Goal: Transaction & Acquisition: Purchase product/service

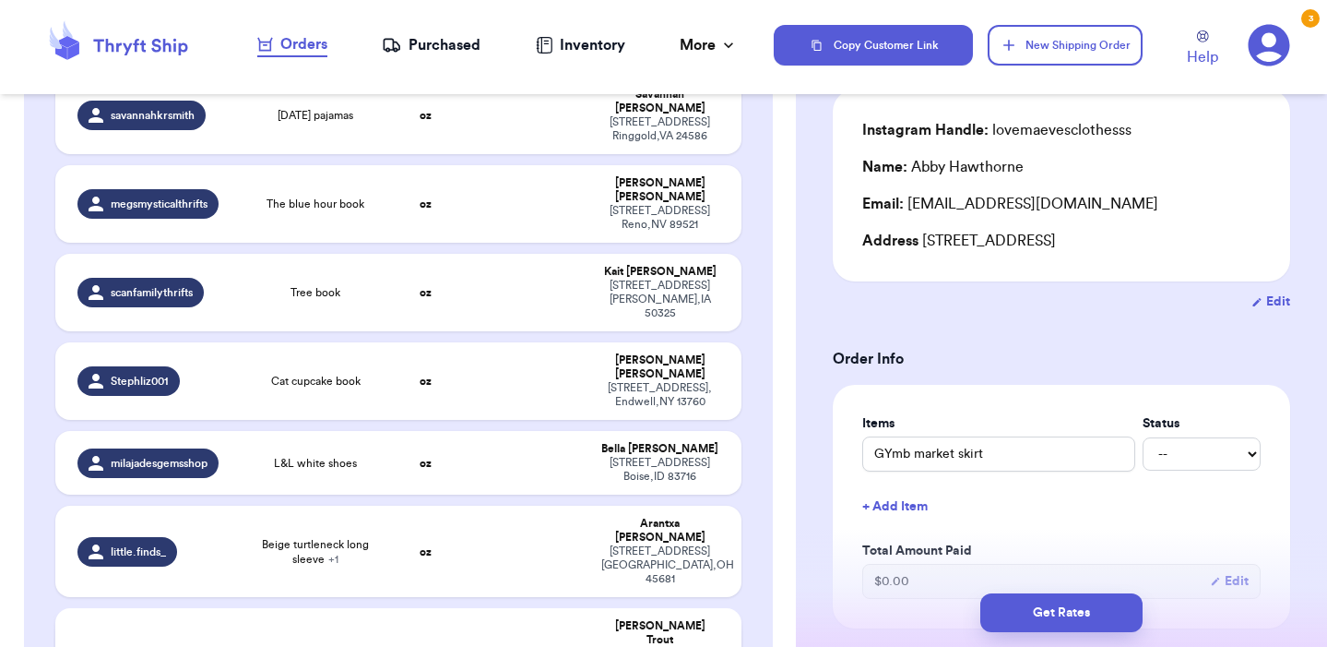
scroll to position [916, 0]
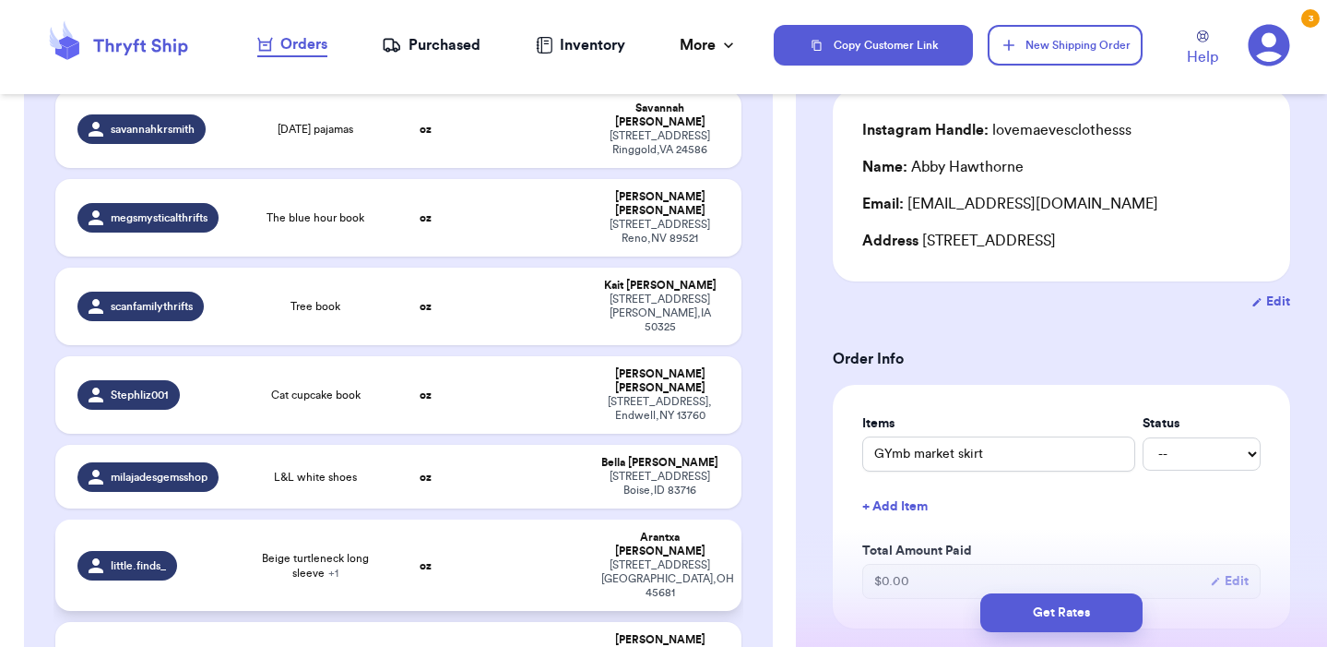
click at [243, 519] on td "little.finds_" at bounding box center [151, 564] width 192 height 91
type input "Beige turtleneck long sleeve"
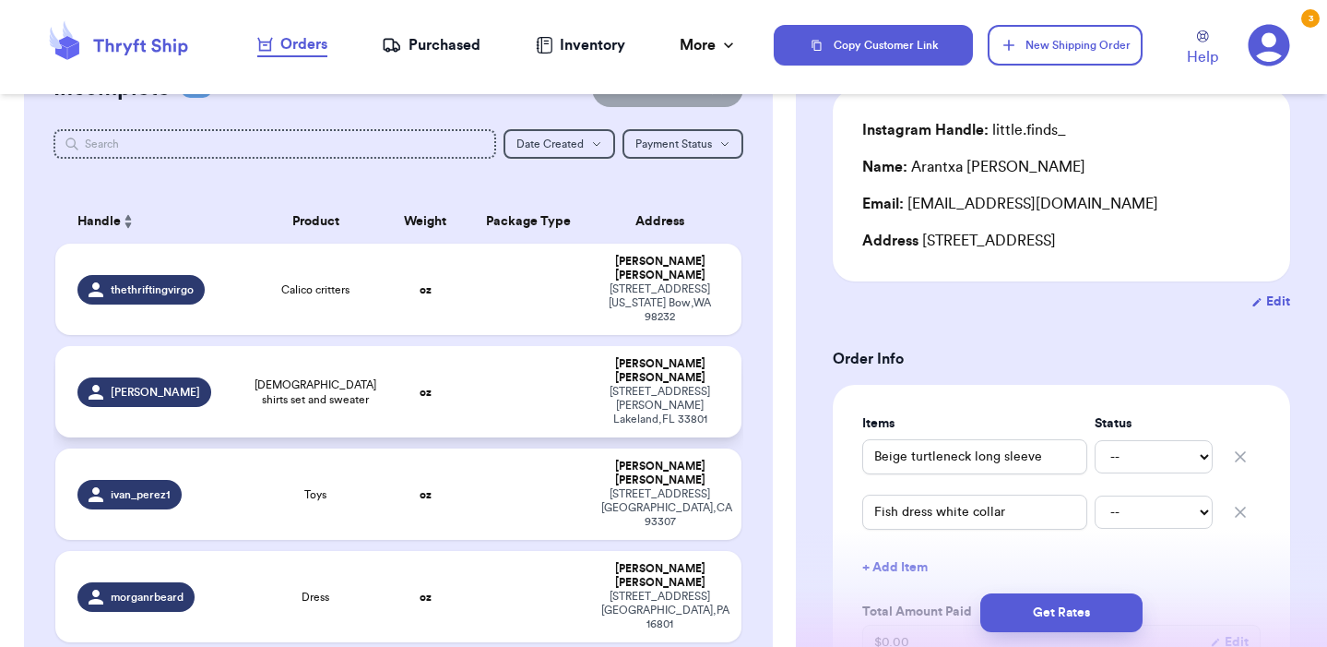
scroll to position [71, 0]
click at [341, 376] on span "[DEMOGRAPHIC_DATA] shirts set and sweater" at bounding box center [316, 391] width 122 height 30
type input "[DEMOGRAPHIC_DATA] shirts set and sweater"
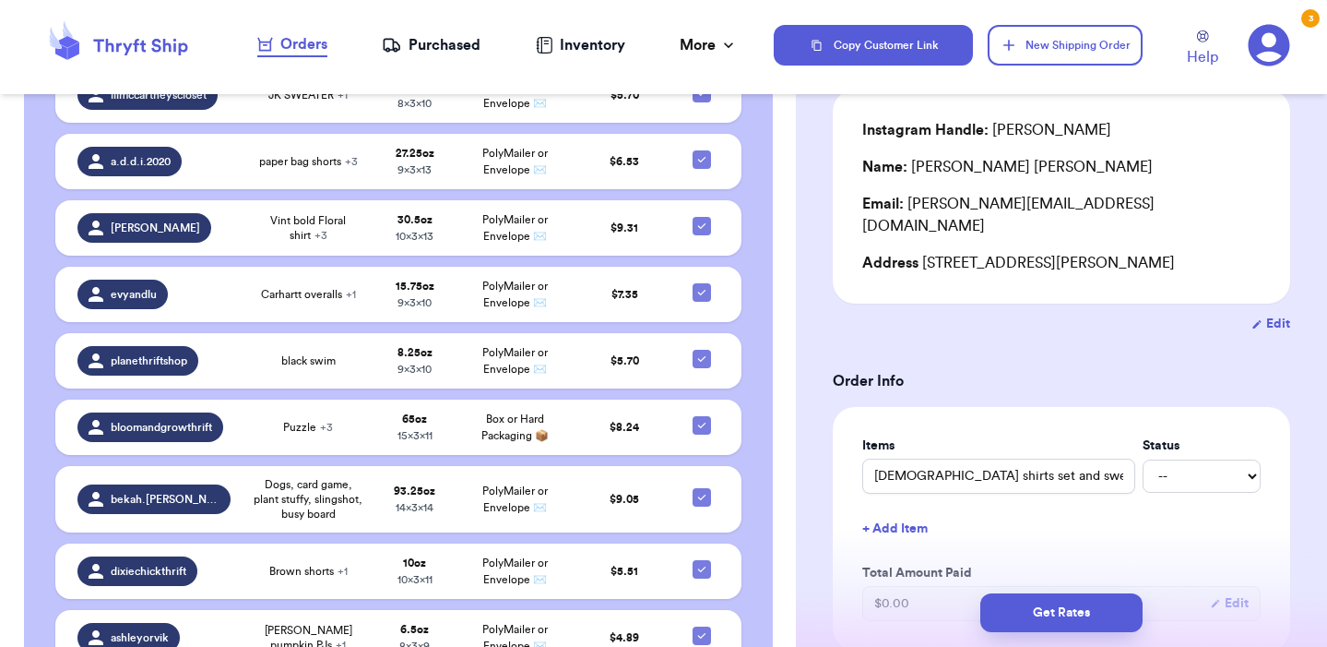
scroll to position [0, 0]
click at [761, 499] on div "Ready to Purchase 24 Checkout ( 24 ) Checkout ( 24 ) Handle Product Weight Pack…" at bounding box center [398, 479] width 749 height 1803
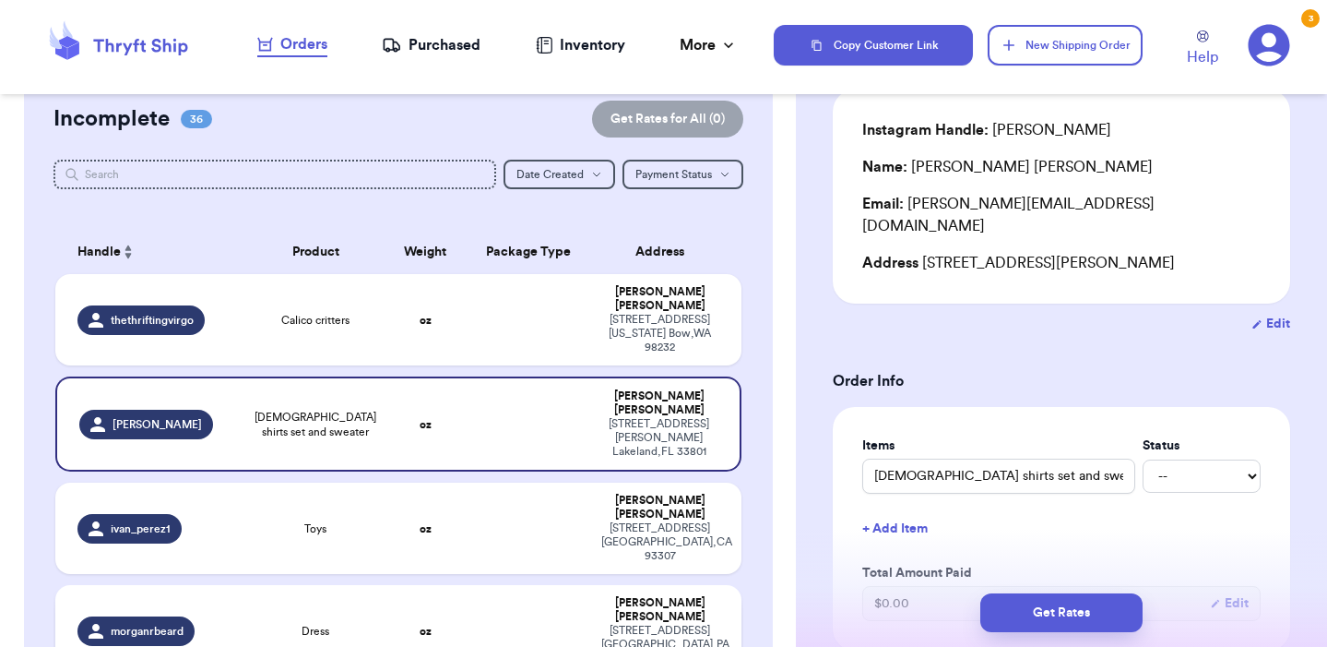
scroll to position [34, 0]
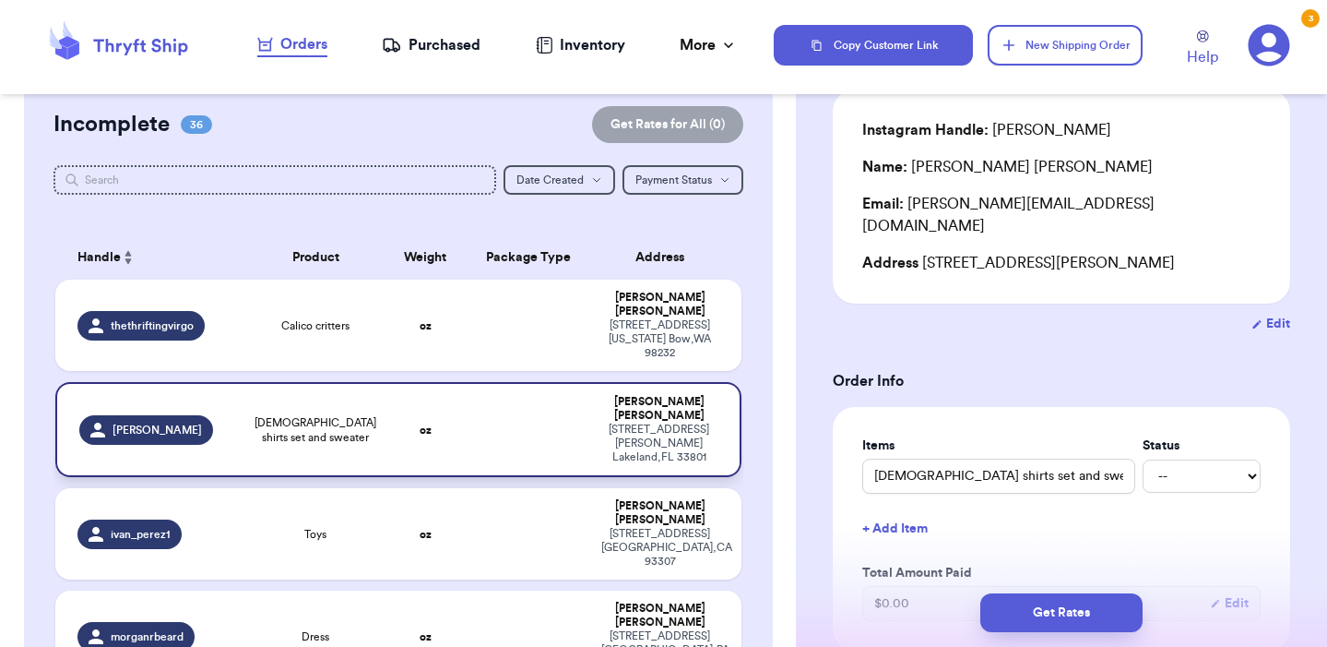
click at [670, 422] on div "[STREET_ADDRESS][PERSON_NAME]" at bounding box center [659, 443] width 116 height 42
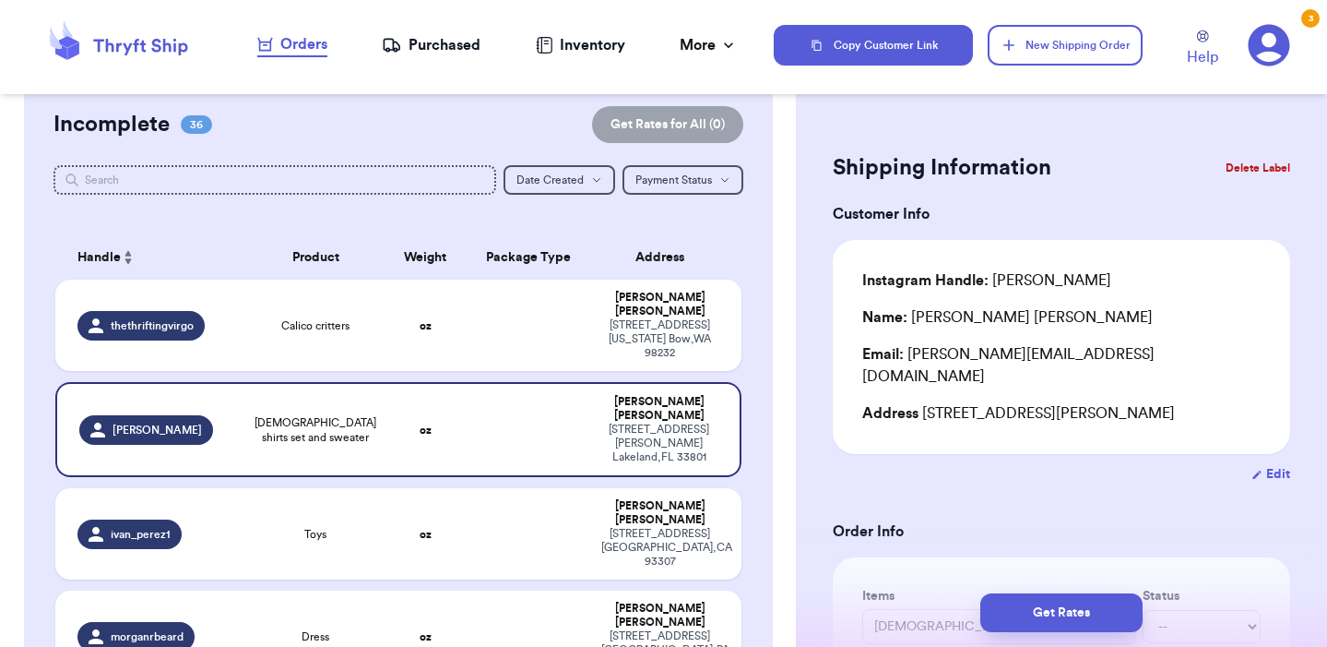
scroll to position [0, 0]
click at [1262, 160] on button "Delete Label" at bounding box center [1258, 168] width 79 height 41
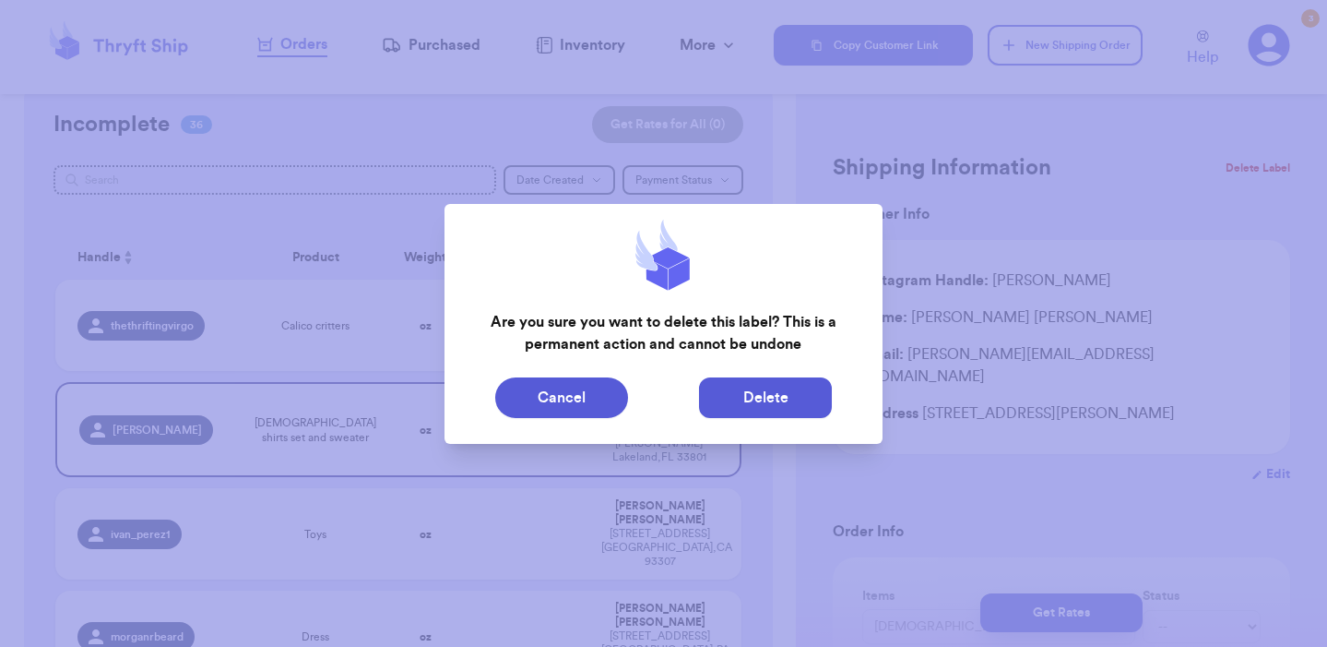
click at [750, 394] on button "Delete" at bounding box center [765, 397] width 133 height 41
type input "Calico critters"
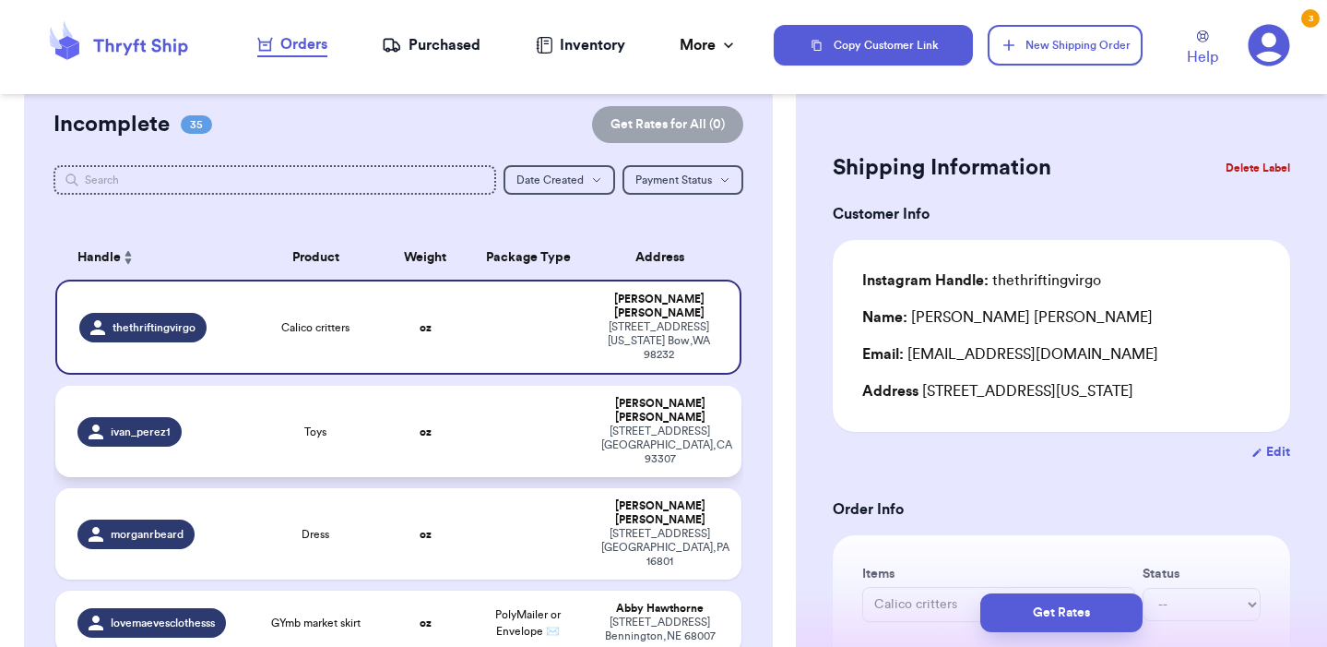
click at [357, 424] on div "Toys" at bounding box center [315, 431] width 115 height 15
type input "Toys"
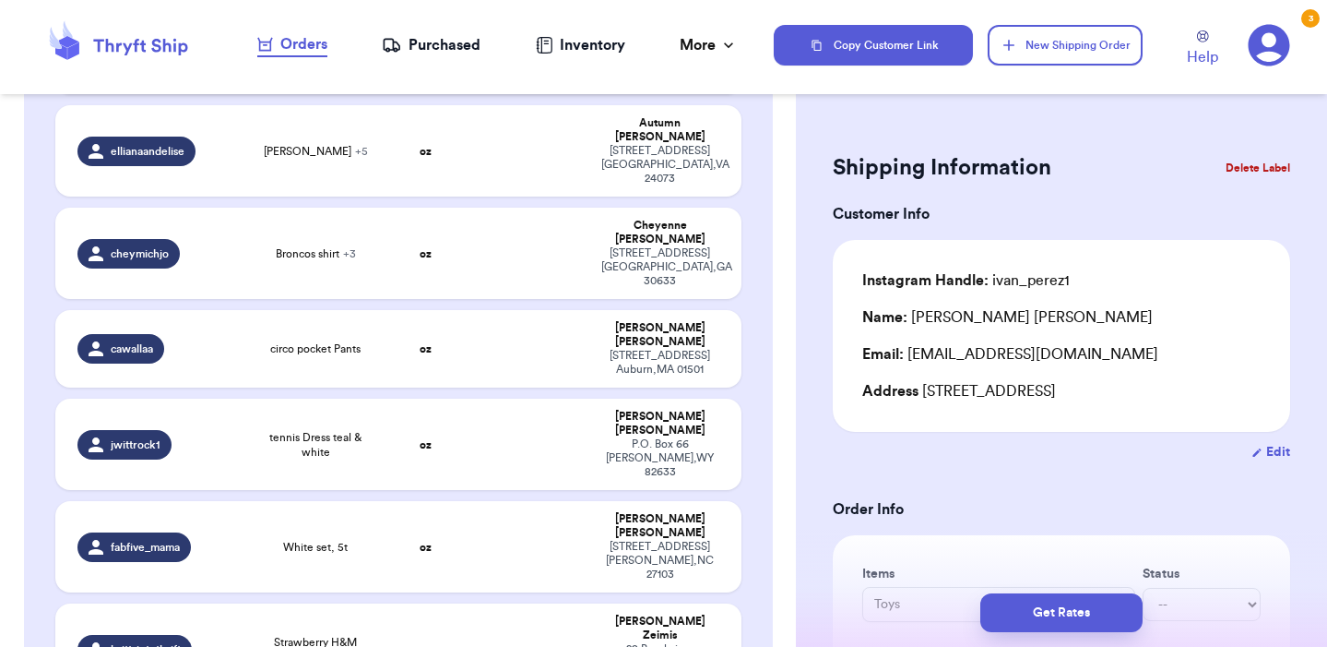
scroll to position [2852, 0]
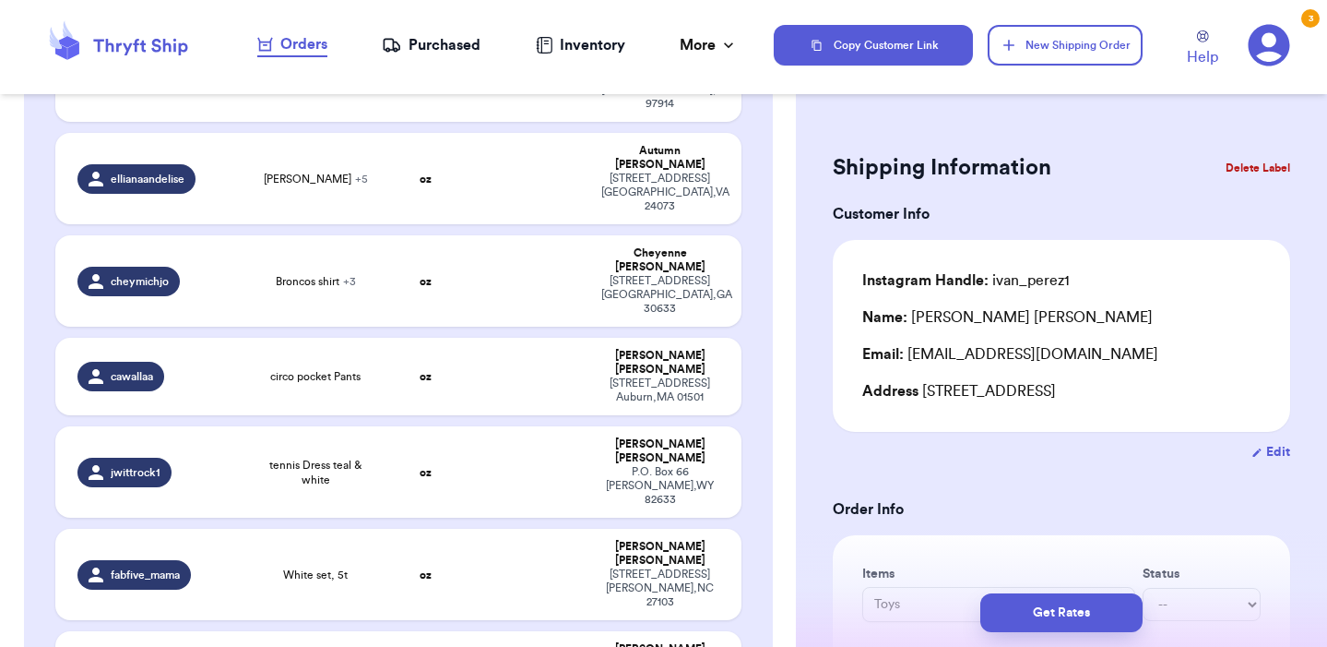
checkbox input "false"
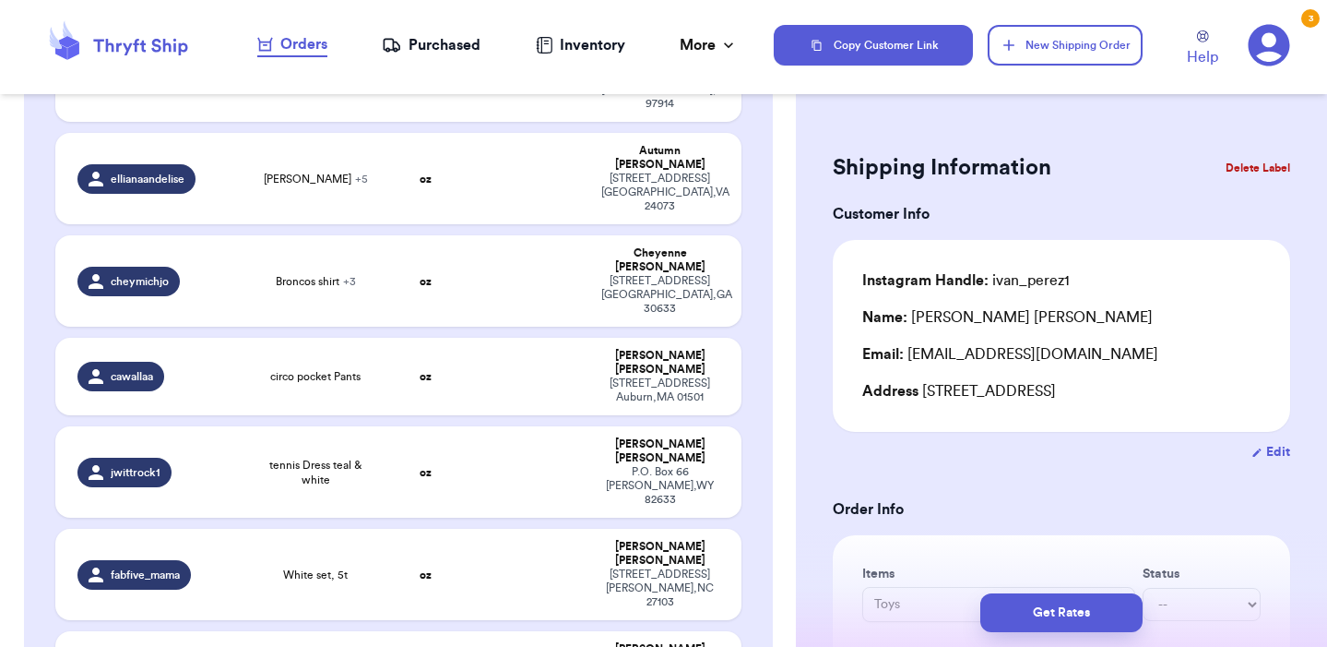
checkbox input "false"
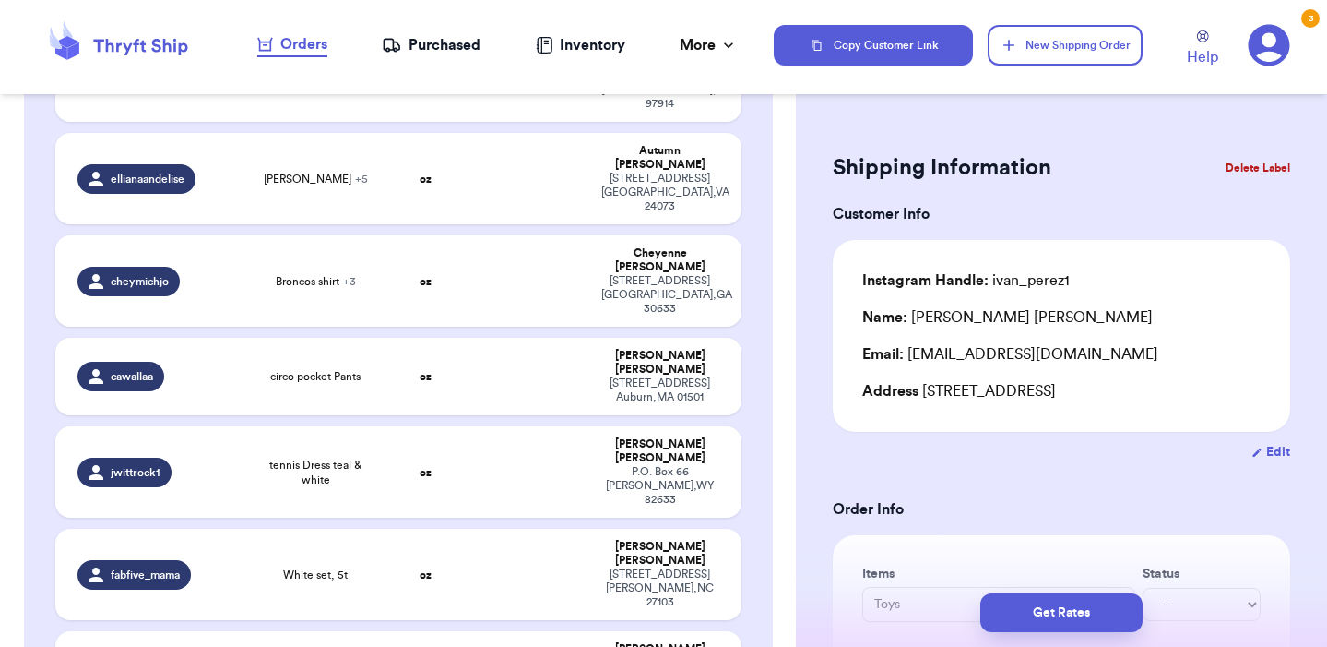
checkbox input "false"
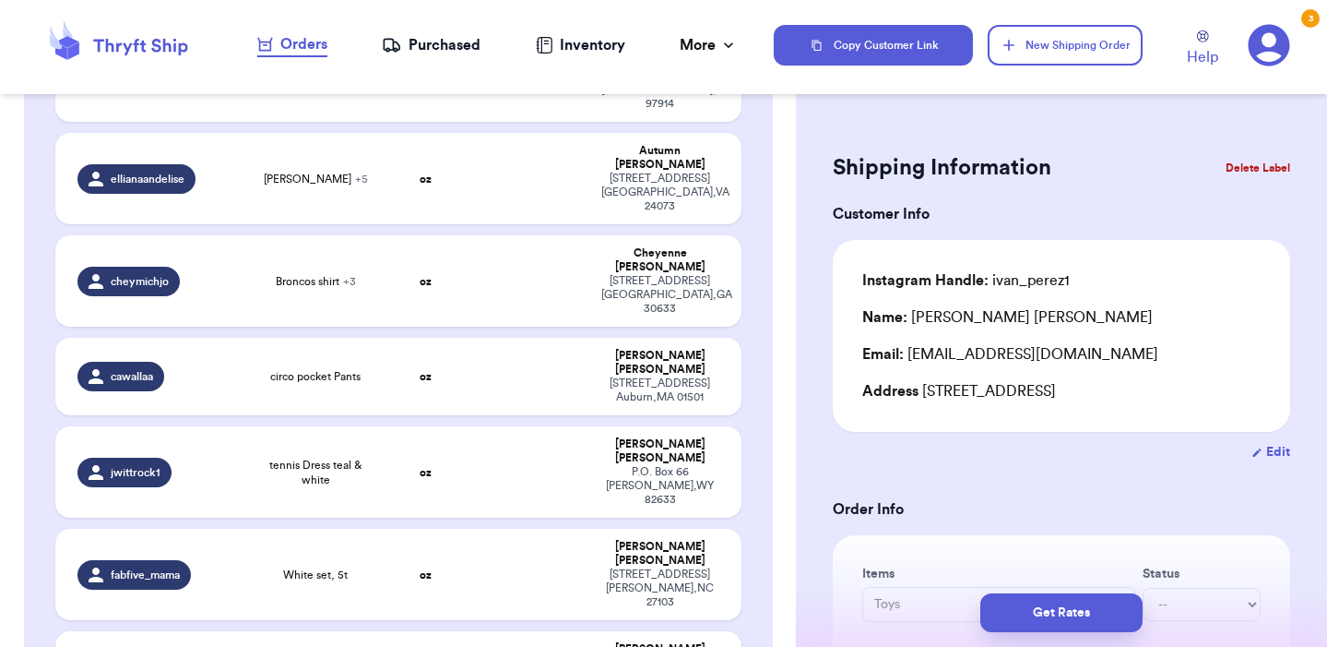
checkbox input "false"
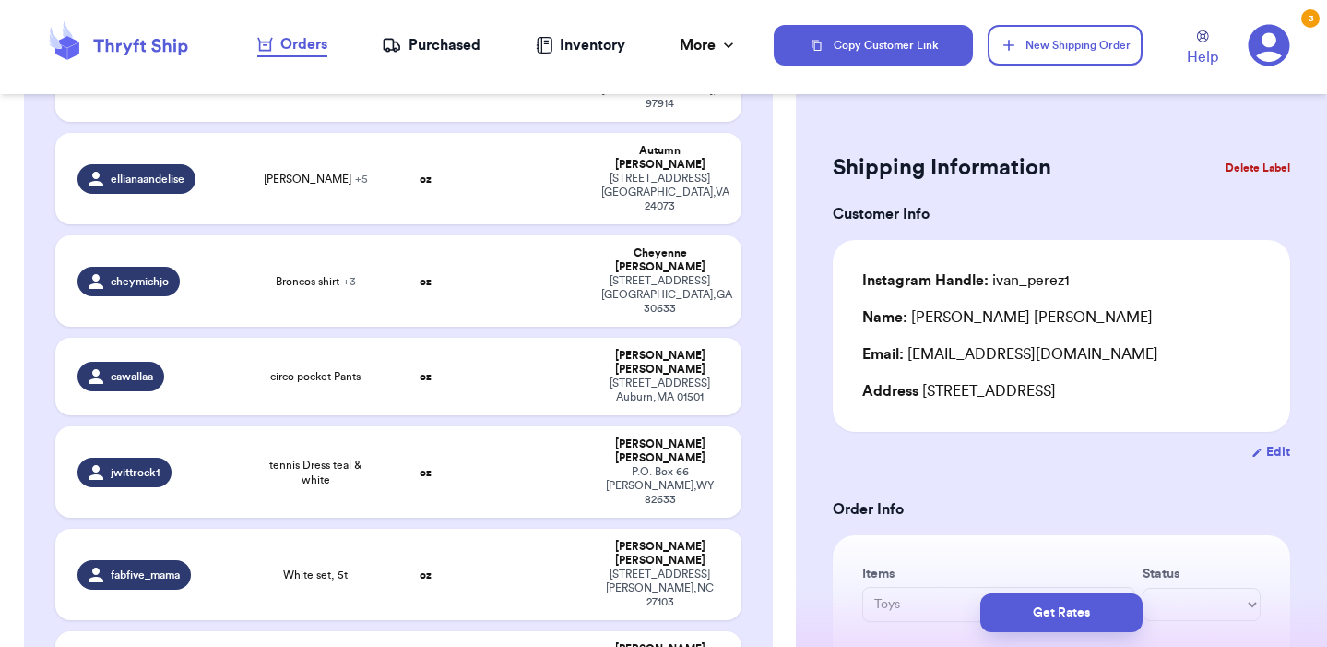
checkbox input "false"
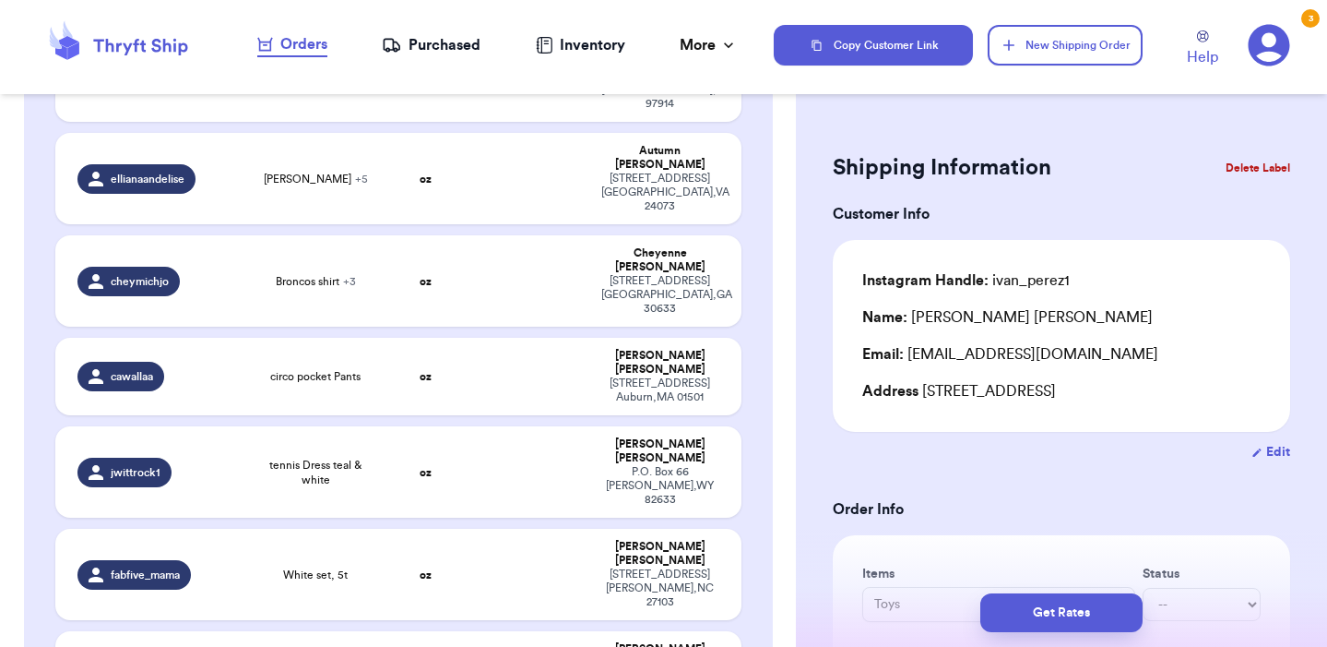
checkbox input "false"
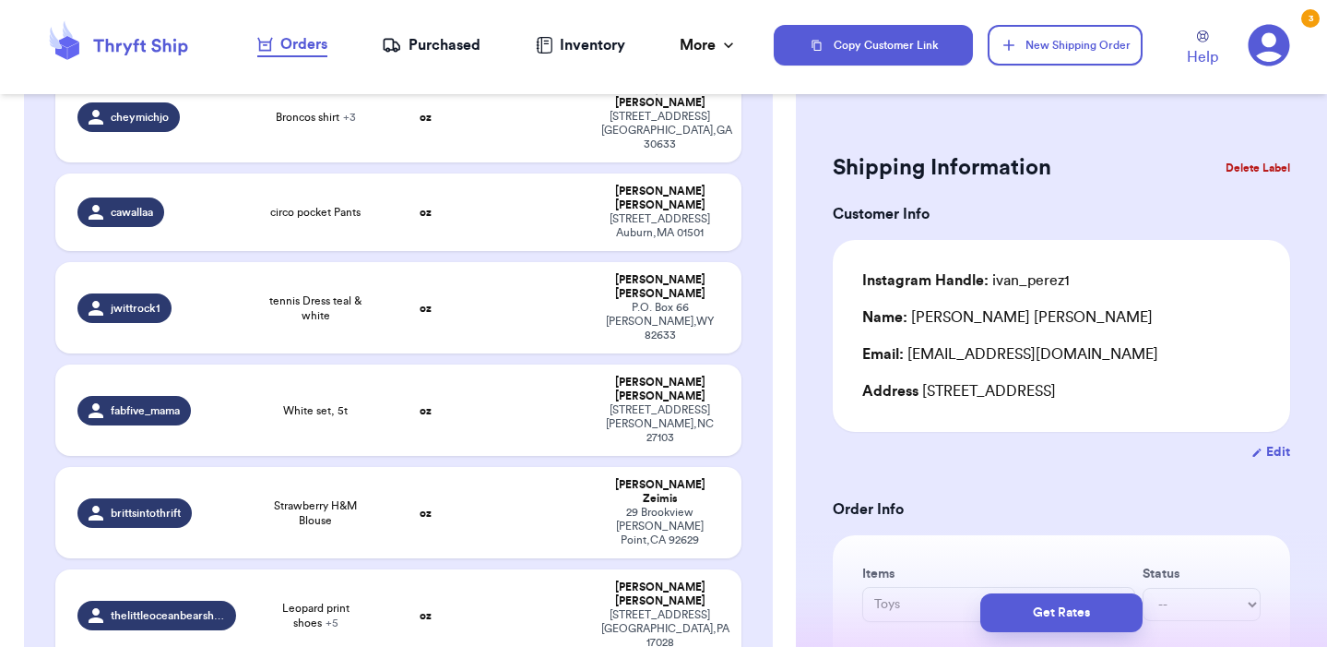
scroll to position [3027, 0]
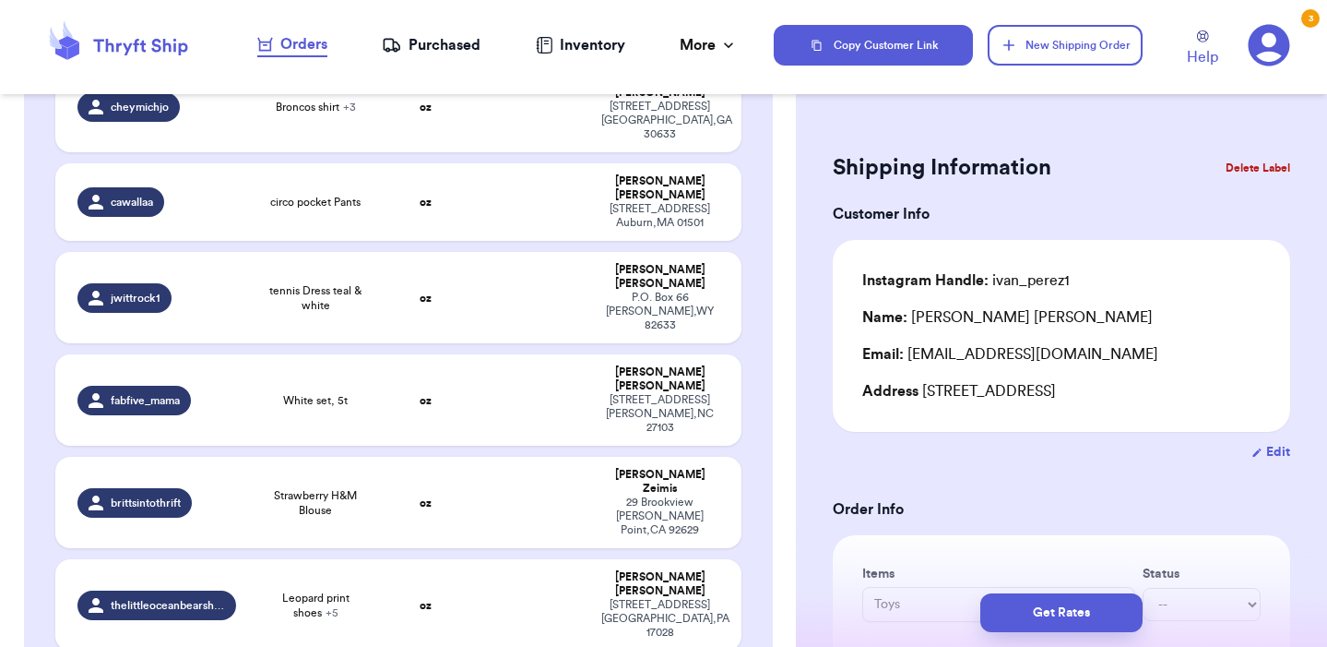
checkbox input "true"
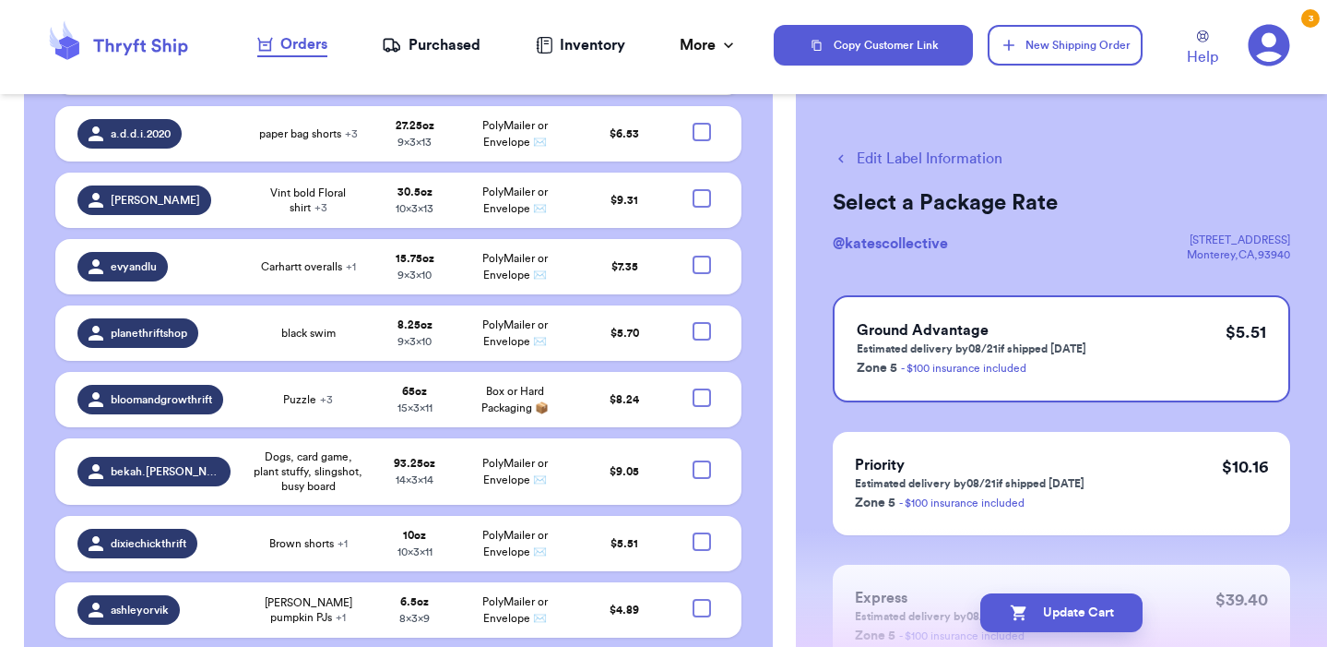
scroll to position [4229, 0]
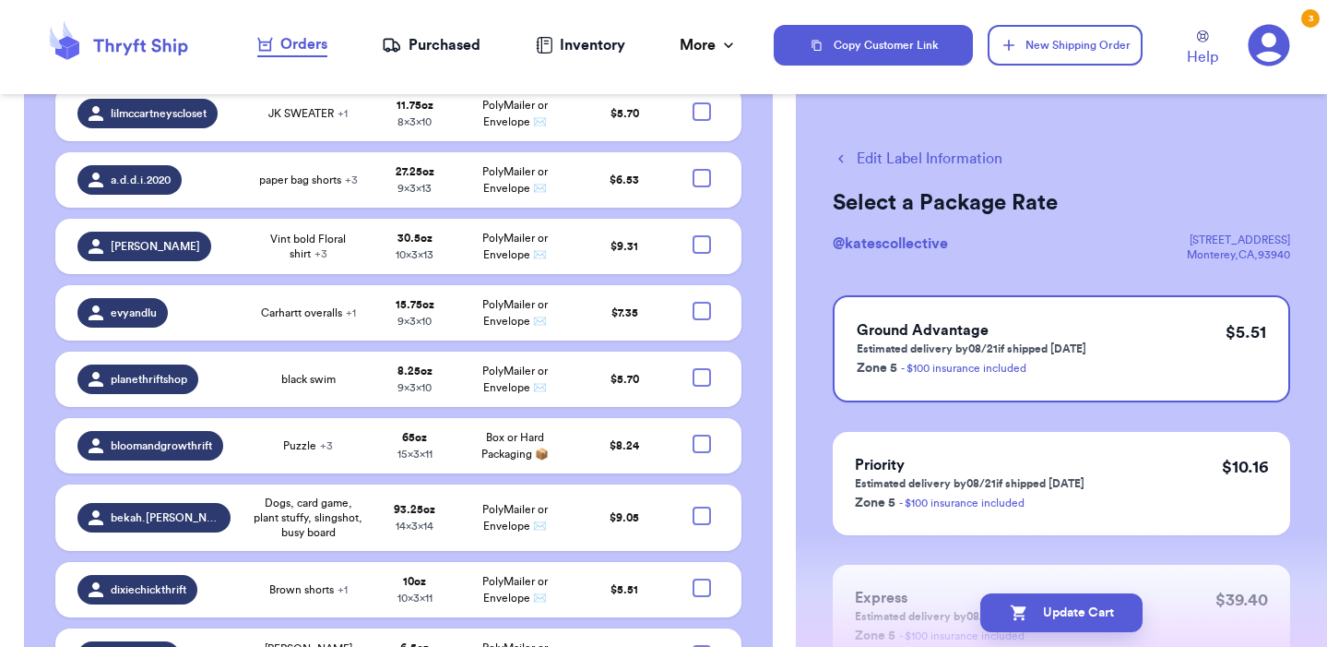
checkbox input "true"
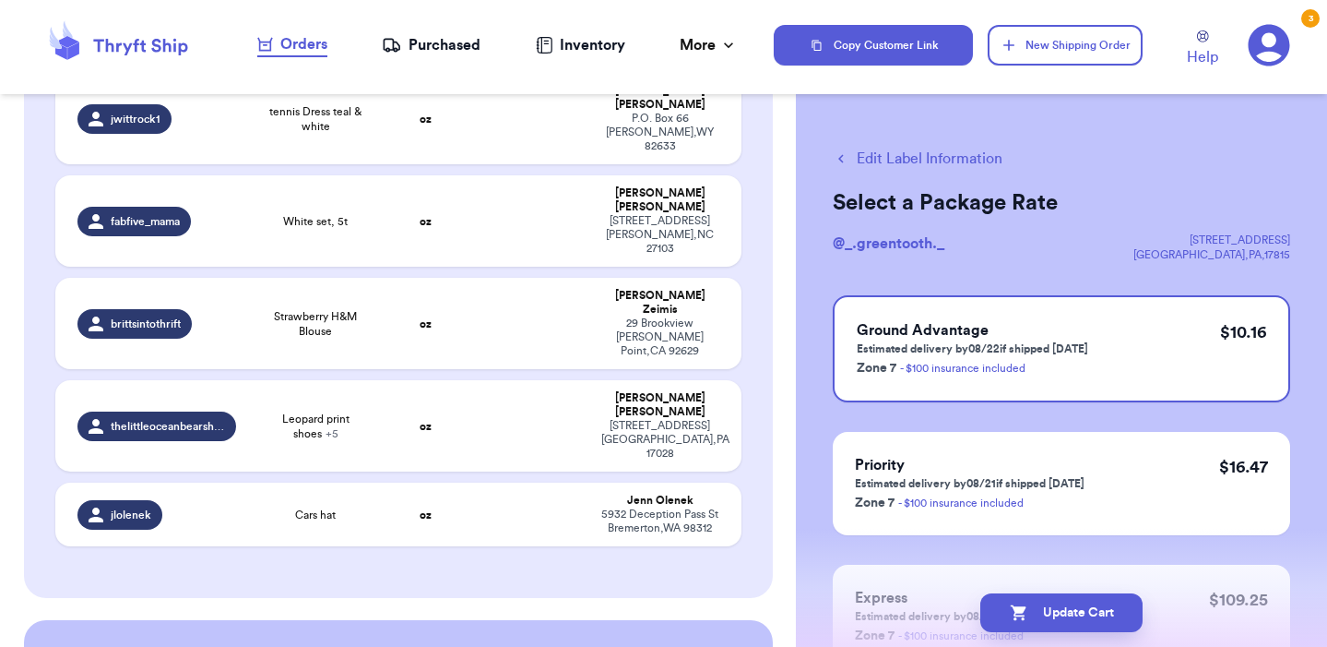
scroll to position [3200, 0]
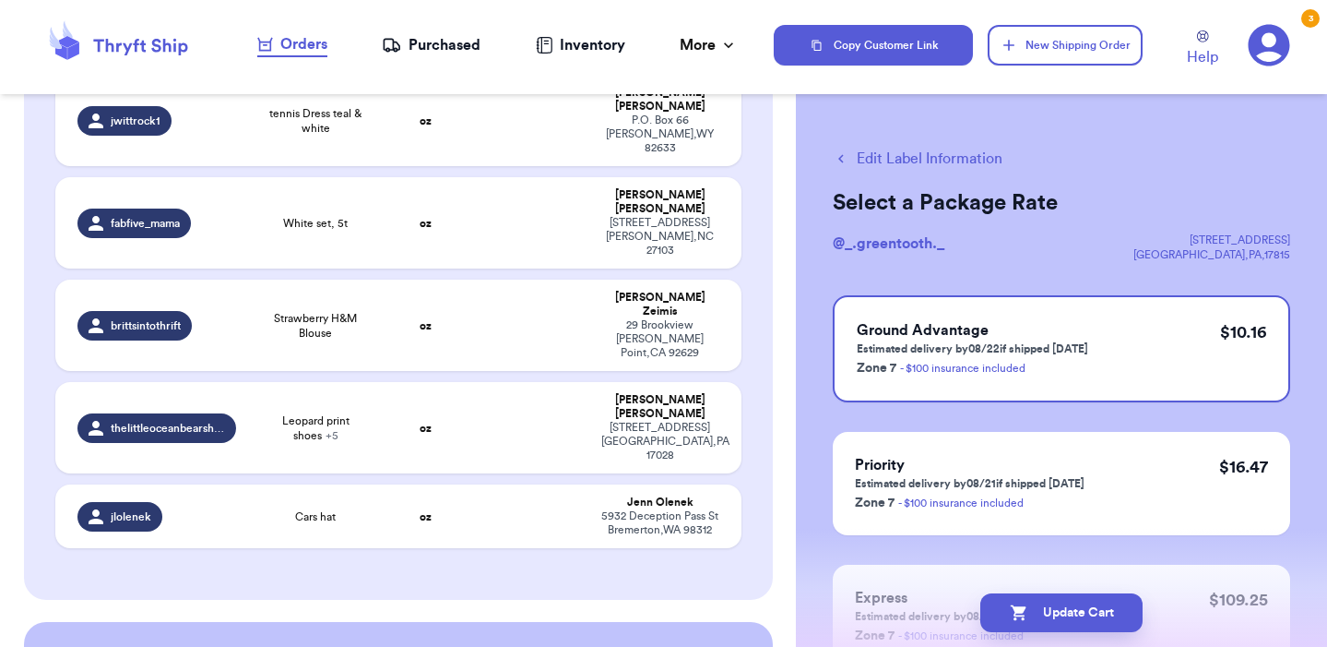
checkbox input "true"
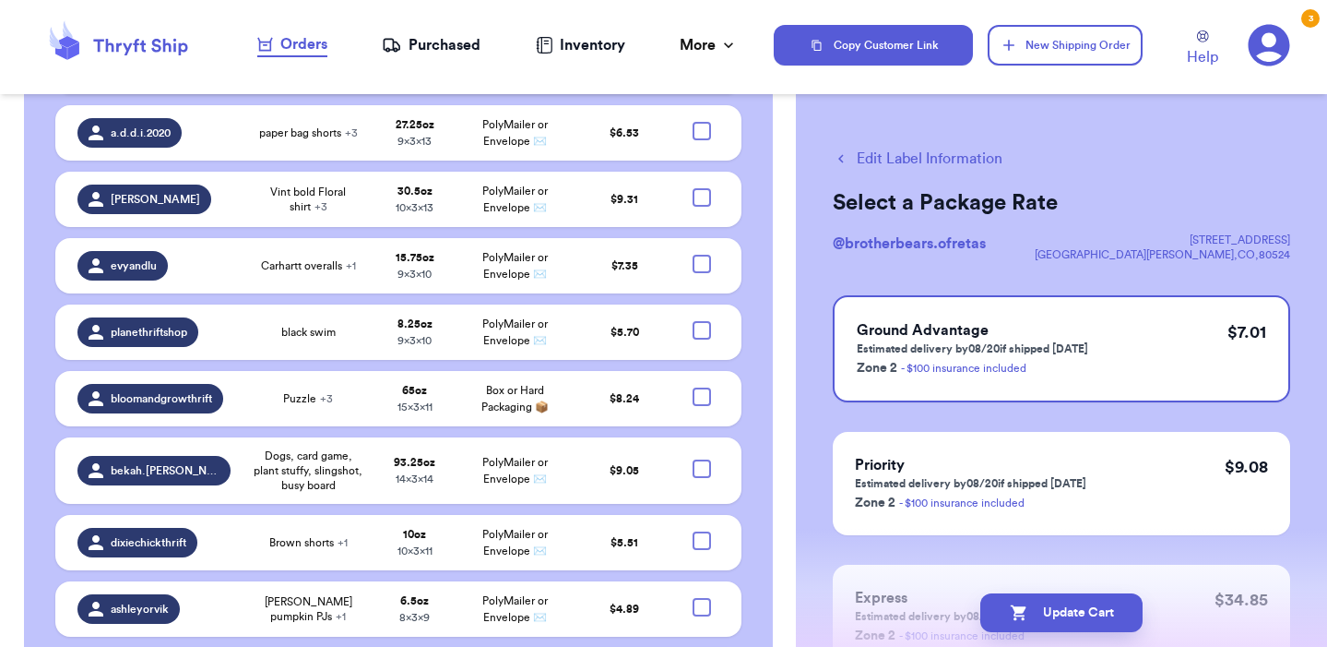
scroll to position [4276, 0]
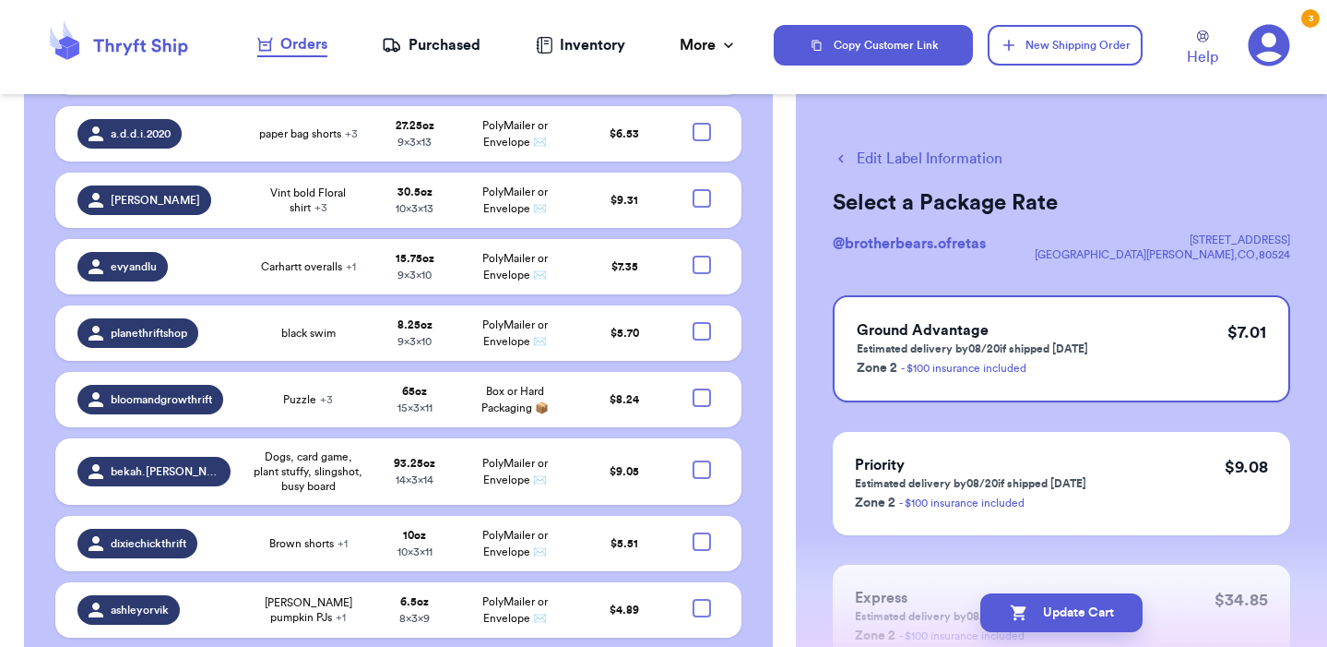
checkbox input "true"
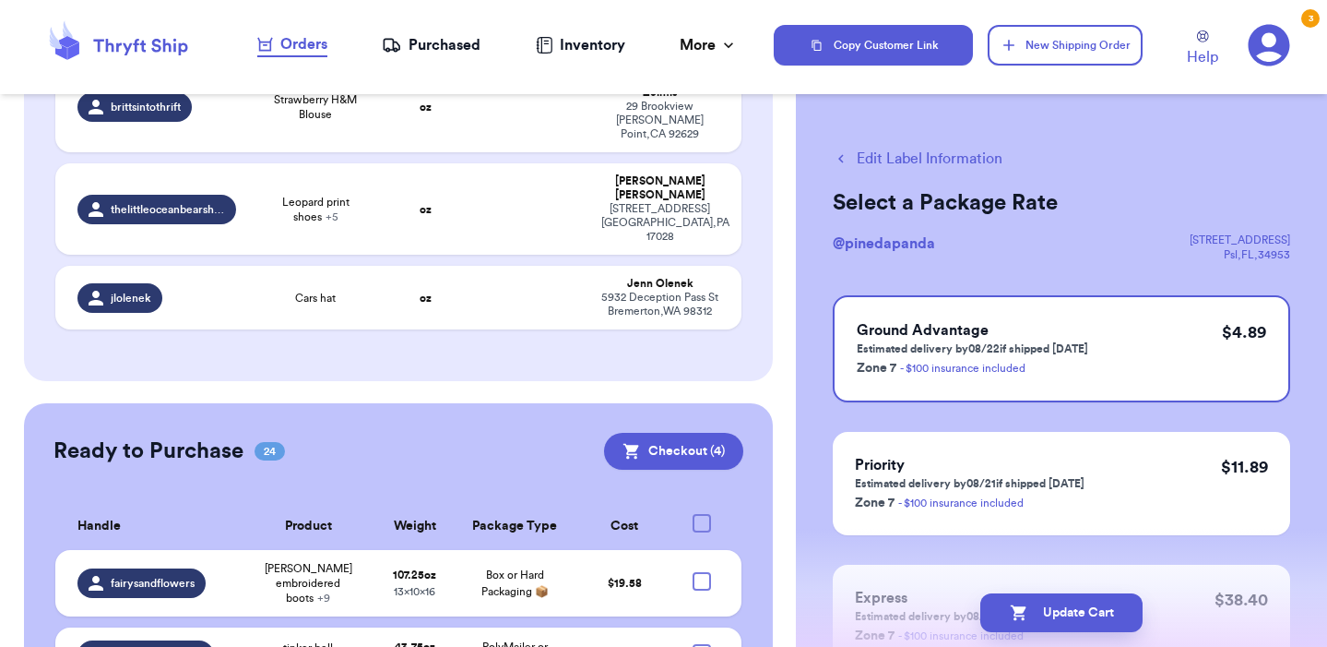
scroll to position [3415, 0]
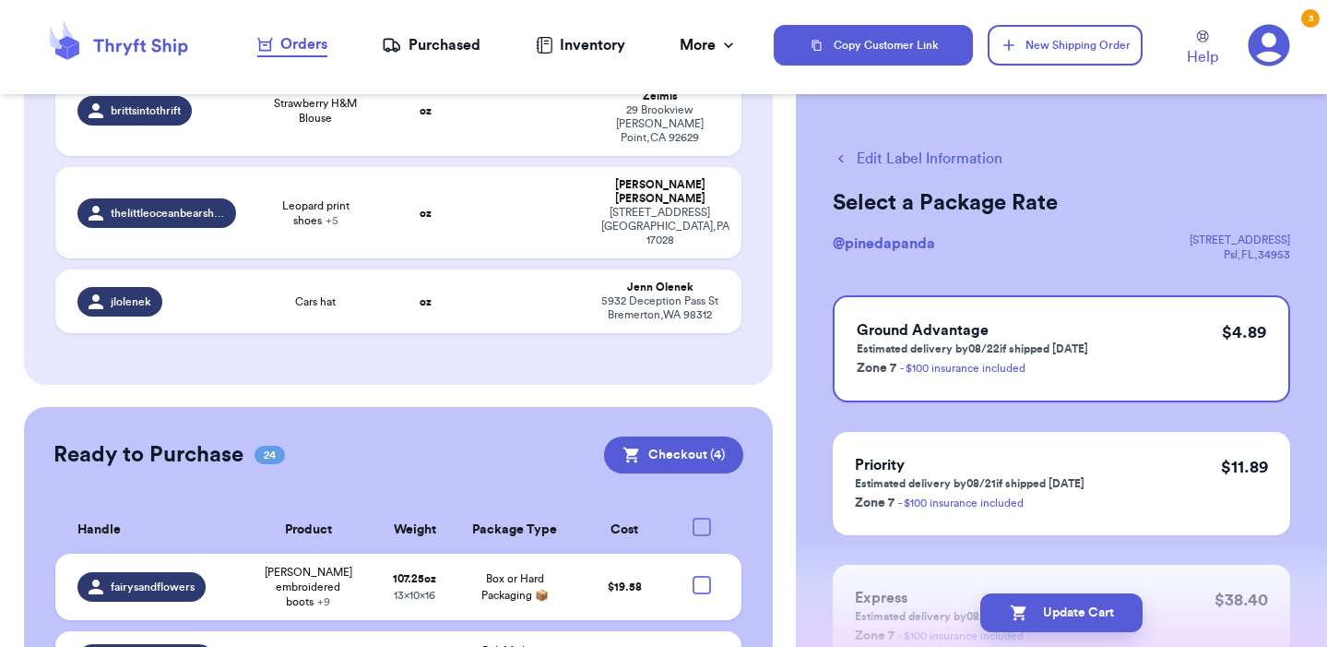
checkbox input "true"
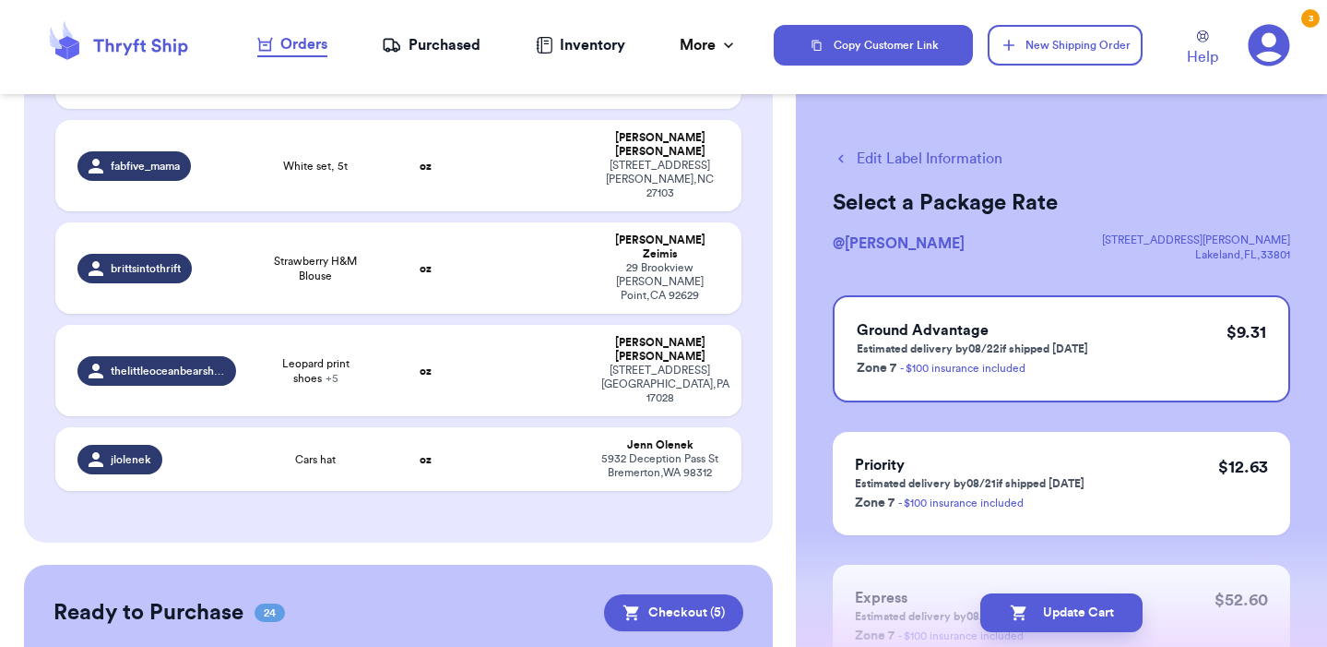
scroll to position [3238, 0]
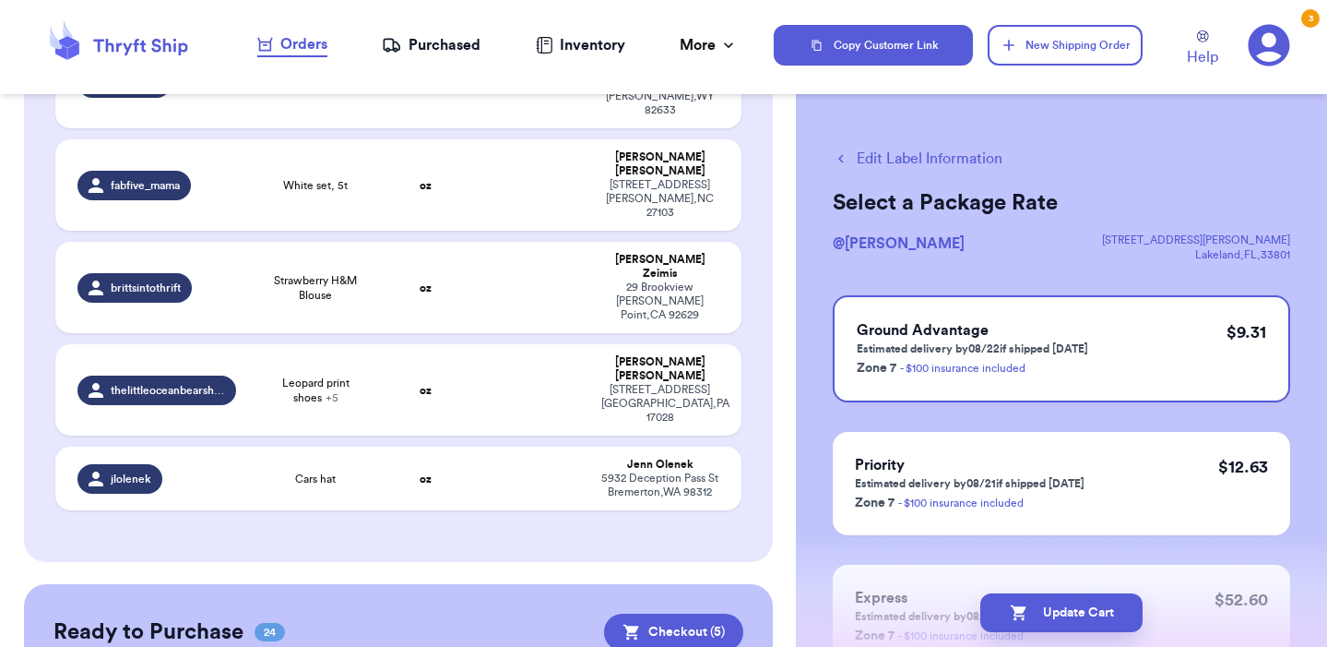
checkbox input "true"
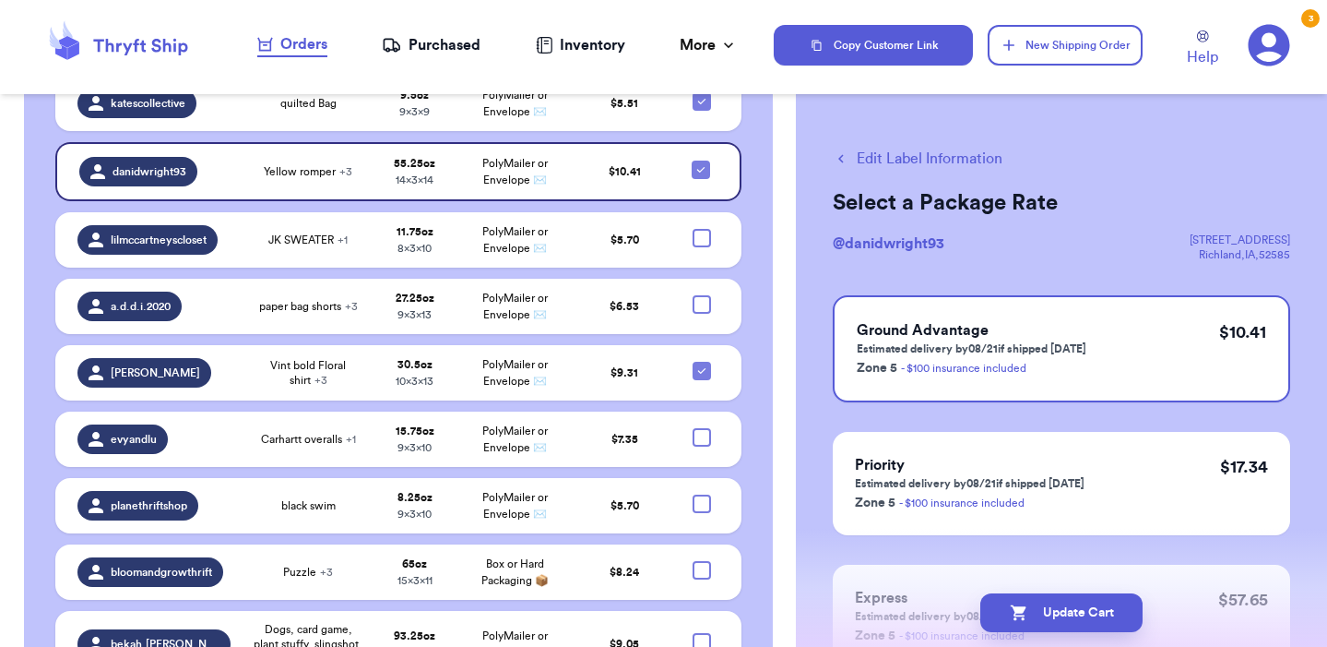
scroll to position [4109, 0]
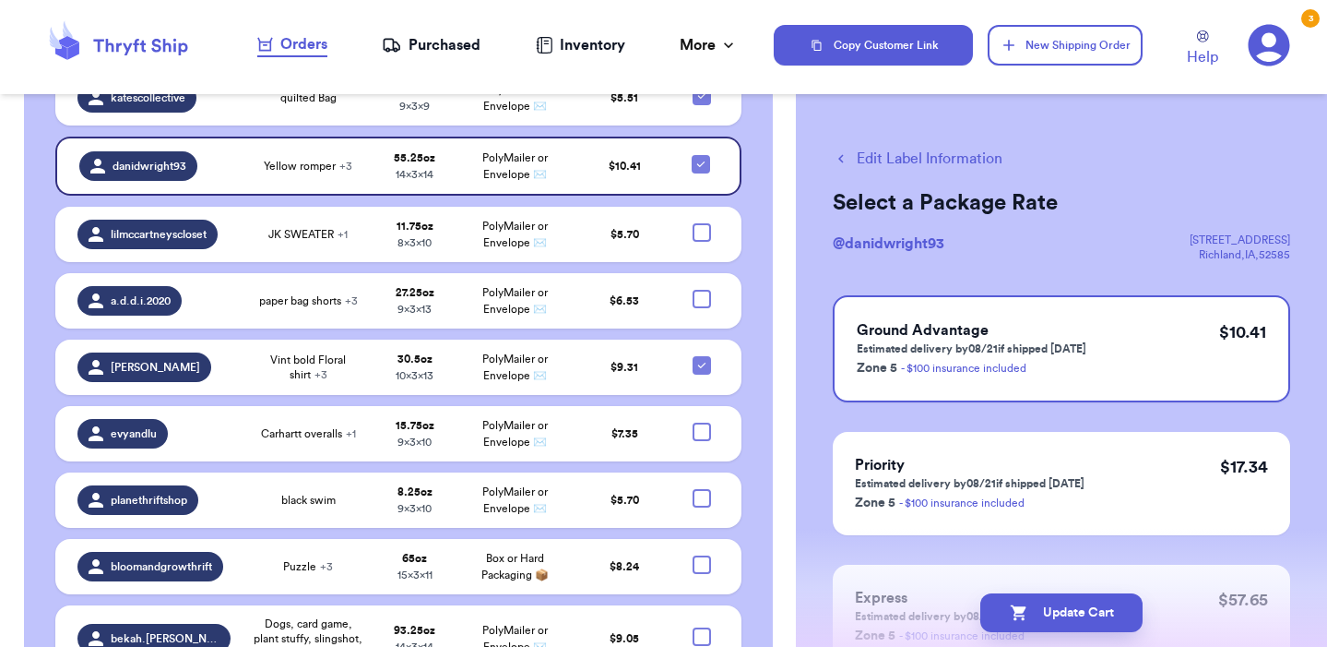
checkbox input "true"
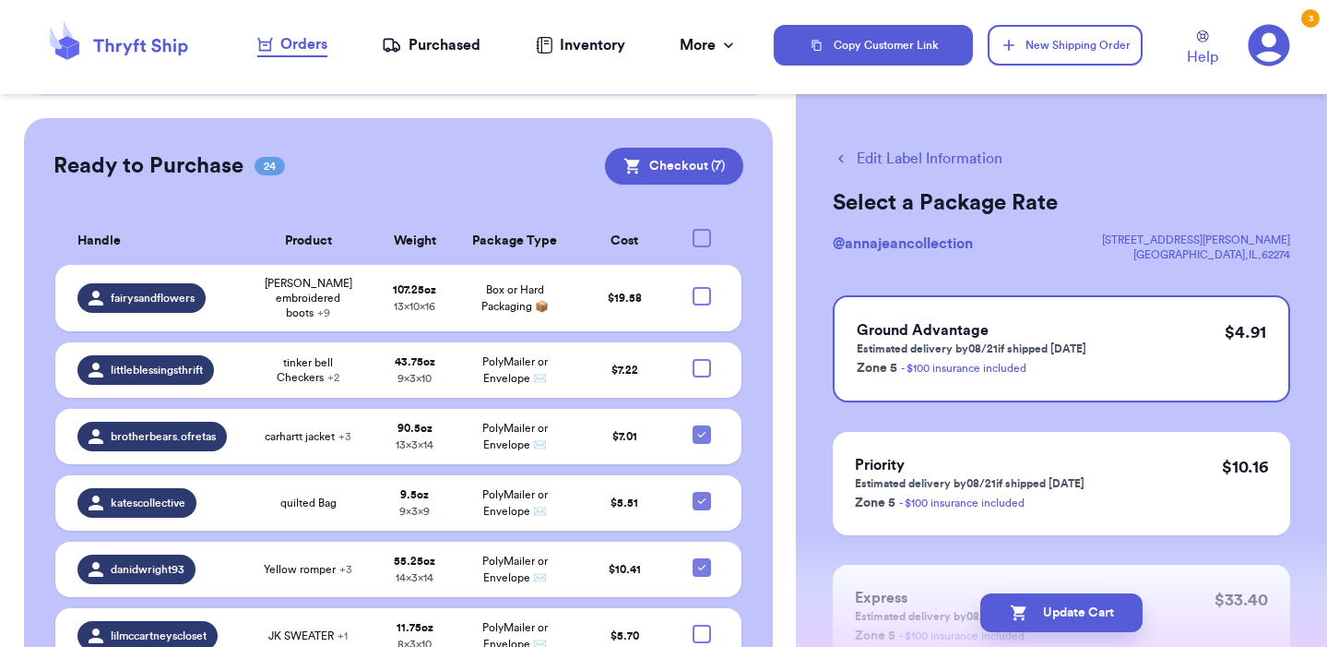
scroll to position [3694, 0]
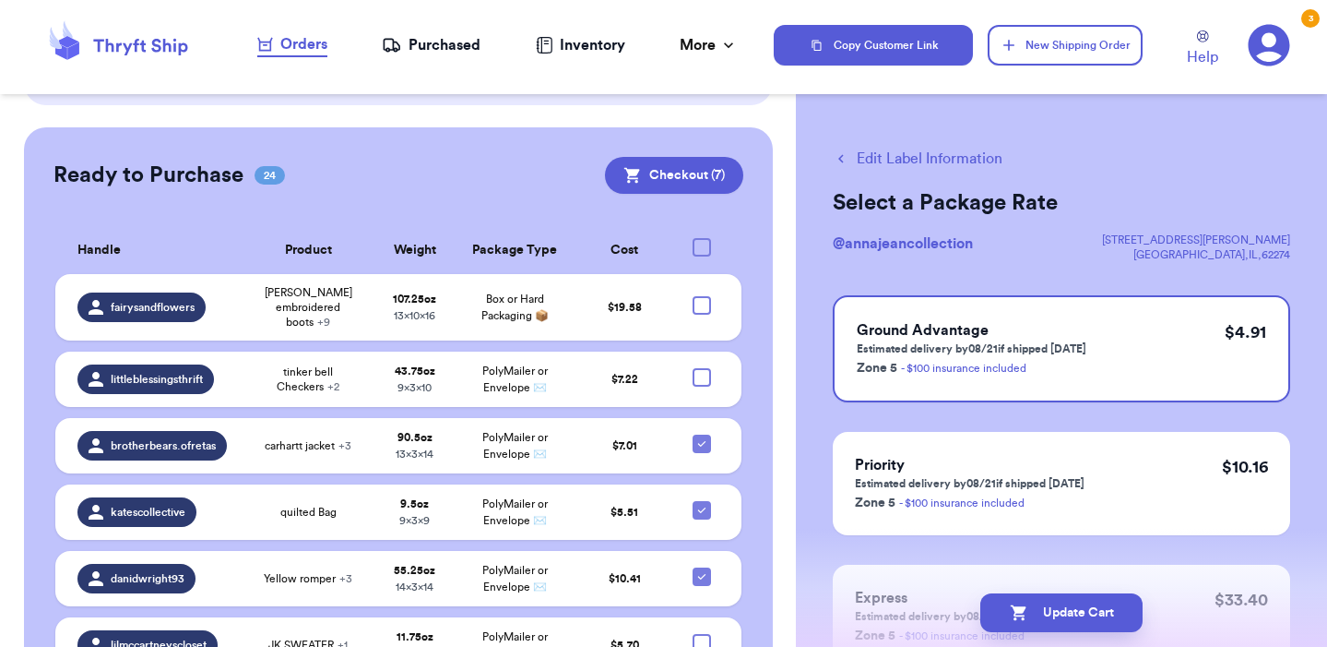
checkbox input "true"
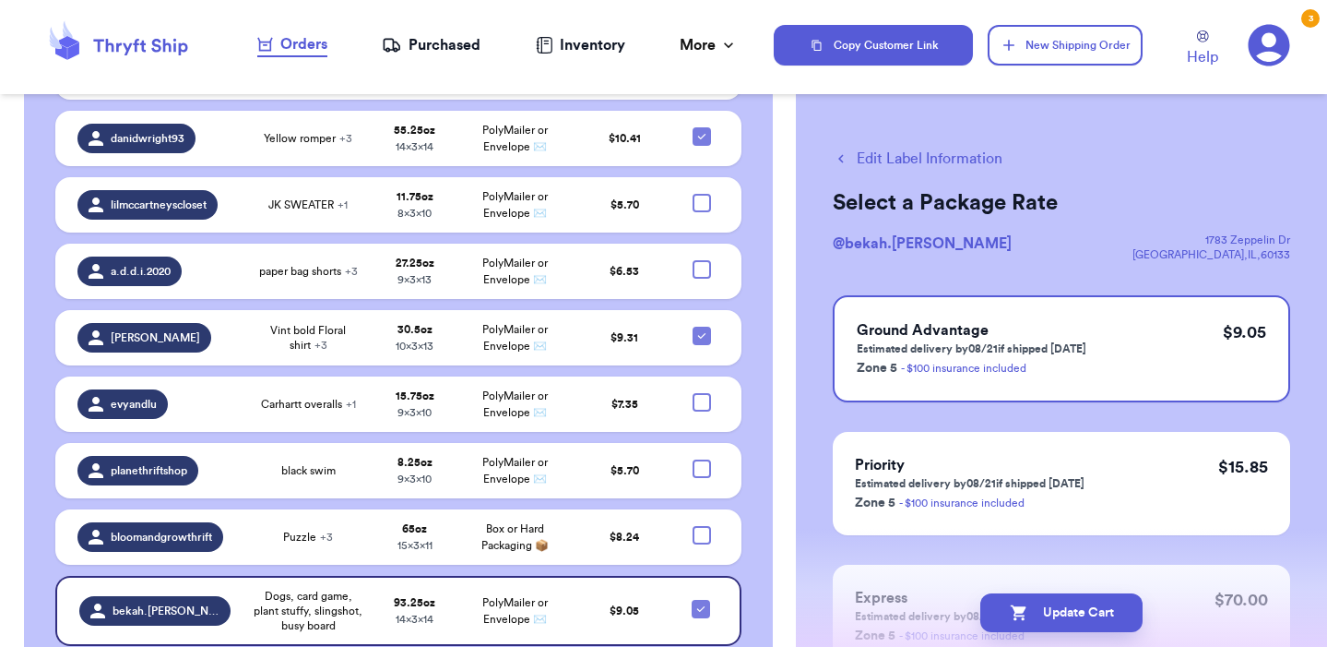
scroll to position [4136, 0]
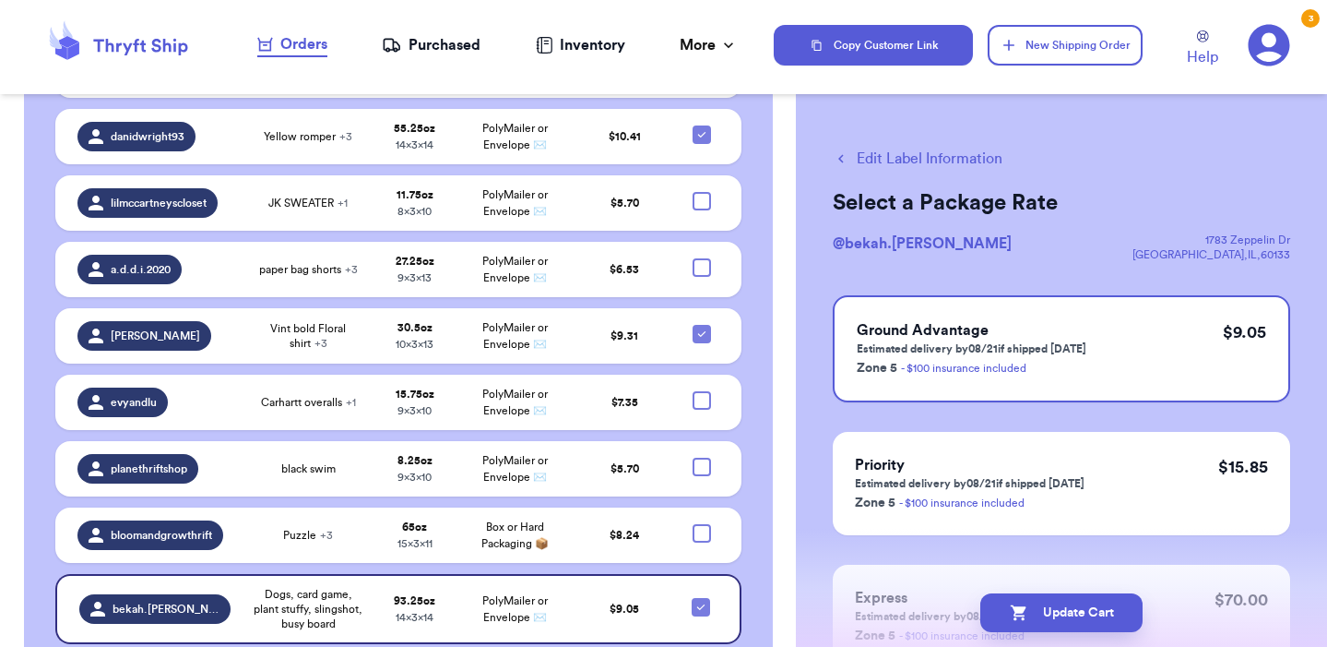
checkbox input "true"
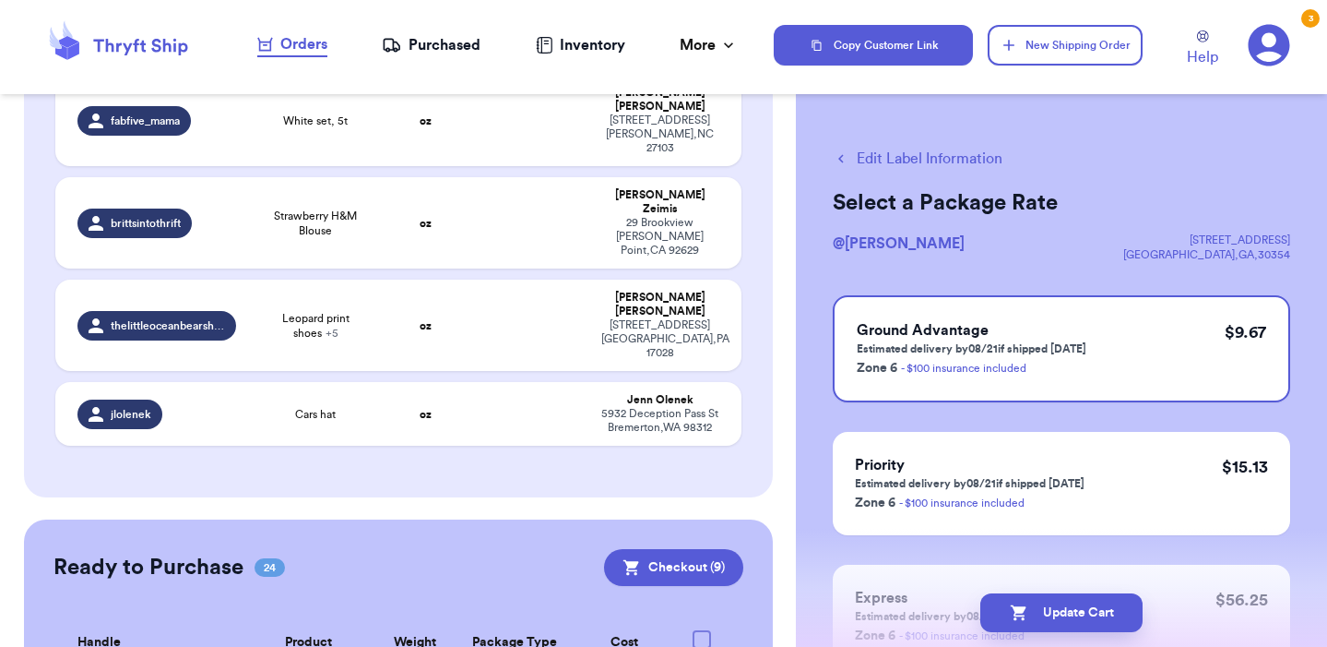
scroll to position [3301, 0]
checkbox input "true"
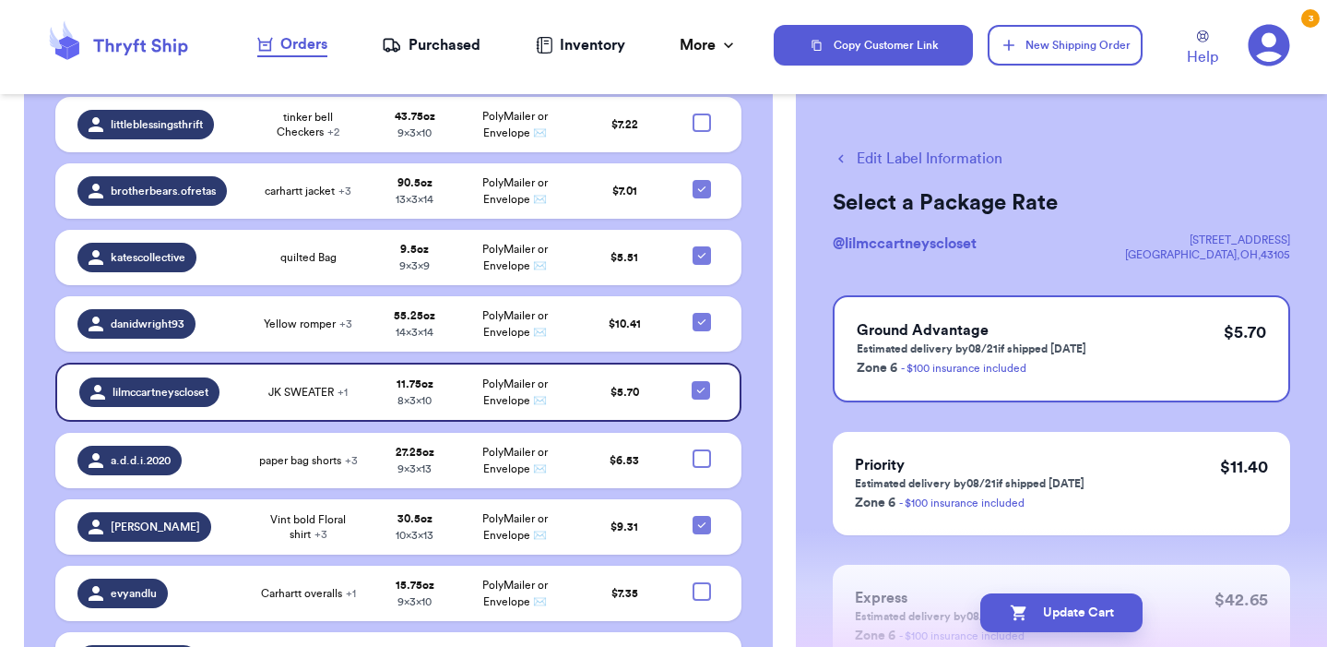
scroll to position [3953, 0]
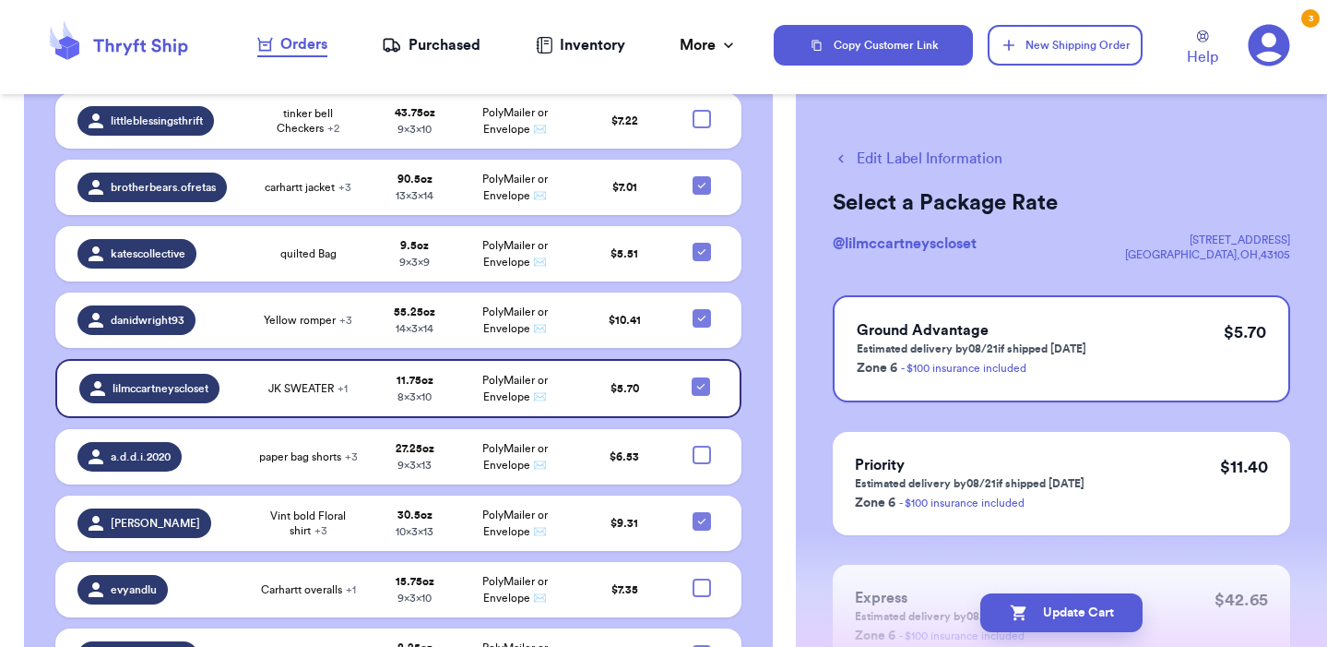
checkbox input "true"
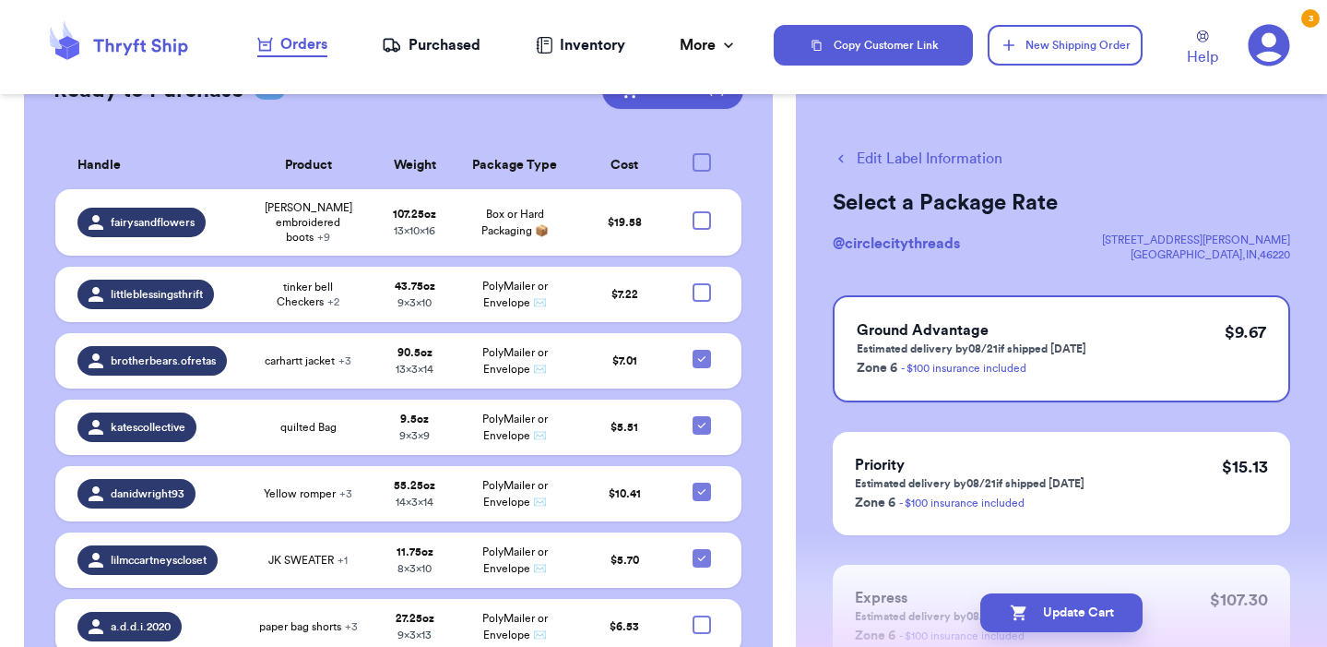
scroll to position [3772, 0]
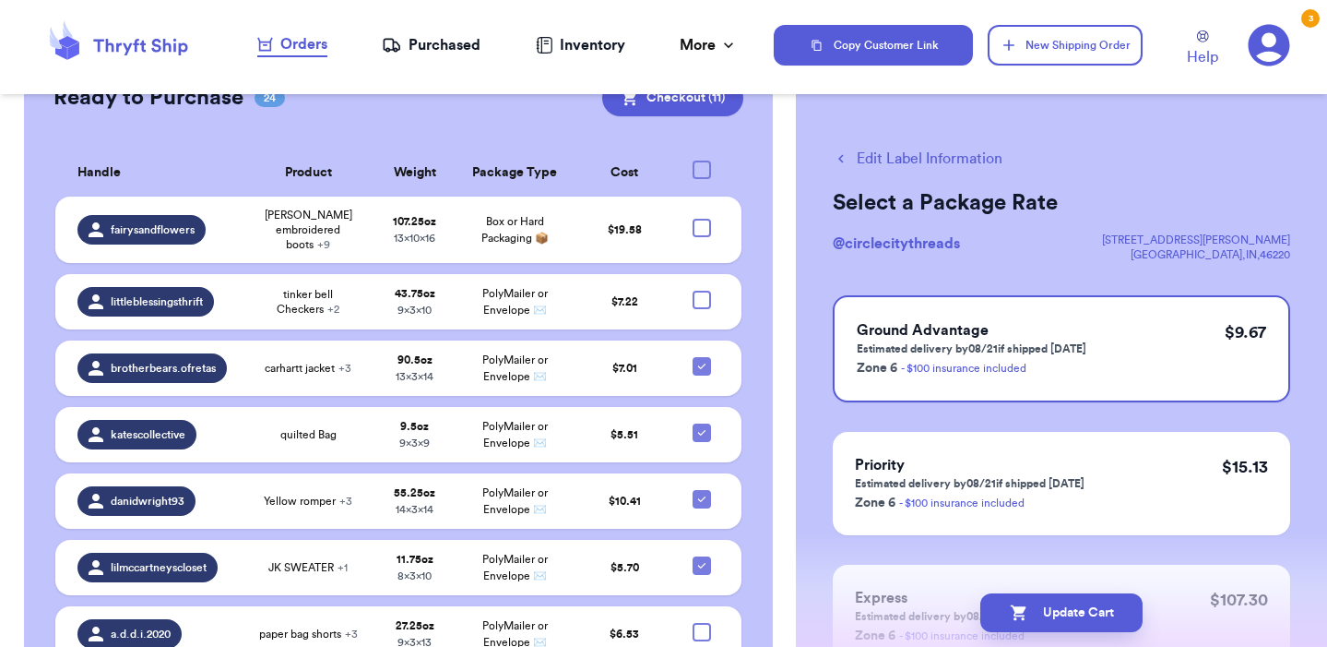
checkbox input "true"
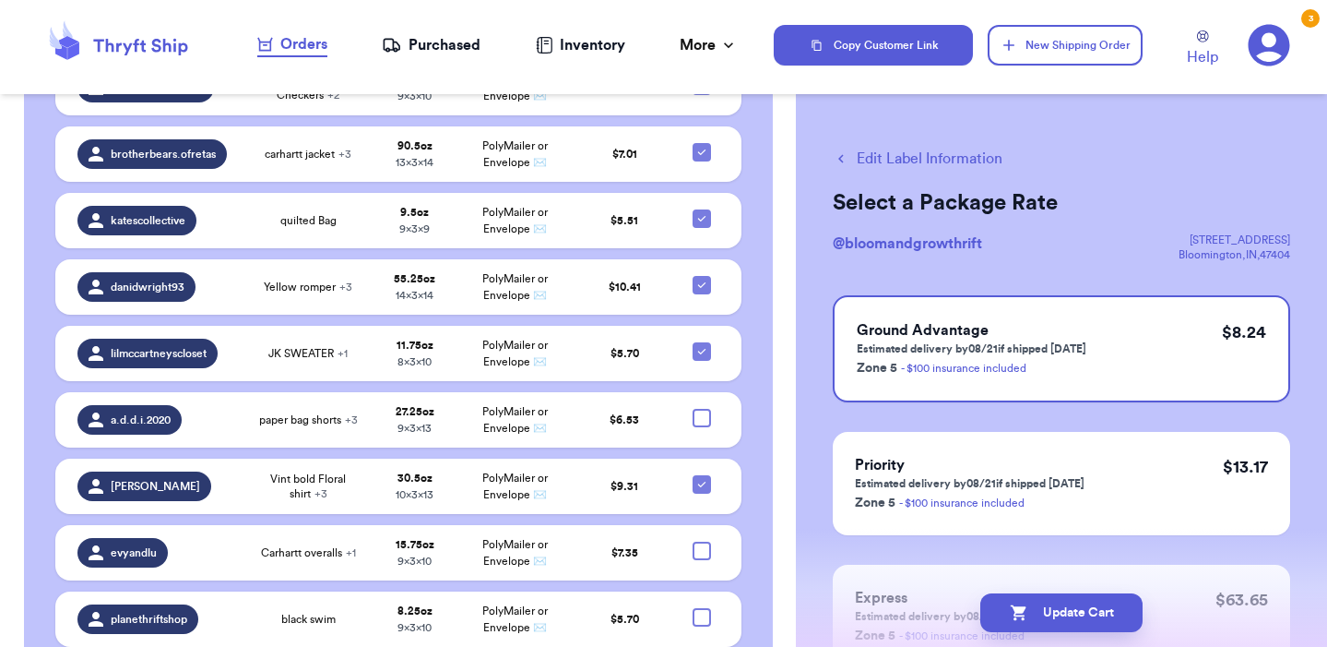
scroll to position [3982, 0]
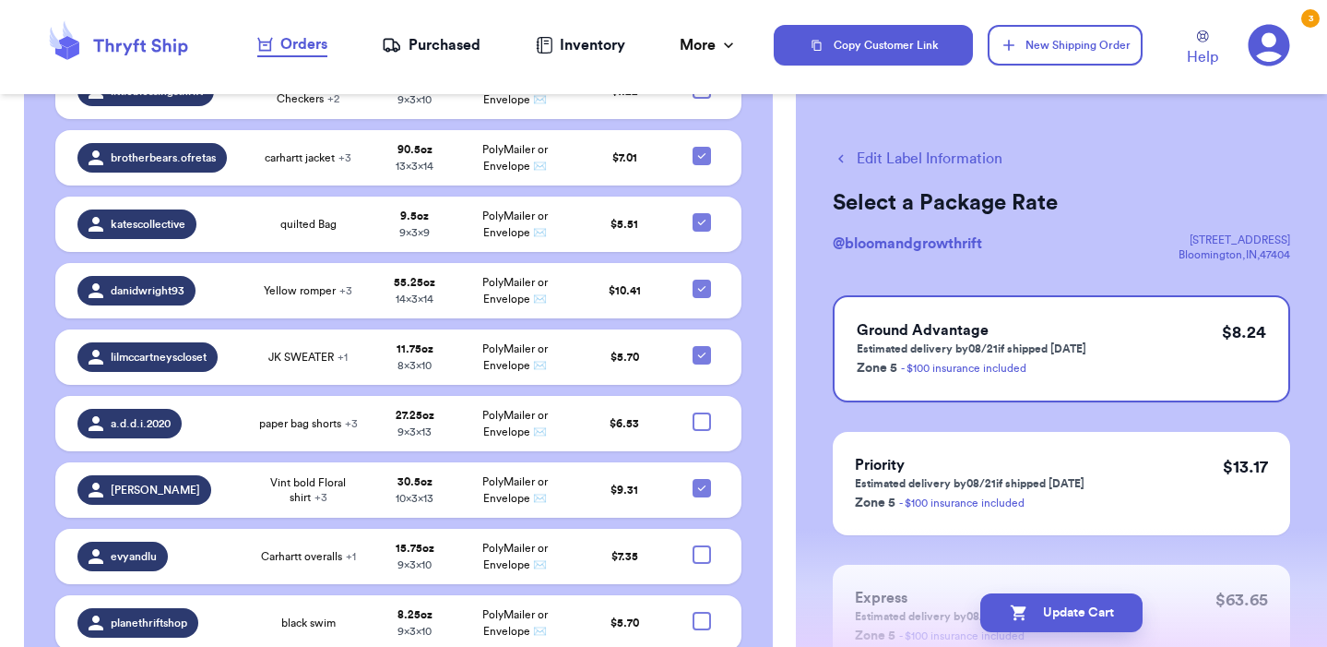
checkbox input "true"
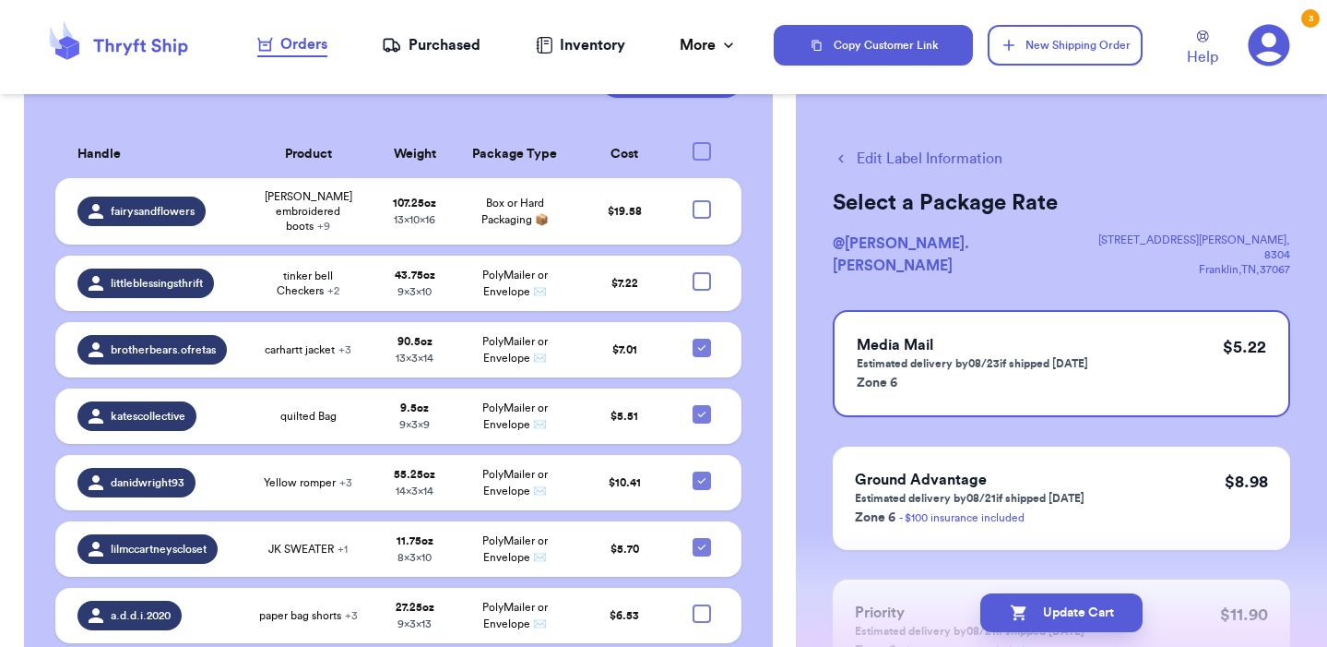
scroll to position [3784, 0]
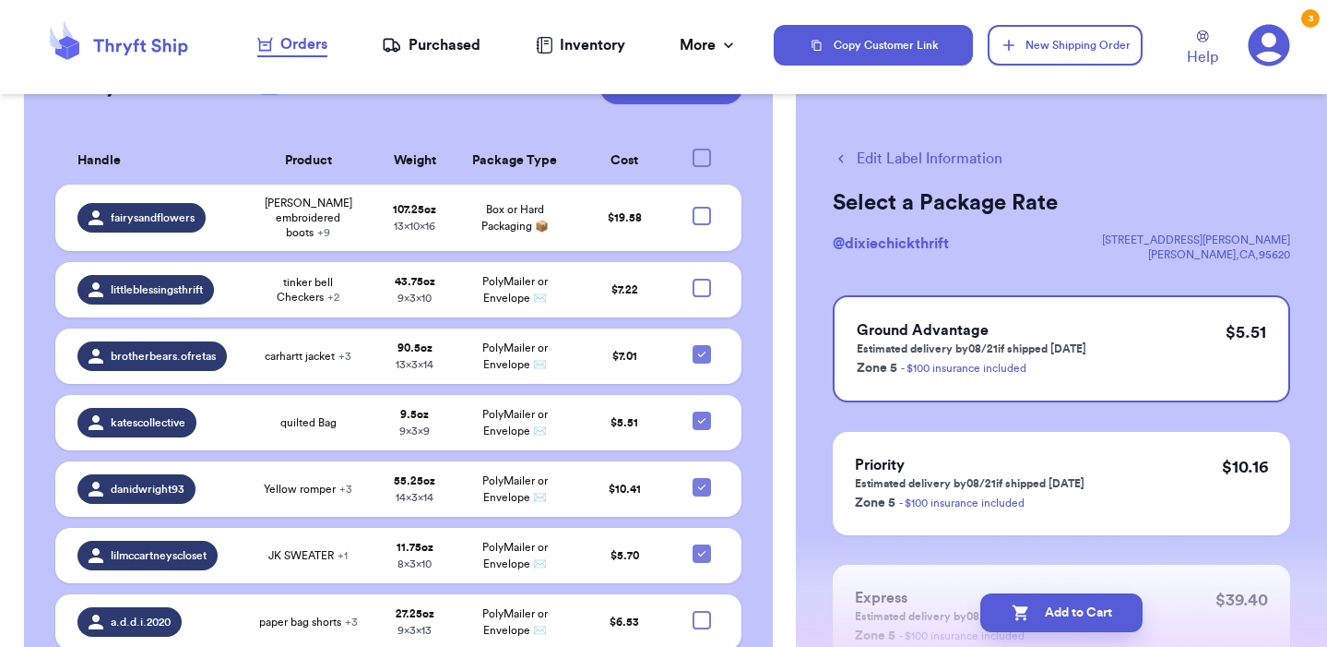
checkbox input "true"
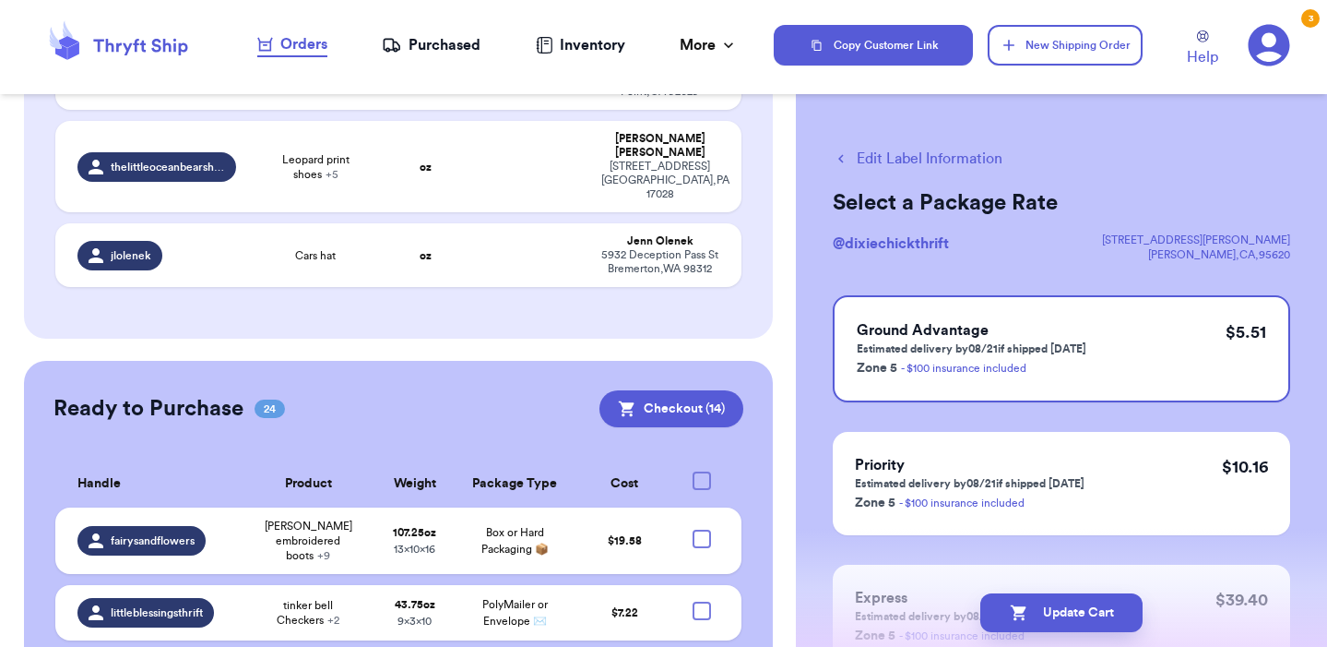
scroll to position [3458, 0]
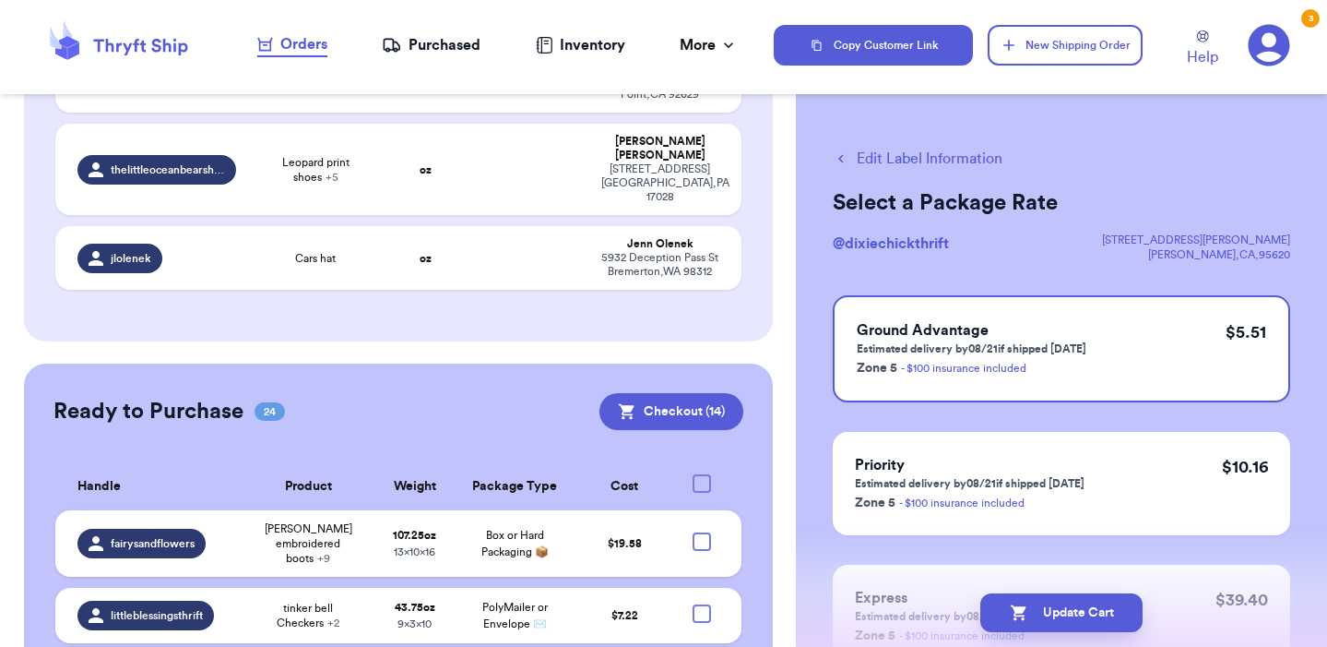
checkbox input "true"
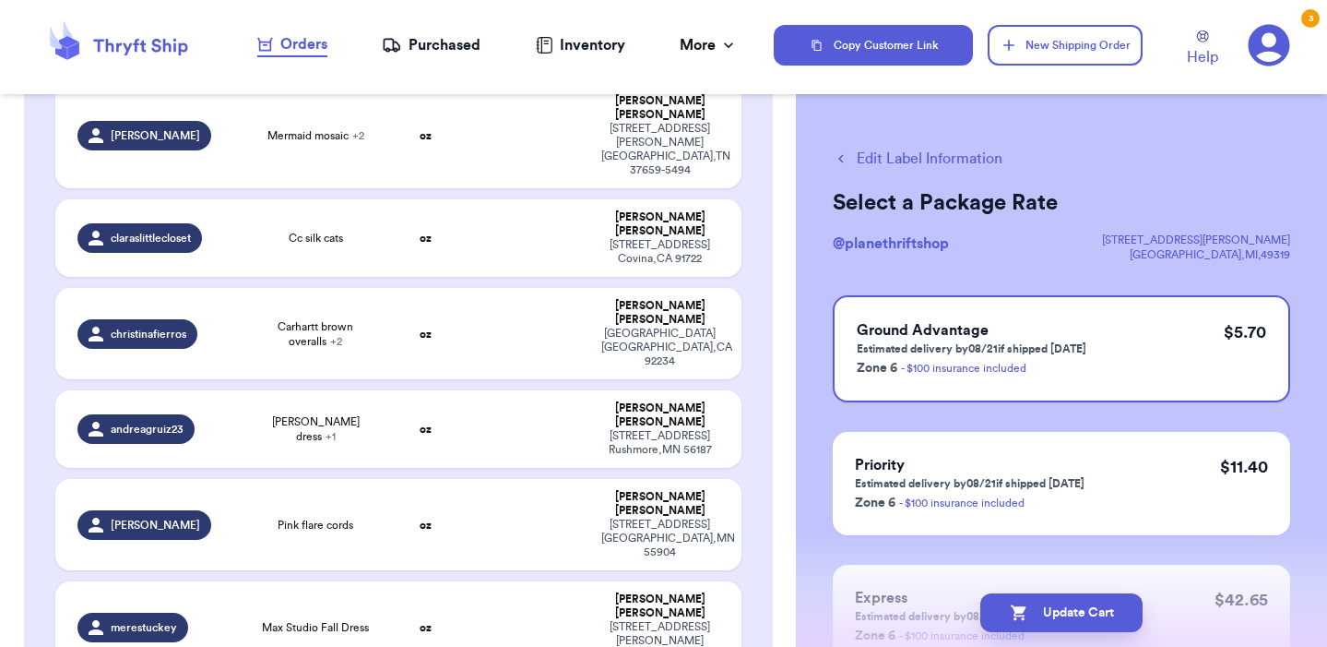
scroll to position [1673, 0]
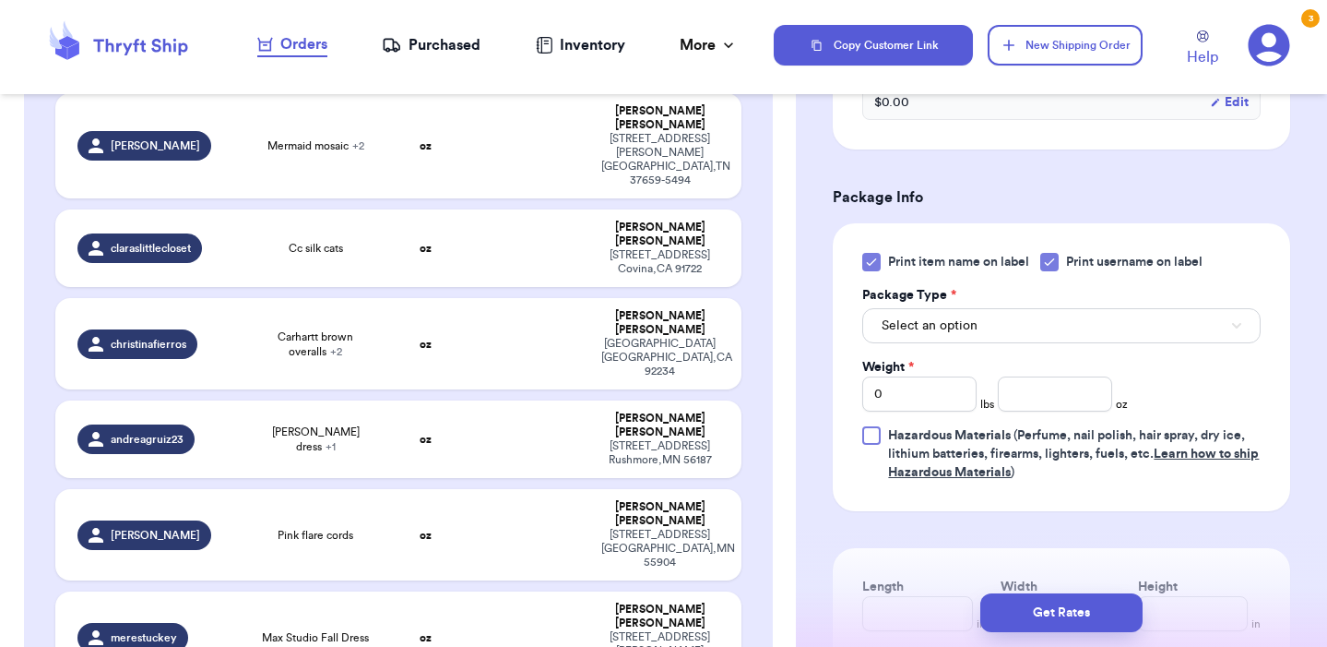
scroll to position [1139, 0]
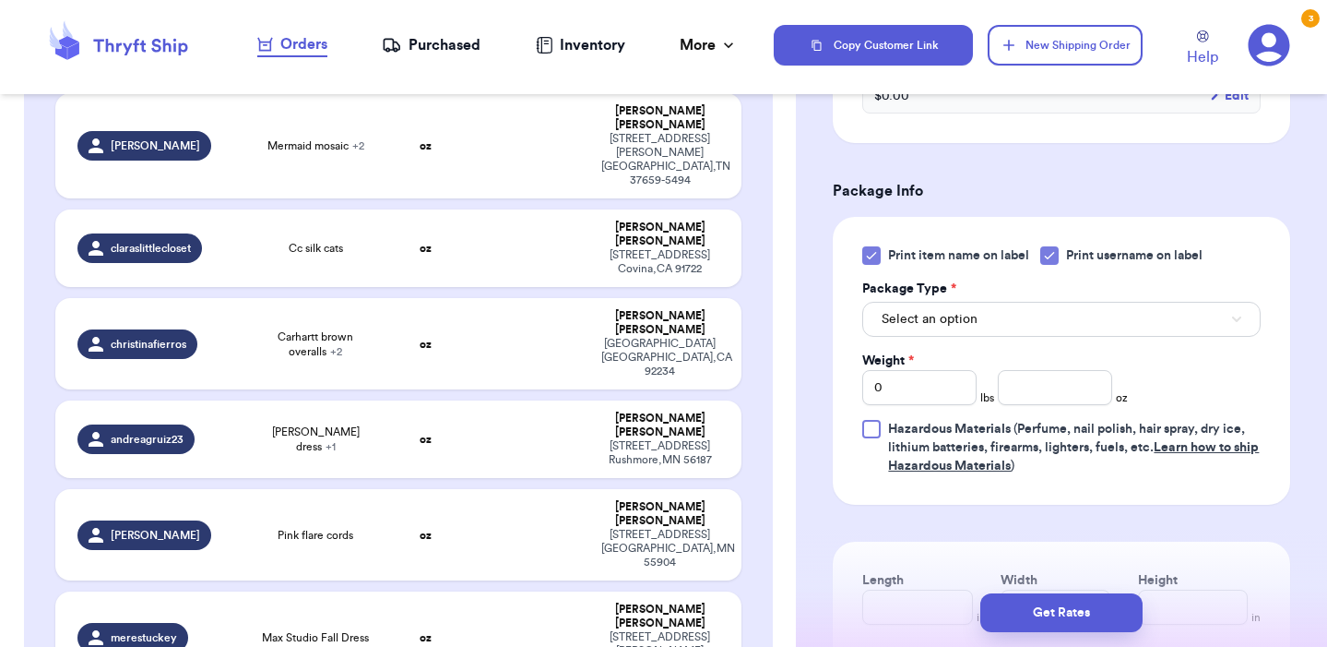
click at [1027, 316] on button "Select an option" at bounding box center [1061, 319] width 399 height 35
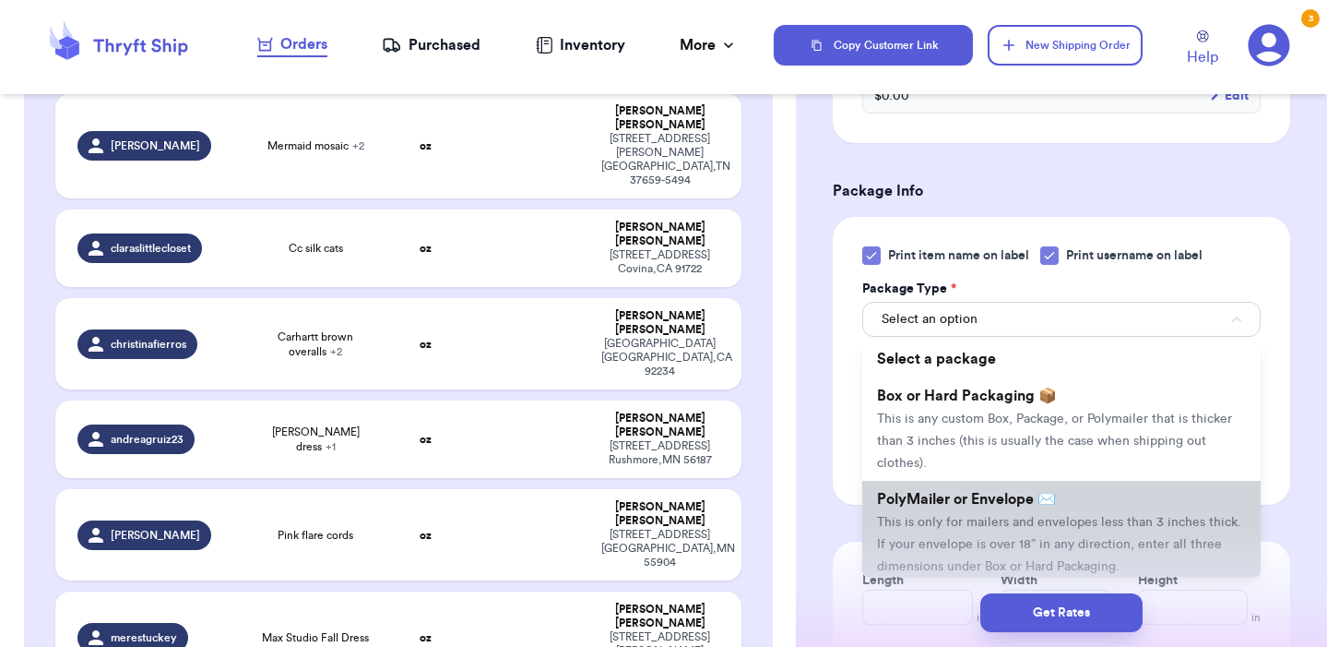
click at [980, 514] on li "PolyMailer or Envelope ✉️ This is only for mailers and envelopes less than 3 in…" at bounding box center [1061, 532] width 399 height 103
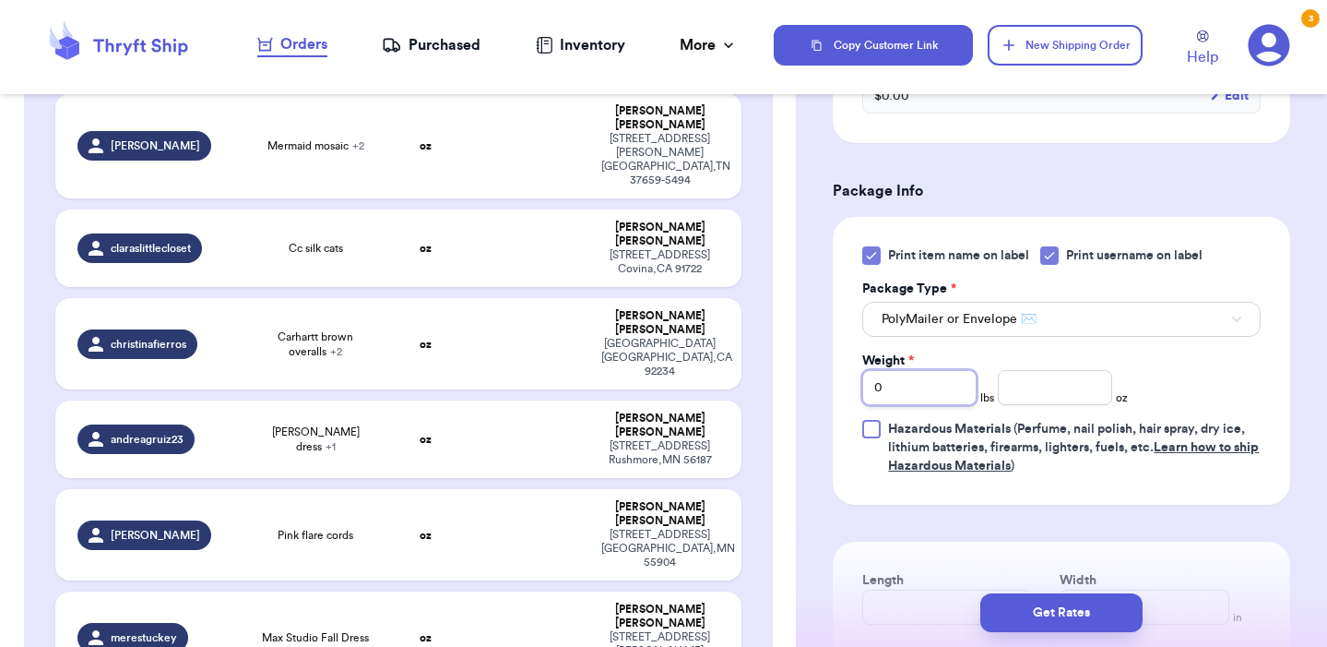
click at [946, 399] on input "0" at bounding box center [919, 387] width 114 height 35
type input "04"
click at [1085, 387] on input "number" at bounding box center [1055, 387] width 114 height 35
type input "5"
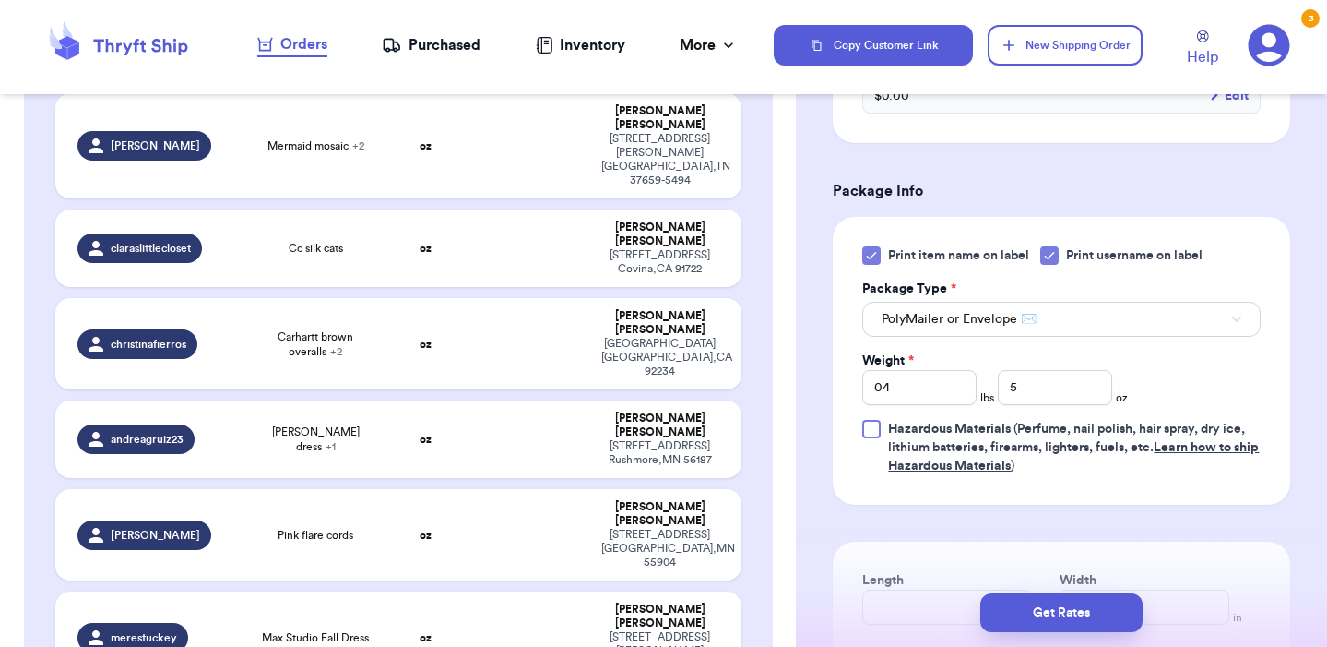
click at [1177, 397] on div "Print item name on label Print username on label Package Type * PolyMailer or E…" at bounding box center [1061, 360] width 399 height 229
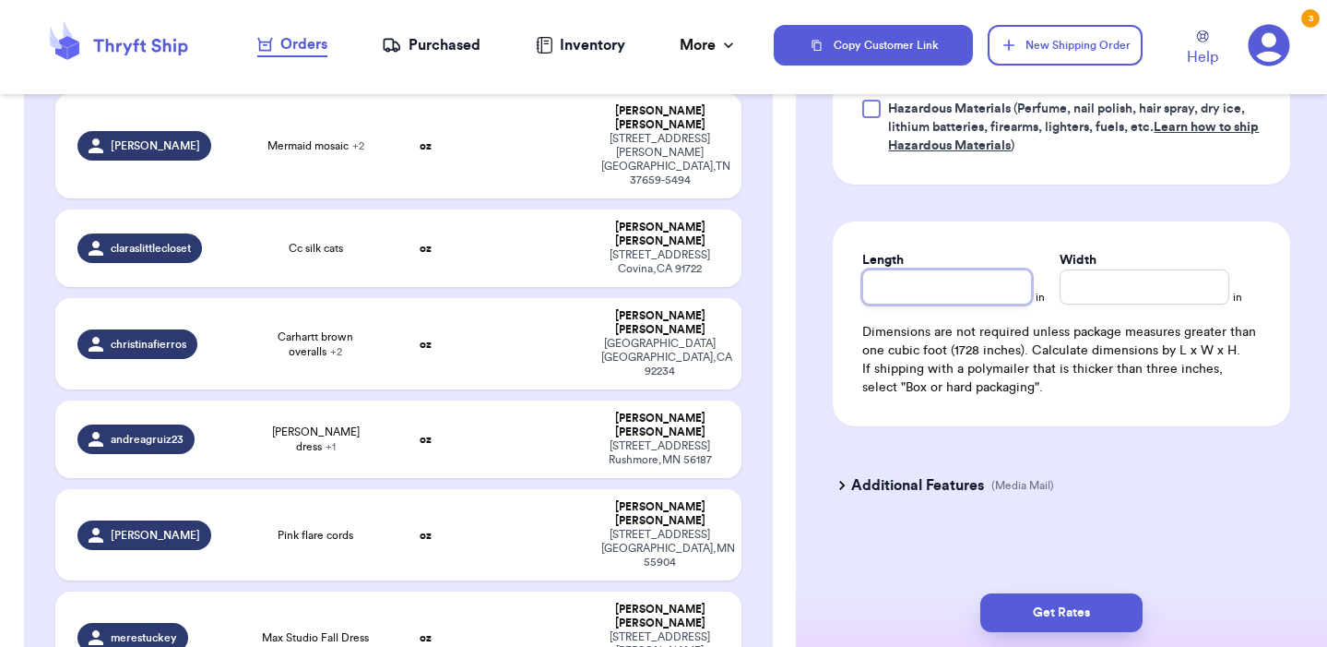
click at [1005, 298] on input "Length" at bounding box center [947, 286] width 170 height 35
type input "15"
click at [1125, 302] on input "Width *" at bounding box center [1145, 286] width 170 height 35
type input "14"
click at [1135, 501] on div "Additional Features (Media Mail)" at bounding box center [1051, 485] width 458 height 44
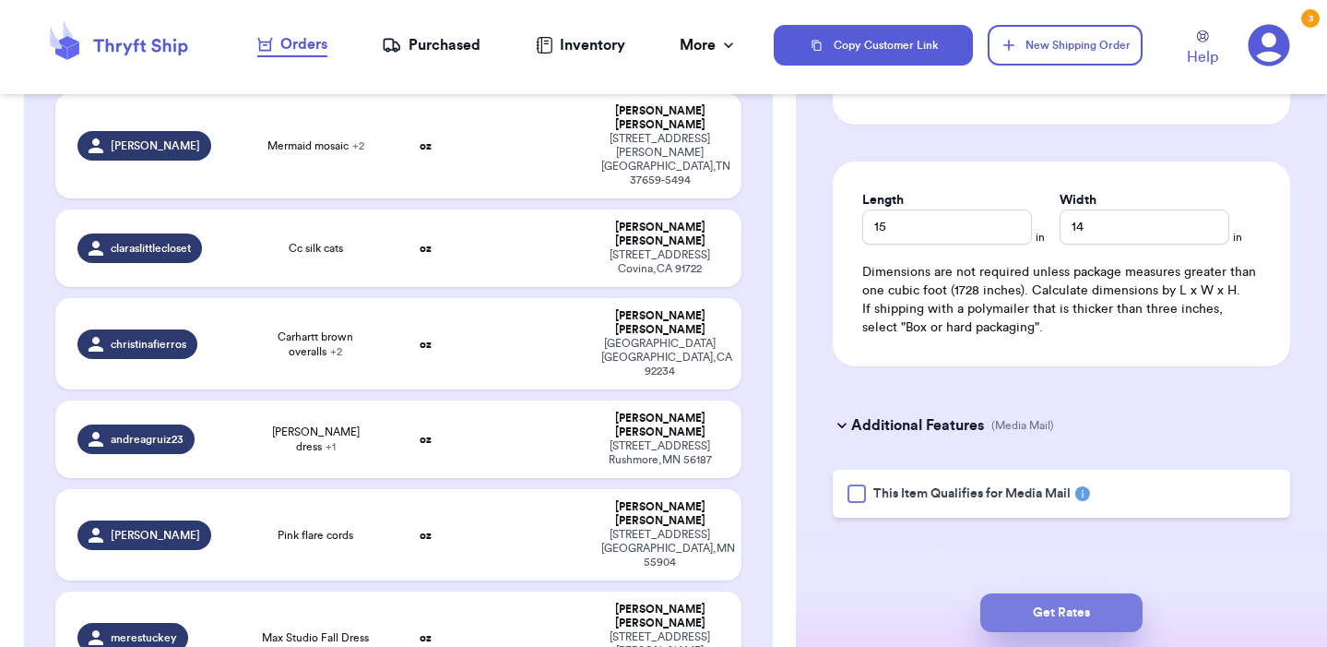
scroll to position [1523, 0]
click at [1083, 621] on button "Get Rates" at bounding box center [1062, 612] width 162 height 39
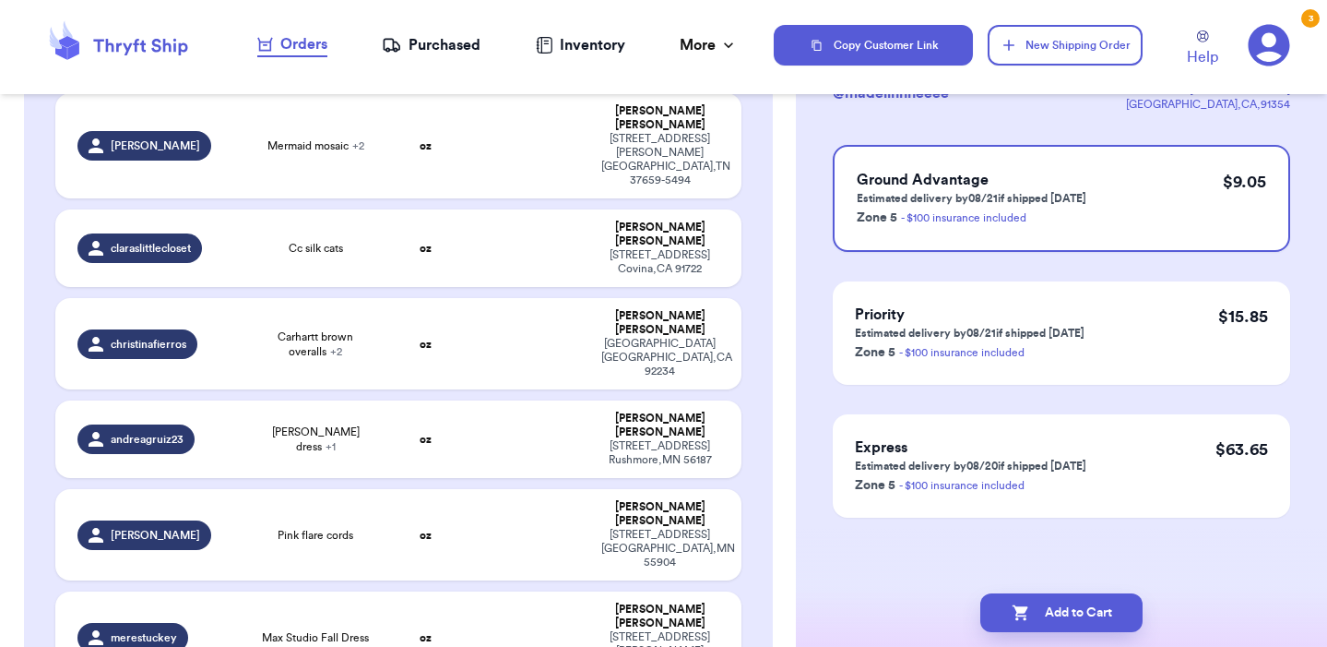
scroll to position [0, 0]
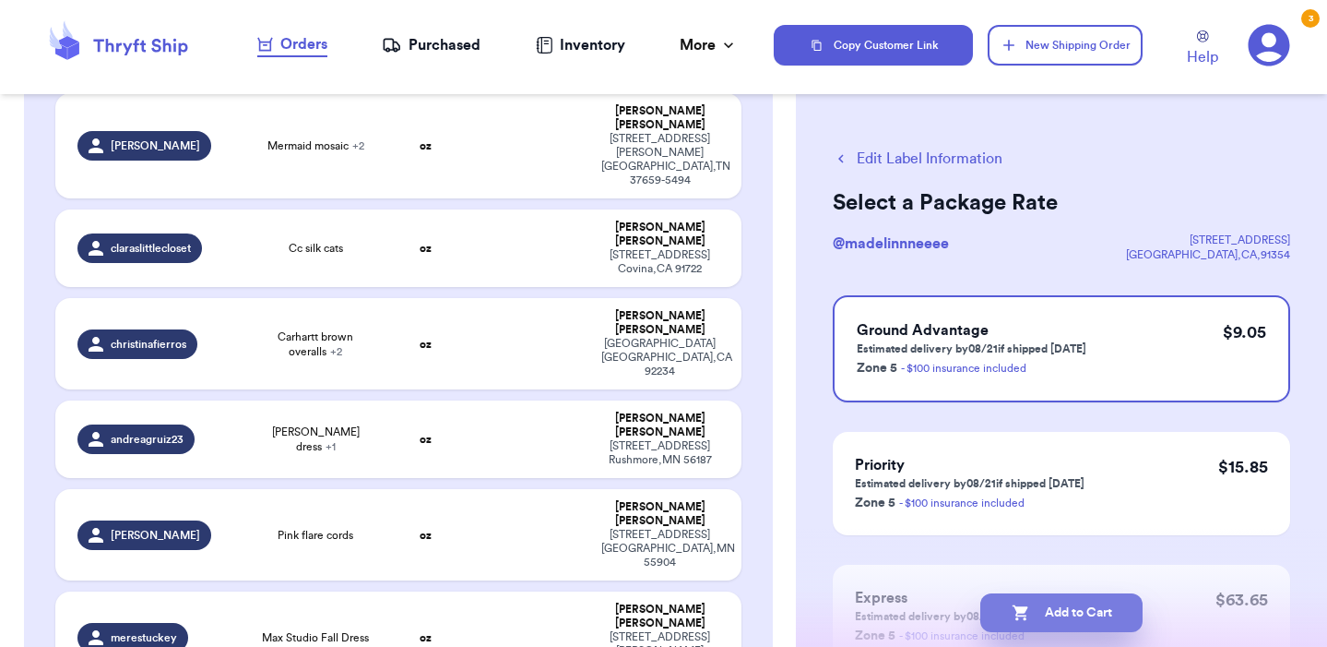
click at [1093, 612] on button "Add to Cart" at bounding box center [1062, 612] width 162 height 39
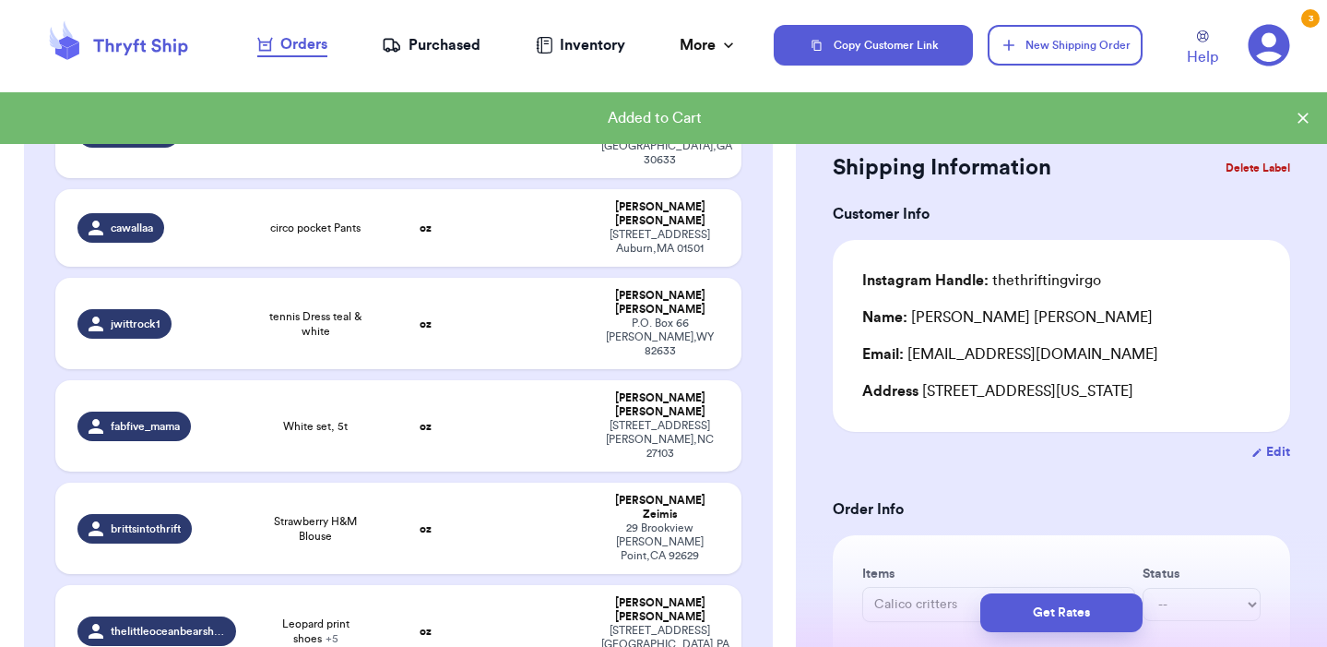
scroll to position [2897, 0]
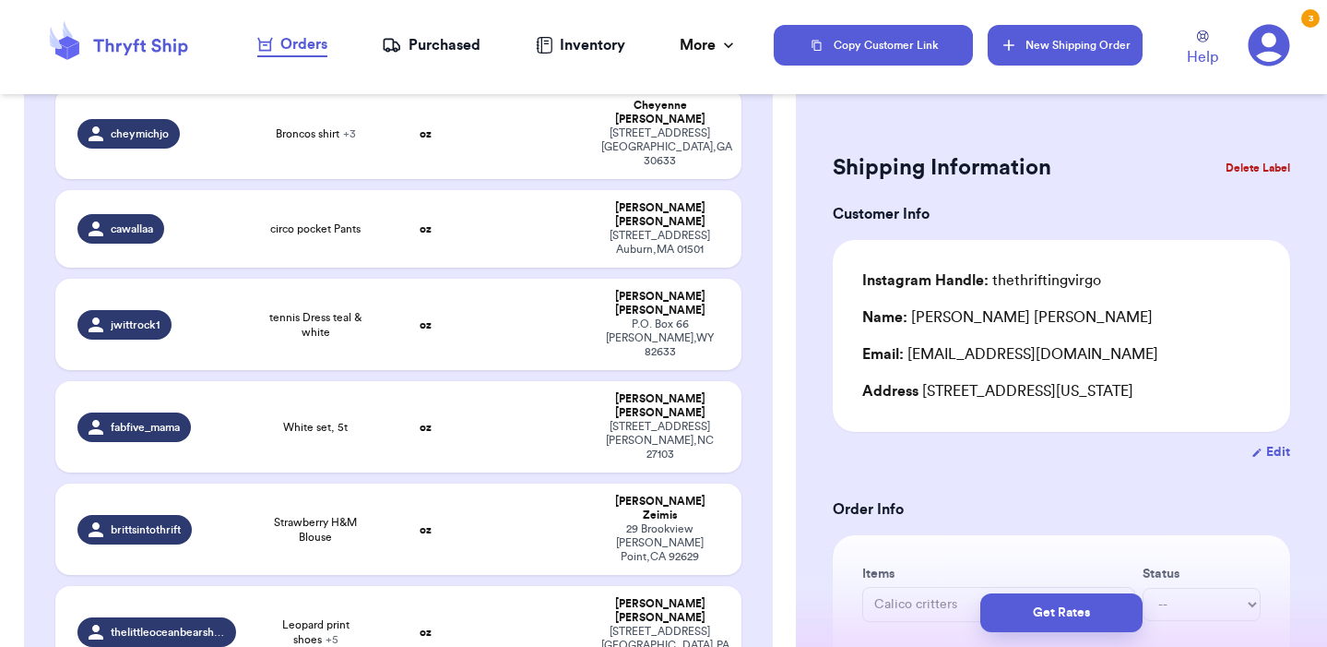
click at [1056, 55] on button "New Shipping Order" at bounding box center [1065, 45] width 155 height 41
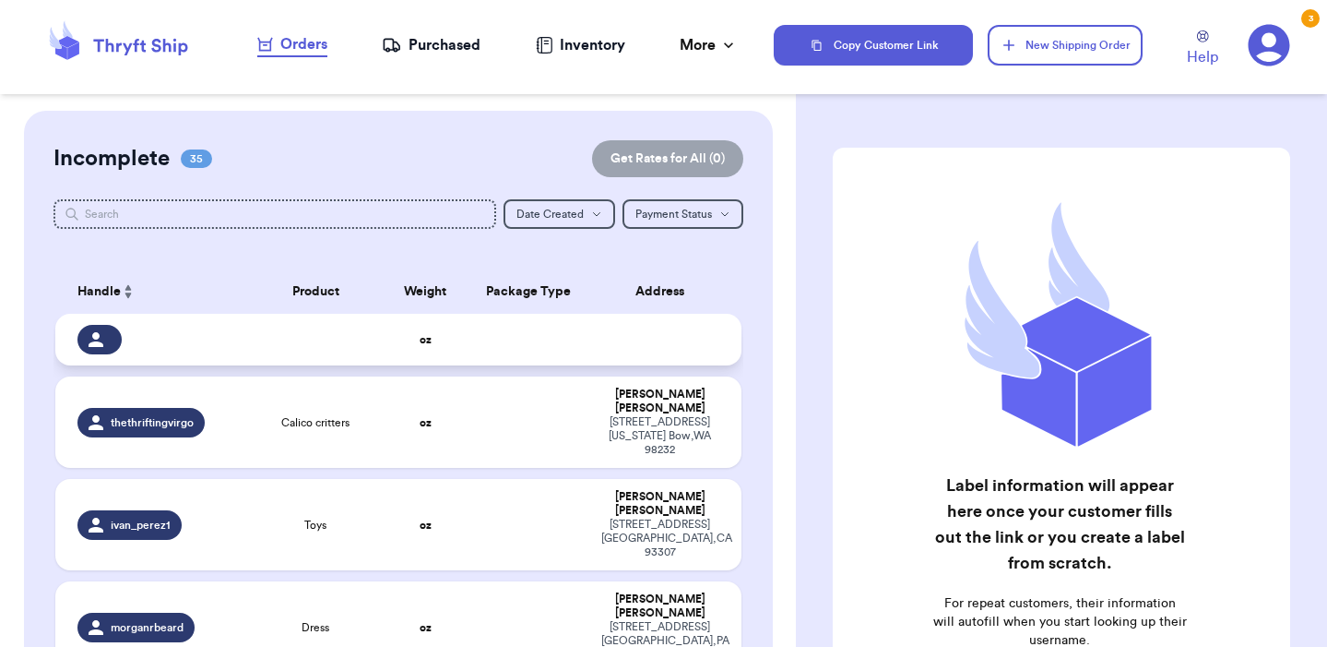
click at [543, 350] on td at bounding box center [529, 340] width 124 height 52
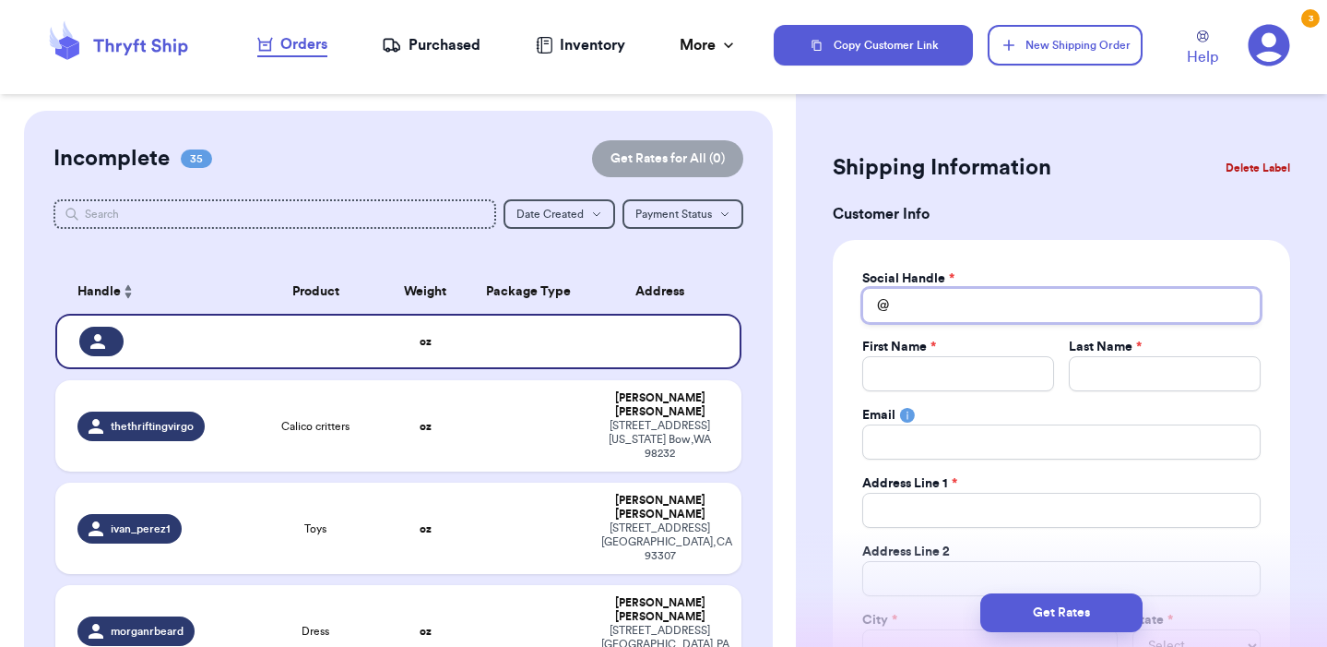
click at [1067, 305] on input "Total Amount Paid" at bounding box center [1061, 305] width 399 height 35
type input "h"
type input "hi"
type input "hip"
type input "hi"
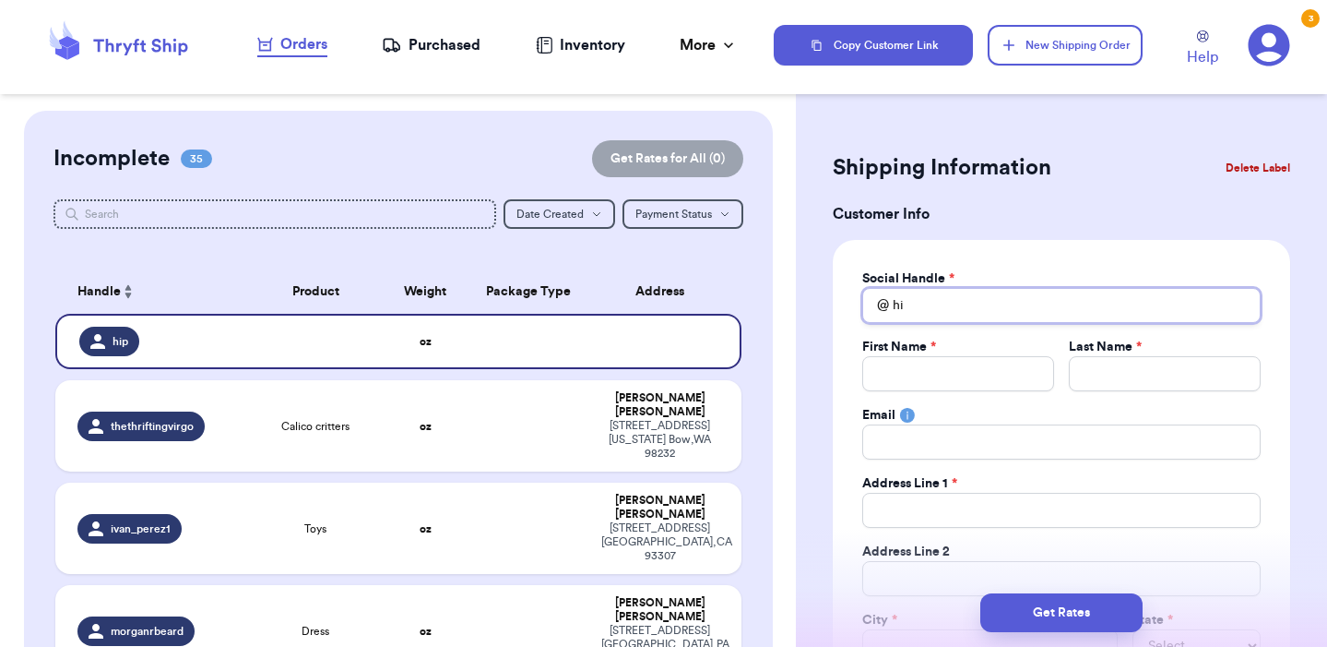
type input "h"
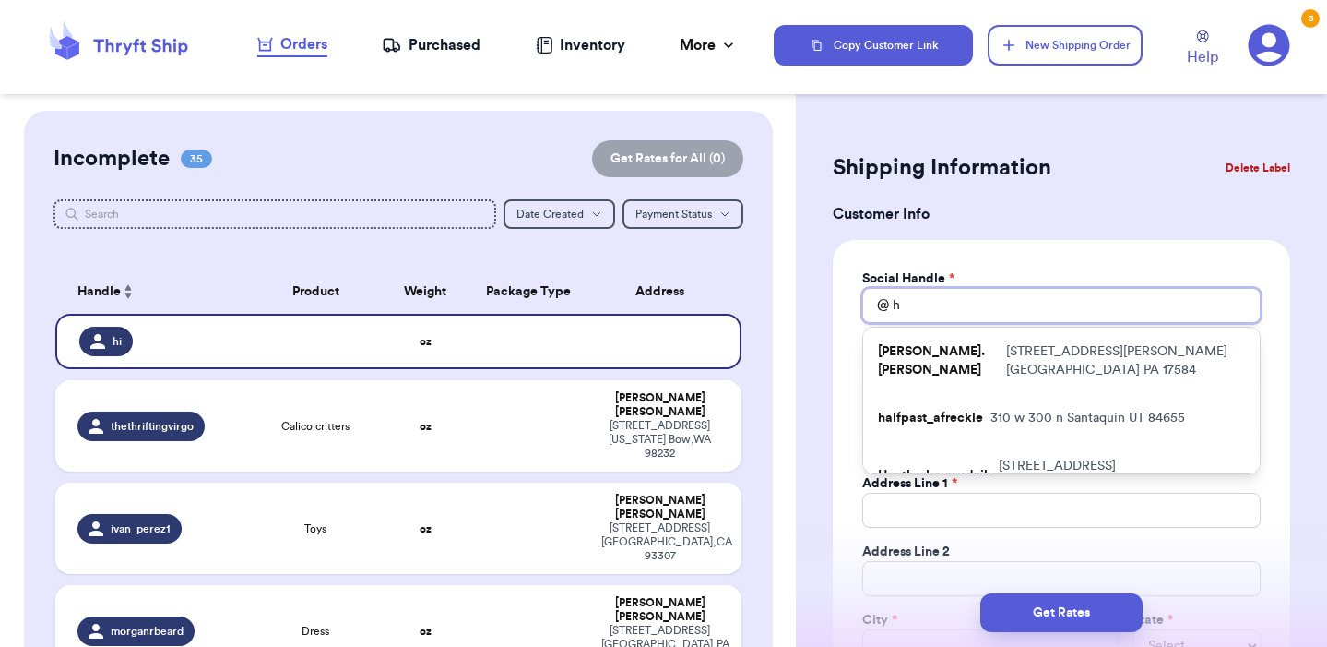
type input "ho"
type input "hol"
type input "hold"
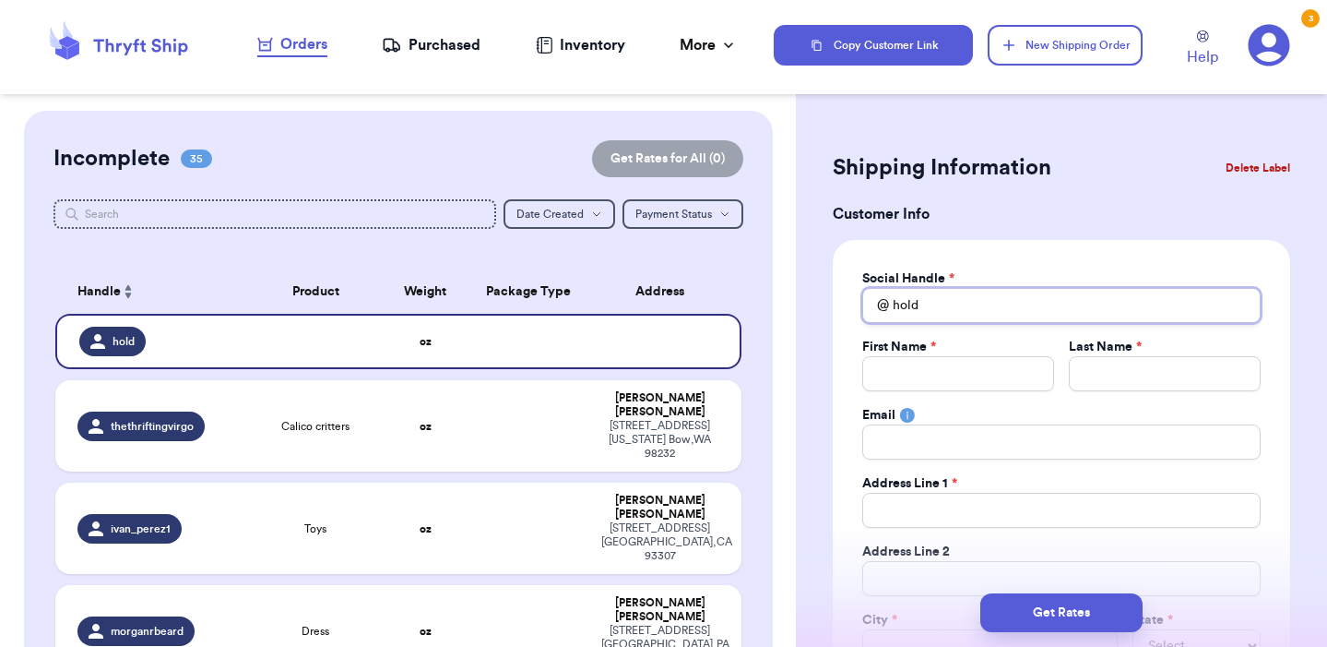
type input "hol"
type input "ho"
type input "h"
type input "ho"
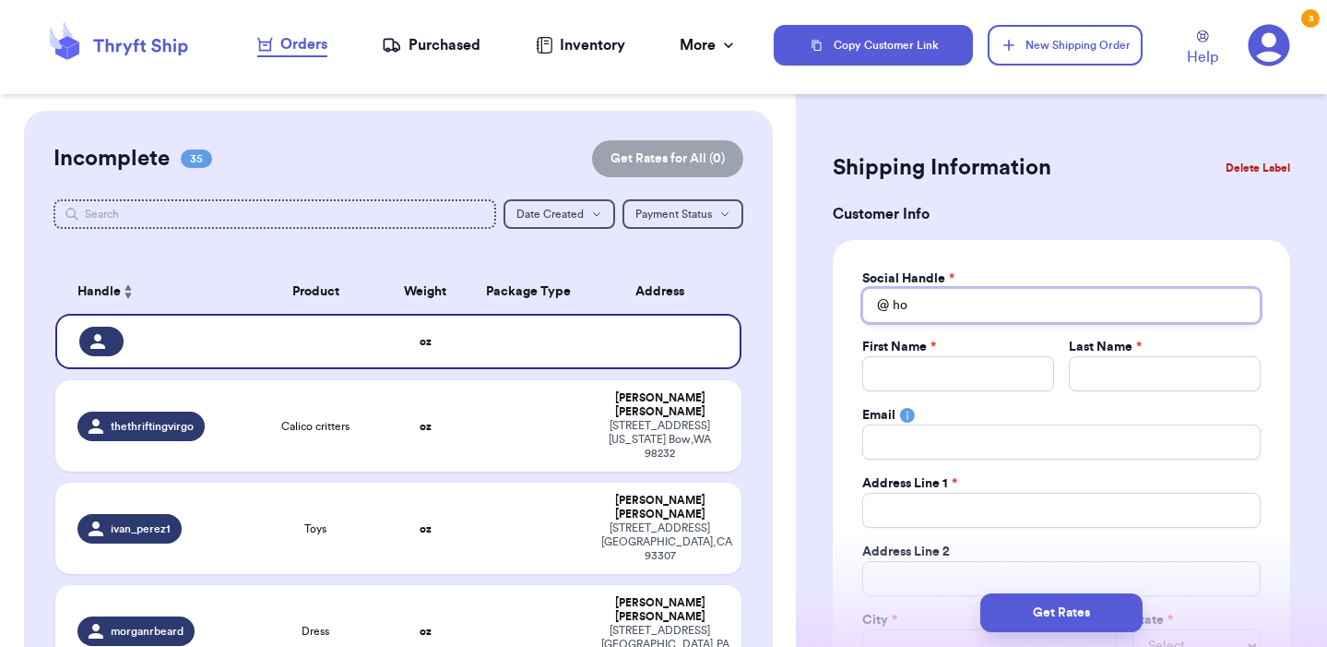
type input "hol"
type input "hold"
type input "holdy"
type input "holdye"
type input "holdyer"
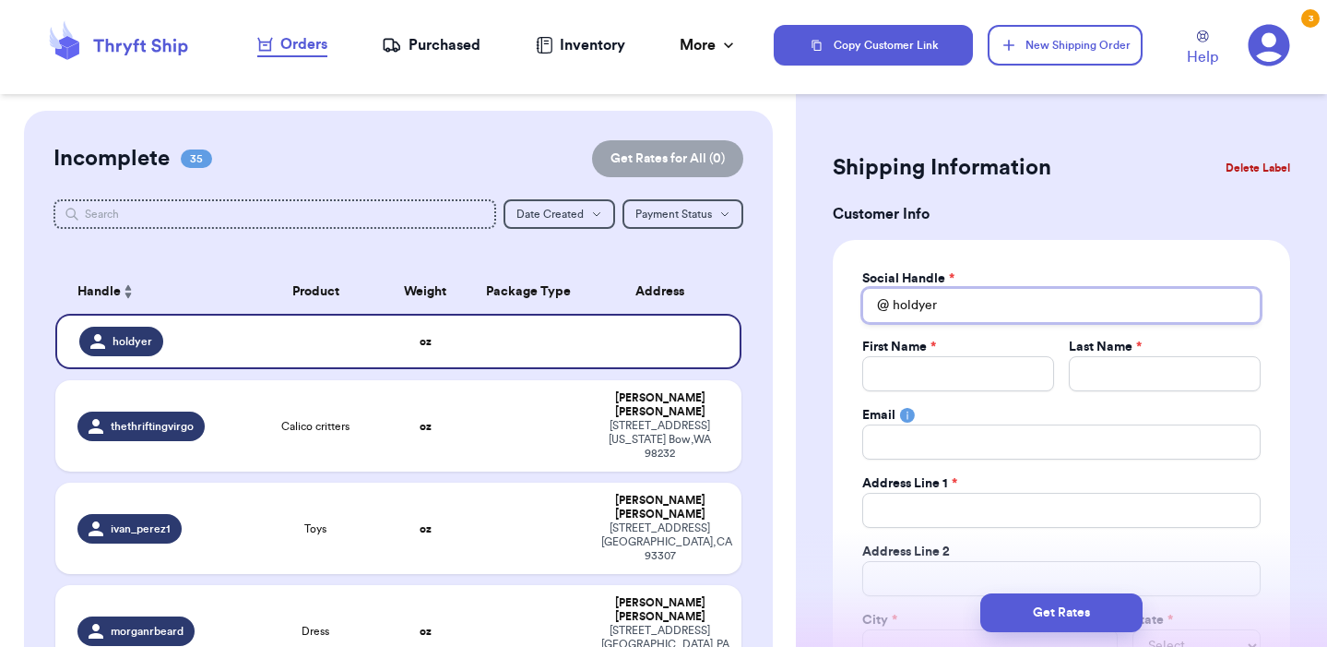
type input "holder"
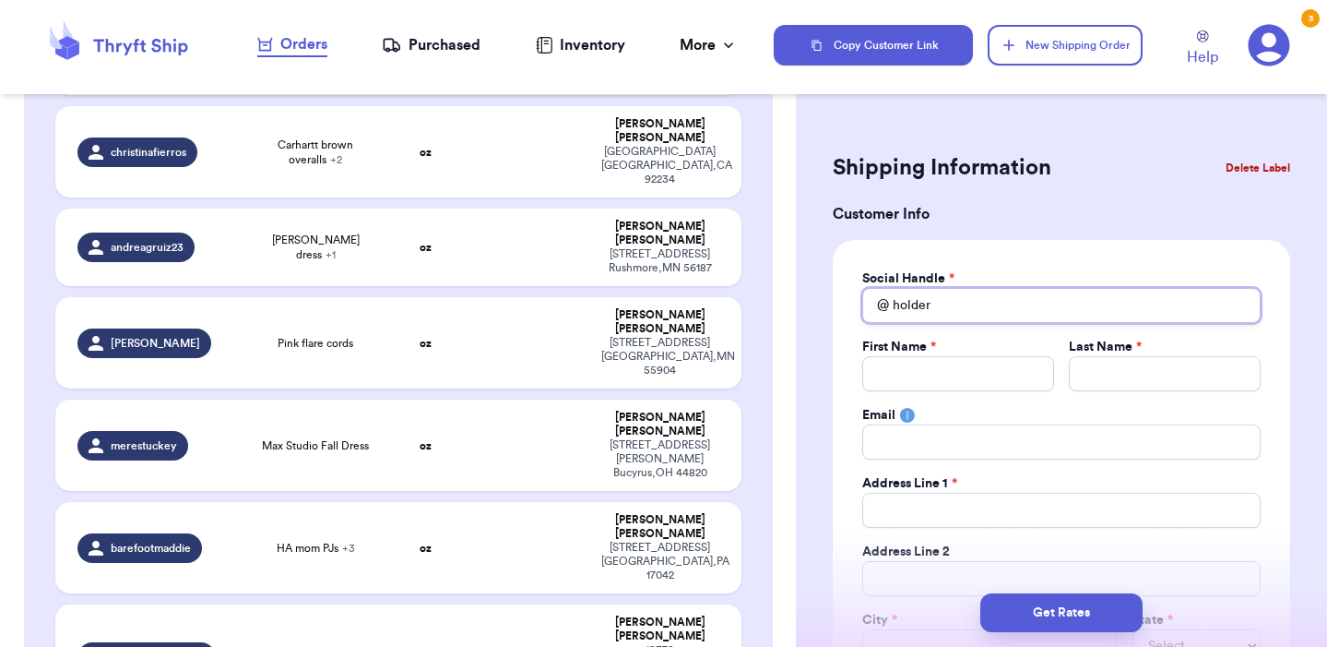
scroll to position [1941, 0]
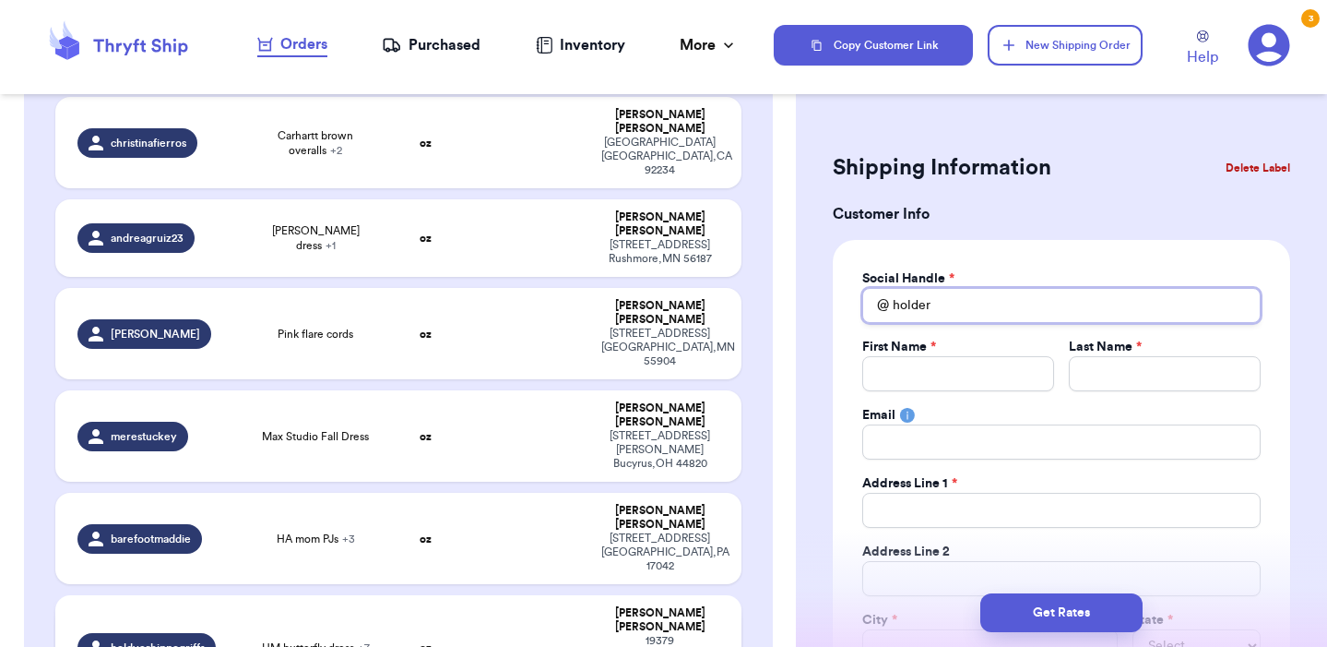
type input "holder"
click at [487, 595] on td at bounding box center [529, 647] width 124 height 105
type input "Duck sweatshirt"
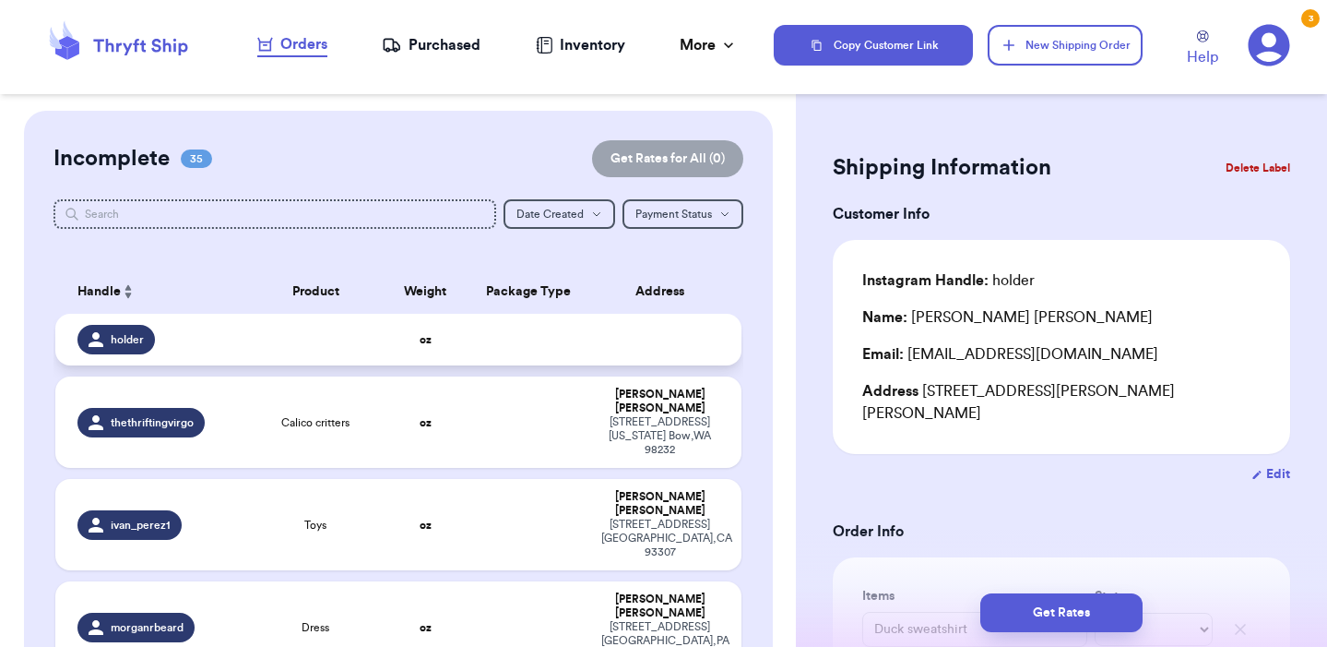
scroll to position [0, 0]
click at [644, 343] on td at bounding box center [665, 340] width 151 height 52
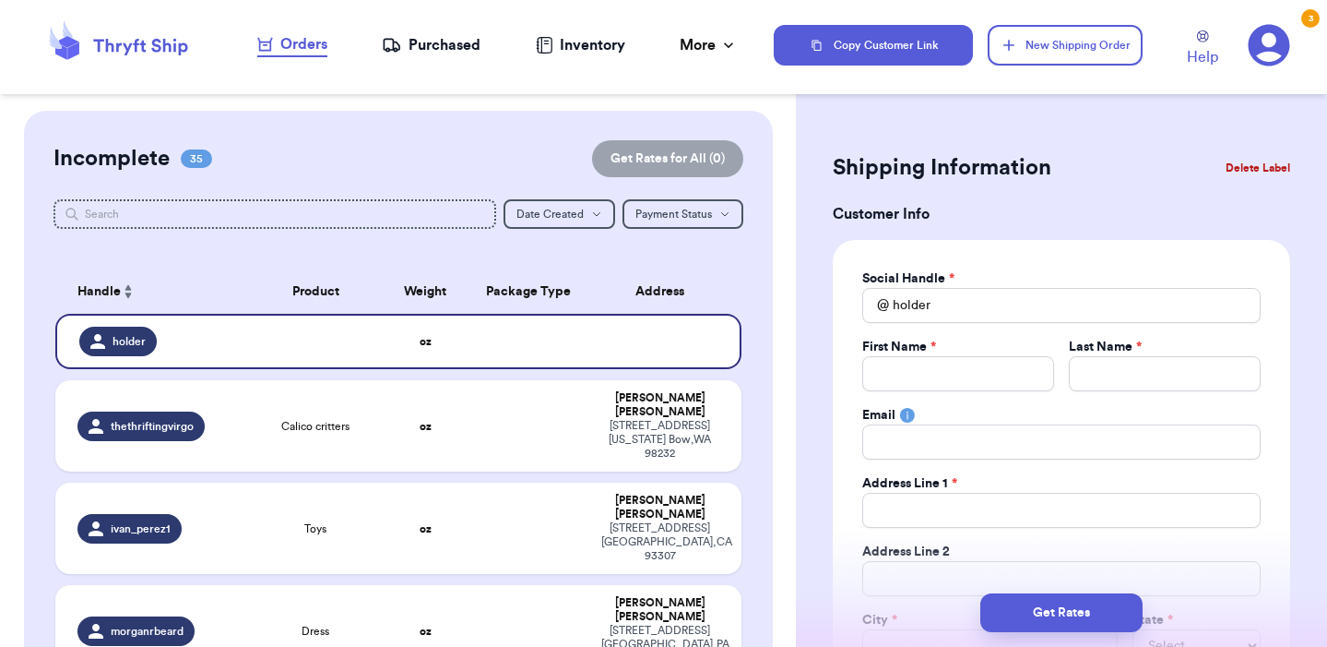
click at [1242, 167] on button "Delete Label" at bounding box center [1258, 168] width 79 height 41
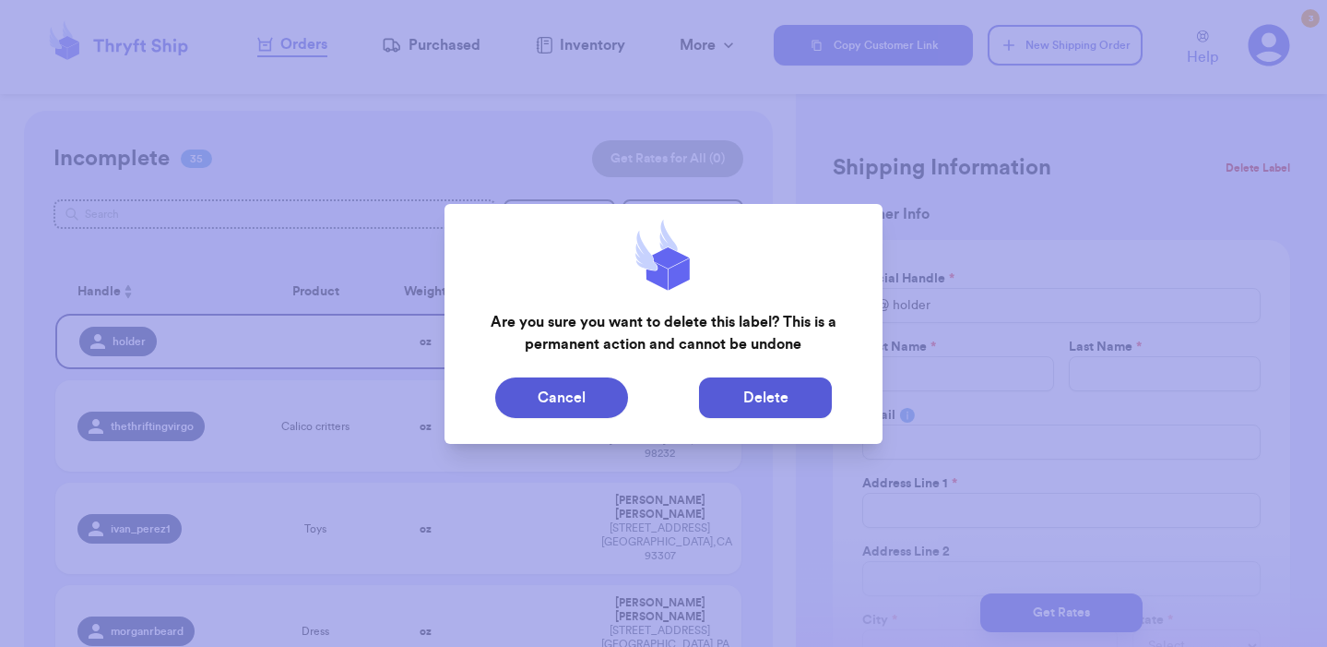
click at [782, 404] on button "Delete" at bounding box center [765, 397] width 133 height 41
type input "Calico critters"
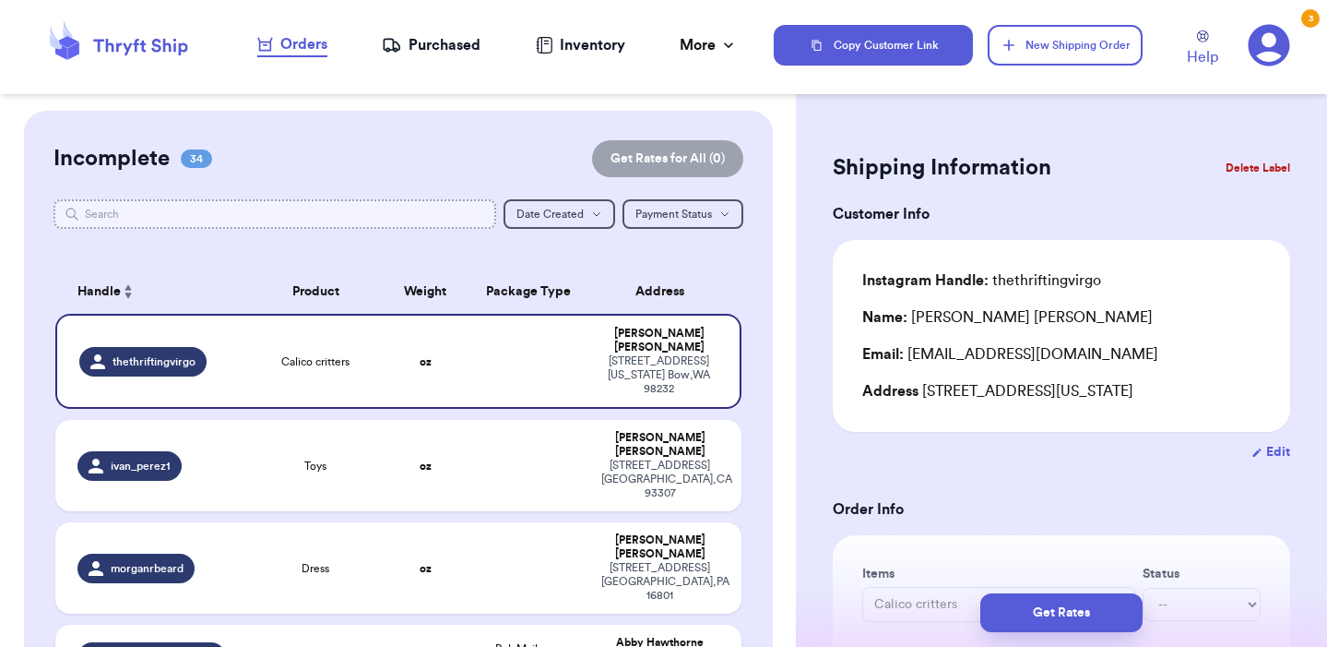
click at [301, 211] on input "text" at bounding box center [275, 214] width 443 height 30
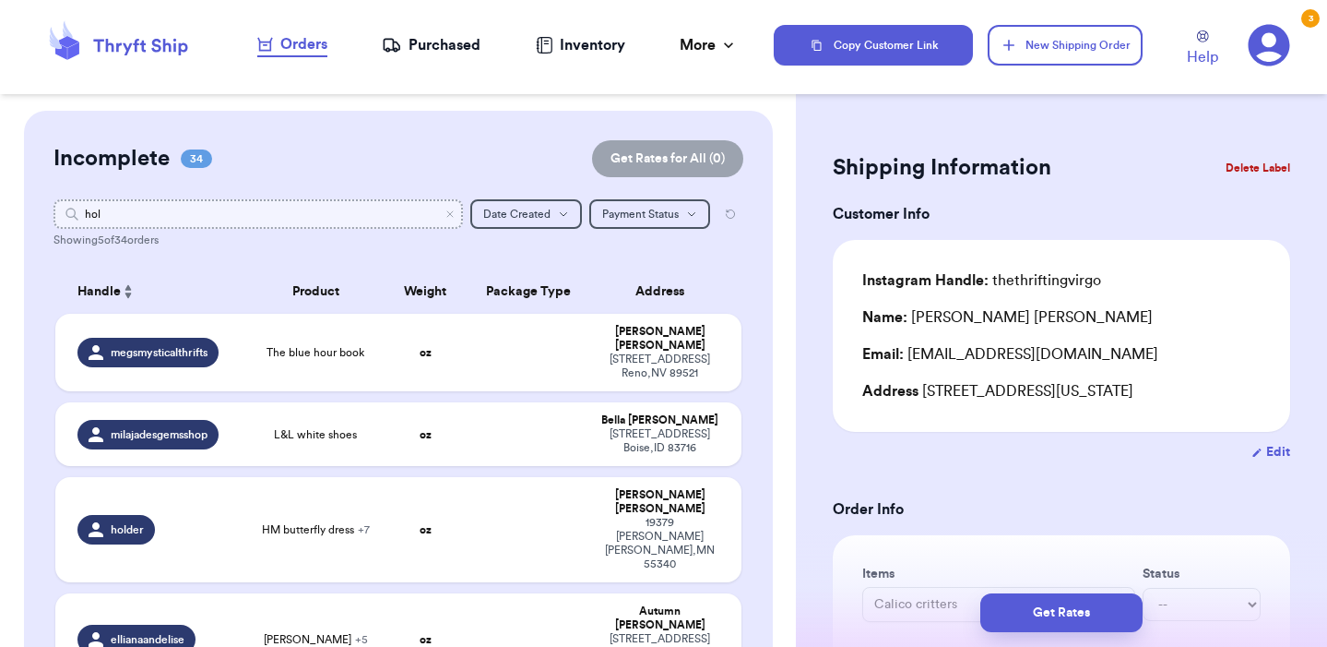
type input "hold"
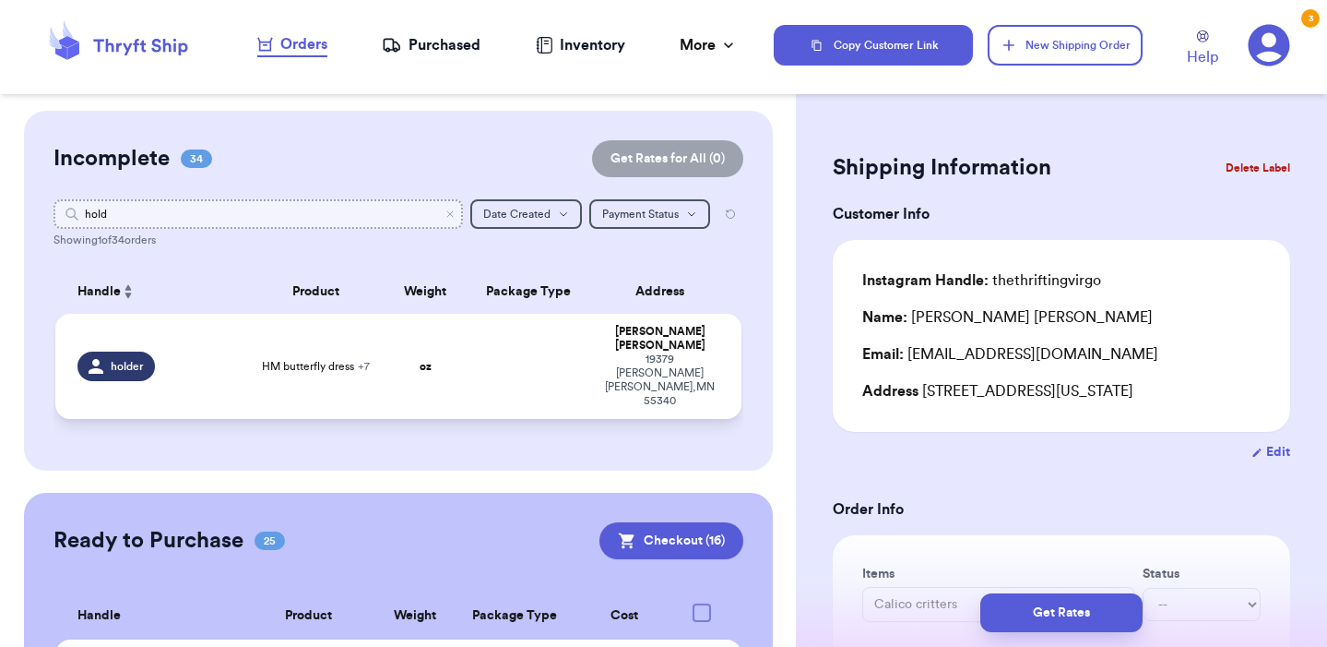
type input "hold"
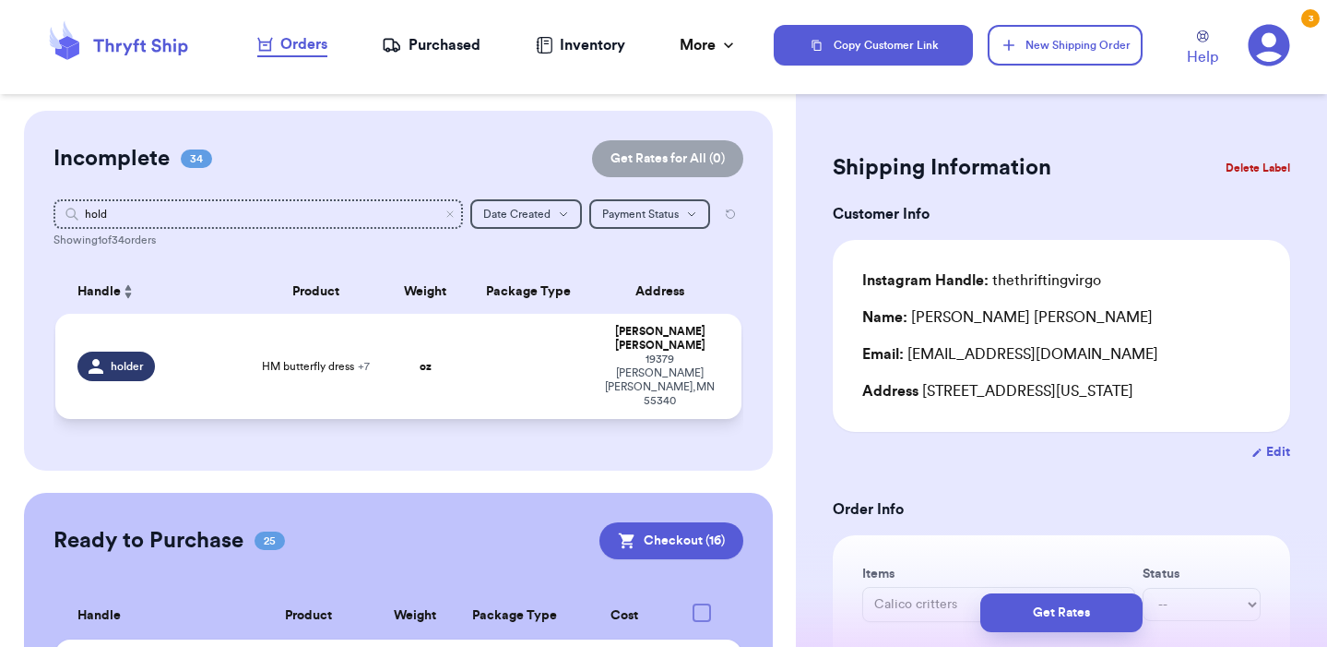
click at [135, 369] on div "holder" at bounding box center [115, 366] width 77 height 30
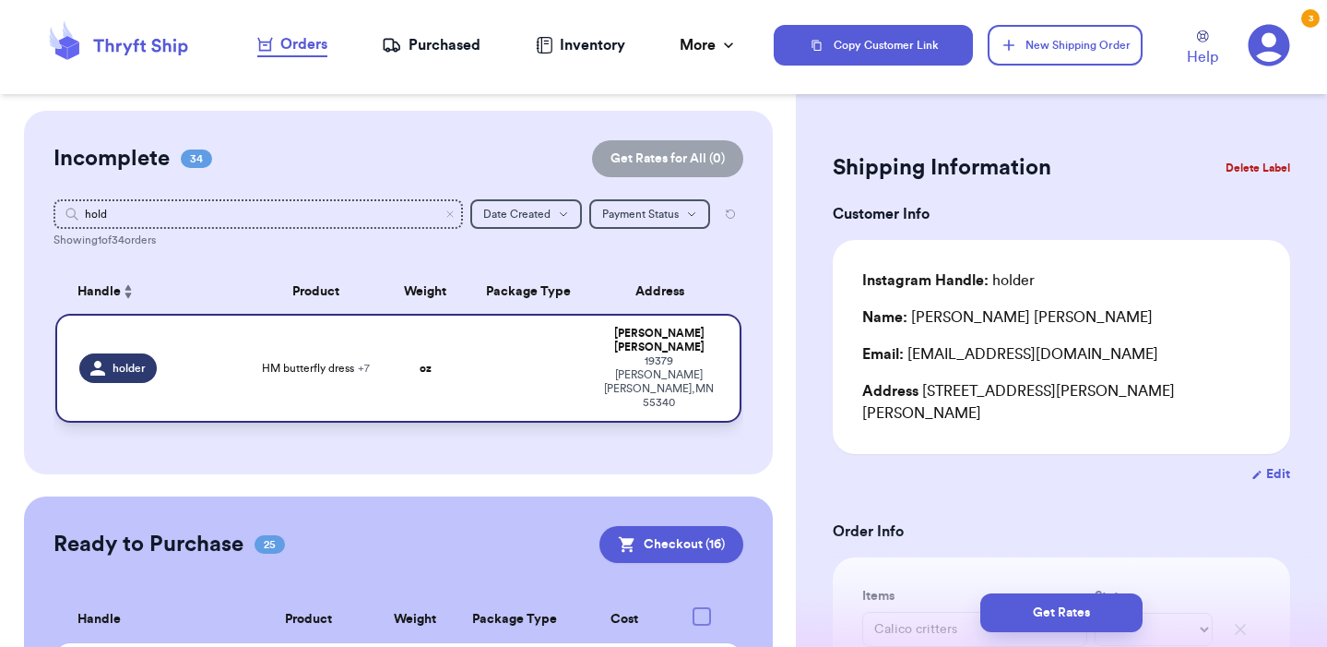
type input "Duck sweatshirt"
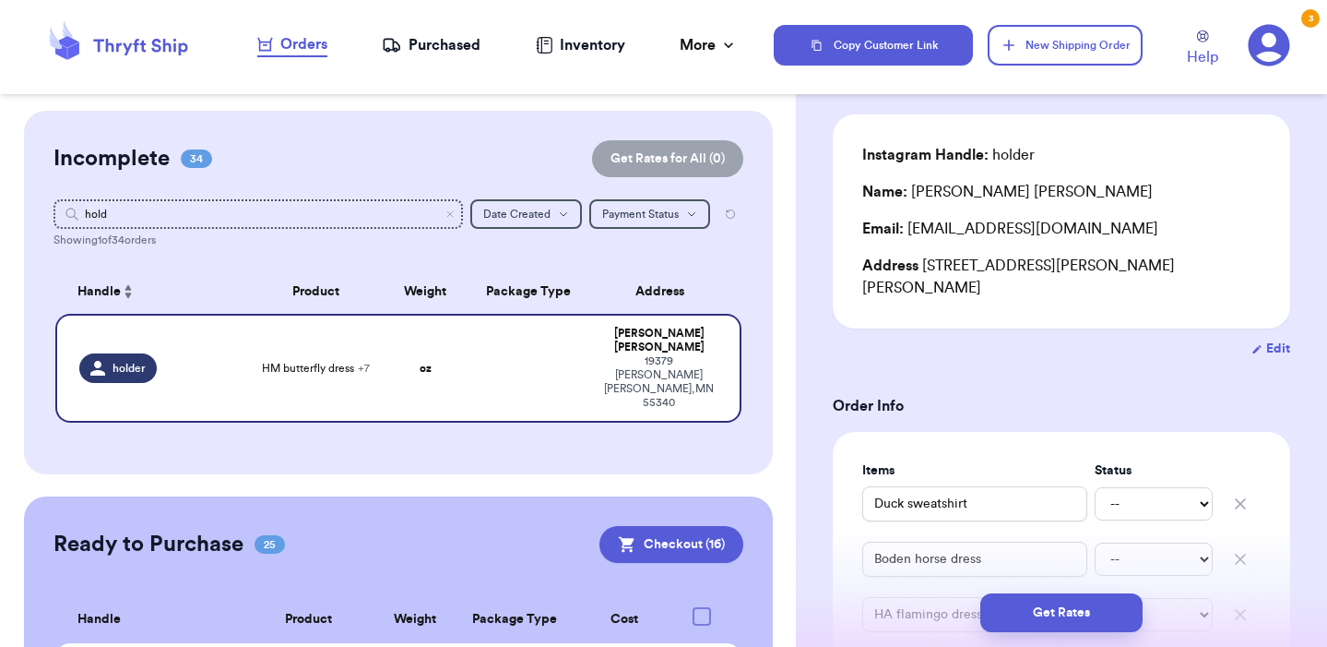
scroll to position [124, 0]
click at [1281, 341] on button "Edit" at bounding box center [1271, 350] width 39 height 18
select select "MN"
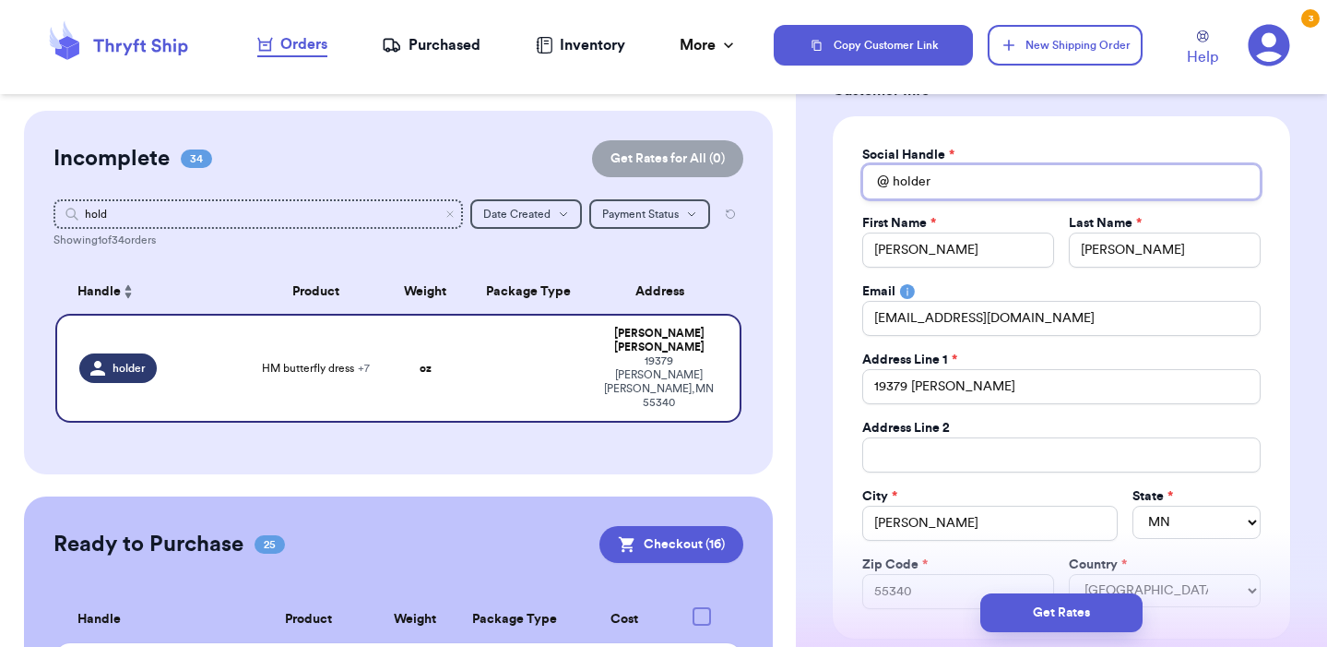
click at [957, 172] on input "holder" at bounding box center [1061, 181] width 399 height 35
type input "holde"
type input "hold"
type input "holdy"
type input "holdye"
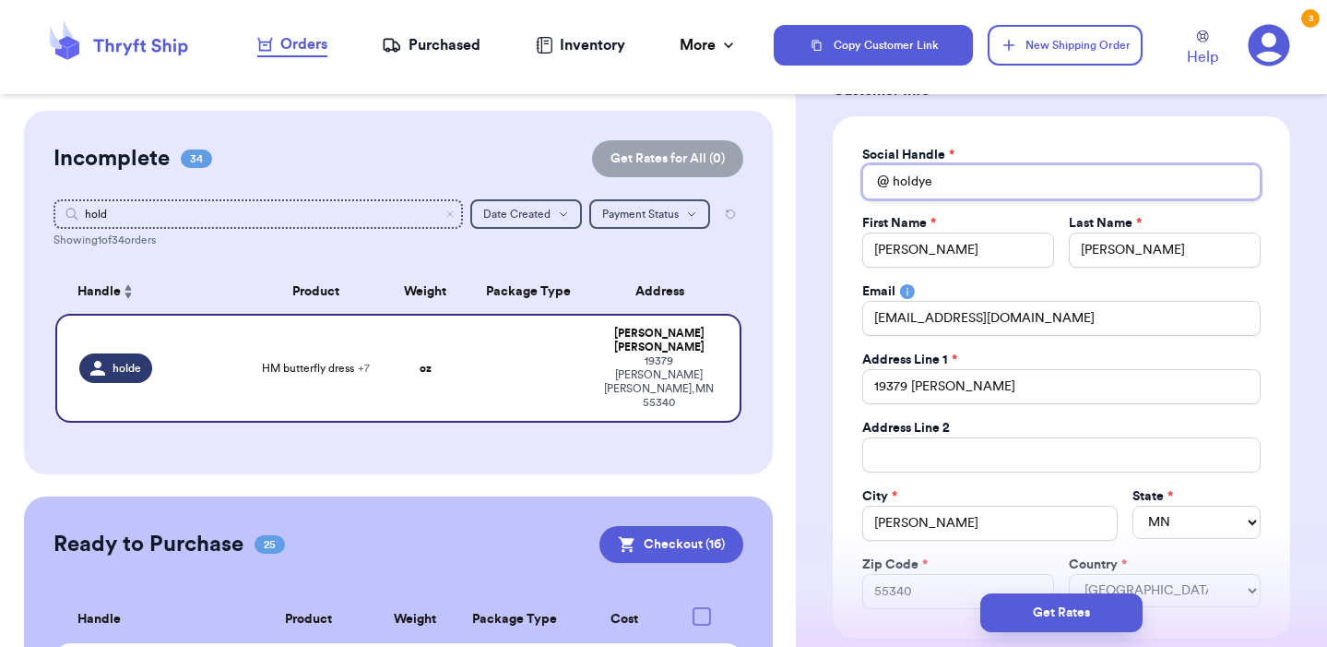
type input "holdyer"
type input "holdyerh"
type input "holdyerhi"
type input "holdyerhip"
type input "holdyerhipp"
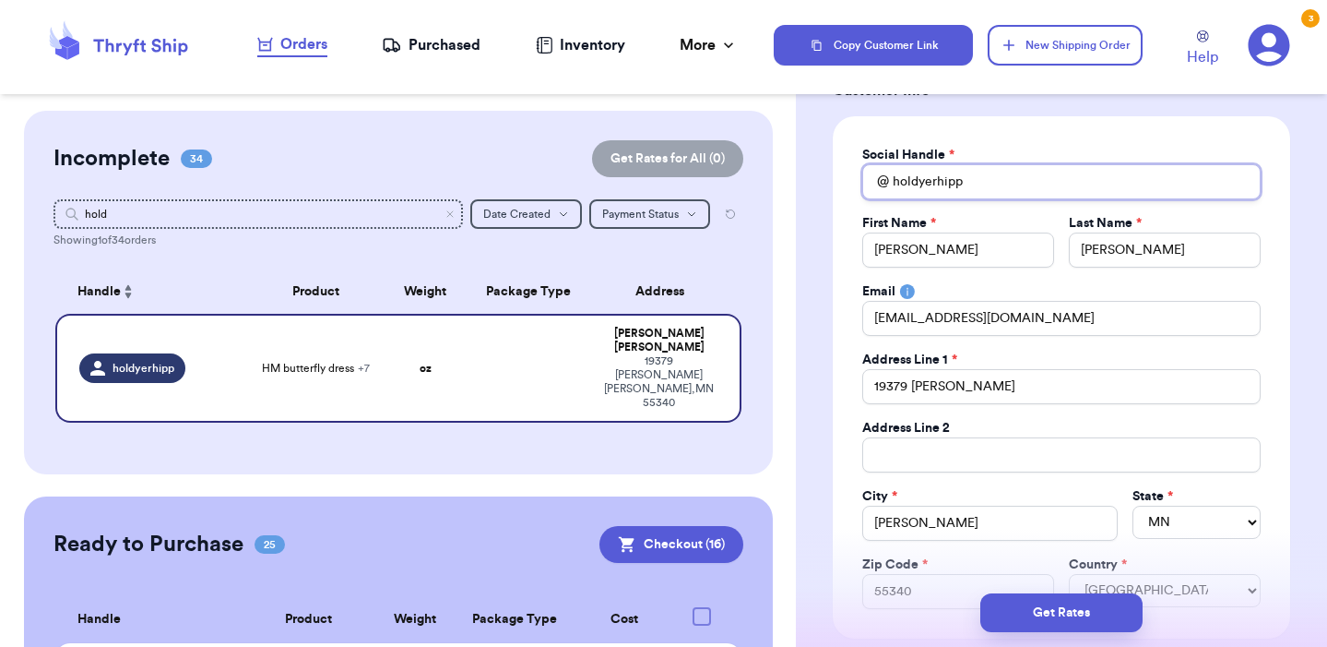
type input "holdyerhippo"
type input "holdyerhippog"
type input "holdyerhippogr"
type input "holdyerhippogri"
type input "holdyerhippogrif"
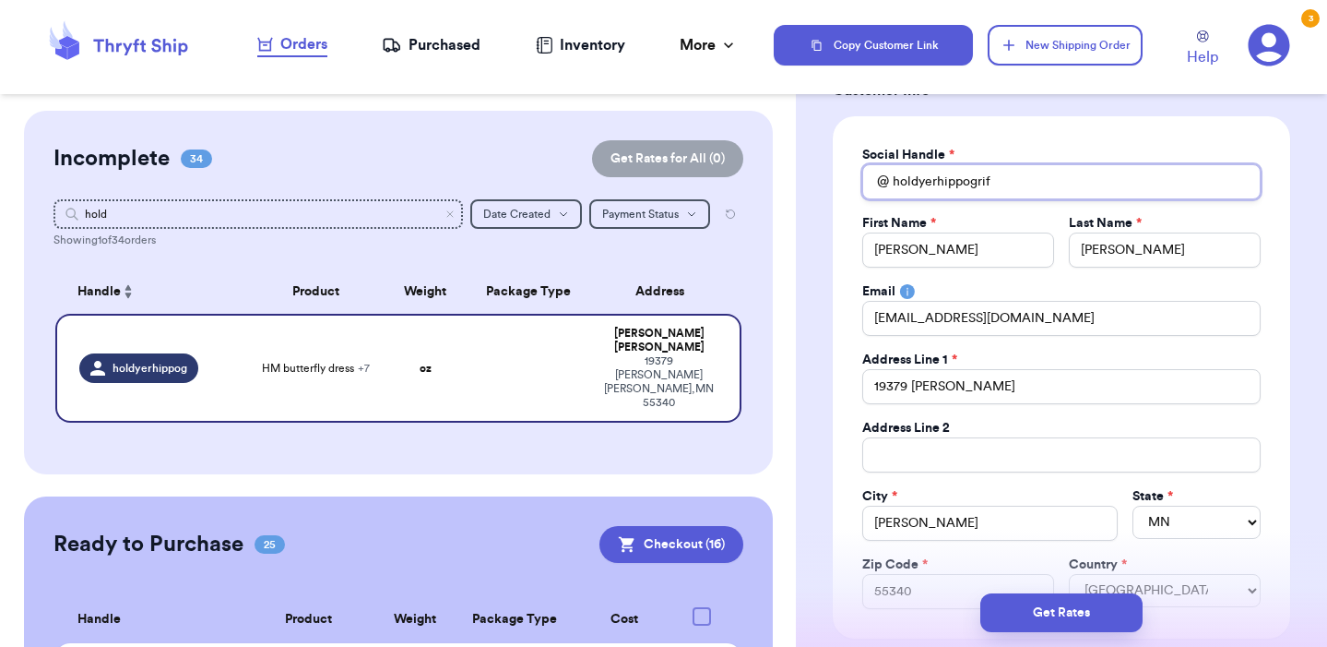
type input "holdyerhippogriff"
type input "holdyerhippogriffs"
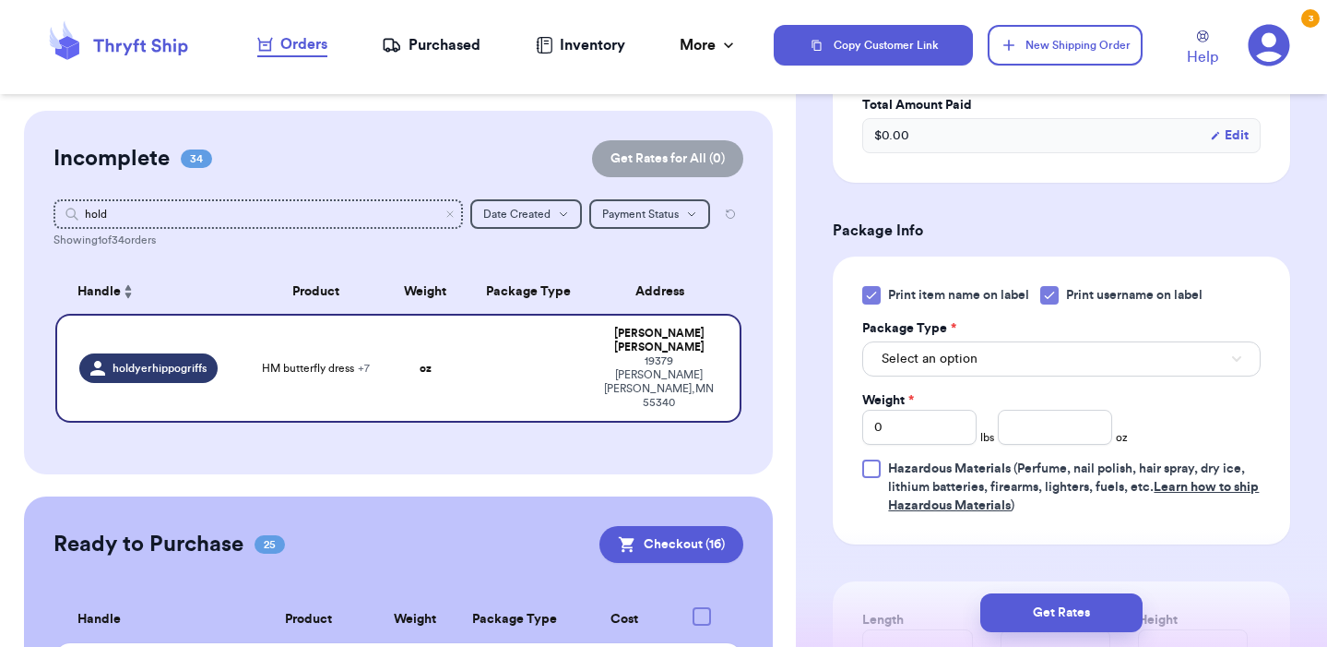
scroll to position [1344, 0]
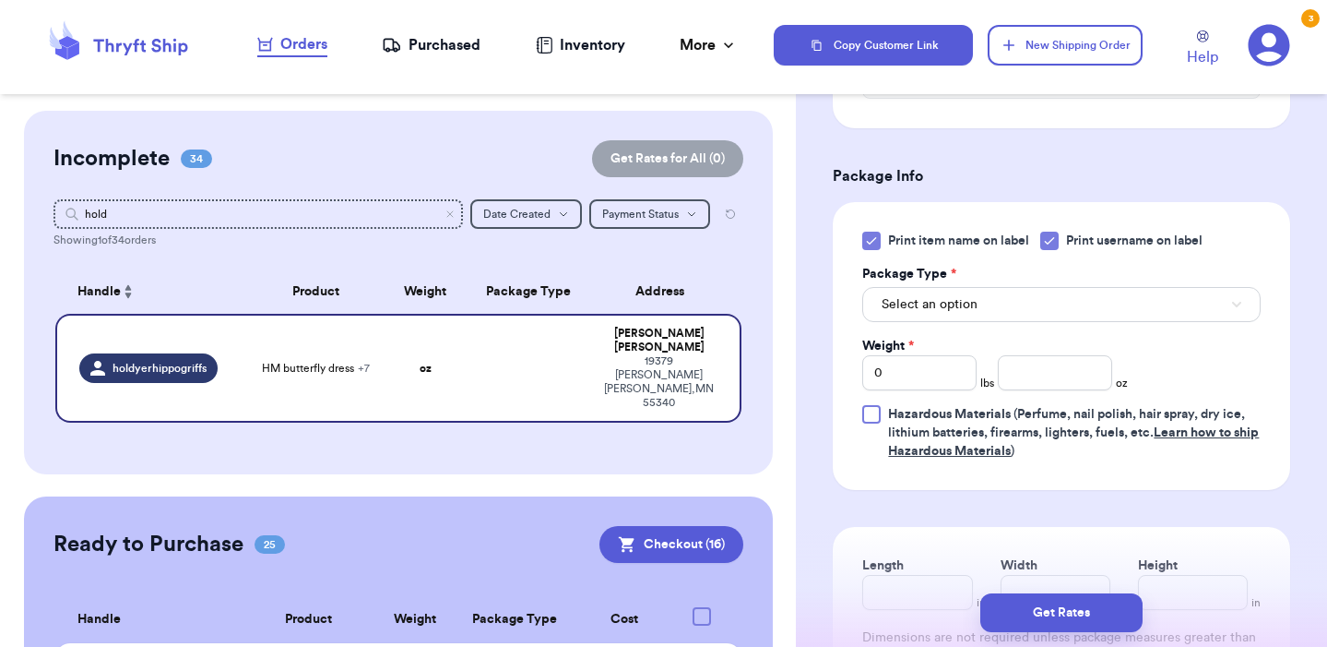
click at [984, 309] on button "Select an option" at bounding box center [1061, 304] width 399 height 35
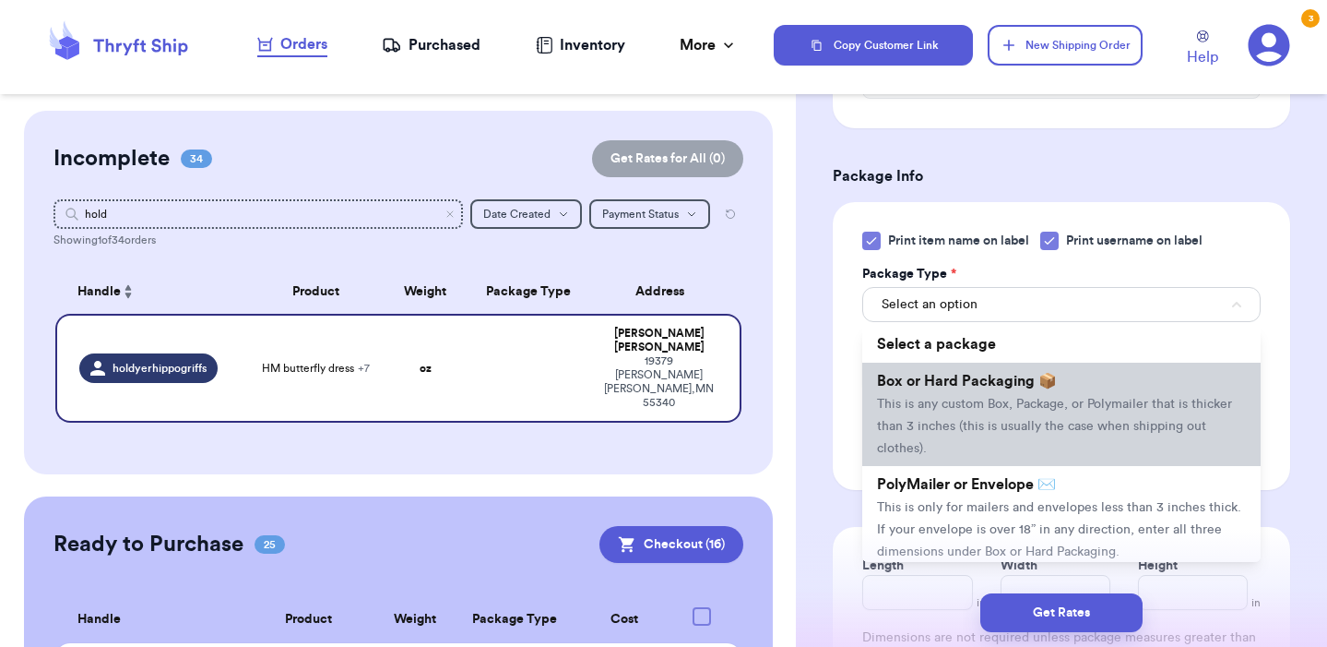
click at [929, 419] on li "Box or Hard Packaging 📦 This is any custom Box, Package, or Polymailer that is …" at bounding box center [1061, 414] width 399 height 103
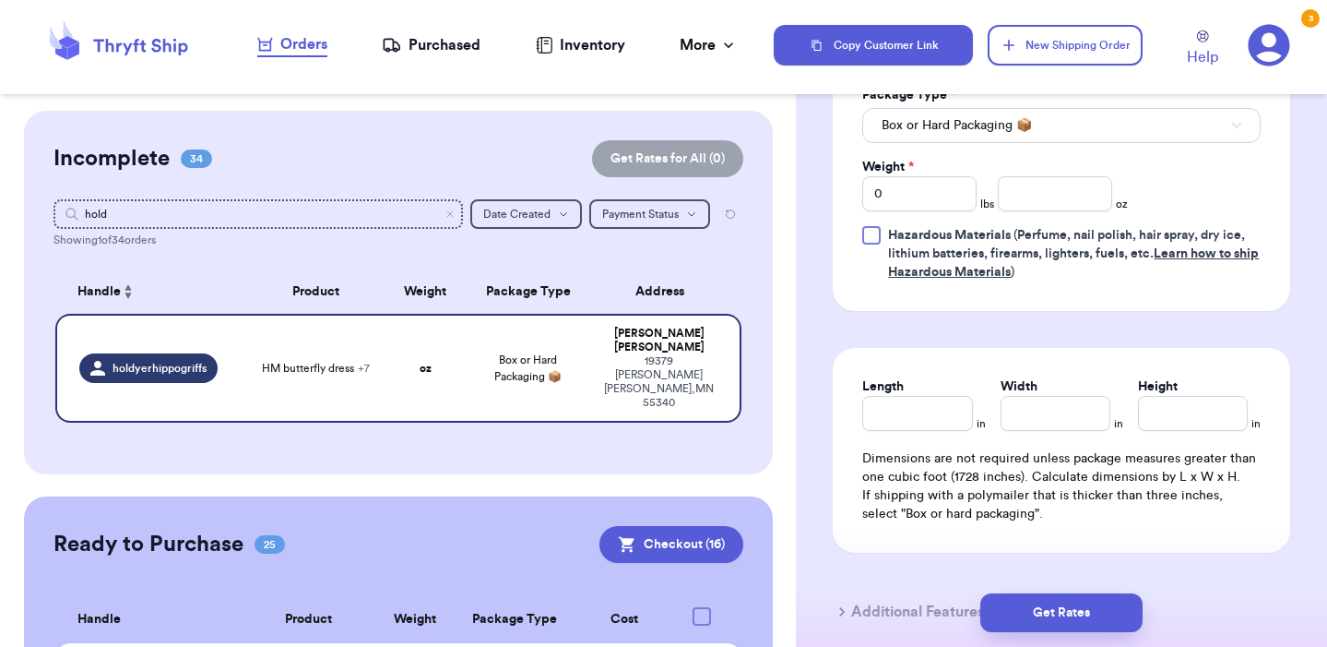
scroll to position [1524, 0]
click at [932, 196] on input "0" at bounding box center [919, 192] width 114 height 35
type input "04"
click at [1044, 189] on input "number" at bounding box center [1055, 192] width 114 height 35
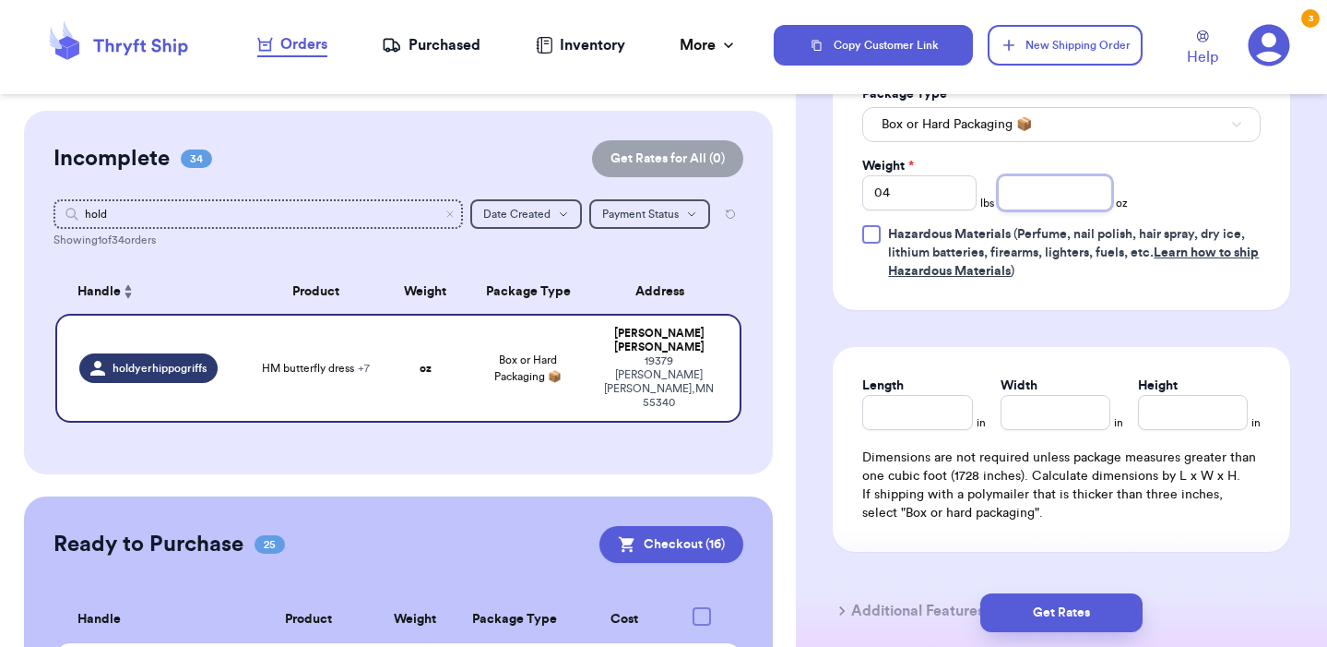
type input "2"
type input "2.5"
click at [1185, 212] on div "Print item name on label Print username on label Package Type * Box or Hard Pac…" at bounding box center [1061, 166] width 399 height 229
click at [890, 413] on input "Length" at bounding box center [917, 412] width 110 height 35
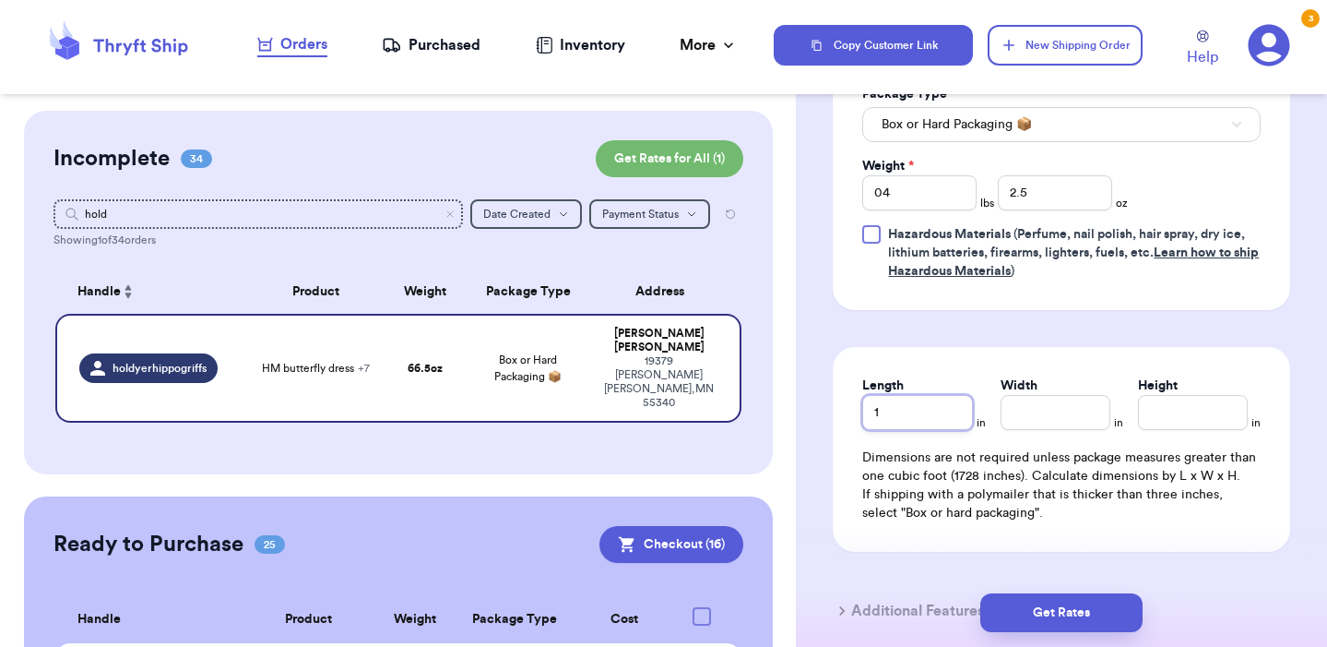
type input "12"
click at [906, 416] on input "5" at bounding box center [917, 412] width 110 height 35
type input "13"
click at [1057, 423] on input "Width *" at bounding box center [1056, 412] width 110 height 35
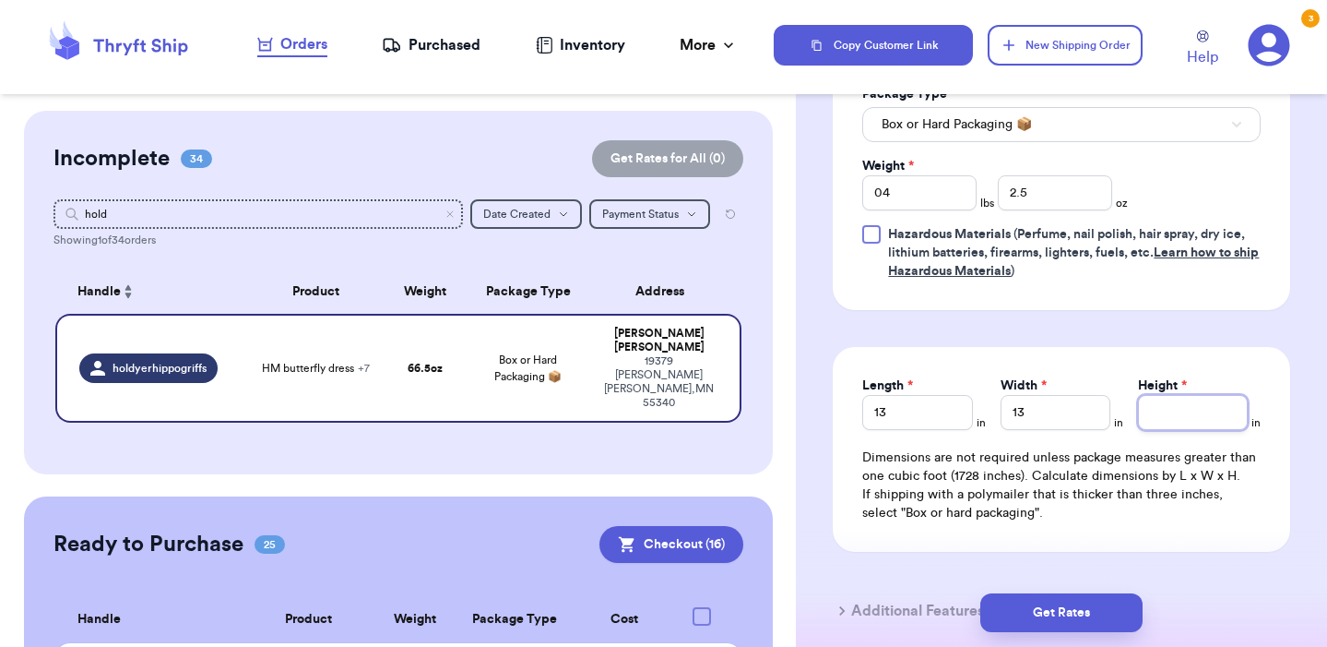
click at [1174, 409] on input "Height *" at bounding box center [1193, 412] width 110 height 35
click at [1069, 411] on input "13" at bounding box center [1056, 412] width 110 height 35
type input "7"
click at [1167, 416] on input "Height *" at bounding box center [1193, 412] width 110 height 35
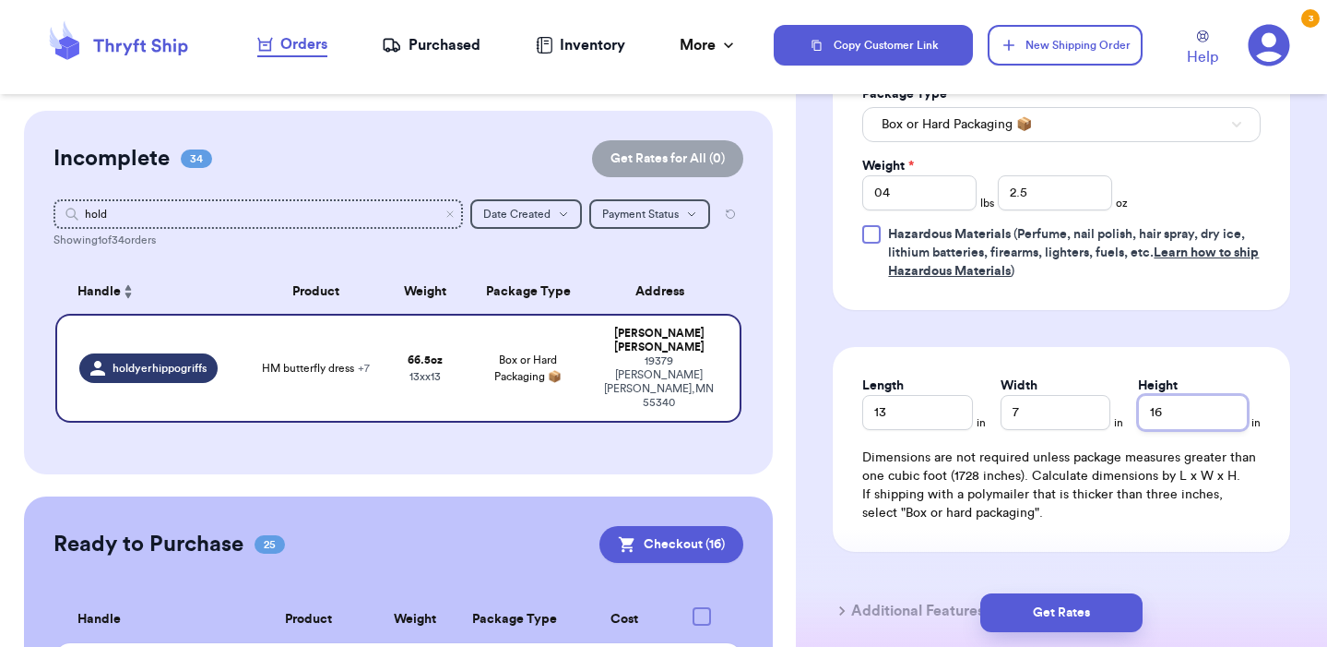
type input "16"
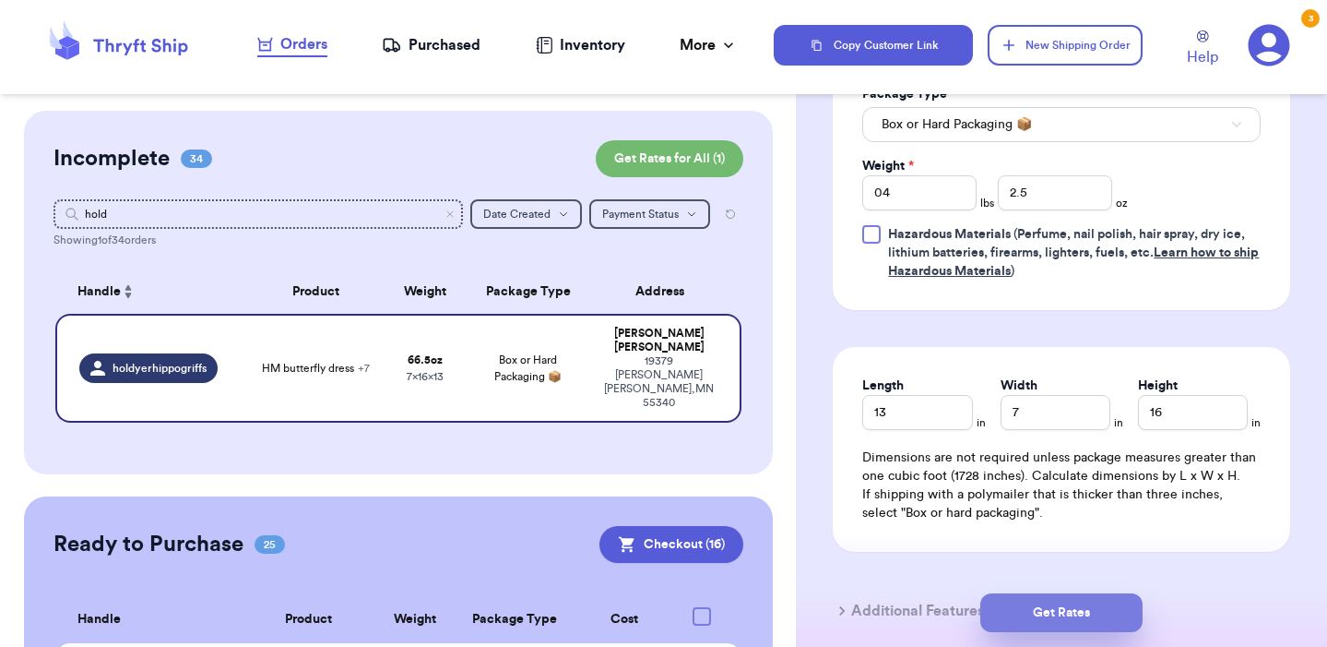
click at [1076, 615] on button "Get Rates" at bounding box center [1062, 612] width 162 height 39
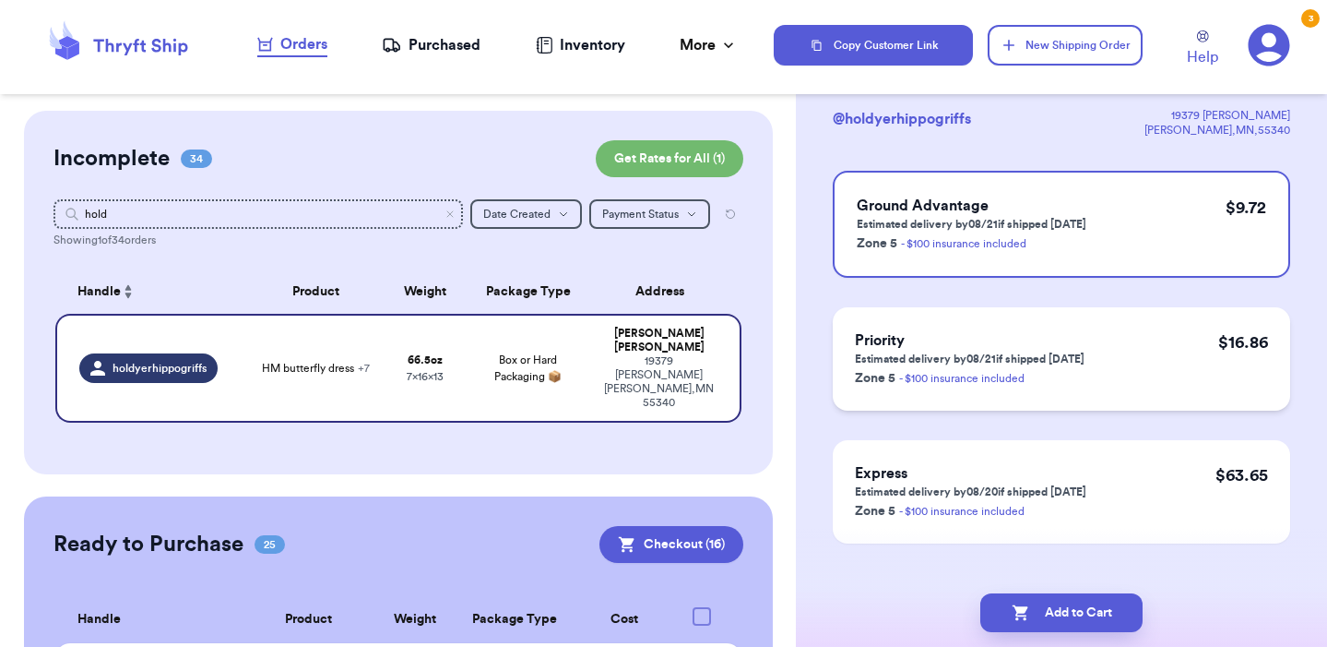
scroll to position [138, 0]
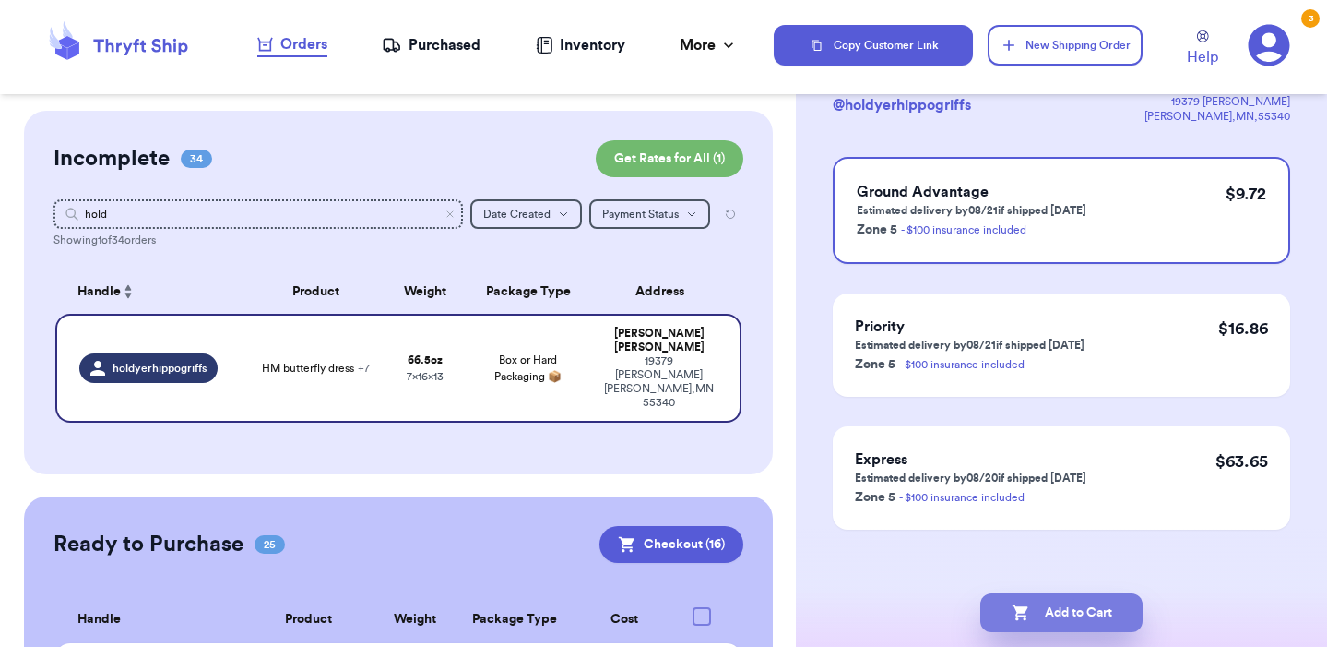
click at [1100, 610] on button "Add to Cart" at bounding box center [1062, 612] width 162 height 39
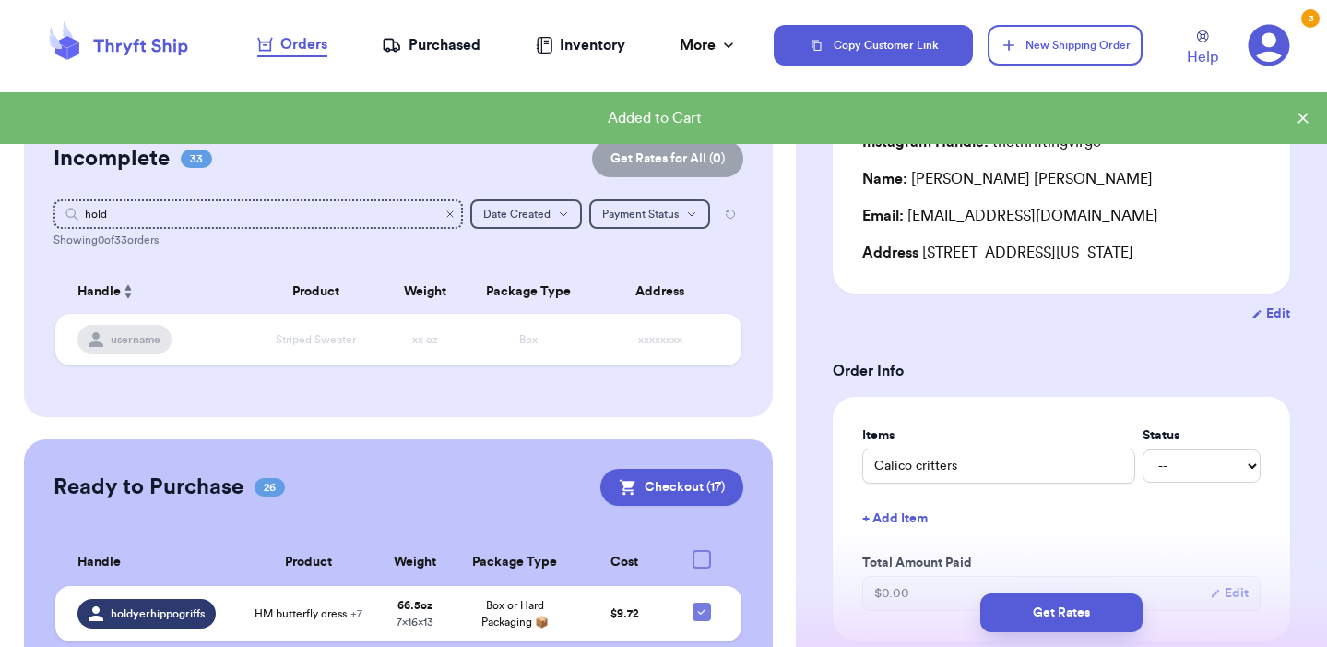
click at [450, 213] on icon "Clear search" at bounding box center [450, 214] width 6 height 6
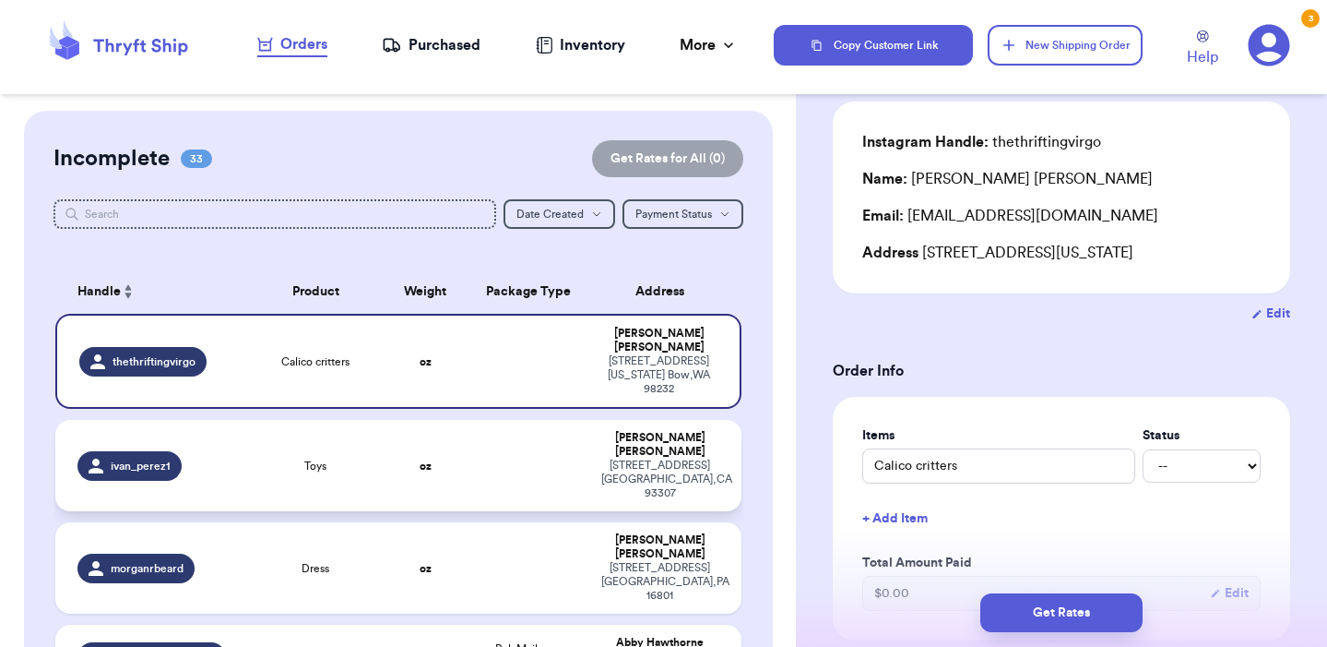
click at [470, 434] on td at bounding box center [529, 465] width 124 height 91
type input "Toys"
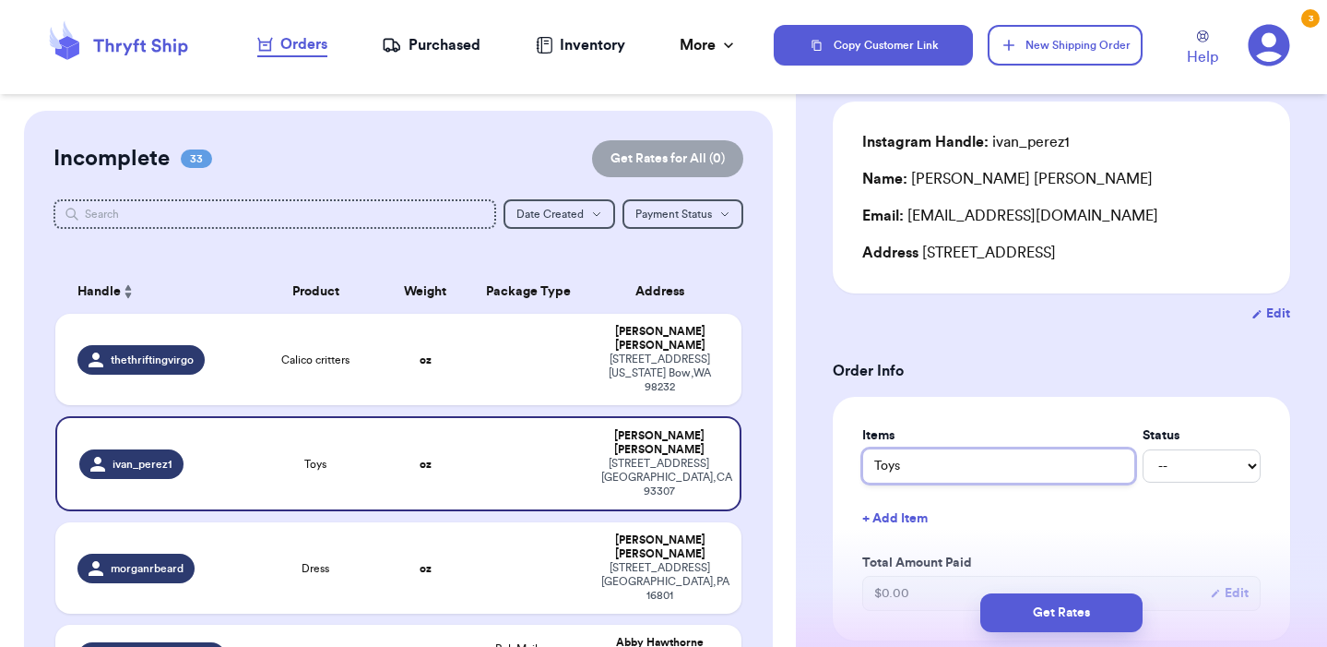
click at [936, 474] on input "Toys" at bounding box center [998, 465] width 273 height 35
type input "Toys L"
type input "Toys LE"
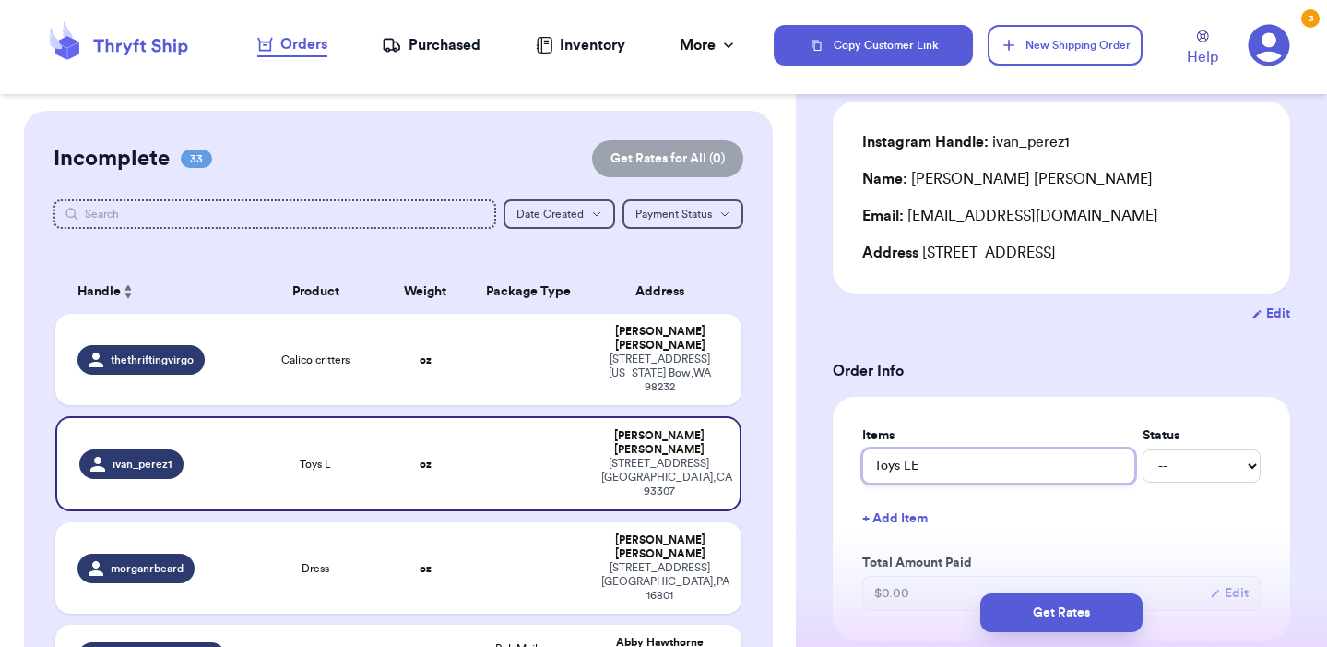
type input "Toys LE"
type input "Toys L"
type input "Toys"
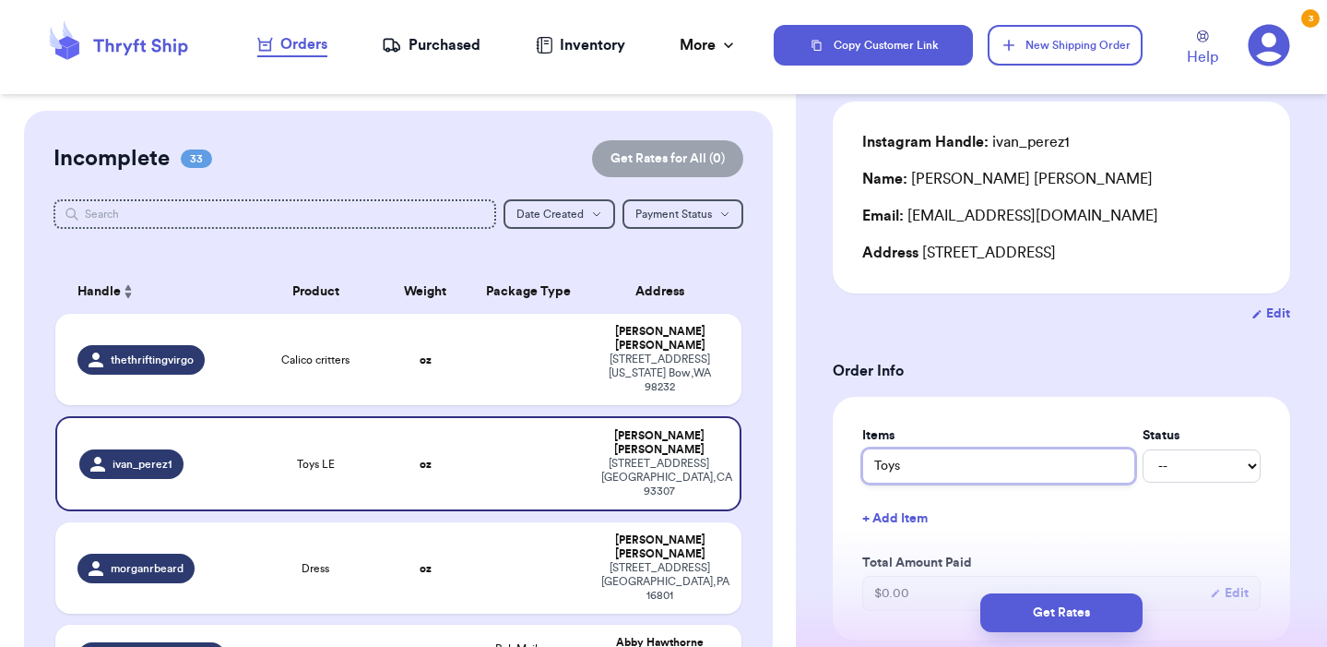
type input "Toy"
type input "To"
type input "T"
type input "L"
type input "LE"
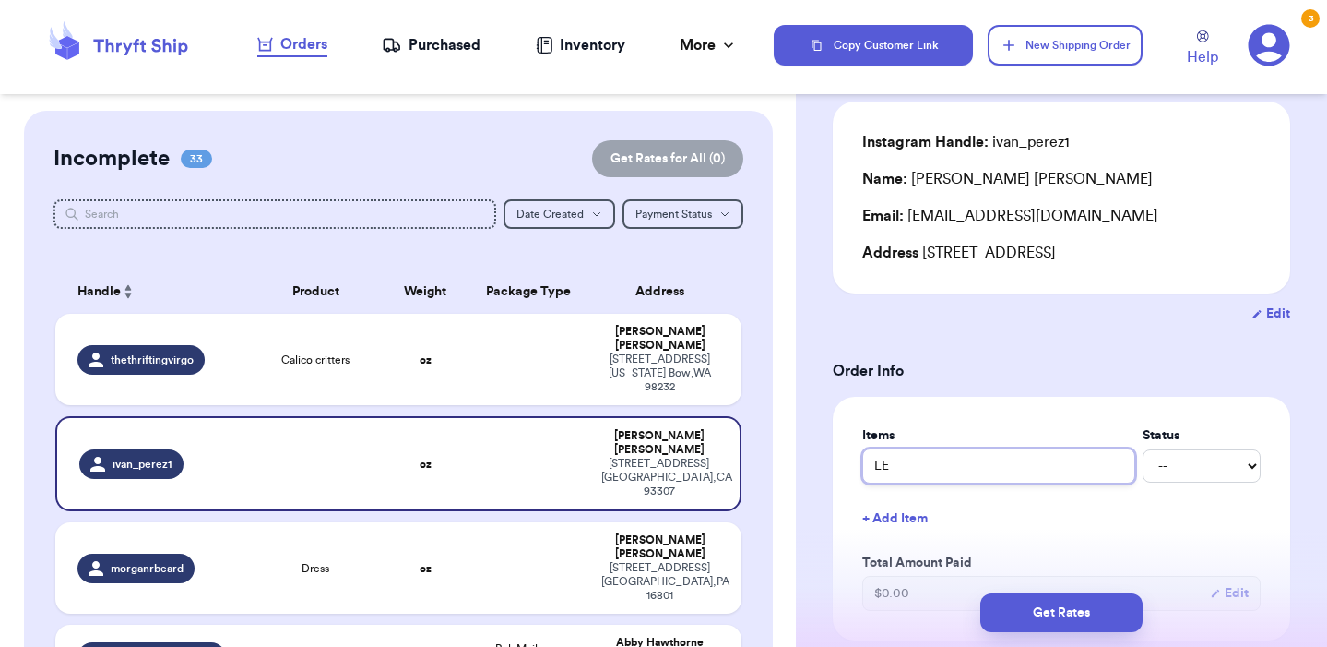
type input "LE"
type input "LE c"
type input "LE ca"
type input "LE cam"
type input "LE camp"
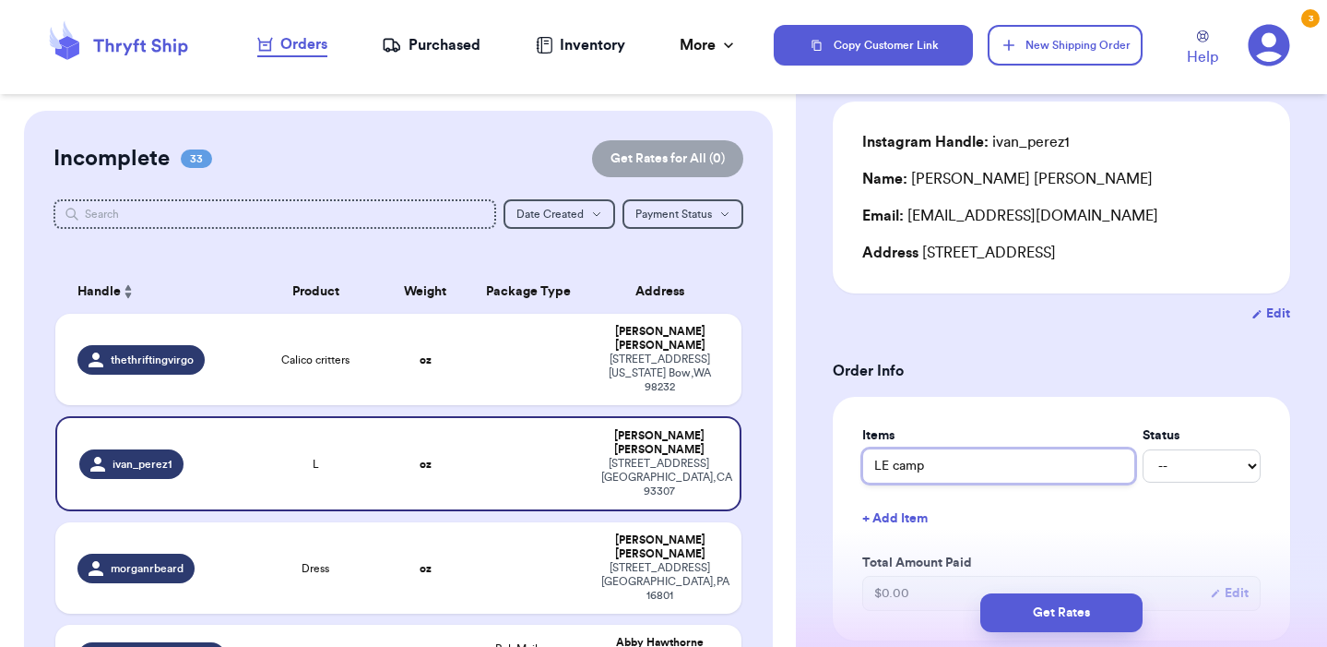
type input "LE campe"
type input "LE camper"
click at [919, 521] on button "+ Add Item" at bounding box center [1061, 518] width 413 height 41
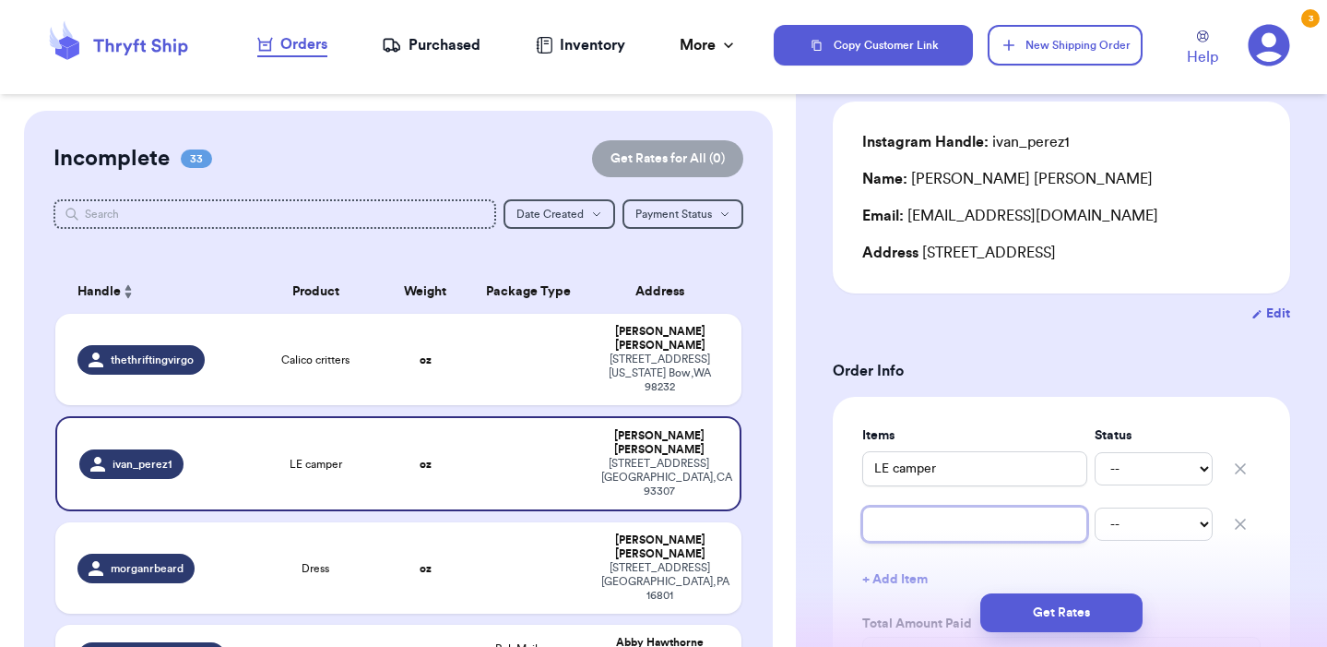
click at [919, 521] on input "text" at bounding box center [974, 523] width 225 height 35
type input "k"
type input "ki"
type input "kik"
type input "kiki"
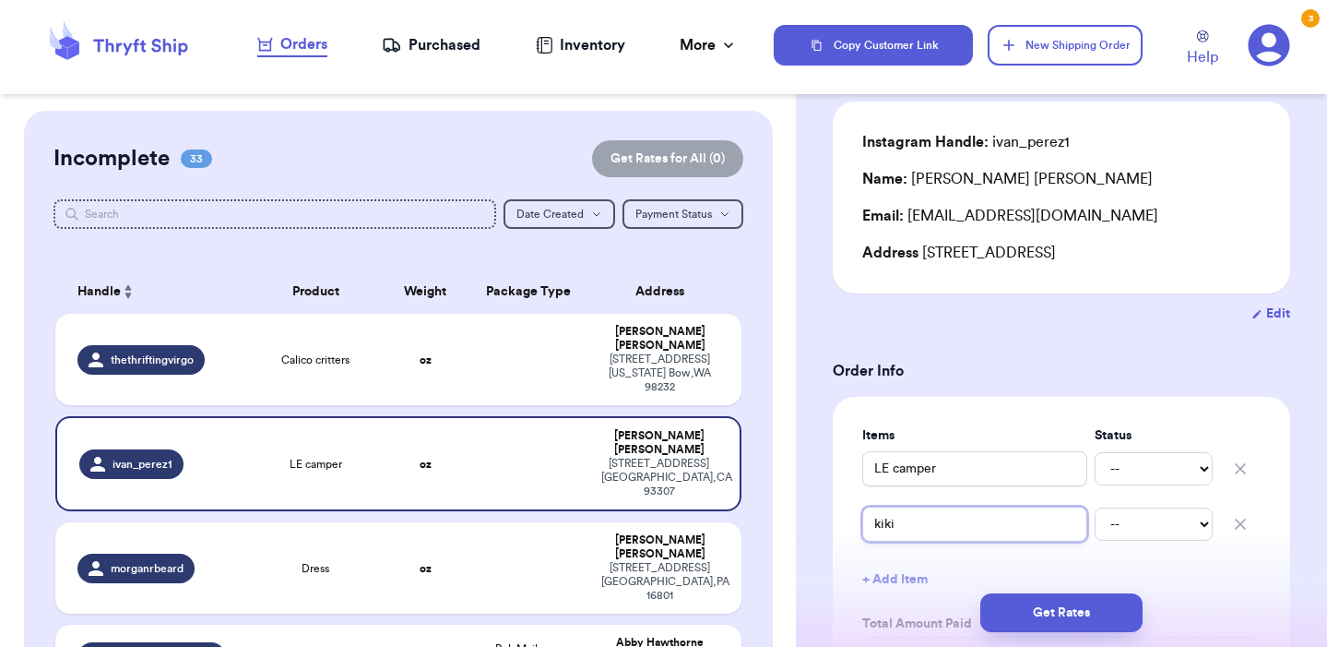
type input "kiki"
type input "kiki m"
type input "kiki mo"
type input "kiki mon"
type input "kiki mo"
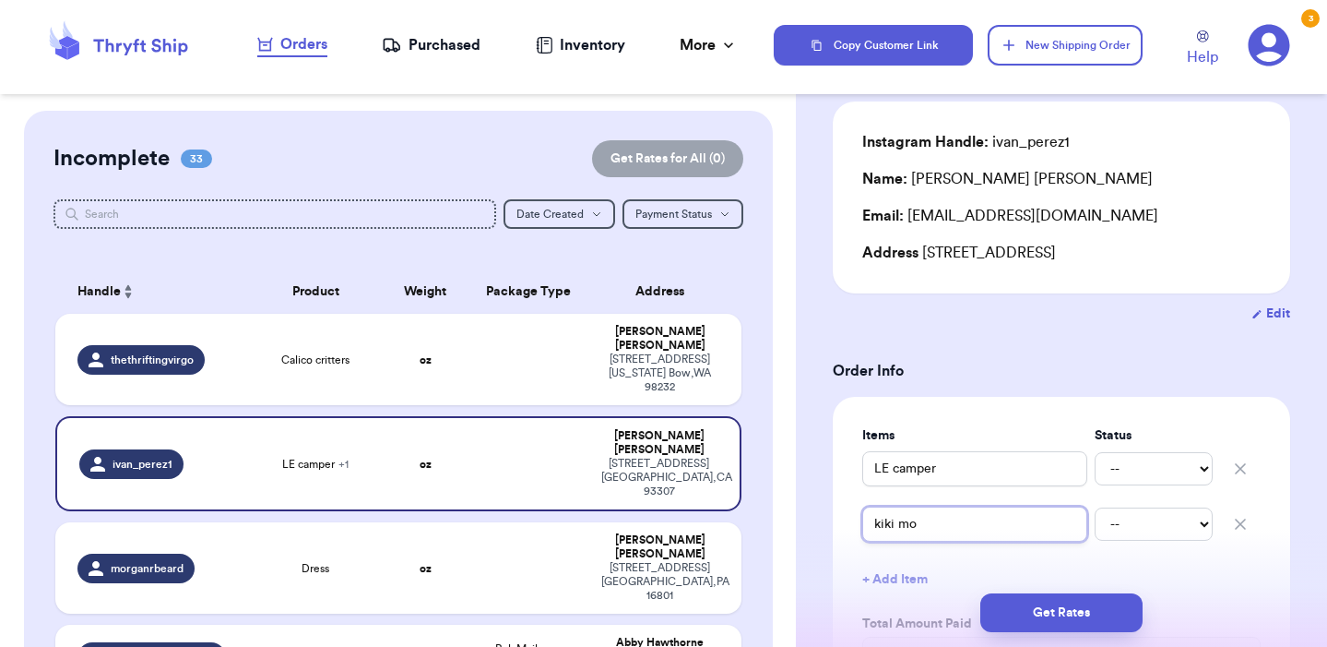
type input "kiki m"
type input "kiki"
type input "kik"
type input "ki"
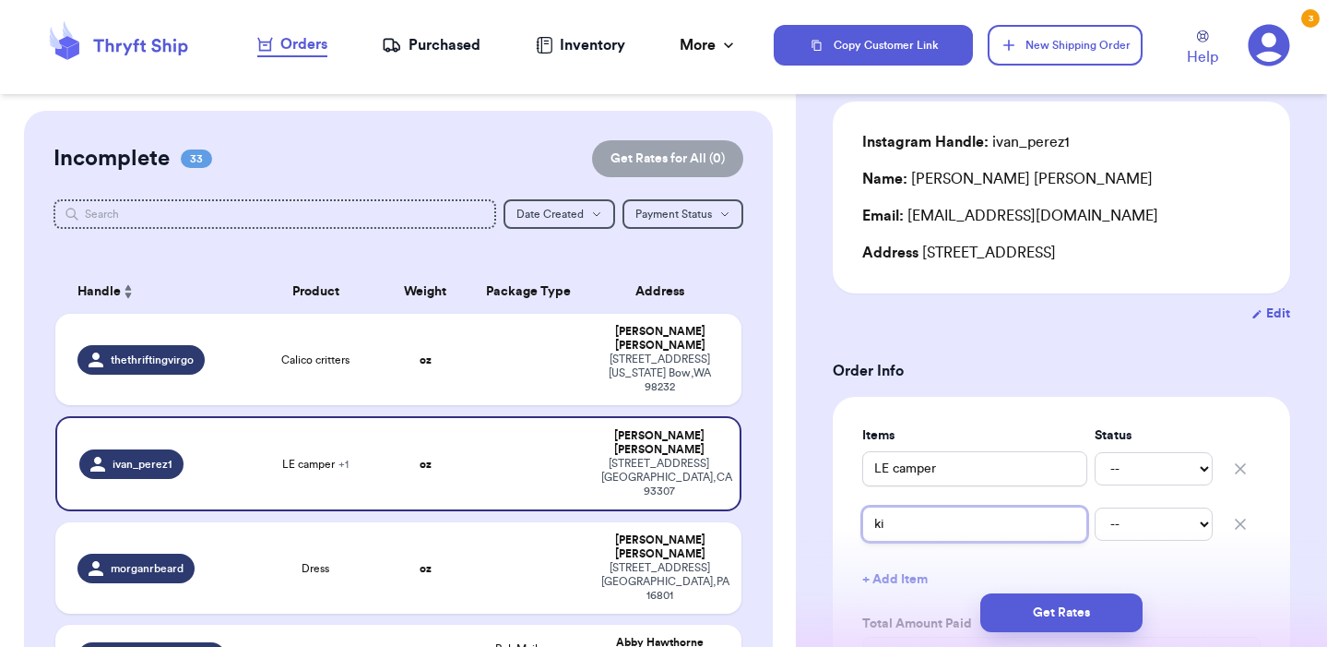
type input "kiw"
type input "kiwi"
type input "kiwic"
type input "kiwico"
type input "kiwi"
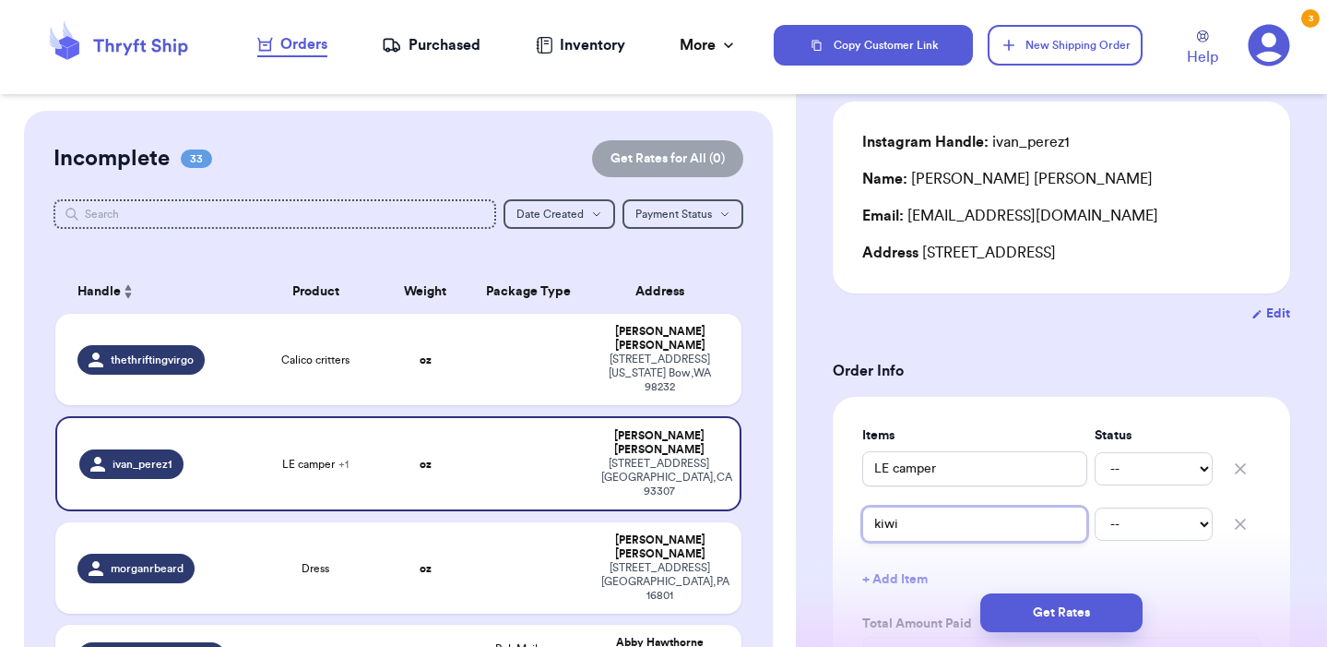
type input "kiwi m"
type input "kiwi mo"
type input "kiwi mon"
type input "kiwi mons"
type input "kiwi monst"
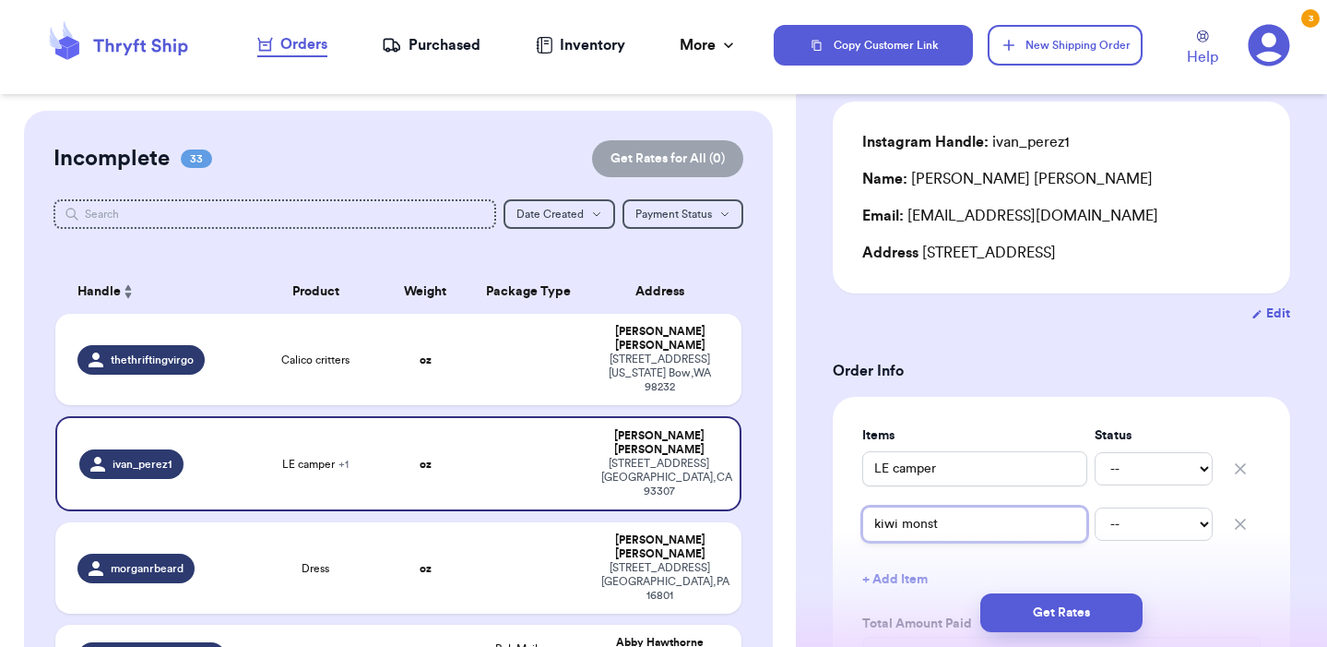
type input "kiwi monste"
type input "kiwi monster"
click at [910, 579] on div "Get Rates" at bounding box center [1061, 612] width 531 height 68
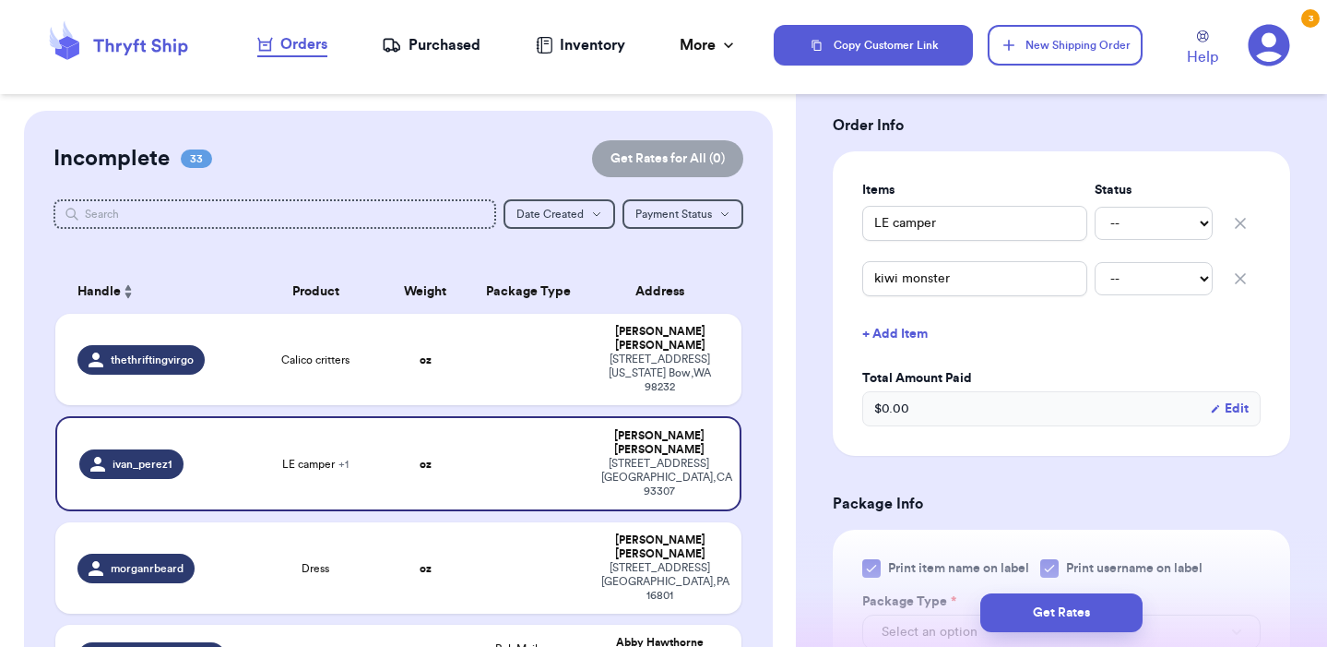
scroll to position [392, 0]
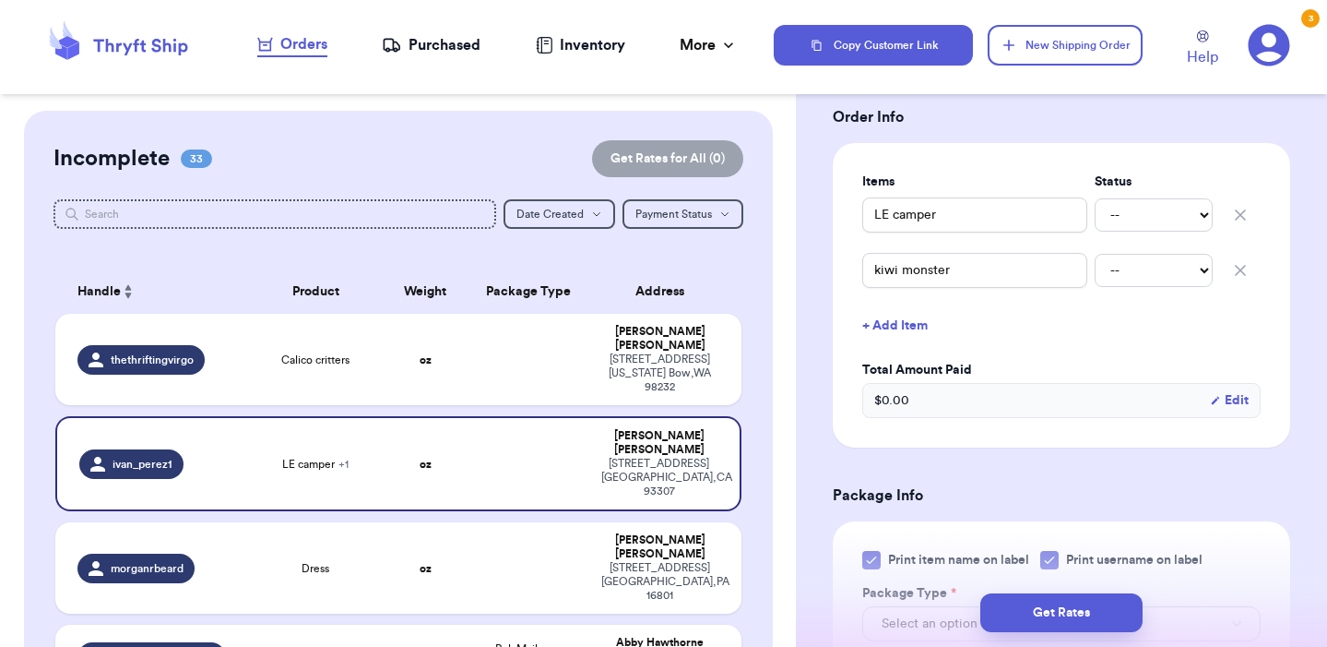
click at [892, 328] on button "+ Add Item" at bounding box center [1061, 325] width 413 height 41
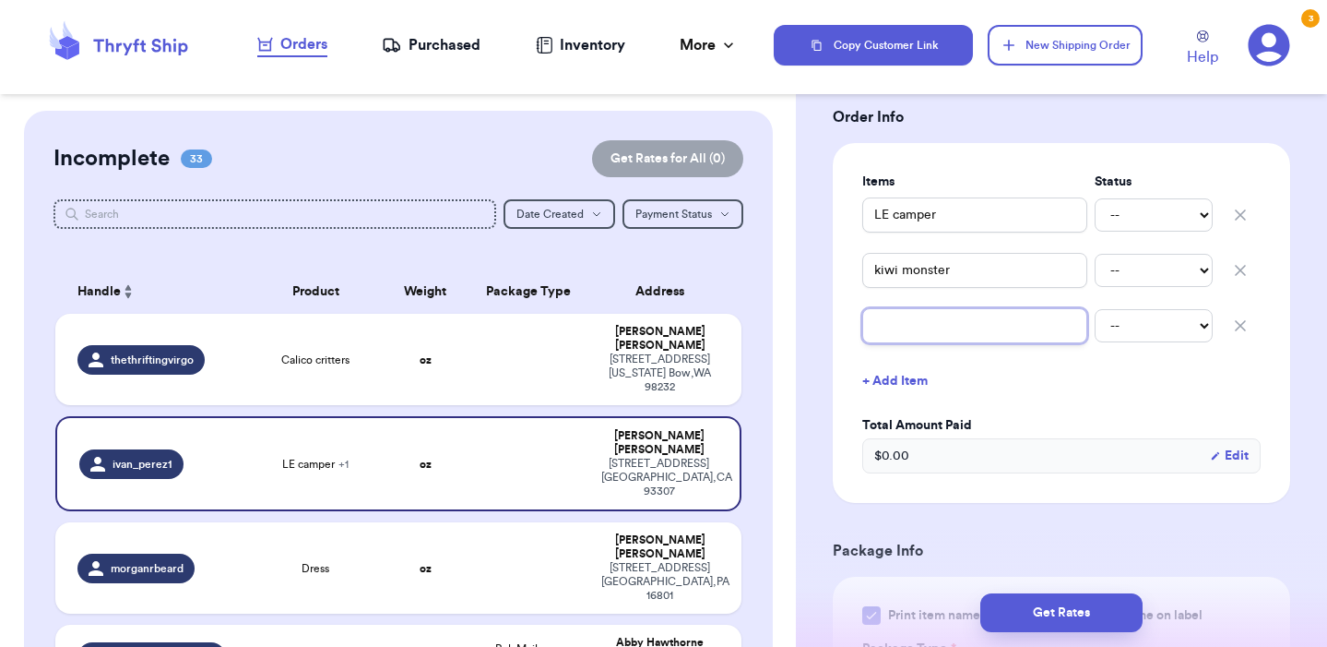
click at [894, 340] on input "text" at bounding box center [974, 325] width 225 height 35
type input "k"
click at [898, 278] on input "kiwi monster" at bounding box center [974, 270] width 225 height 35
click at [934, 320] on input "kiwico" at bounding box center [974, 325] width 225 height 35
click at [913, 381] on button "+ Add Item" at bounding box center [1061, 381] width 413 height 41
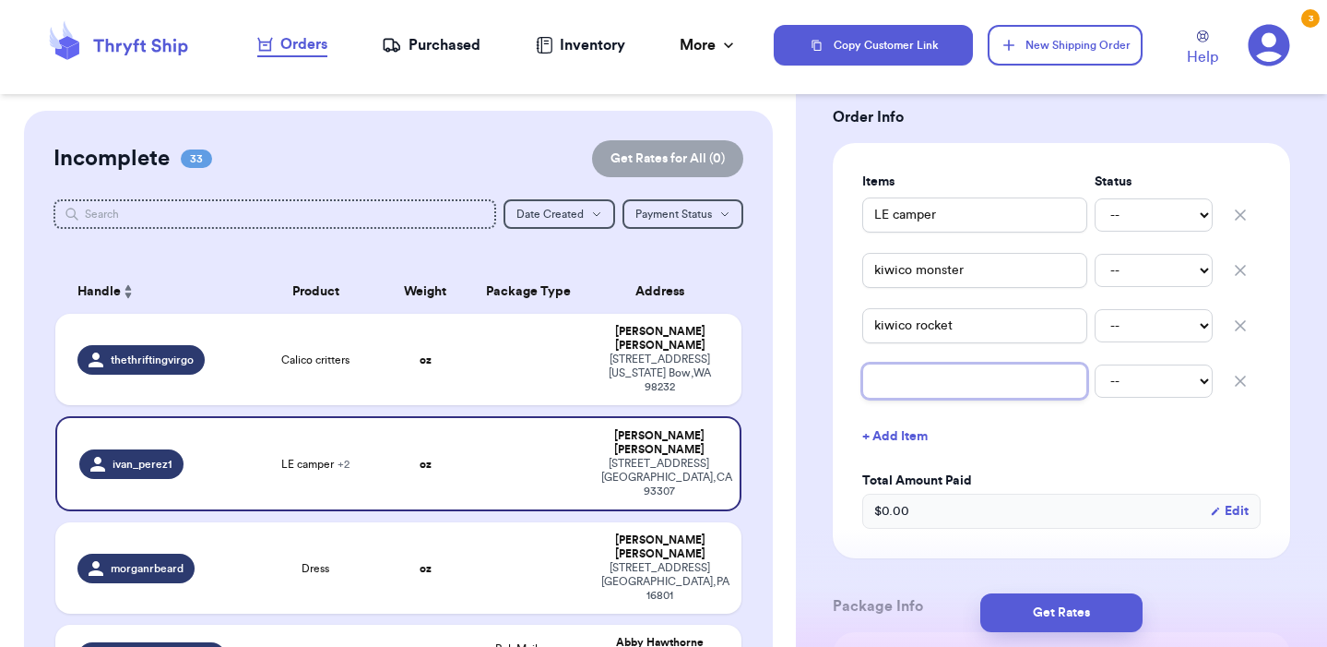
click at [927, 384] on input "text" at bounding box center [974, 380] width 225 height 35
click at [1054, 426] on button "+ Add Item" at bounding box center [1061, 436] width 413 height 41
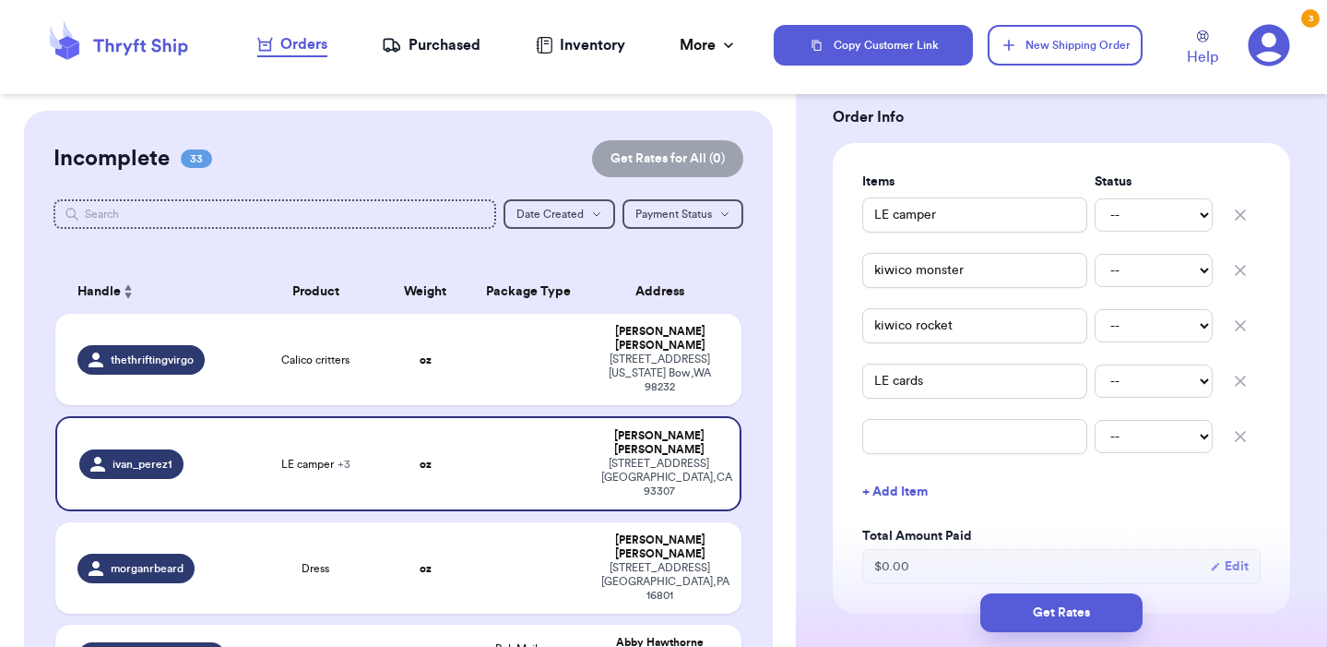
click at [1242, 446] on icon "button" at bounding box center [1240, 436] width 18 height 18
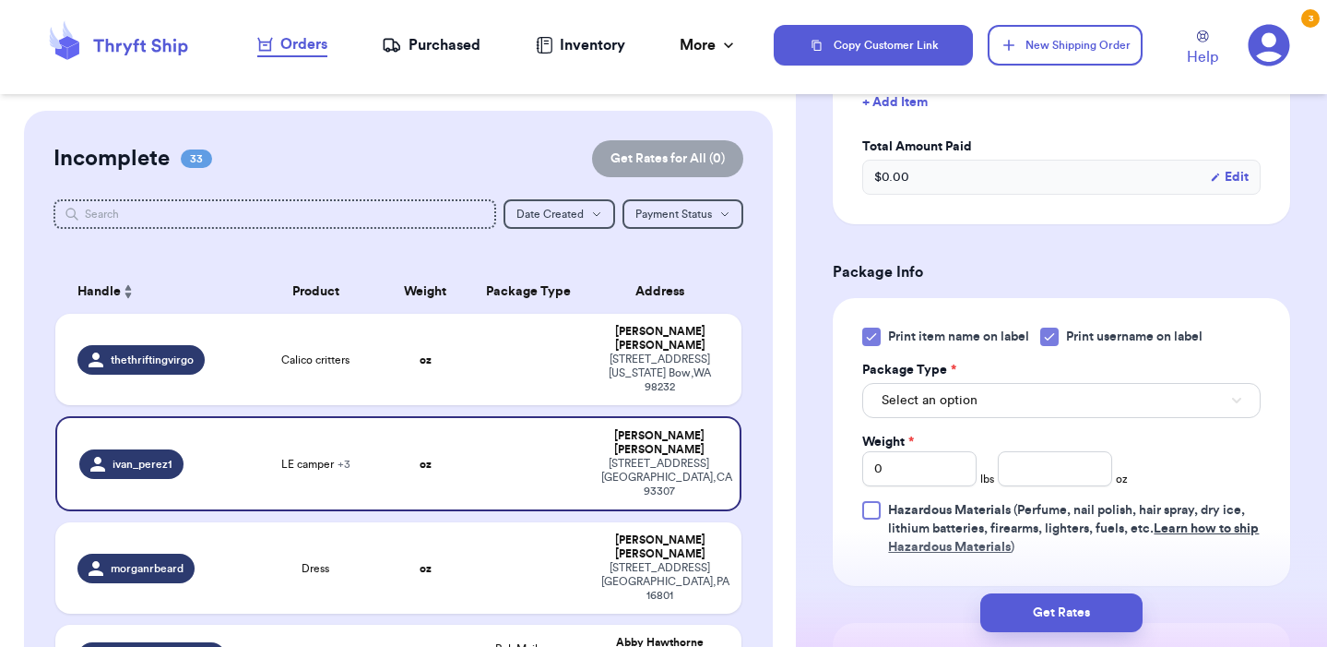
scroll to position [732, 0]
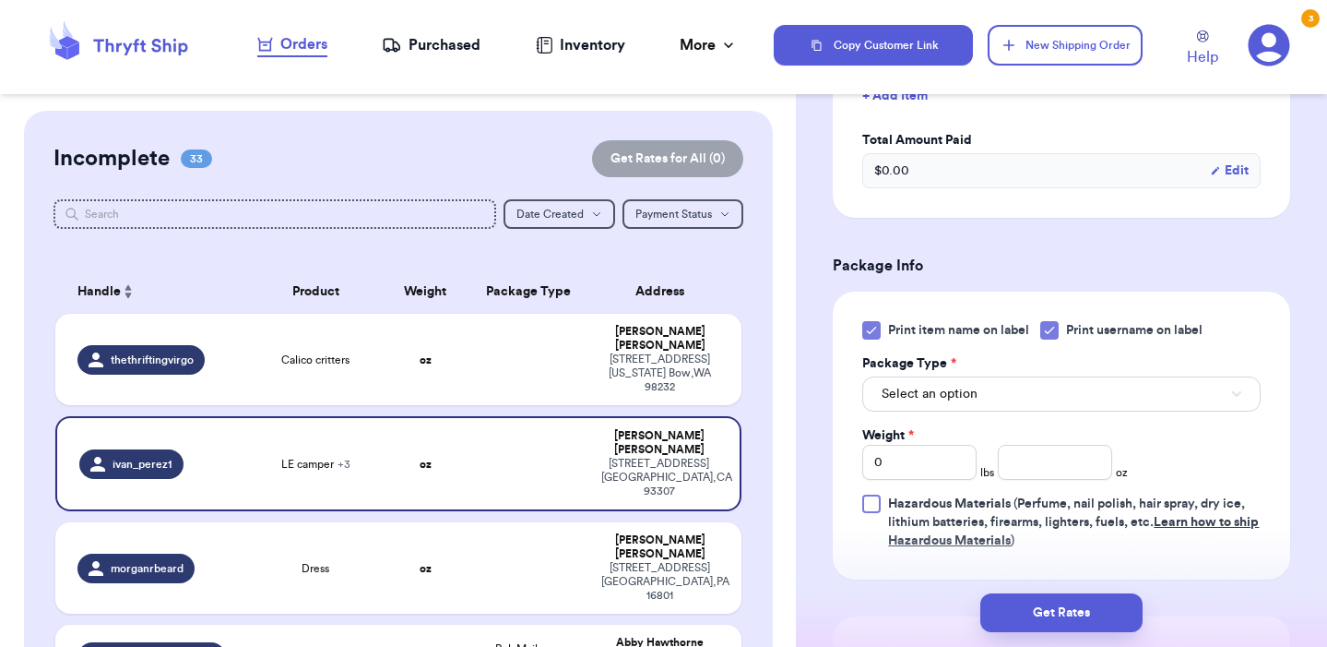
click at [1061, 406] on button "Select an option" at bounding box center [1061, 393] width 399 height 35
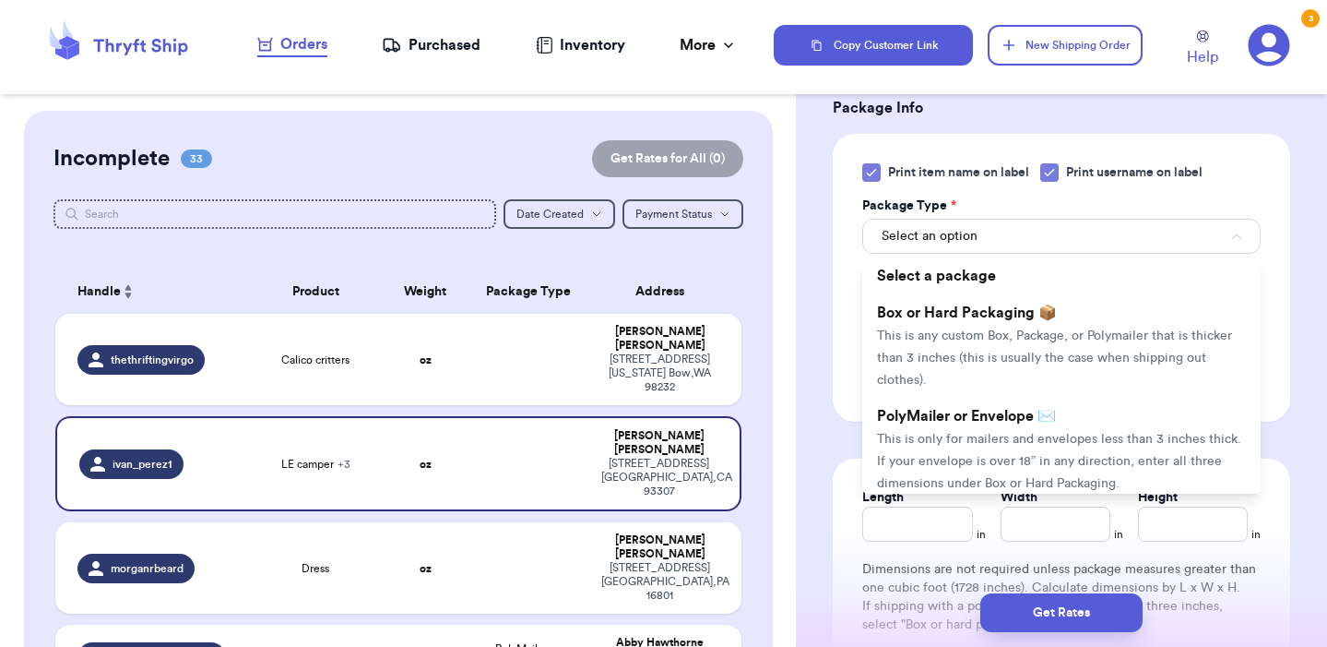
scroll to position [897, 0]
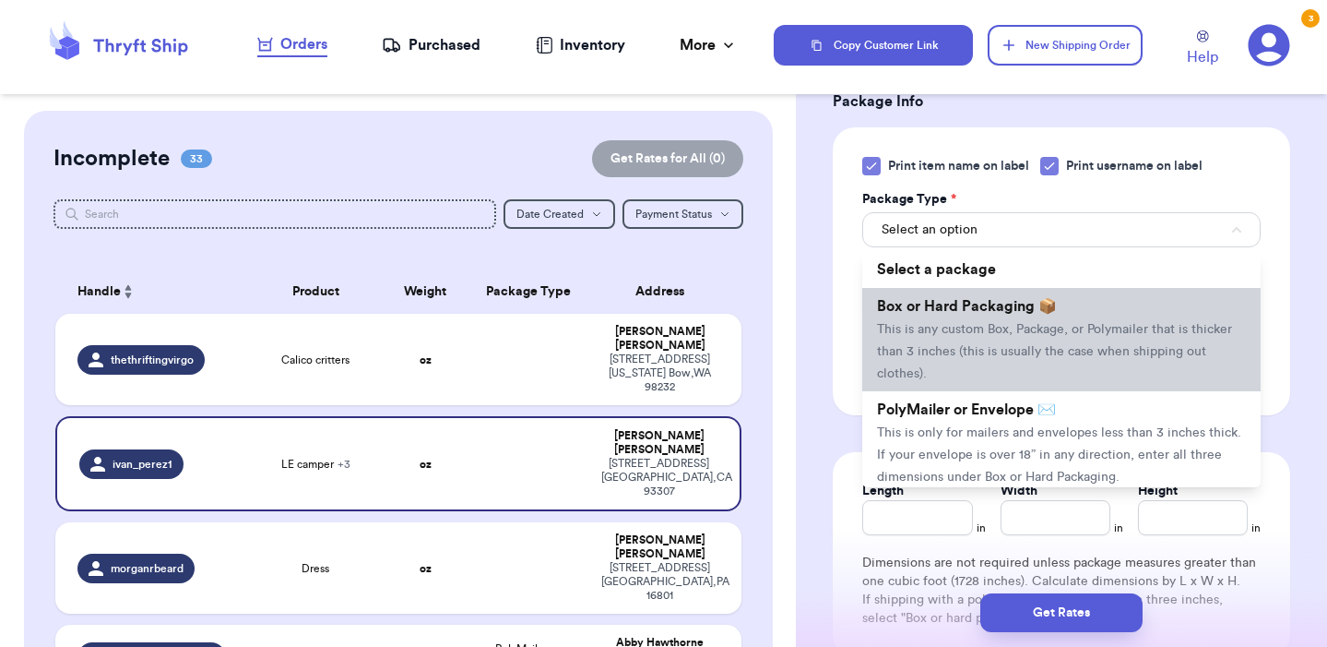
click at [1028, 360] on span "This is any custom Box, Package, or Polymailer that is thicker than 3 inches (t…" at bounding box center [1054, 351] width 355 height 57
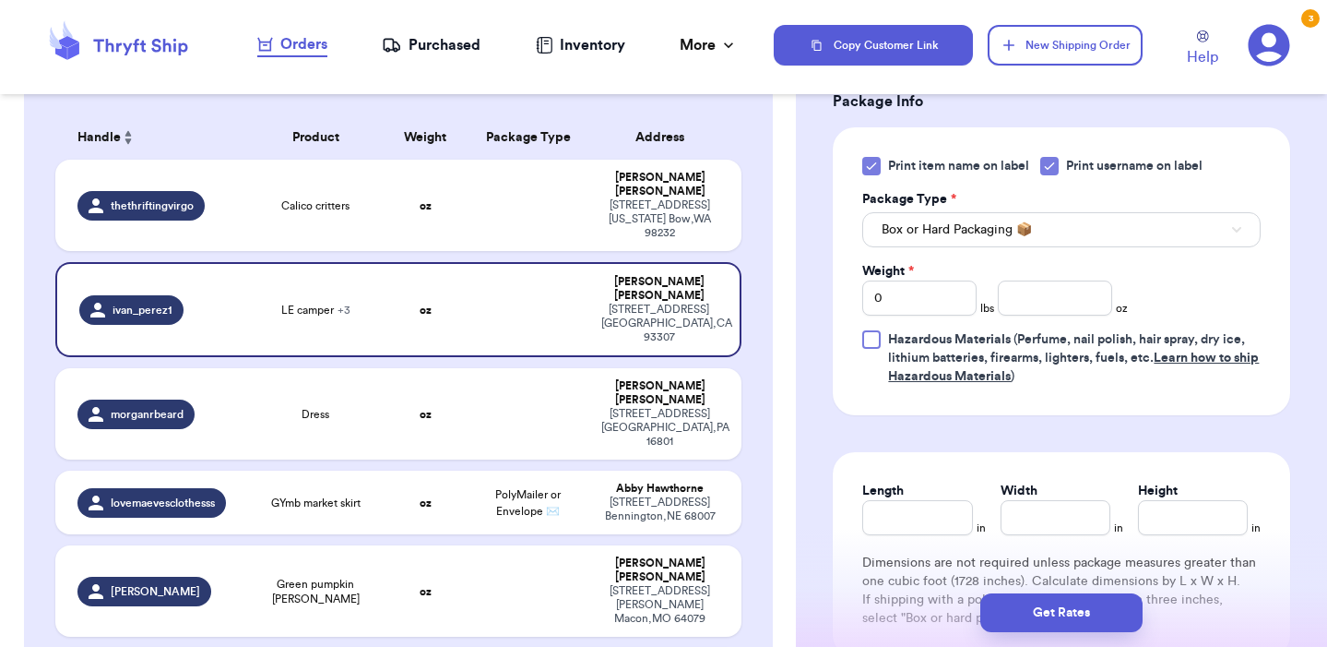
scroll to position [182, 0]
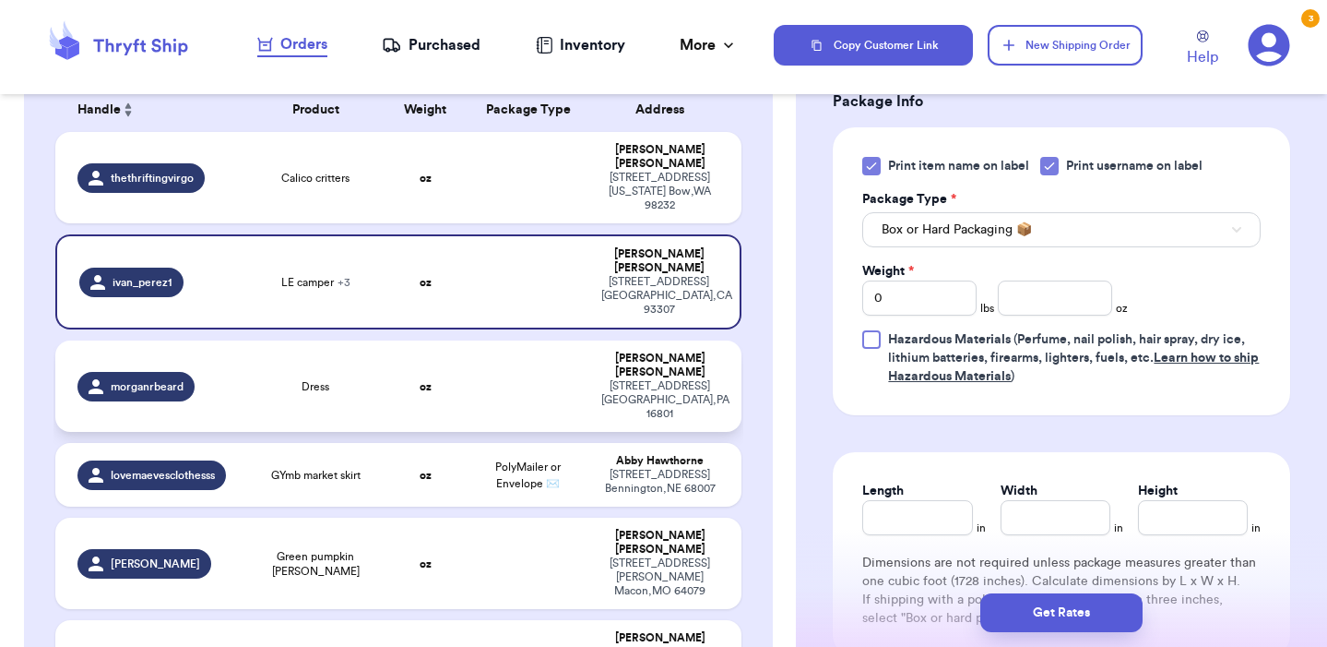
click at [486, 340] on td at bounding box center [529, 385] width 124 height 91
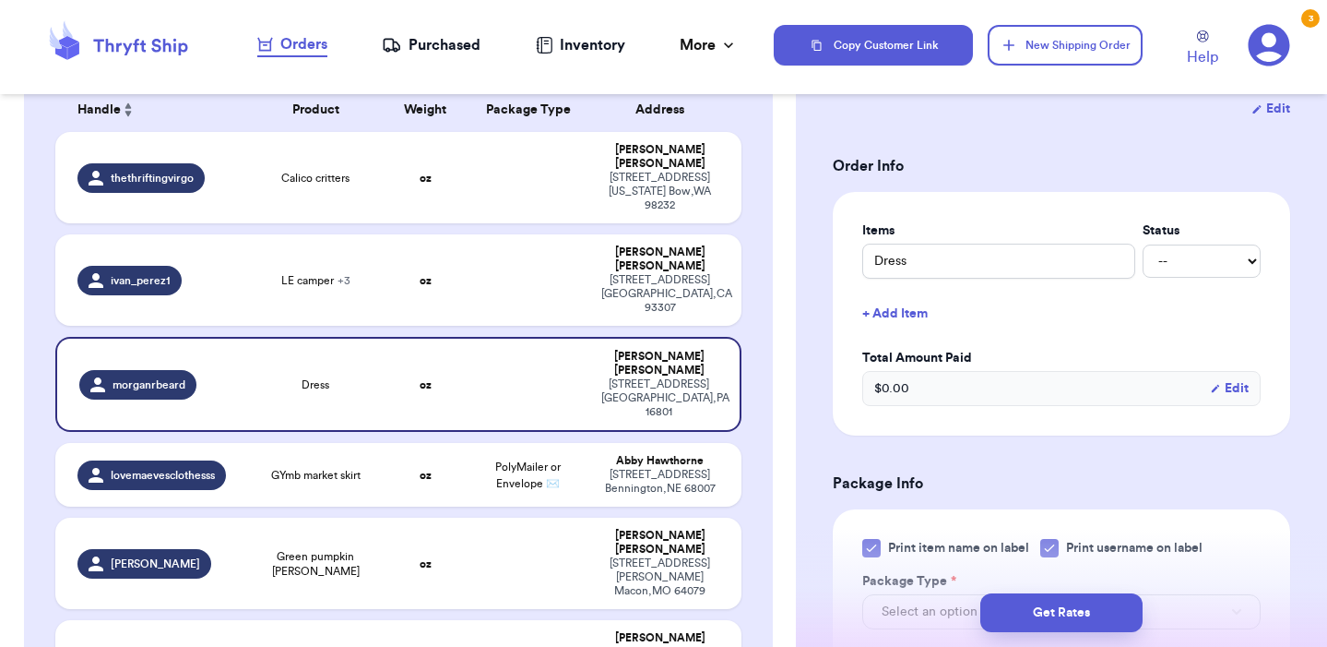
scroll to position [337, 0]
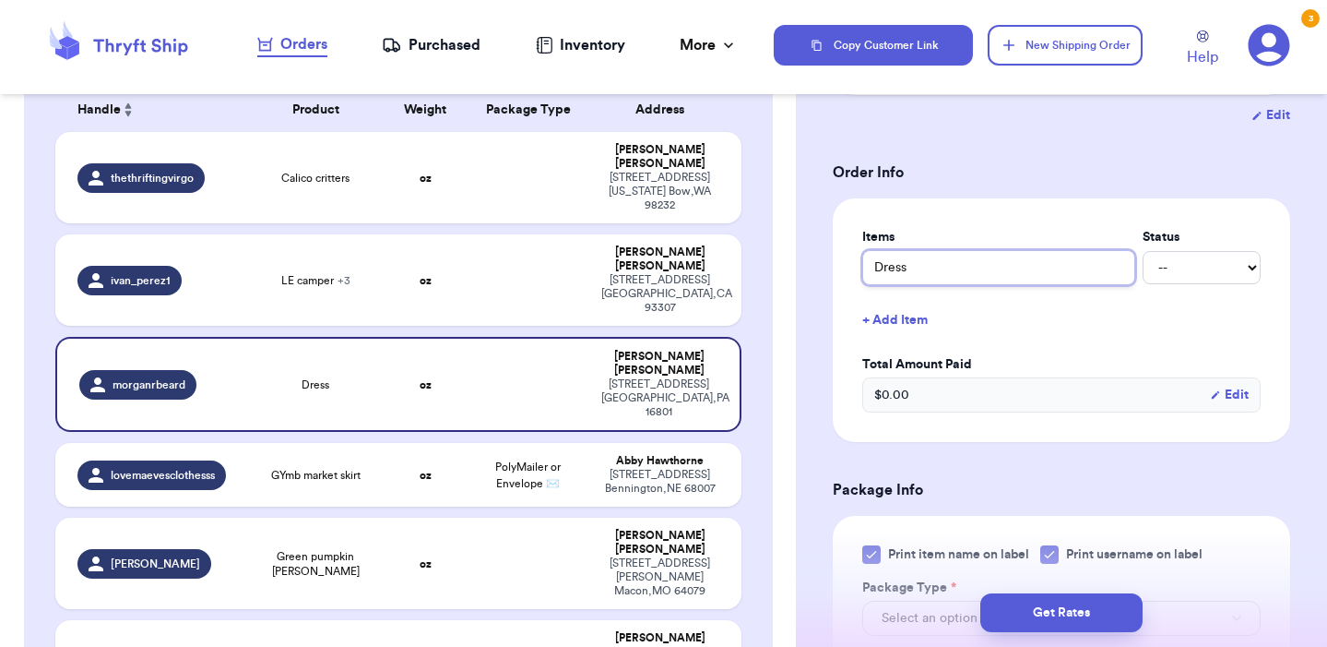
click at [876, 271] on input "Dress" at bounding box center [998, 267] width 273 height 35
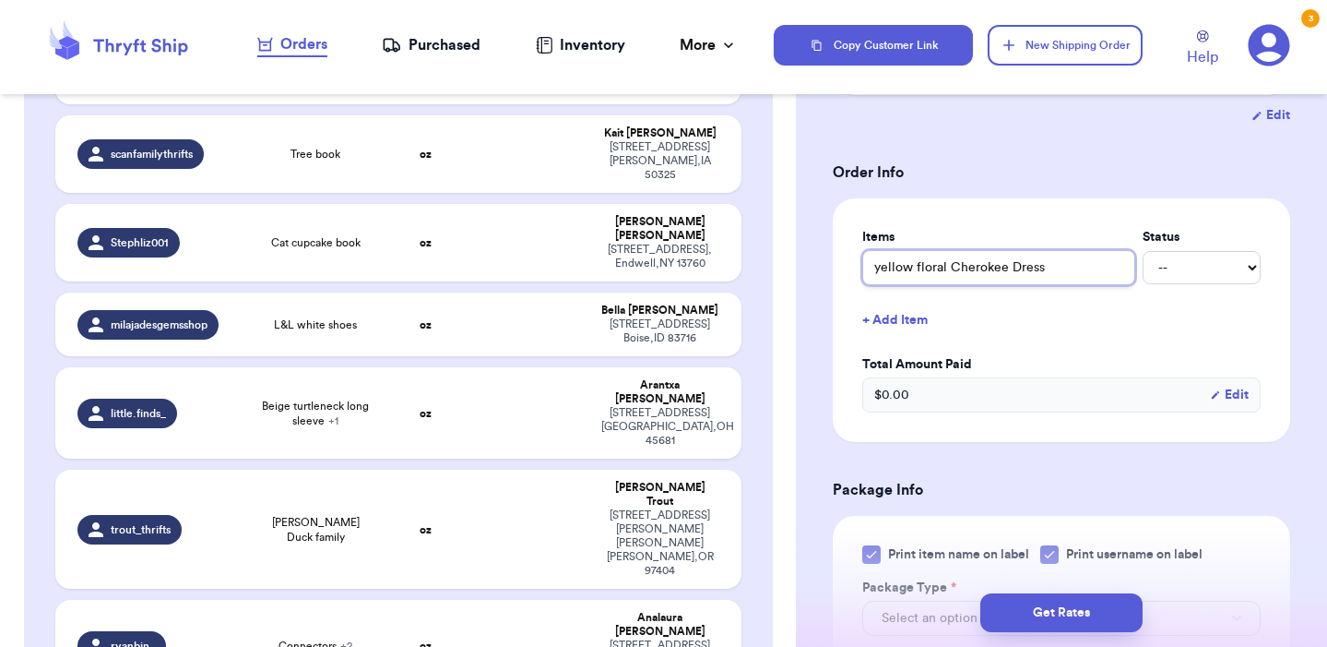
scroll to position [969, 0]
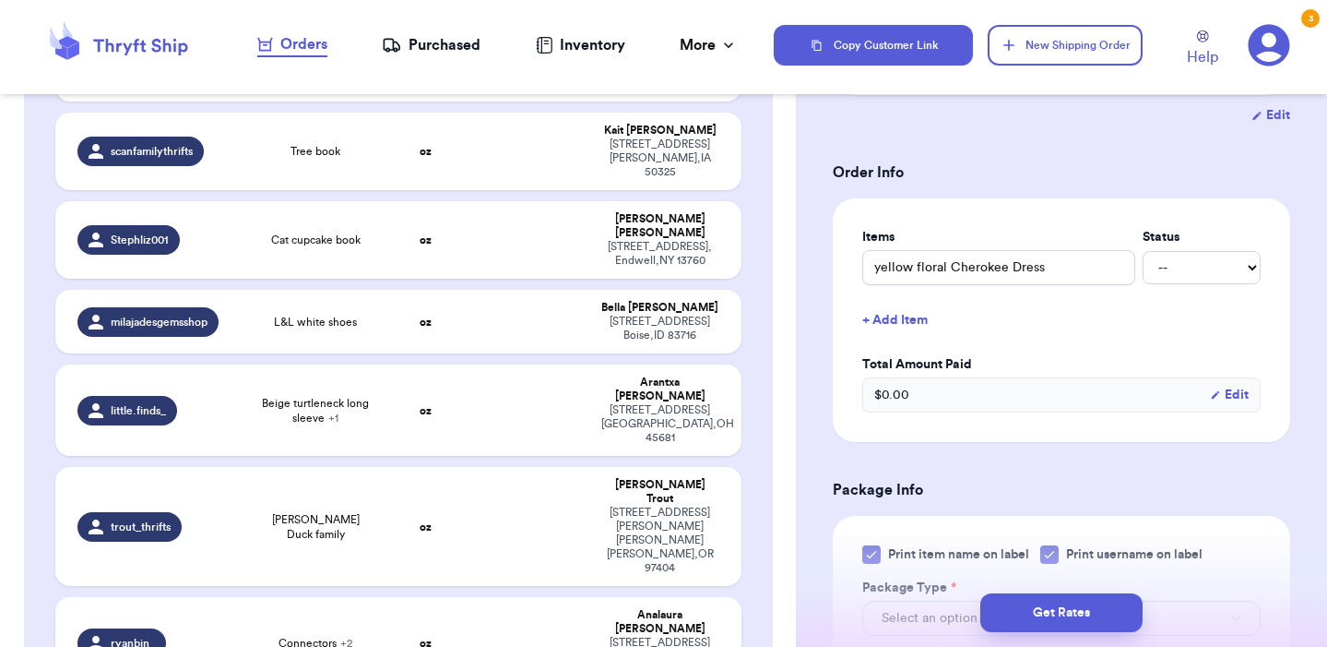
click at [213, 597] on td "ryanbin_" at bounding box center [151, 642] width 192 height 91
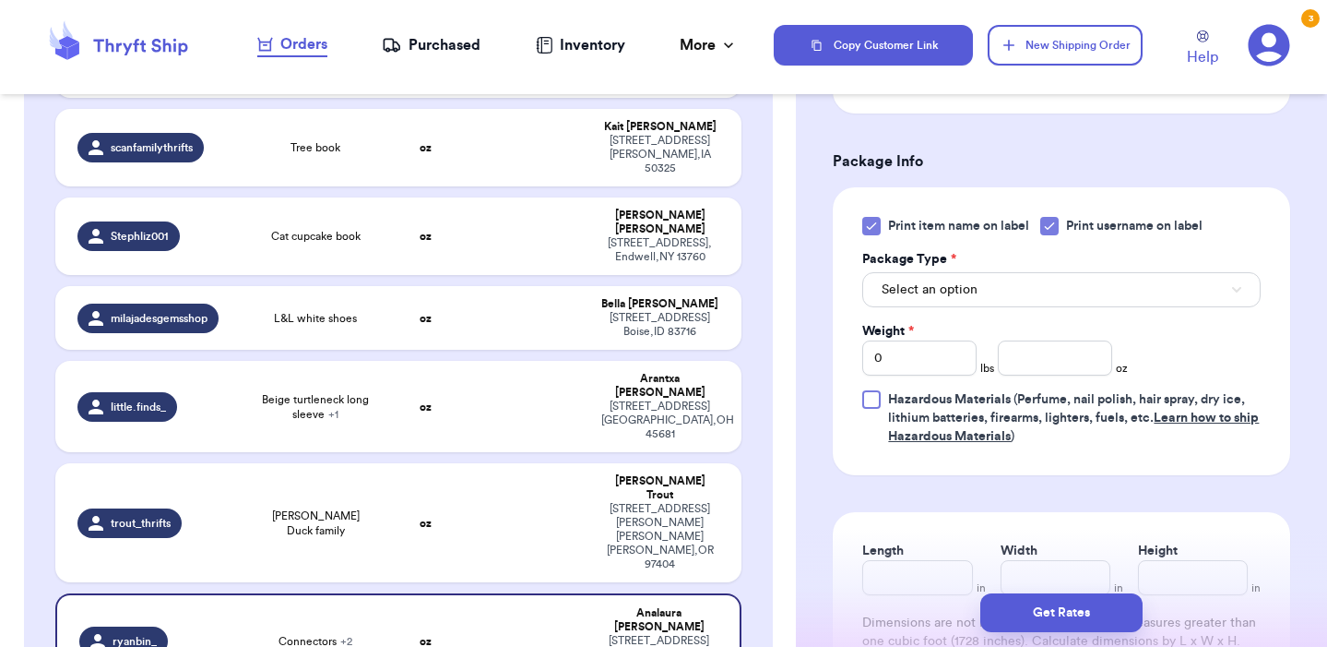
scroll to position [789, 0]
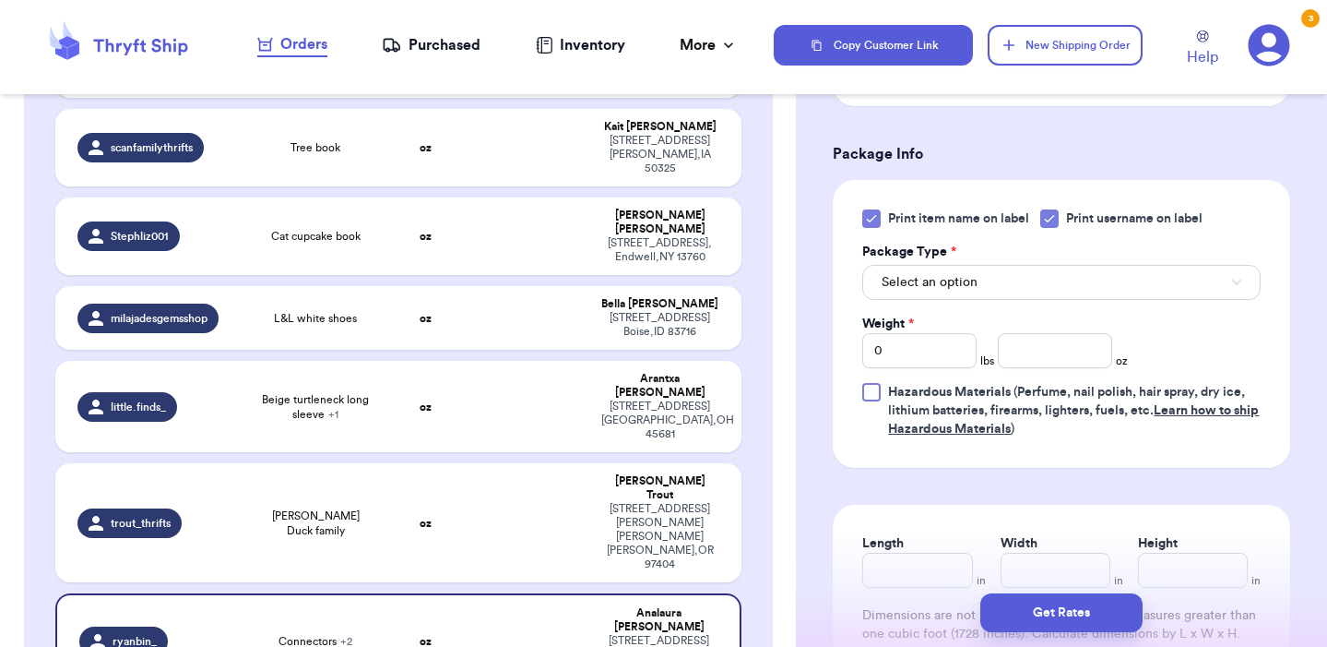
click at [965, 281] on span "Select an option" at bounding box center [930, 282] width 96 height 18
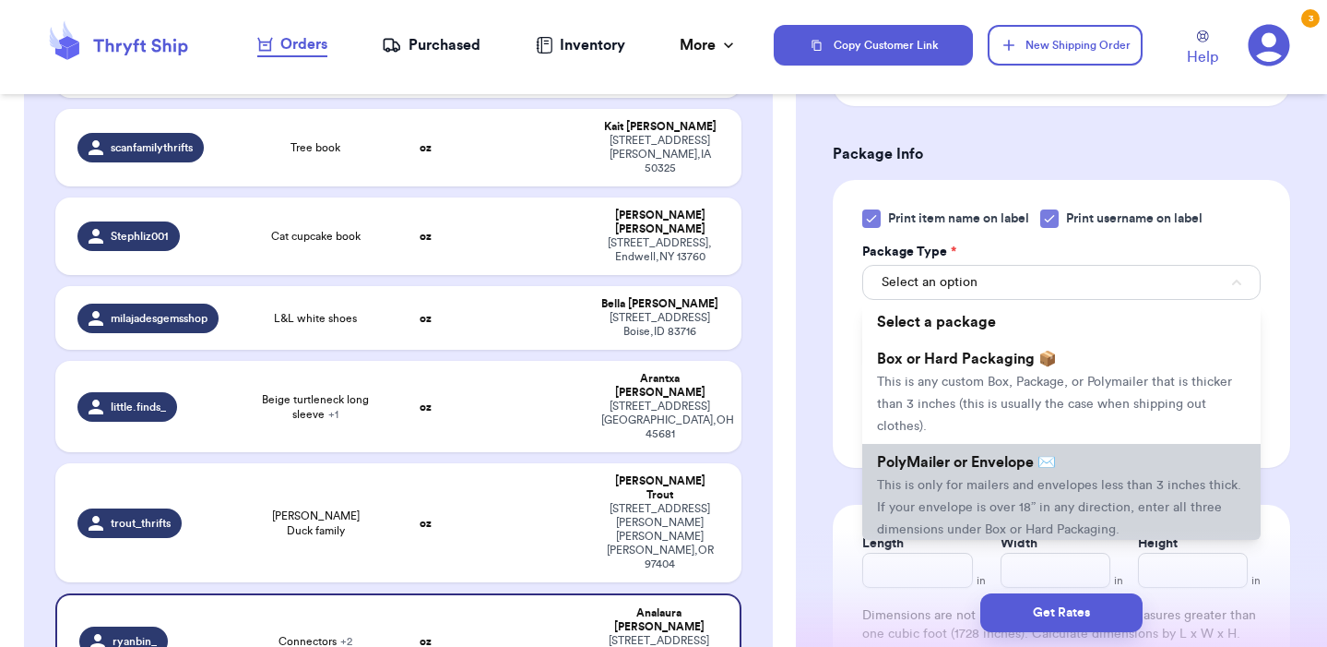
click at [958, 466] on span "PolyMailer or Envelope ✉️" at bounding box center [966, 462] width 179 height 15
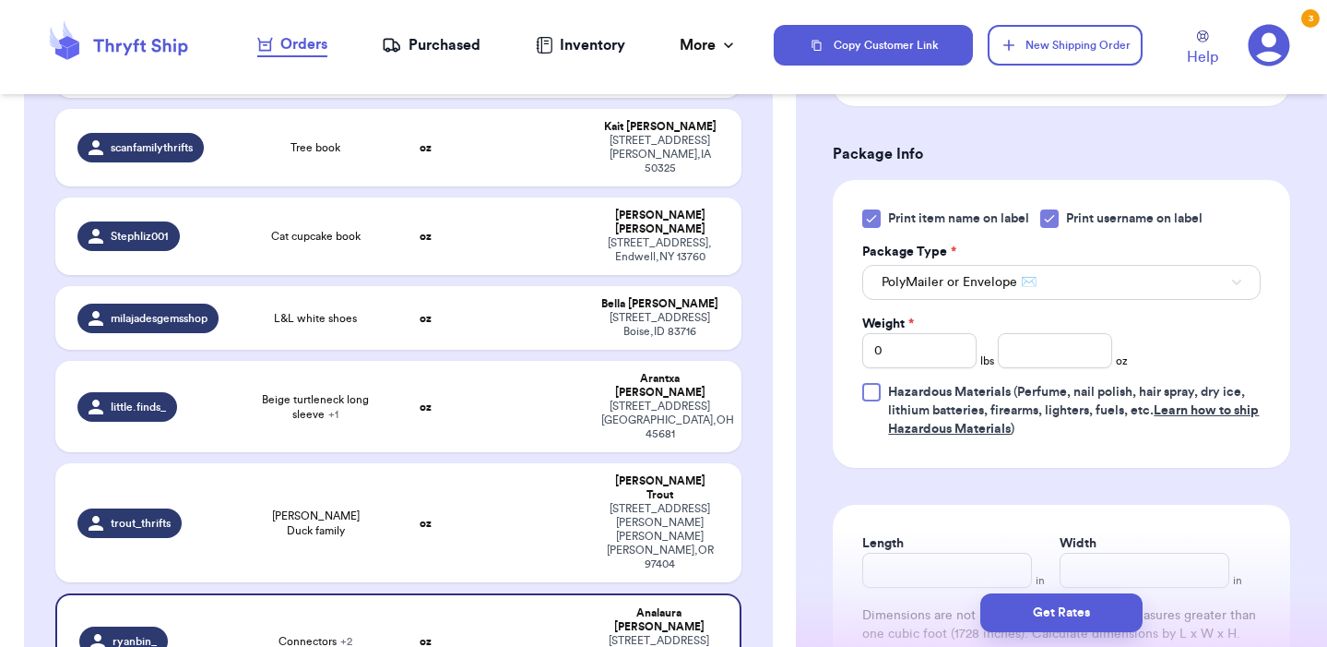
scroll to position [873, 0]
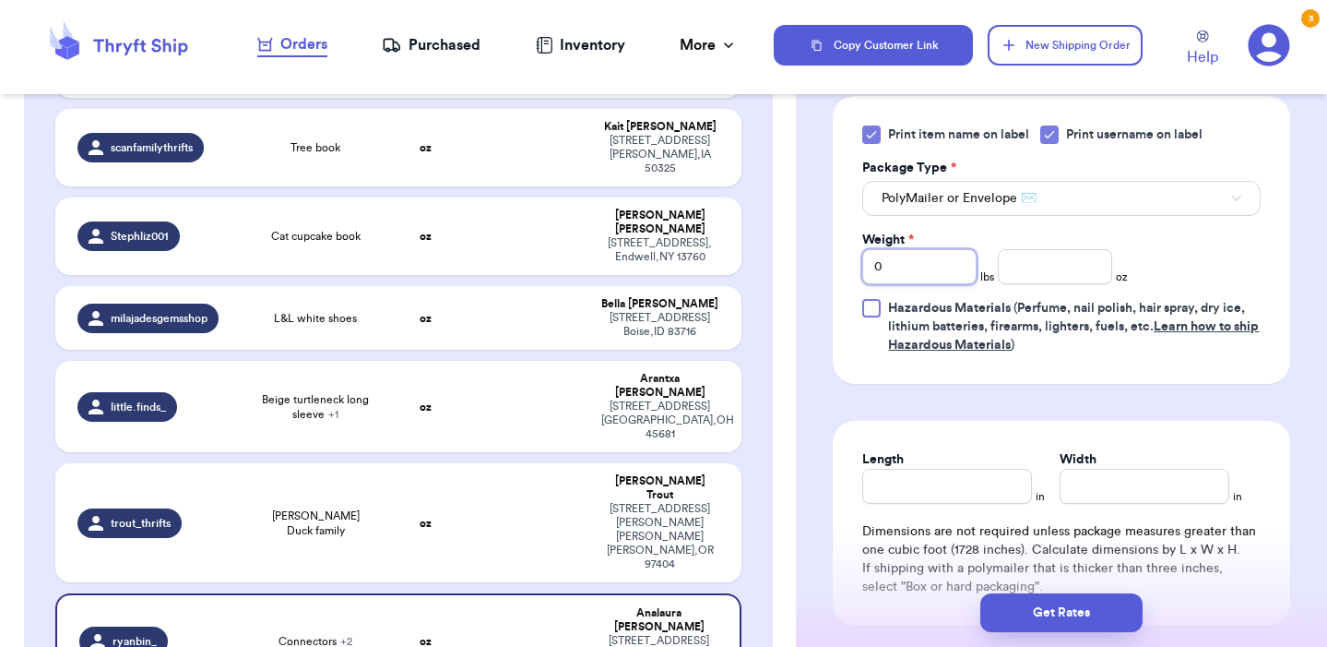
click at [939, 283] on input "0" at bounding box center [919, 266] width 114 height 35
click at [1056, 273] on input "number" at bounding box center [1055, 266] width 114 height 35
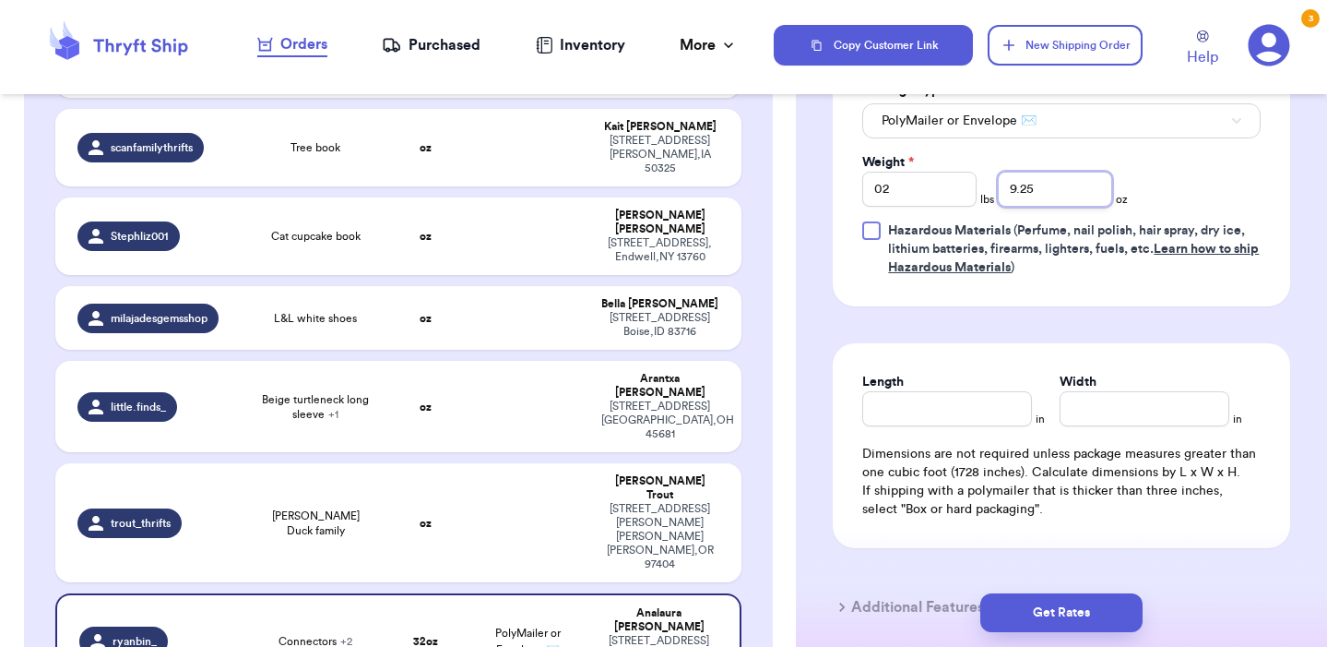
scroll to position [970, 0]
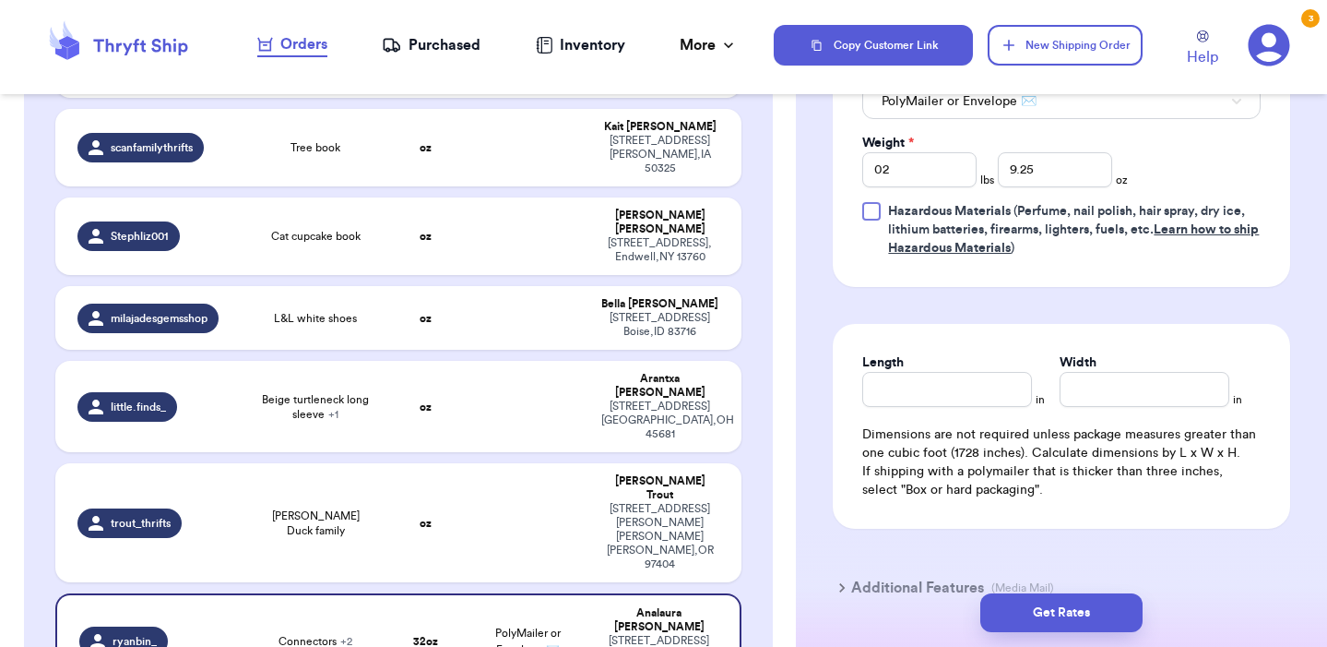
click at [980, 418] on div "Length in Width in Dimensions are not required unless package measures greater …" at bounding box center [1062, 426] width 458 height 205
click at [968, 410] on div "Length in Width in Dimensions are not required unless package measures greater …" at bounding box center [1062, 426] width 458 height 205
click at [958, 389] on input "Length" at bounding box center [947, 389] width 170 height 35
click at [1104, 382] on input "Width *" at bounding box center [1145, 389] width 170 height 35
click at [1058, 609] on button "Get Rates" at bounding box center [1062, 612] width 162 height 39
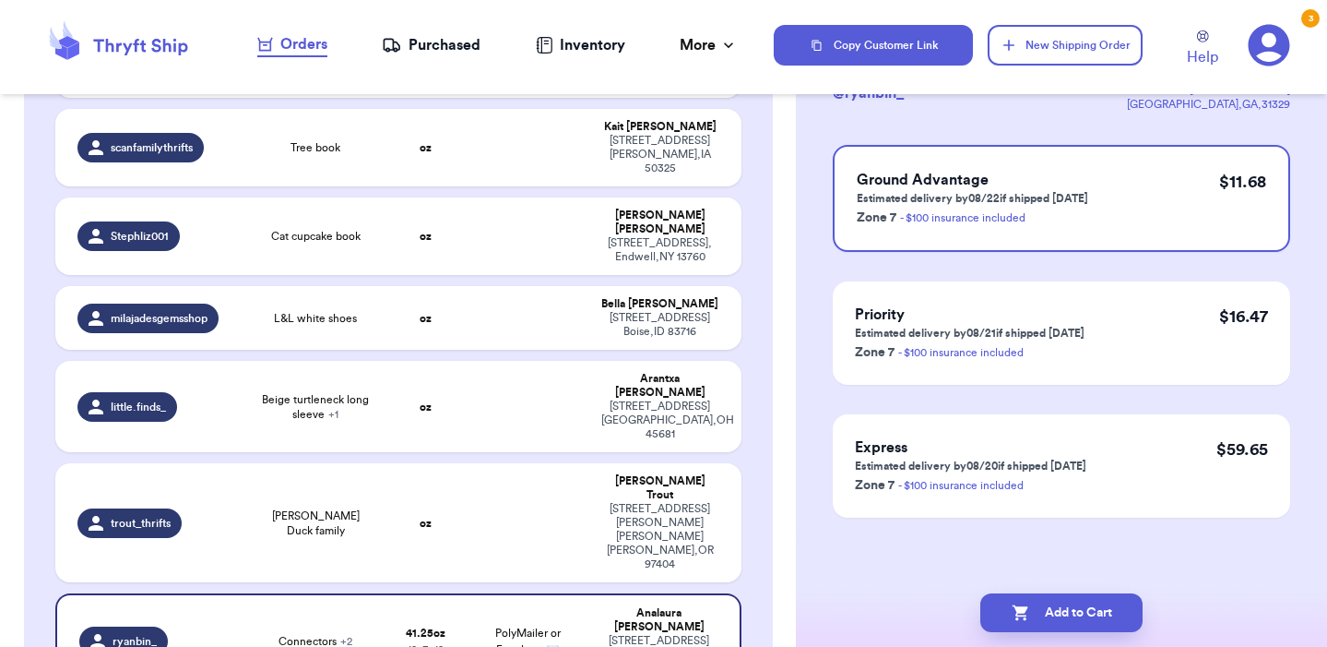
scroll to position [0, 0]
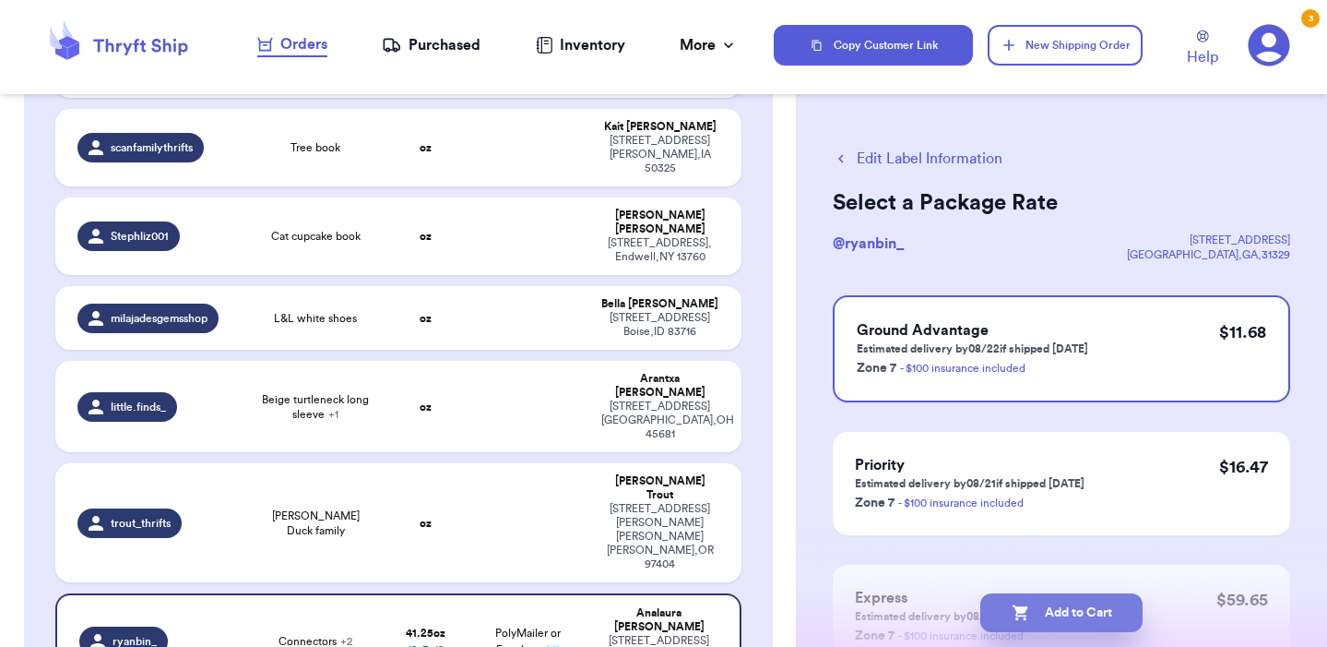
click at [1066, 613] on button "Add to Cart" at bounding box center [1062, 612] width 162 height 39
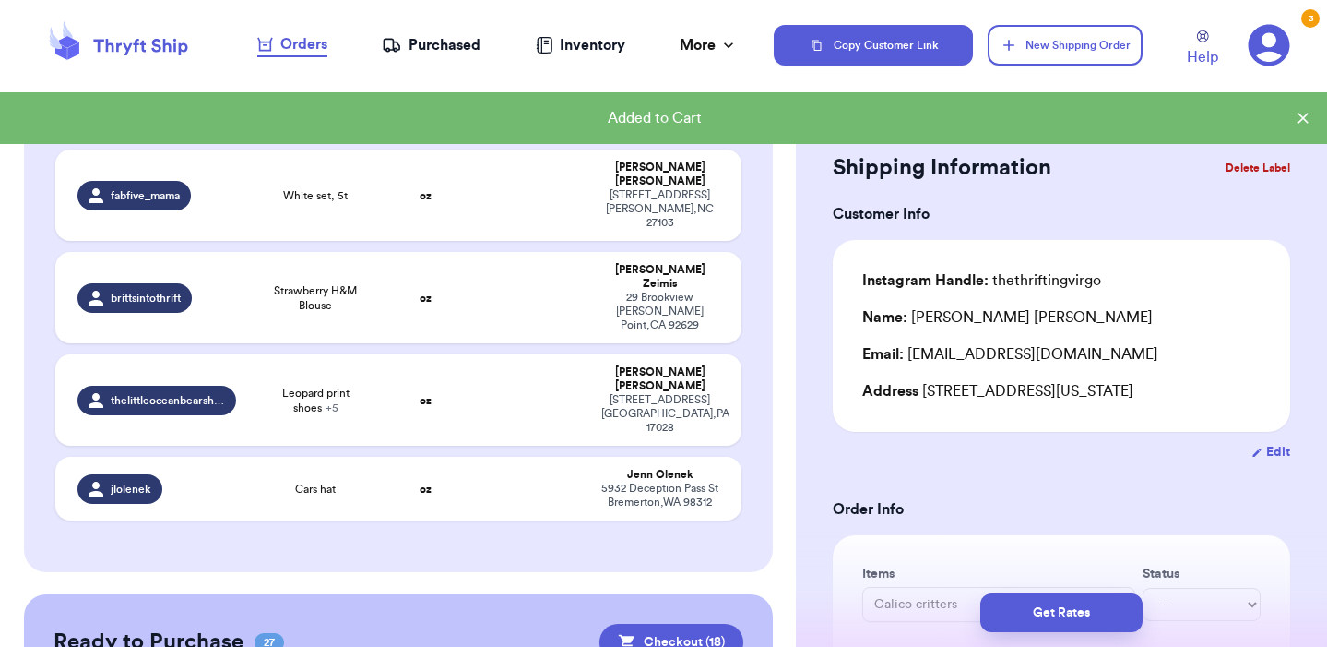
scroll to position [2913, 0]
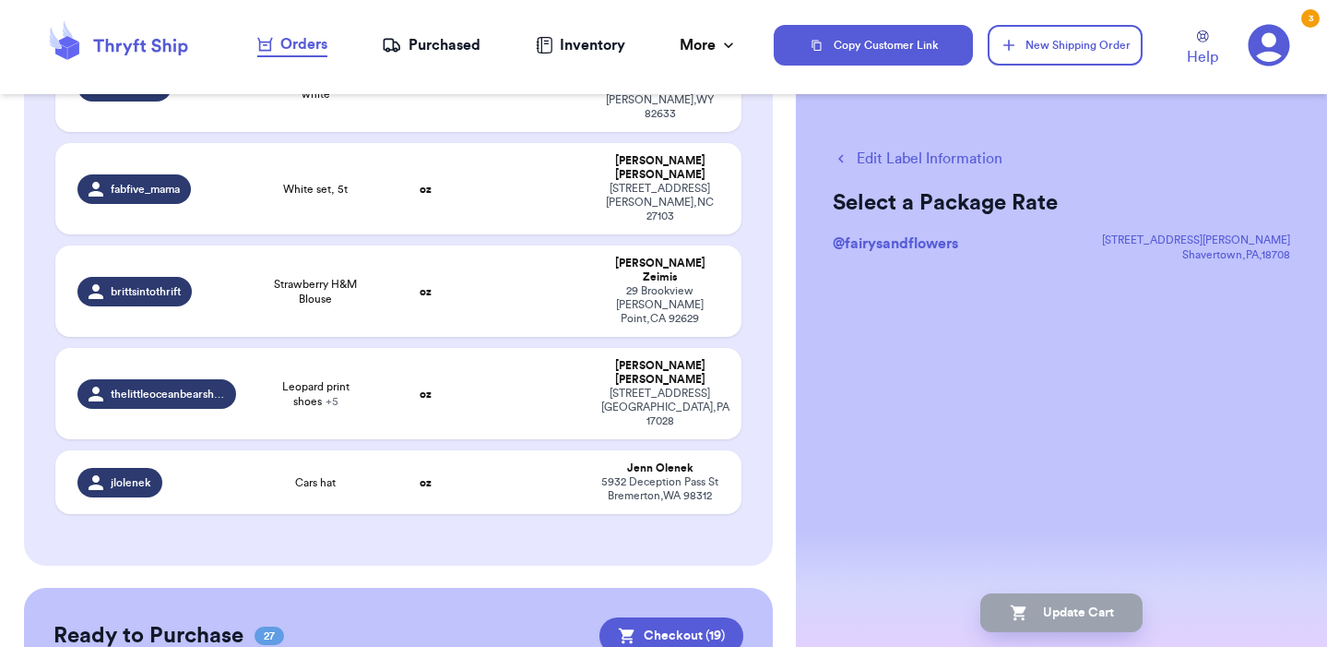
click at [958, 156] on button "Edit Label Information" at bounding box center [918, 159] width 170 height 22
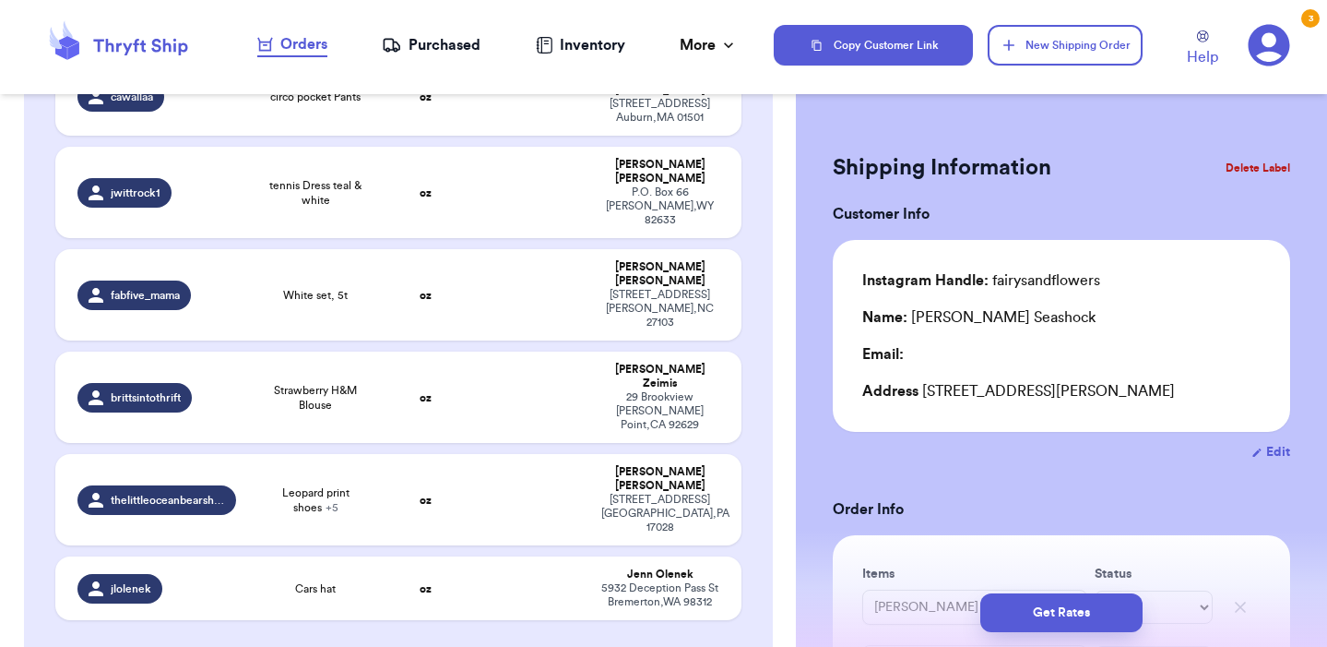
click at [1273, 461] on button "Edit" at bounding box center [1271, 452] width 39 height 18
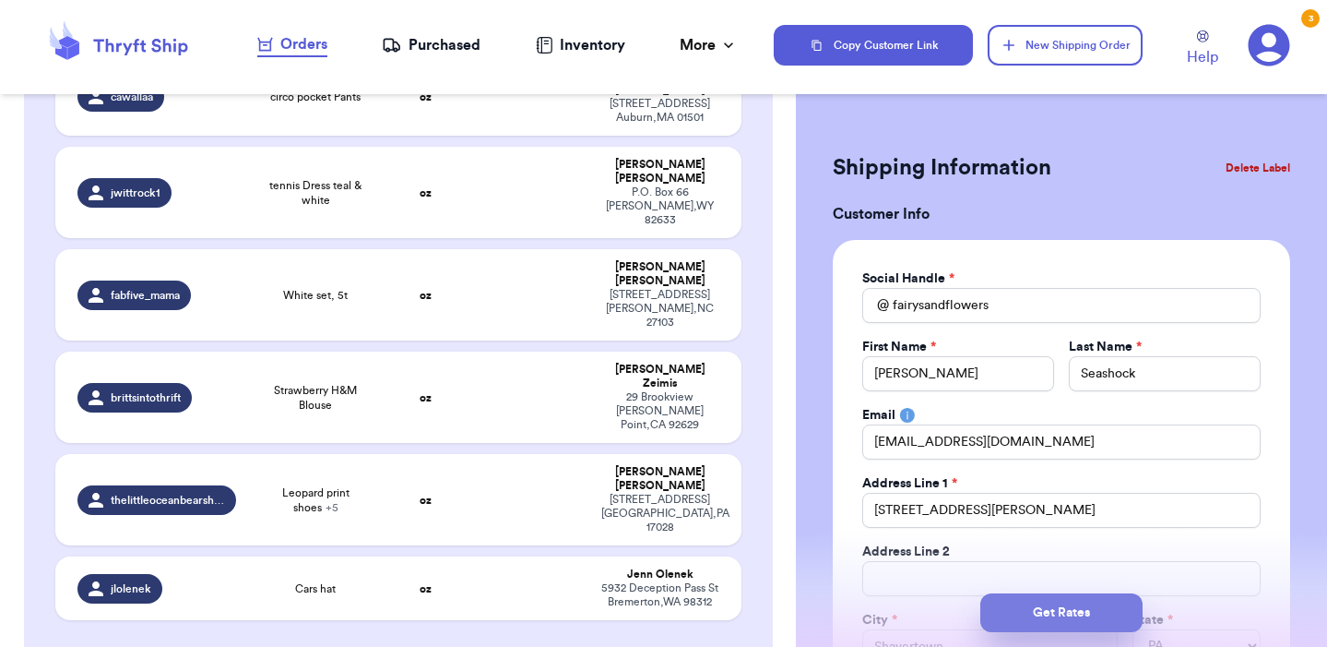
click at [1094, 602] on button "Get Rates" at bounding box center [1062, 612] width 162 height 39
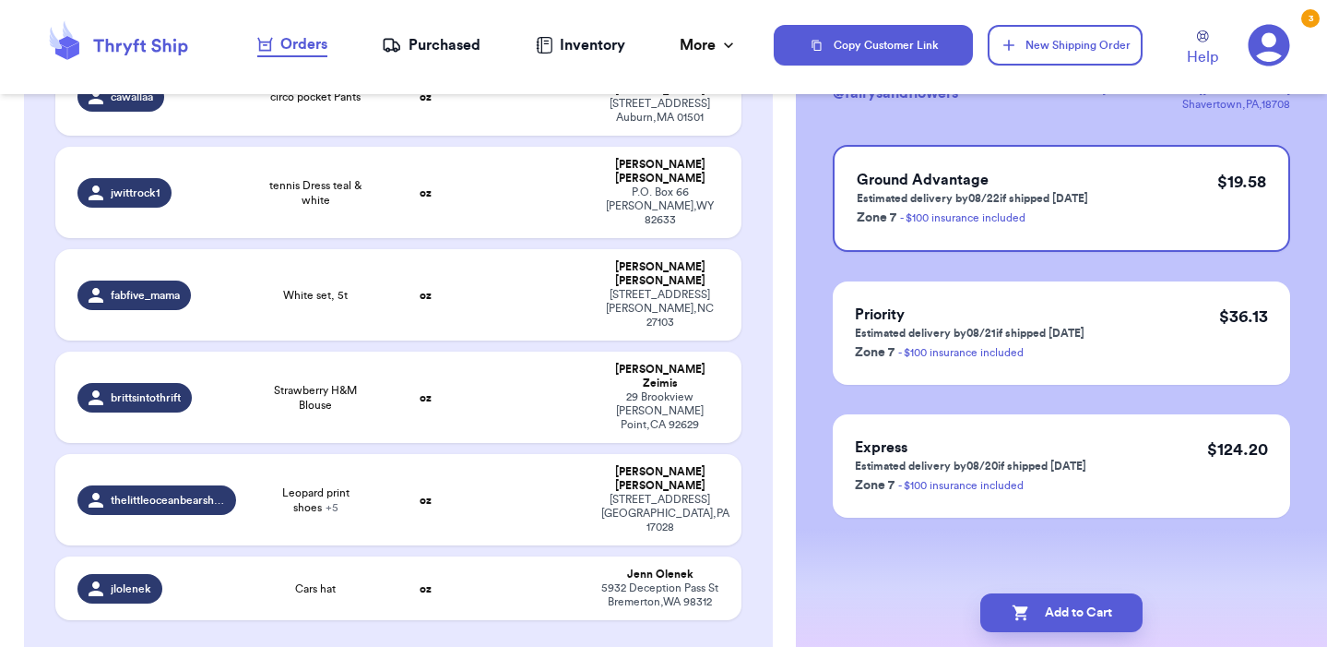
scroll to position [150, 0]
click at [1073, 612] on button "Add to Cart" at bounding box center [1062, 612] width 162 height 39
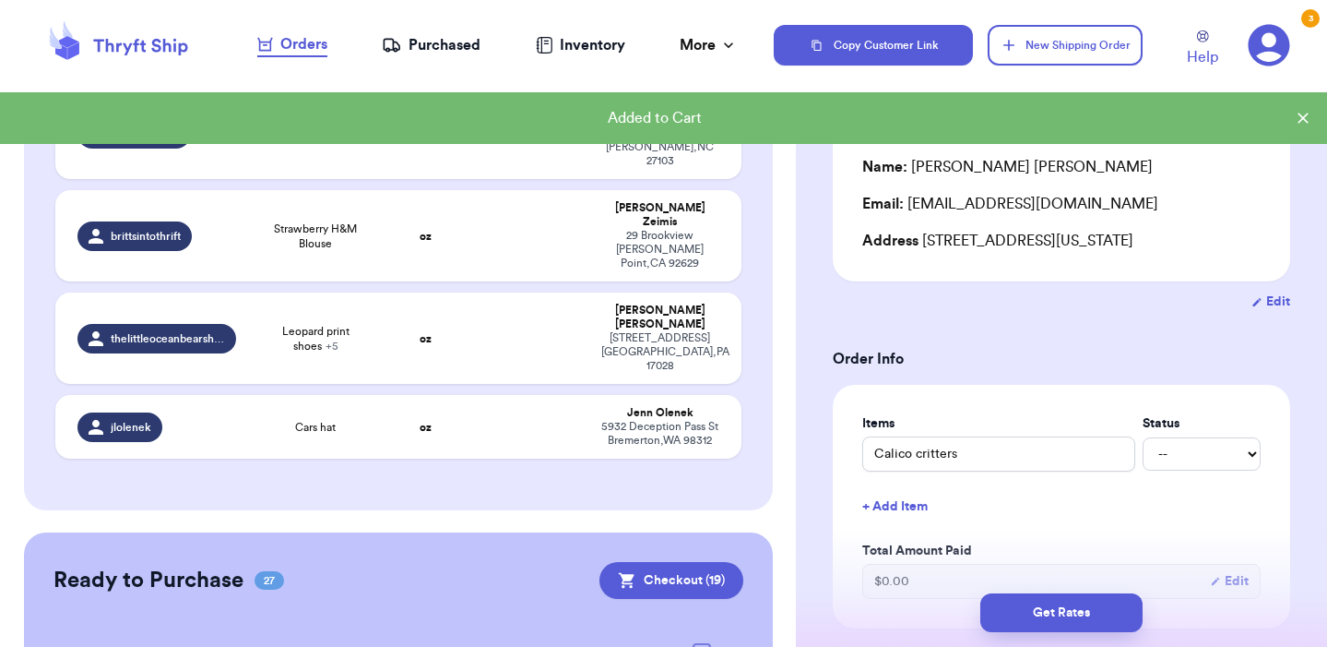
scroll to position [2987, 0]
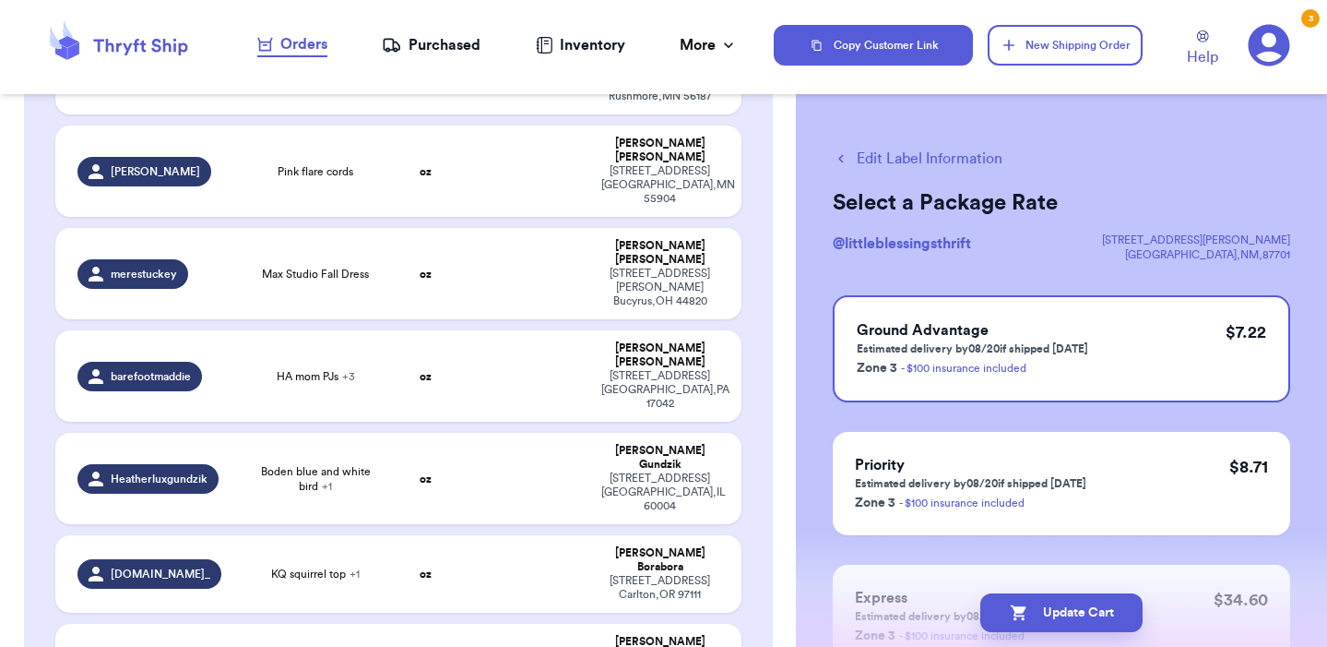
scroll to position [1953, 0]
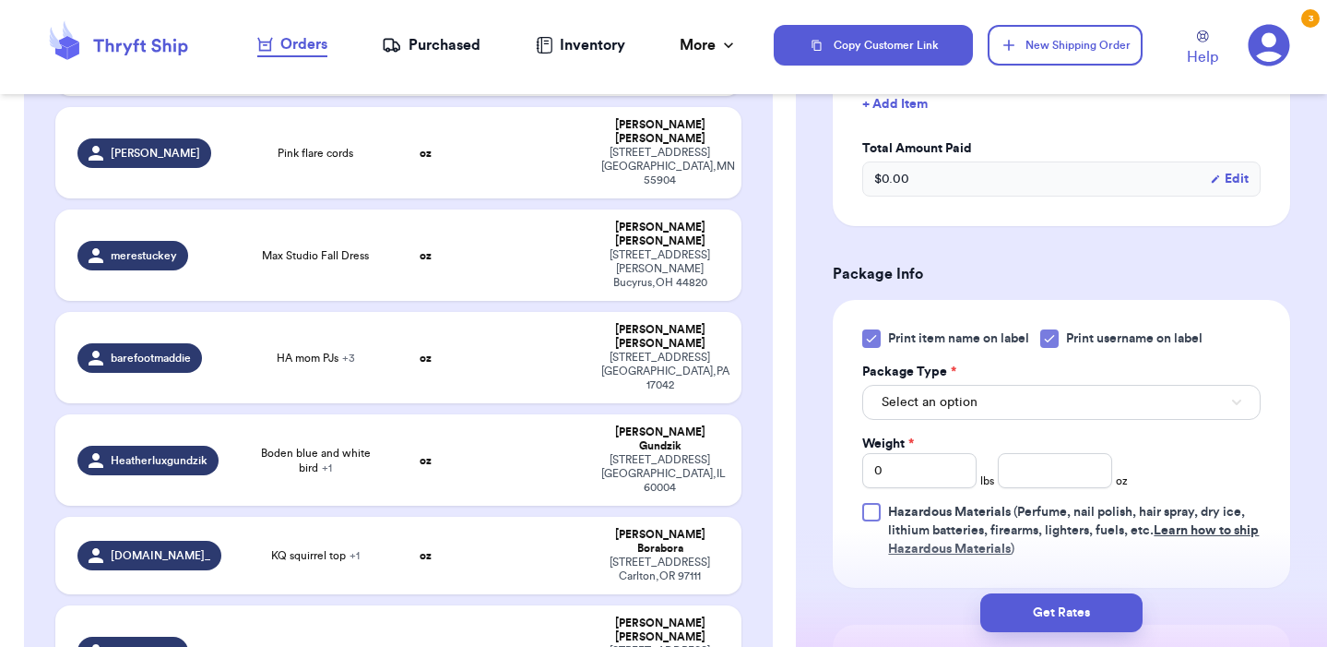
scroll to position [746, 0]
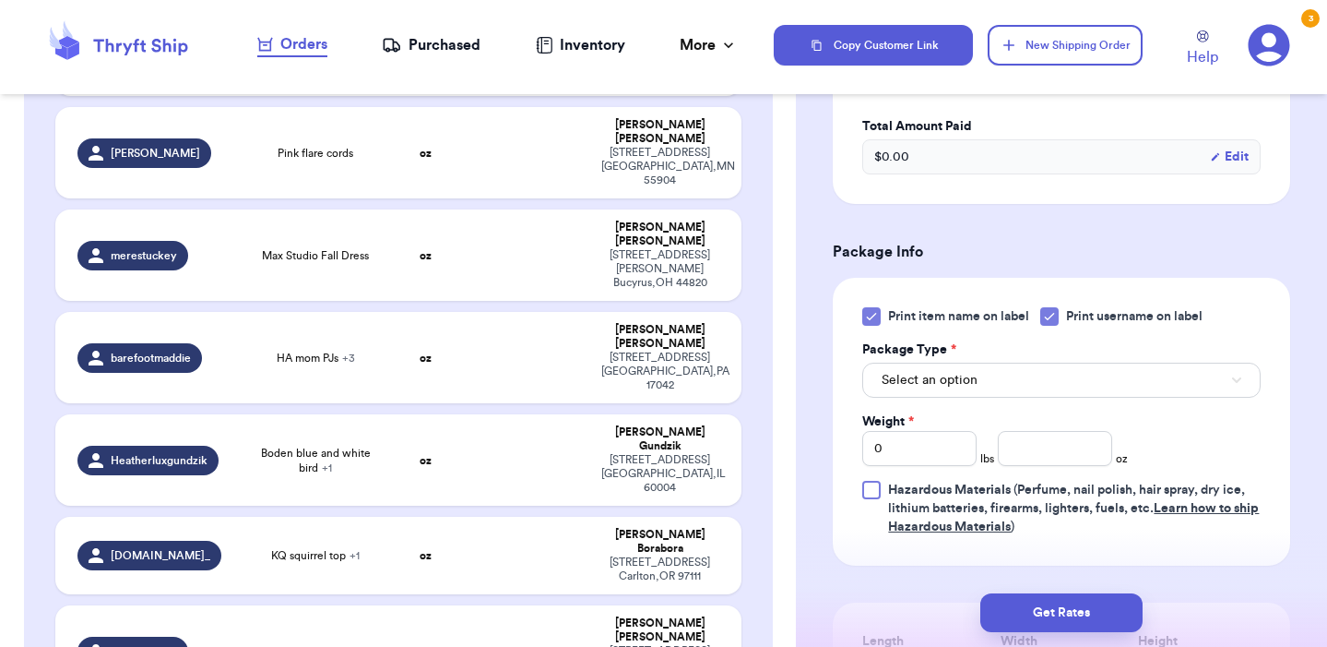
click at [1058, 377] on button "Select an option" at bounding box center [1061, 380] width 399 height 35
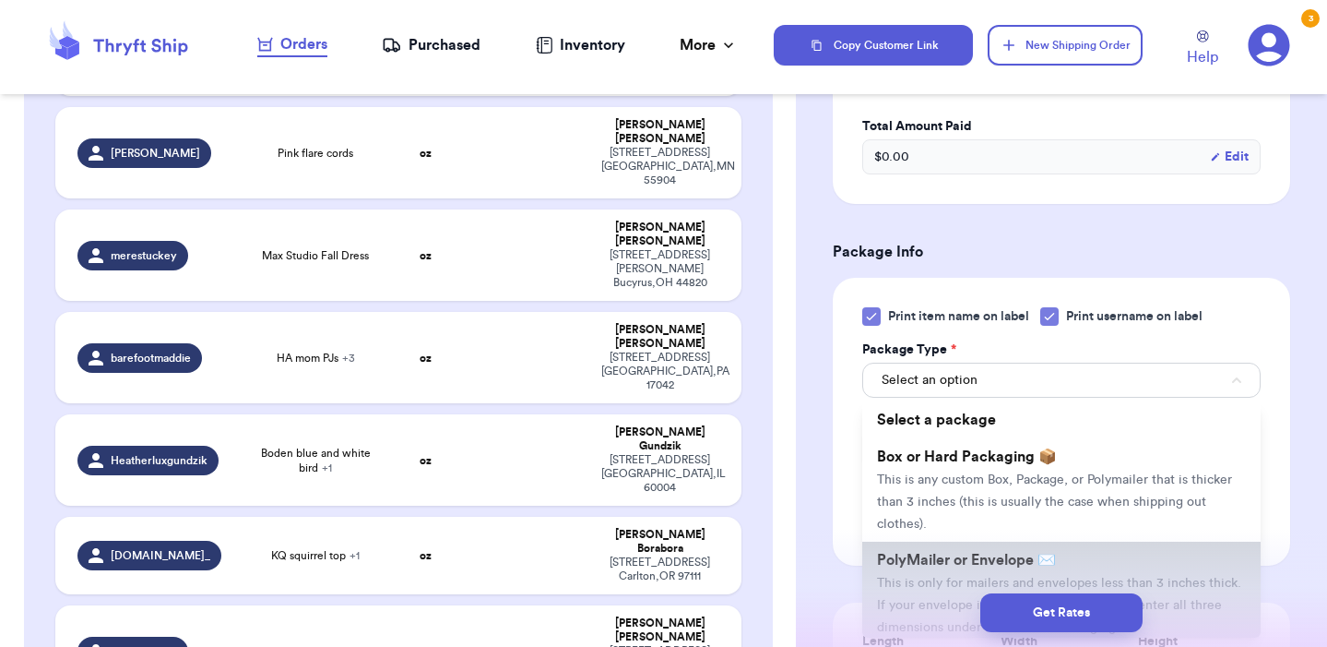
click at [951, 558] on span "PolyMailer or Envelope ✉️" at bounding box center [966, 560] width 179 height 15
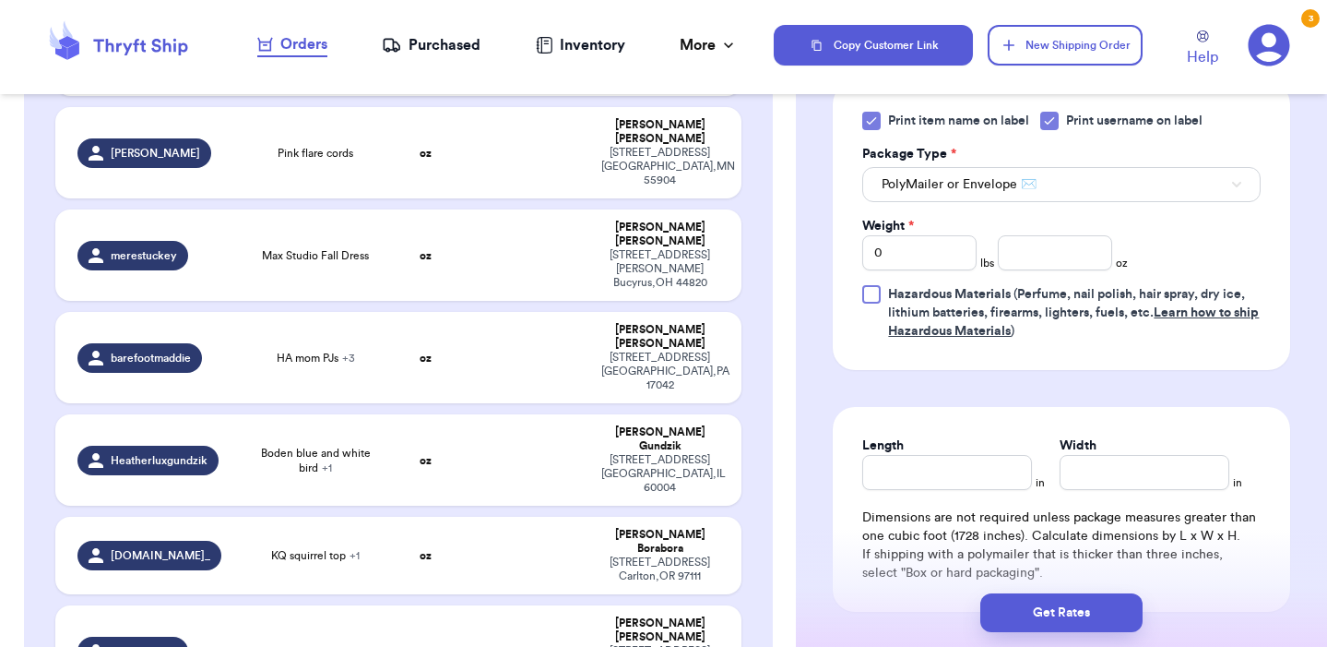
scroll to position [946, 0]
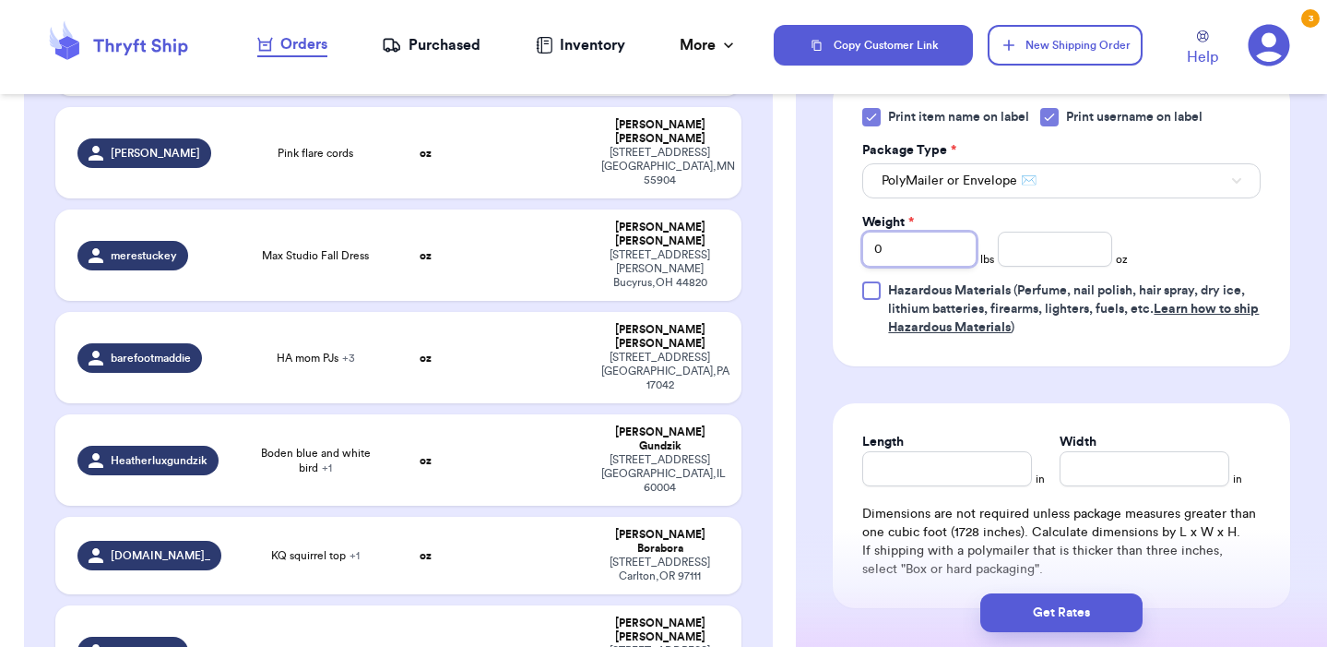
click at [922, 256] on input "0" at bounding box center [919, 249] width 114 height 35
click at [1004, 260] on input "number" at bounding box center [1055, 249] width 114 height 35
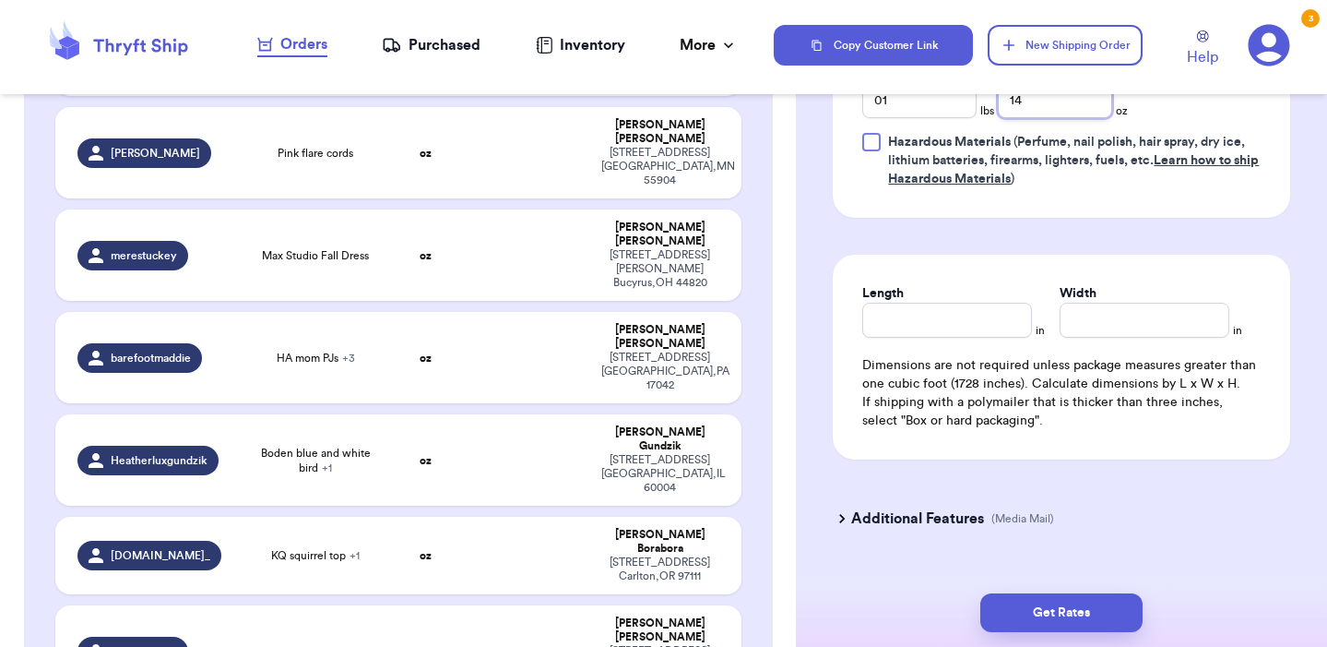
scroll to position [1098, 0]
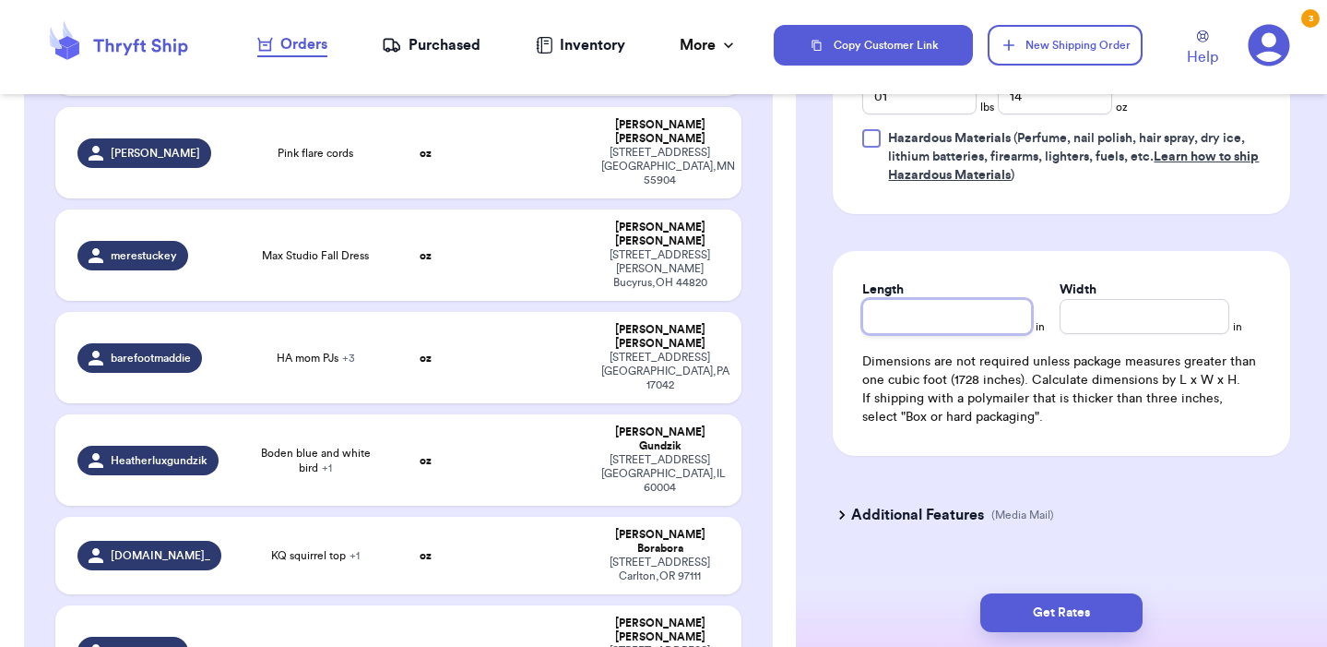
click at [997, 323] on input "Length" at bounding box center [947, 316] width 170 height 35
click at [1099, 310] on input "Width *" at bounding box center [1145, 316] width 170 height 35
click at [1101, 608] on button "Get Rates" at bounding box center [1062, 612] width 162 height 39
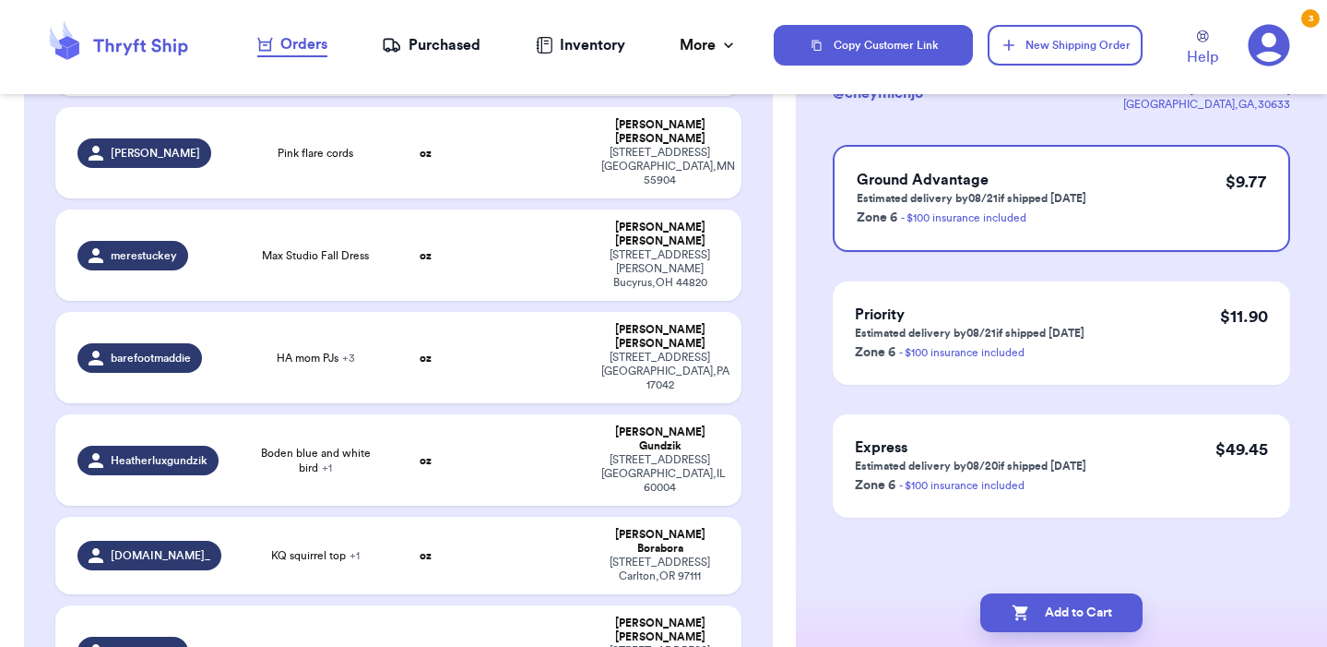
scroll to position [0, 0]
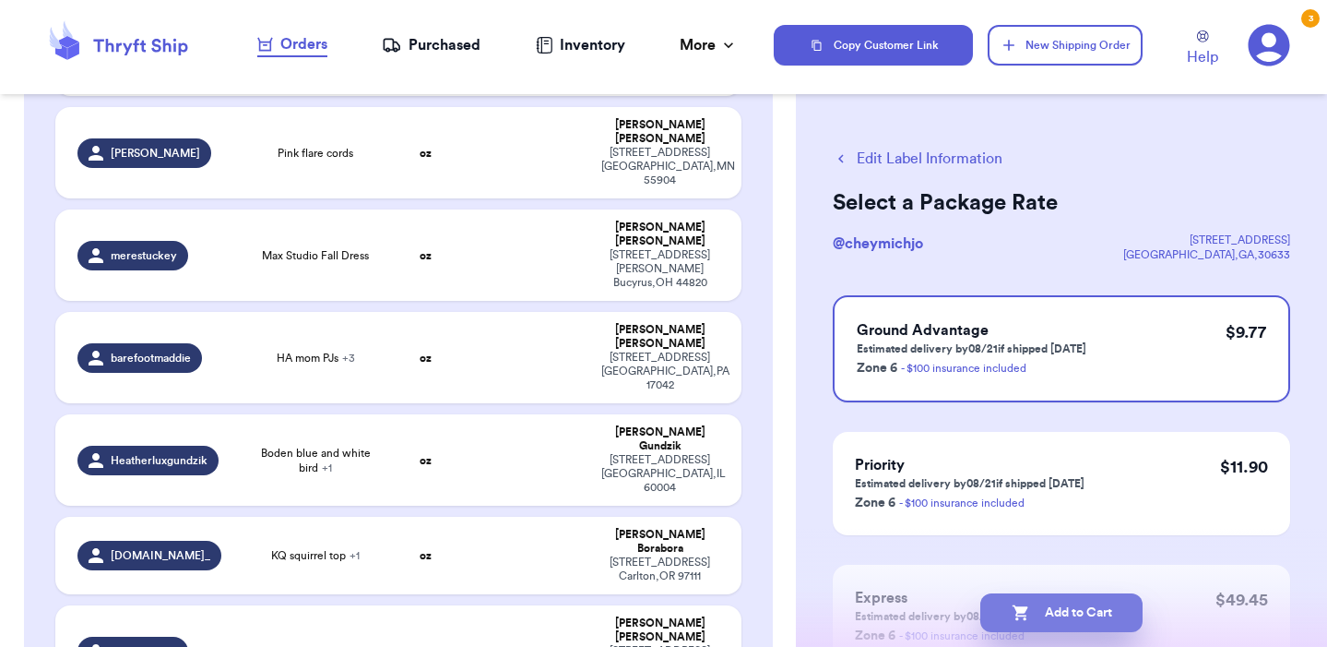
click at [1100, 611] on button "Add to Cart" at bounding box center [1062, 612] width 162 height 39
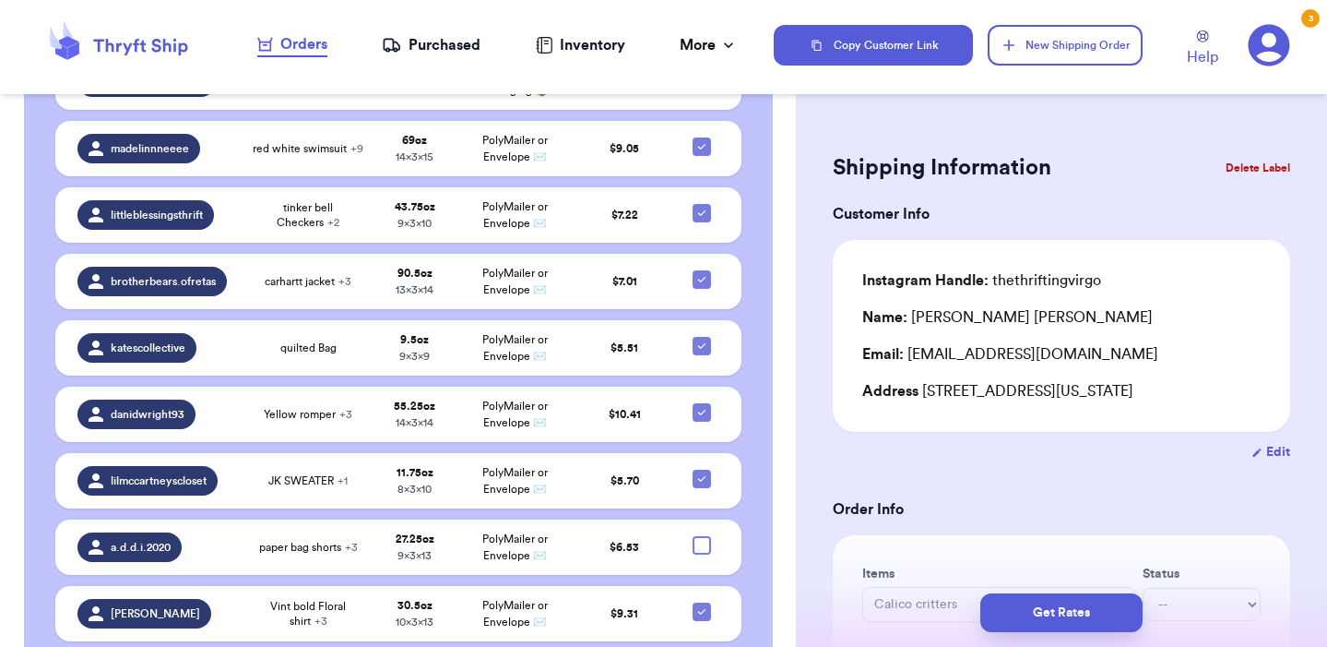
scroll to position [3708, 0]
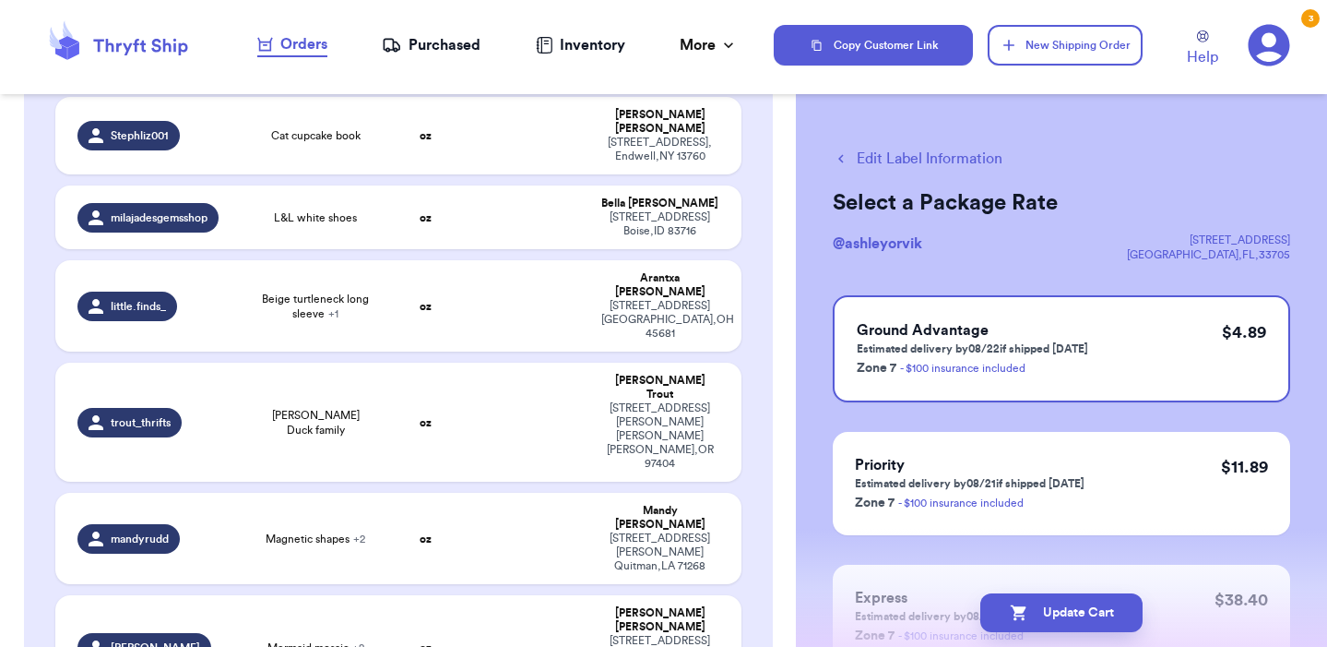
scroll to position [1053, 0]
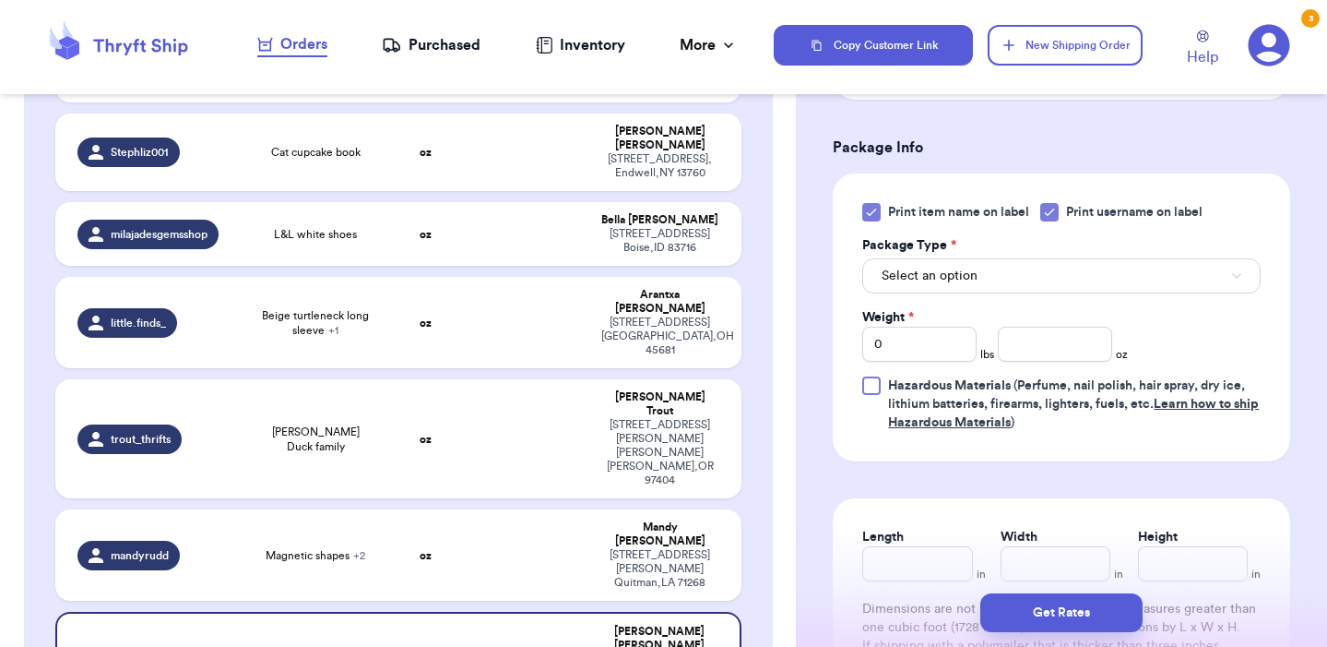
scroll to position [798, 0]
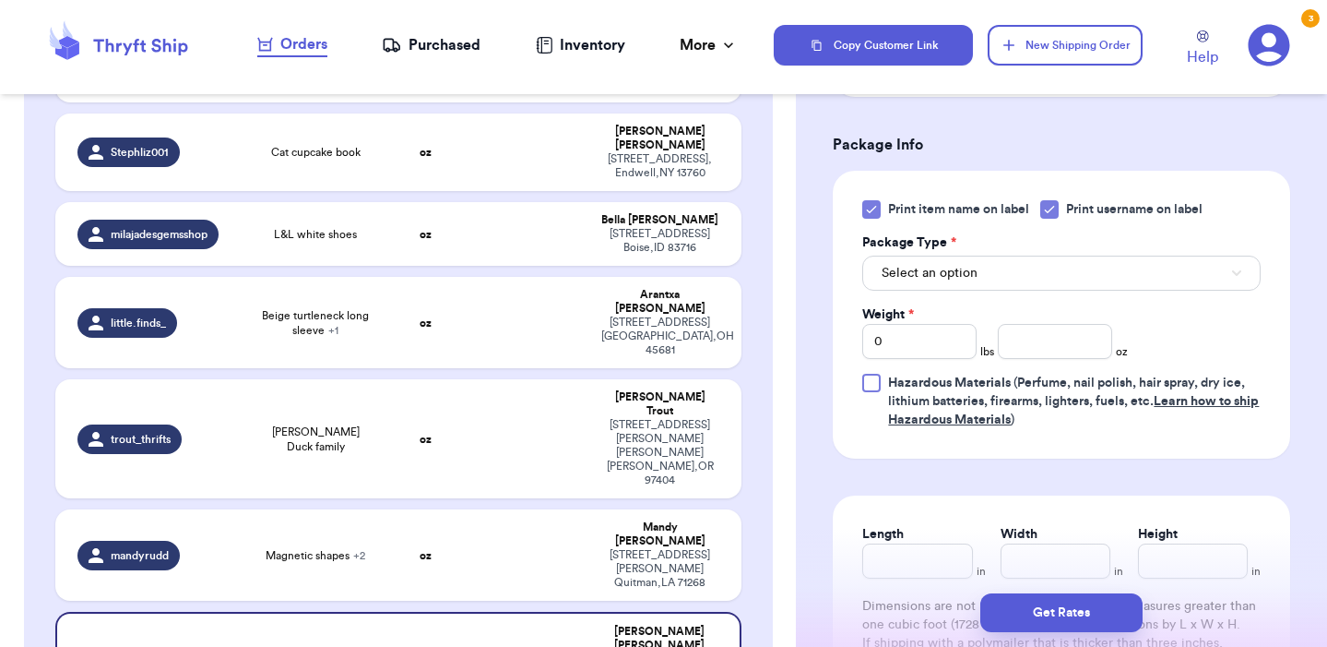
click at [1086, 274] on button "Select an option" at bounding box center [1061, 273] width 399 height 35
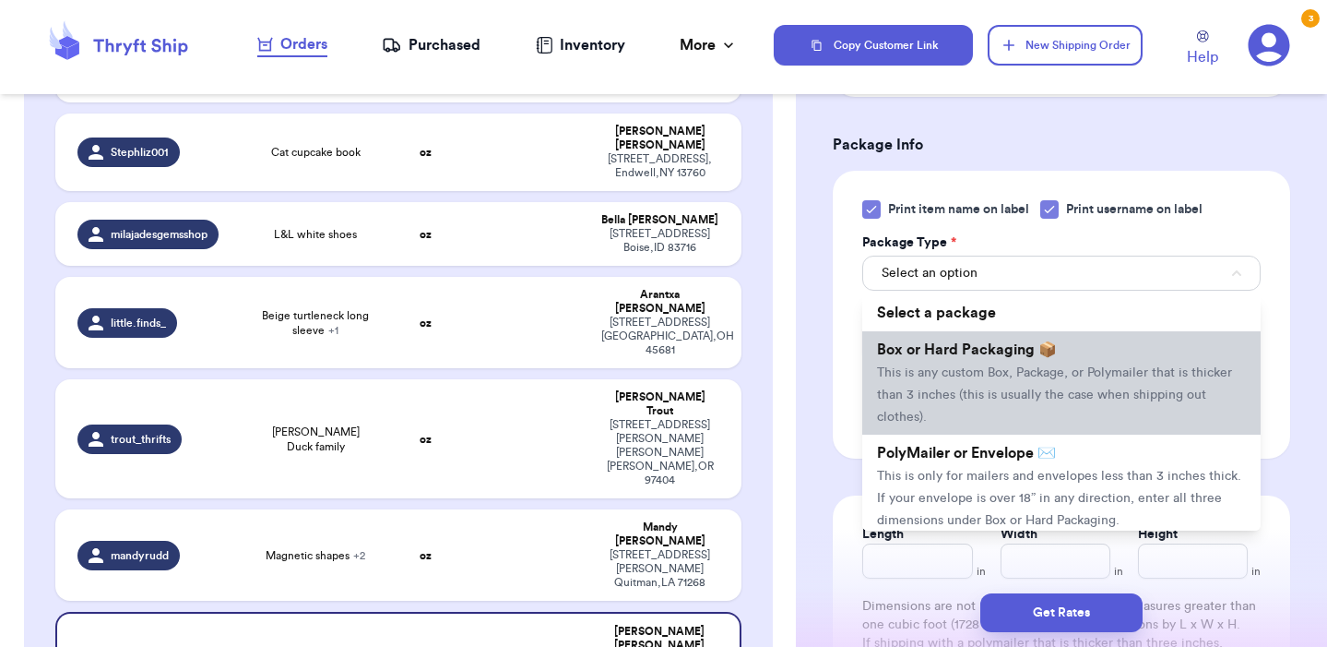
click at [922, 386] on li "Box or Hard Packaging 📦 This is any custom Box, Package, or Polymailer that is …" at bounding box center [1061, 382] width 399 height 103
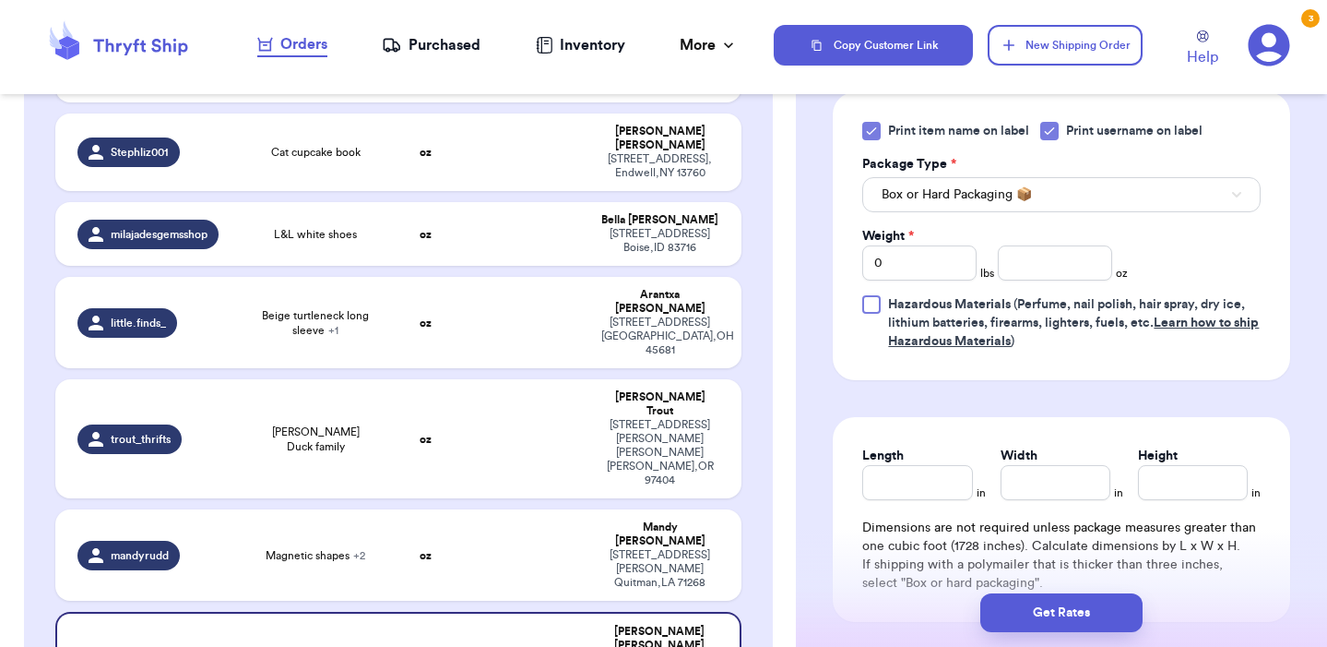
scroll to position [878, 0]
click at [947, 264] on input "0" at bounding box center [919, 261] width 114 height 35
click at [1059, 268] on input "number" at bounding box center [1055, 261] width 114 height 35
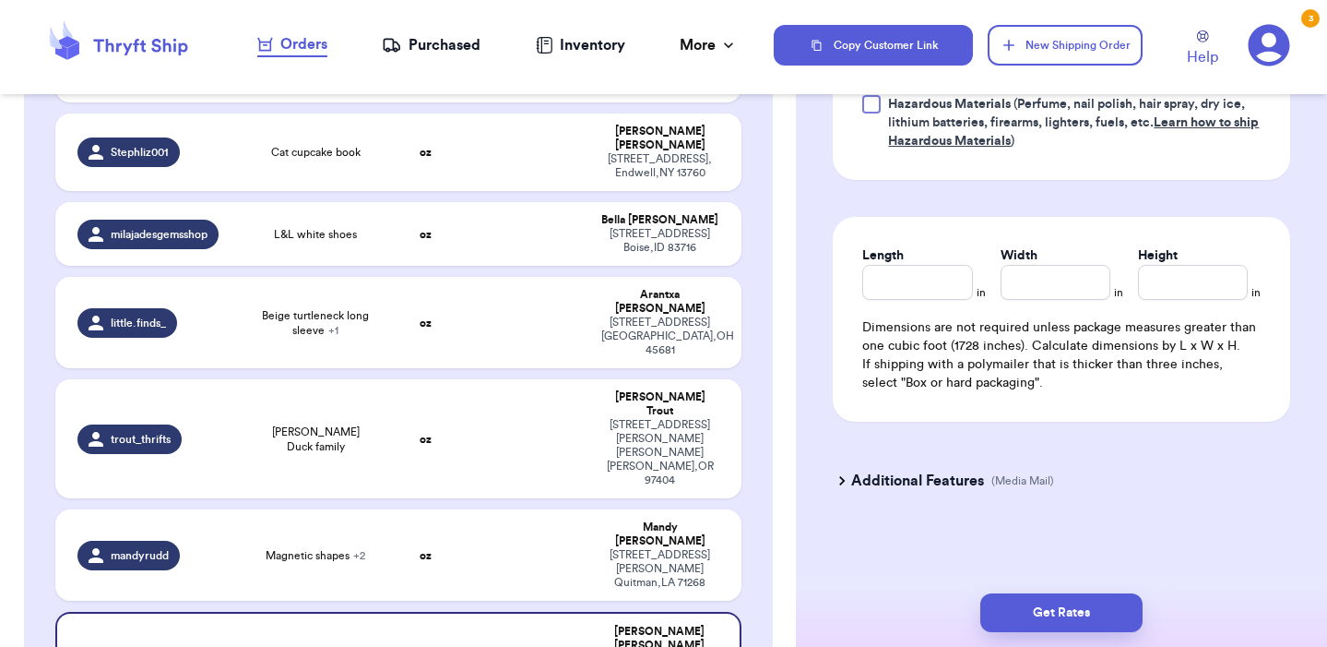
scroll to position [1080, 0]
click at [940, 267] on input "Length" at bounding box center [917, 282] width 110 height 35
click at [1043, 279] on input "Width *" at bounding box center [1056, 282] width 110 height 35
click at [1198, 288] on input "Height *" at bounding box center [1193, 282] width 110 height 35
click at [1106, 589] on div "Get Rates" at bounding box center [1061, 612] width 531 height 68
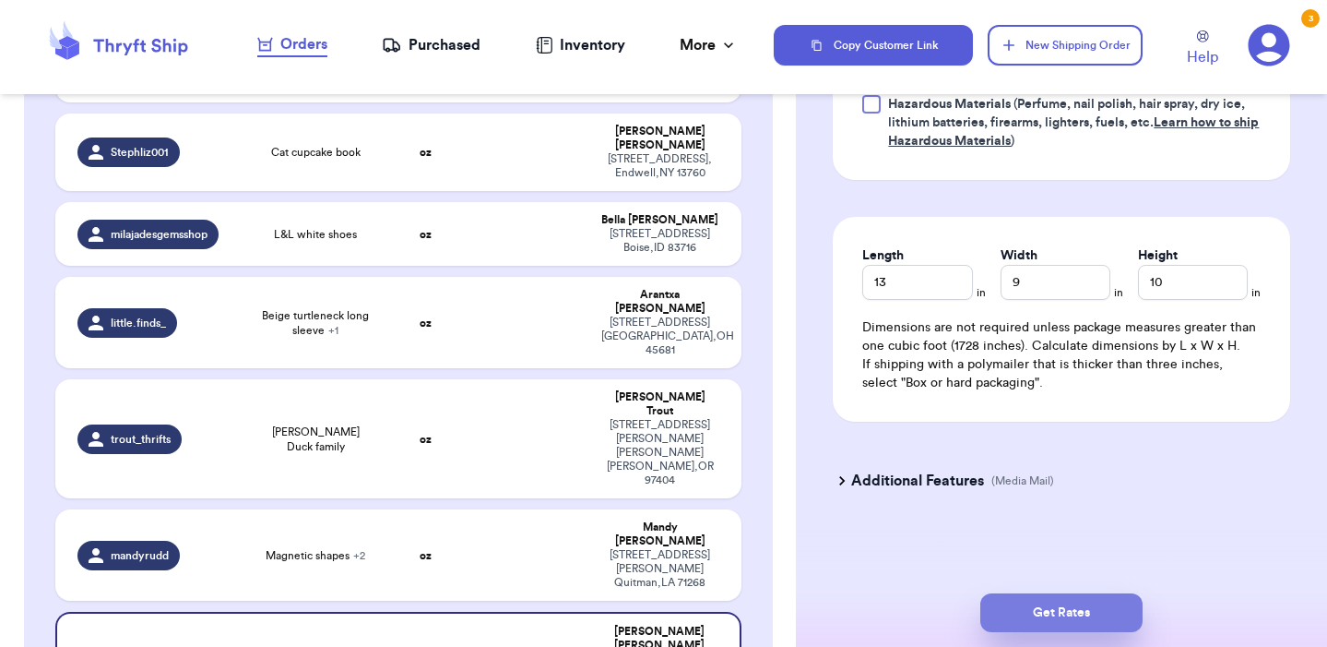
click at [1095, 621] on button "Get Rates" at bounding box center [1062, 612] width 162 height 39
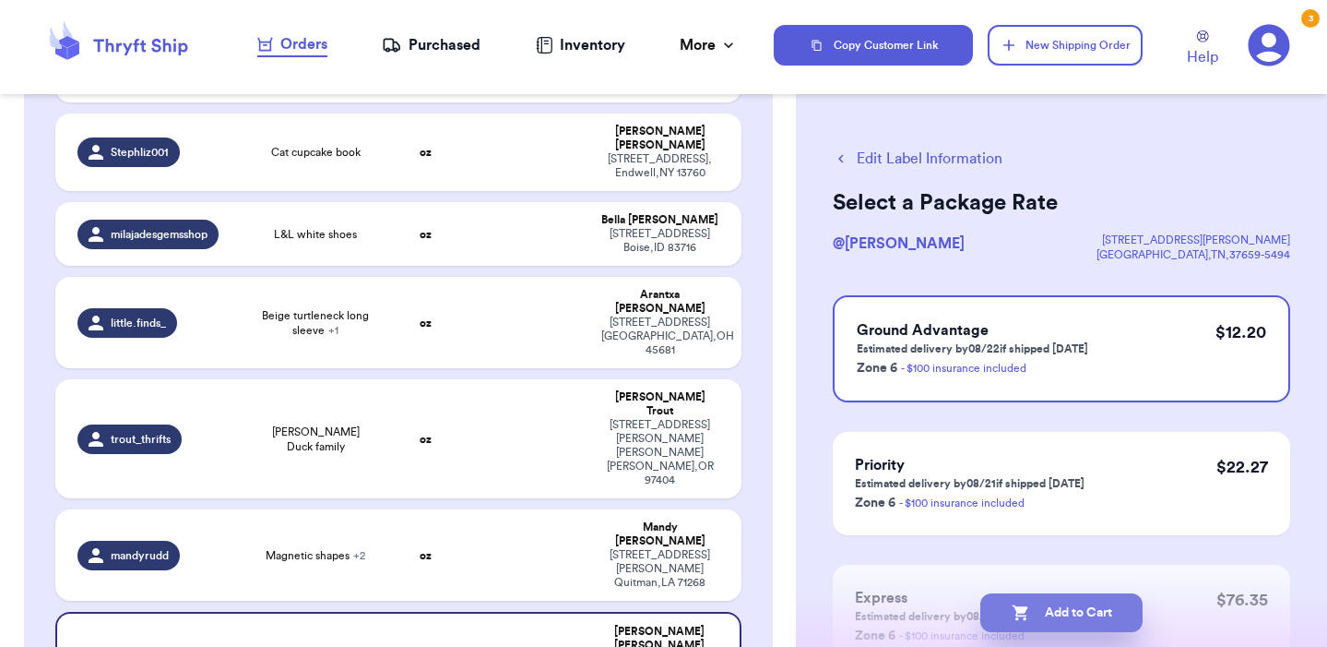
click at [1080, 608] on button "Add to Cart" at bounding box center [1062, 612] width 162 height 39
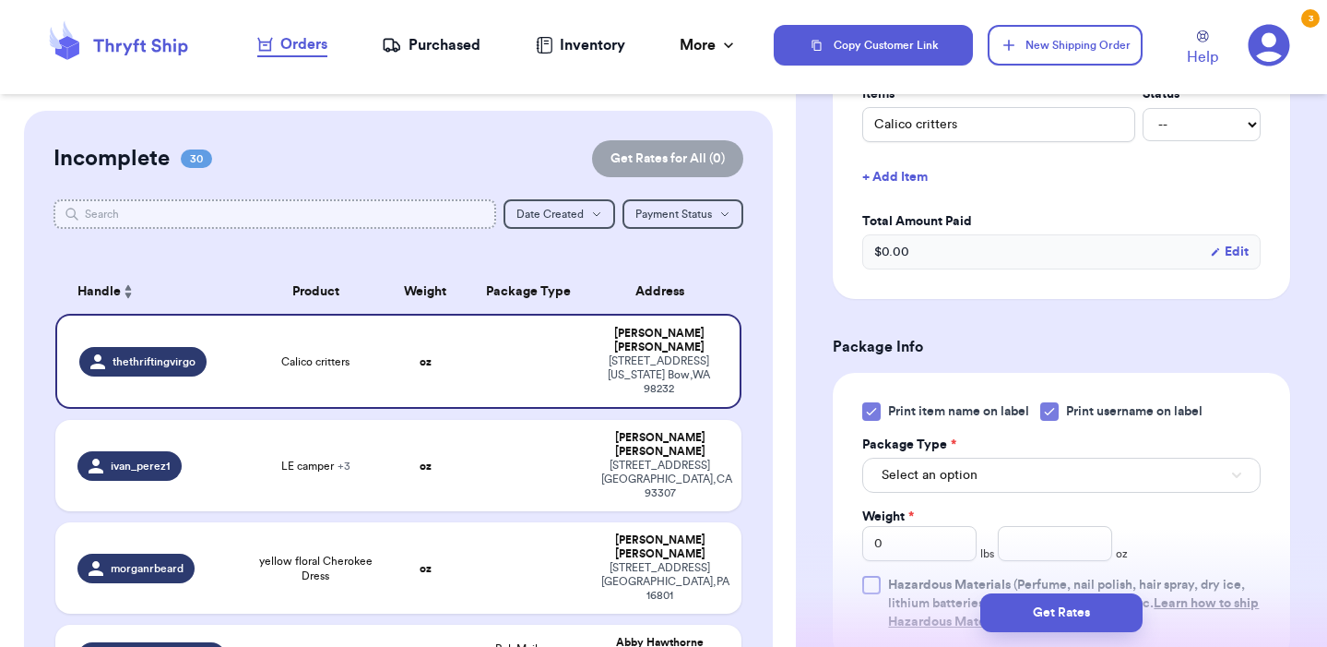
click at [253, 210] on input "text" at bounding box center [275, 214] width 443 height 30
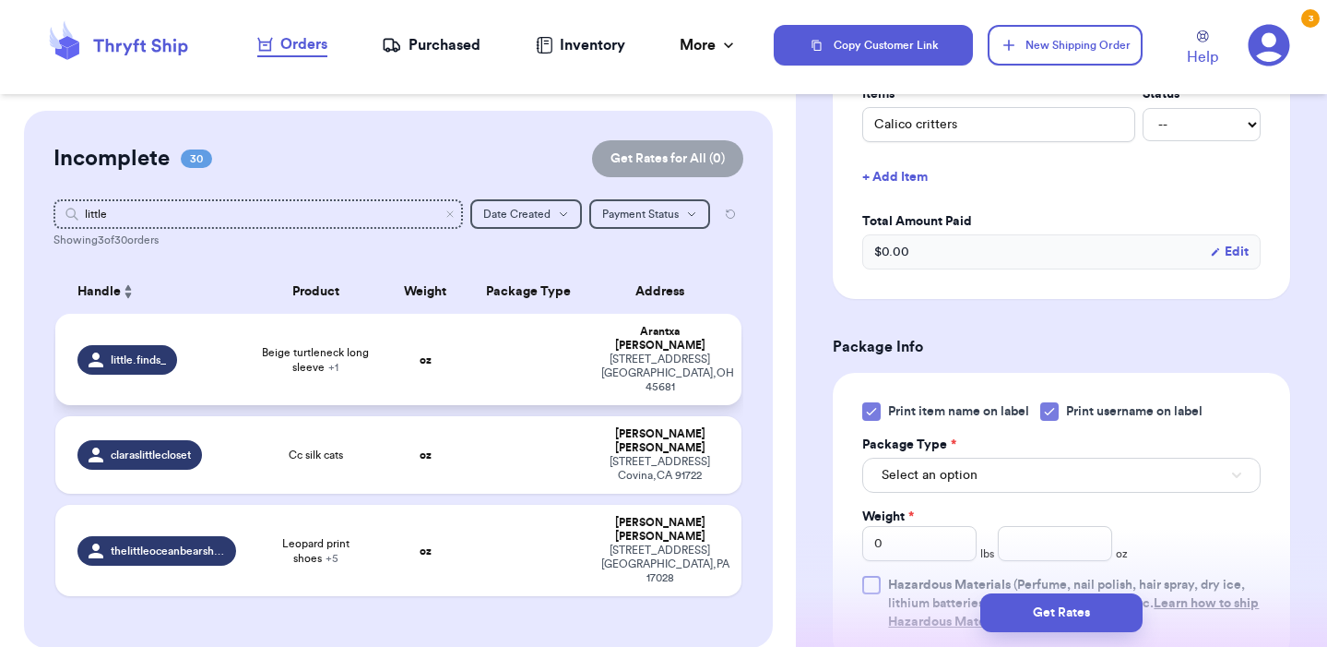
click at [326, 347] on span "Beige turtleneck long sleeve + 1" at bounding box center [315, 360] width 115 height 30
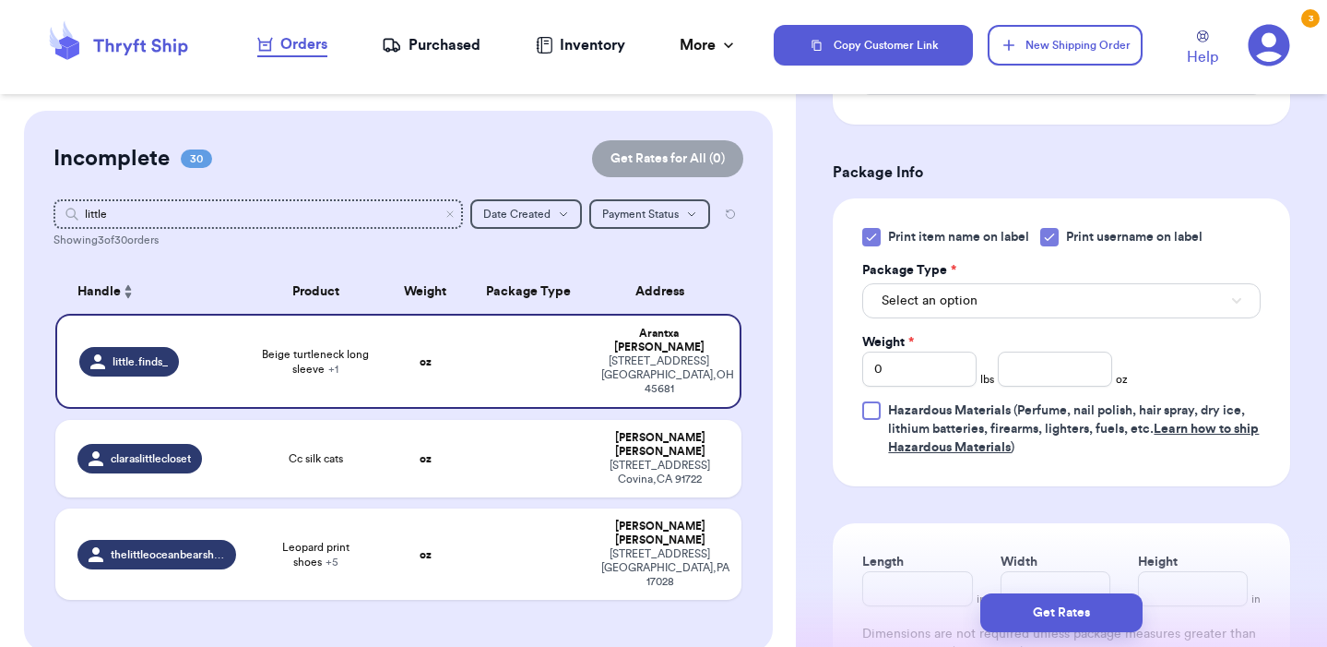
scroll to position [724, 0]
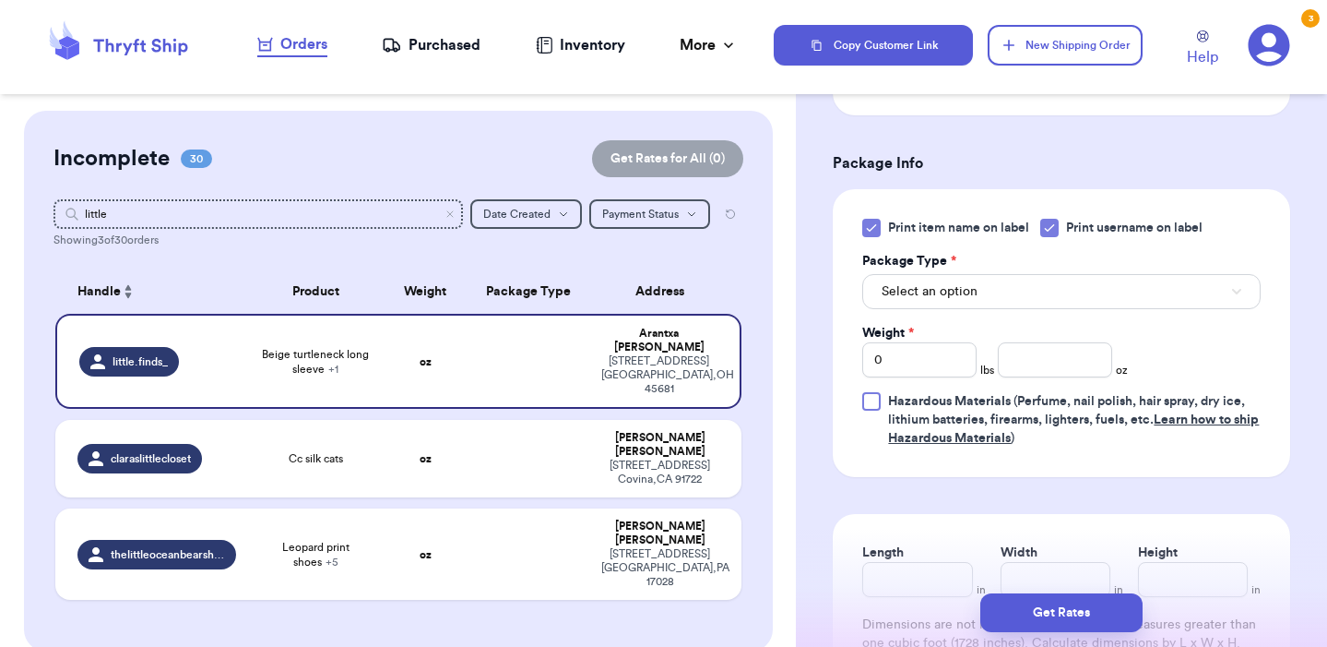
click at [990, 299] on button "Select an option" at bounding box center [1061, 291] width 399 height 35
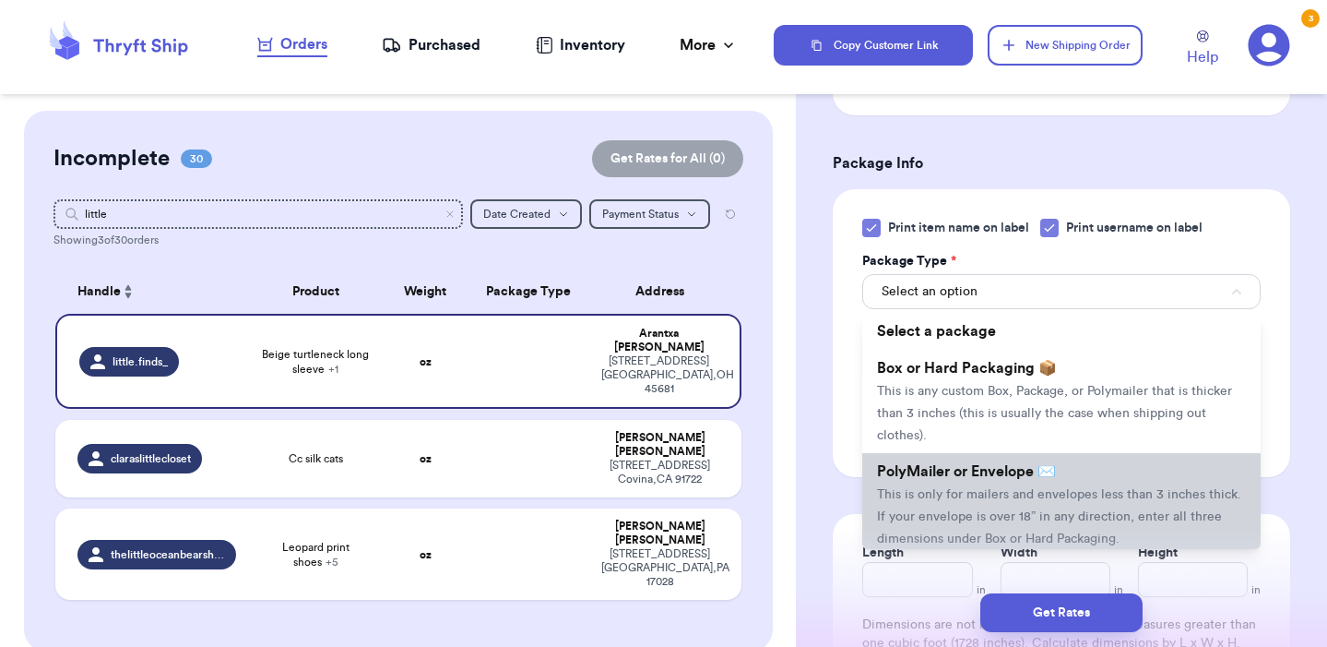
click at [956, 500] on span "This is only for mailers and envelopes less than 3 inches thick. If your envelo…" at bounding box center [1059, 516] width 364 height 57
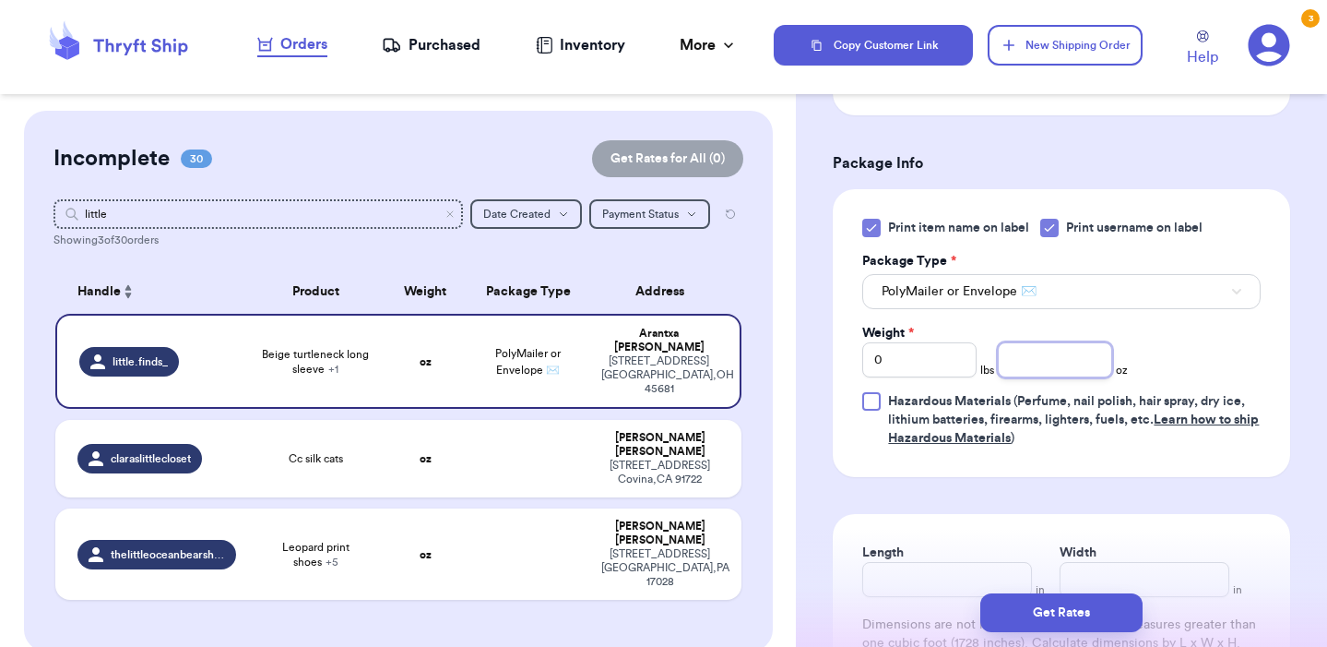
click at [1042, 363] on input "number" at bounding box center [1055, 359] width 114 height 35
click at [1257, 510] on form "Shipping Information Delete Label Customer Info Instagram Handle: little.finds_…" at bounding box center [1062, 118] width 458 height 1391
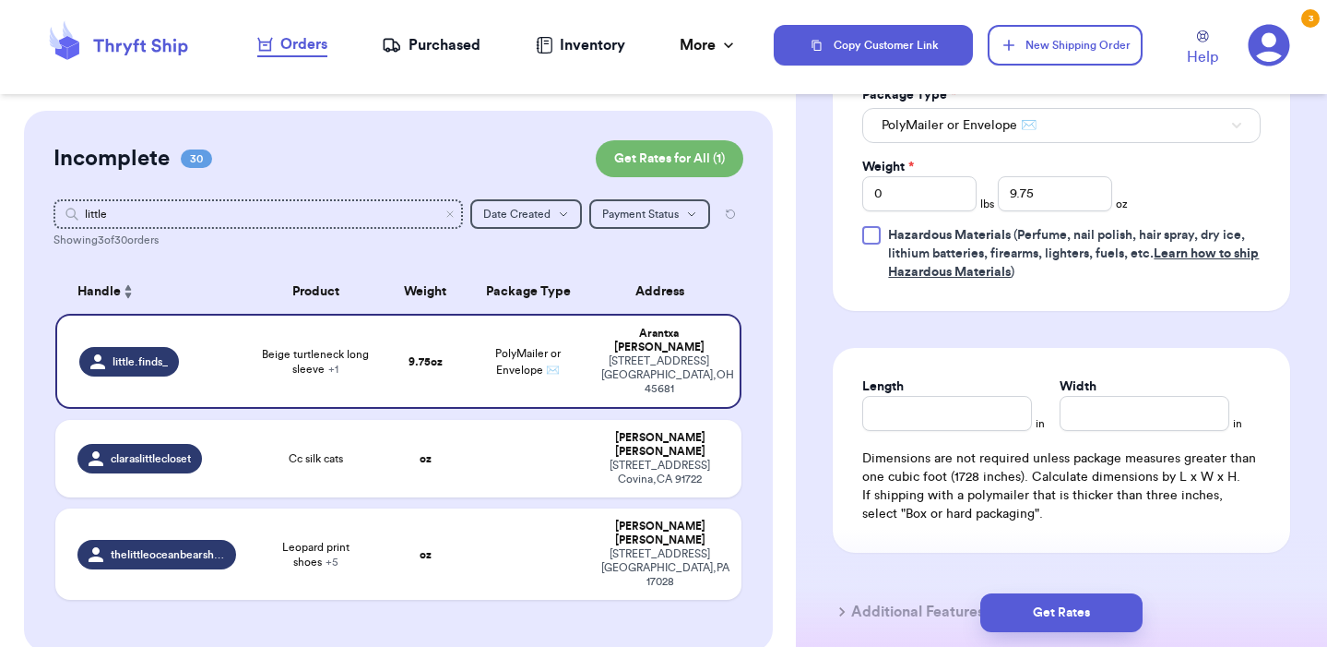
scroll to position [916, 0]
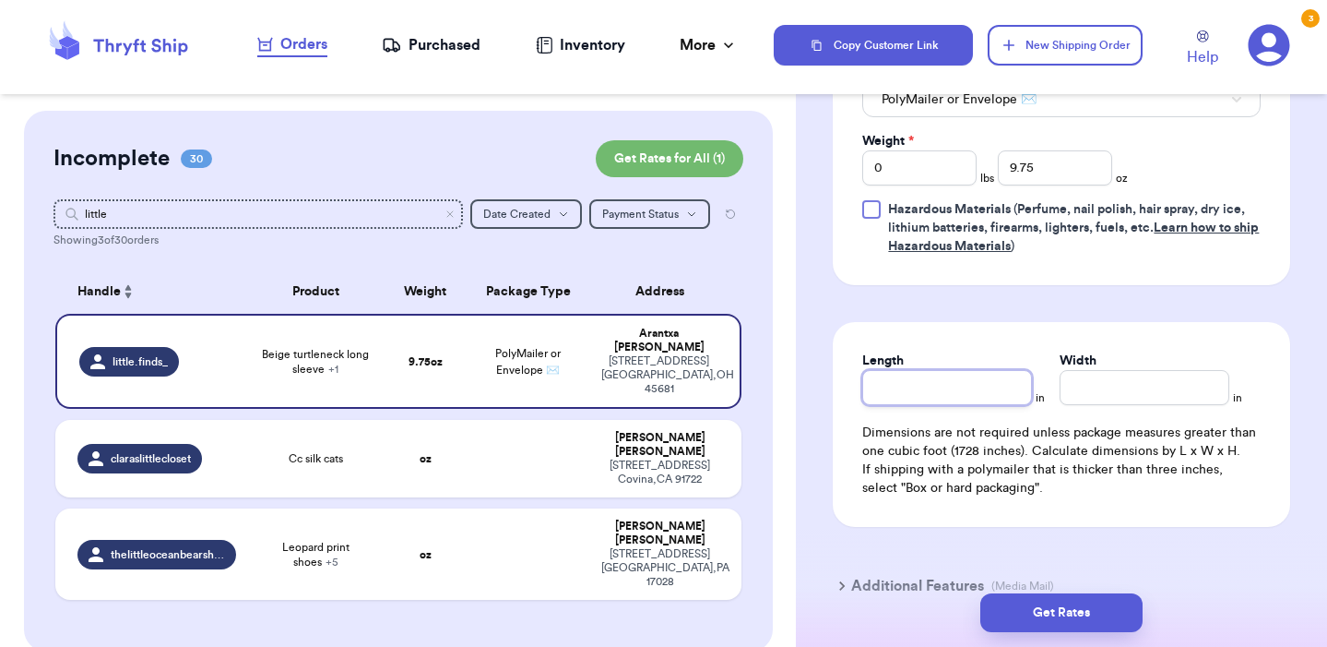
click at [917, 382] on input "Length" at bounding box center [947, 387] width 170 height 35
click at [1071, 387] on input "Width *" at bounding box center [1145, 387] width 170 height 35
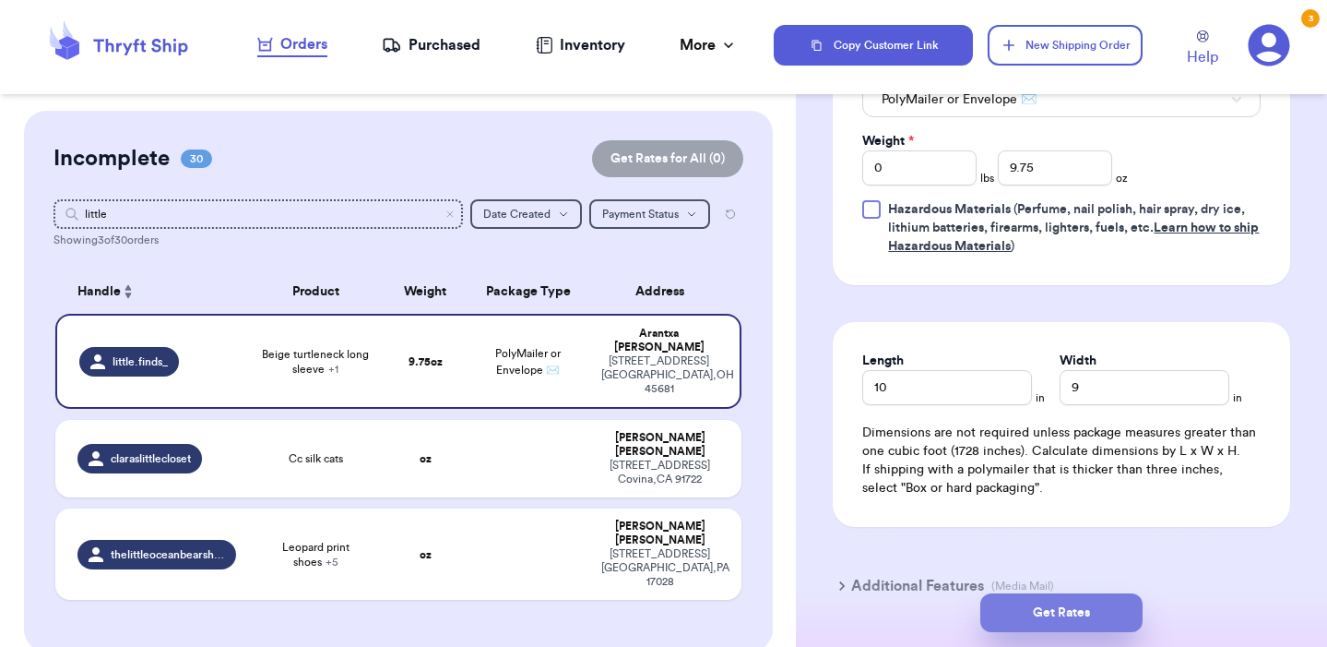
click at [1112, 605] on button "Get Rates" at bounding box center [1062, 612] width 162 height 39
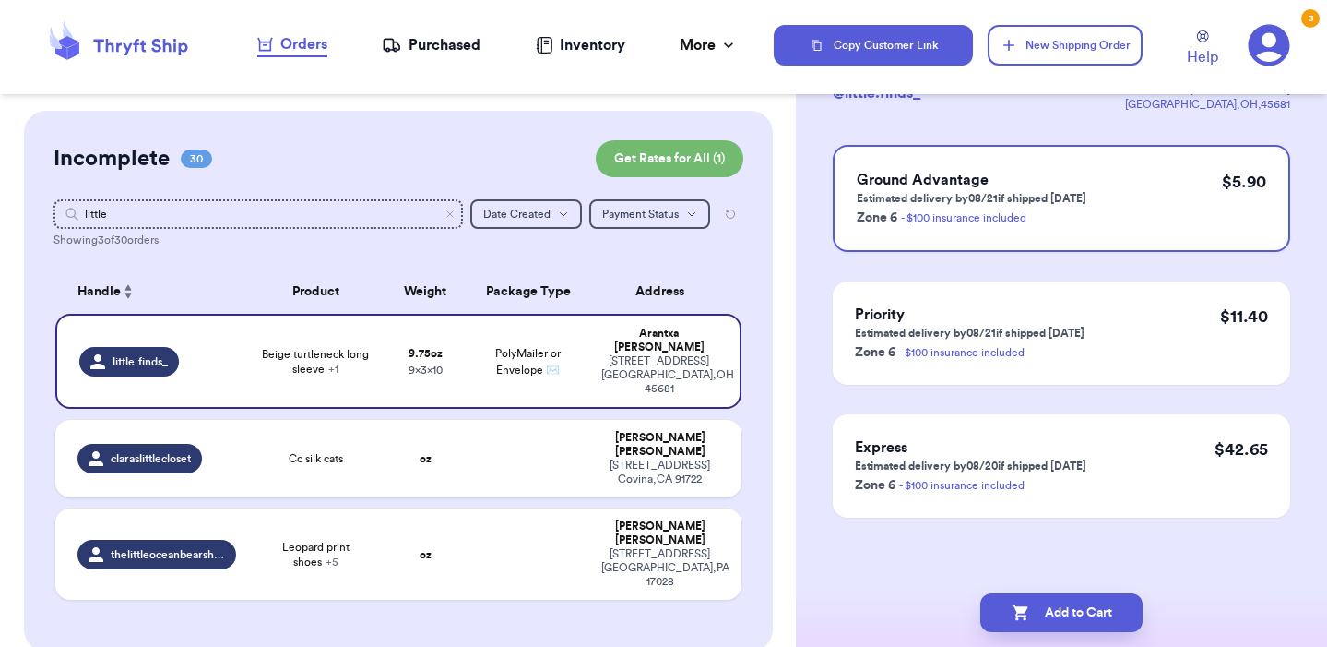
scroll to position [0, 0]
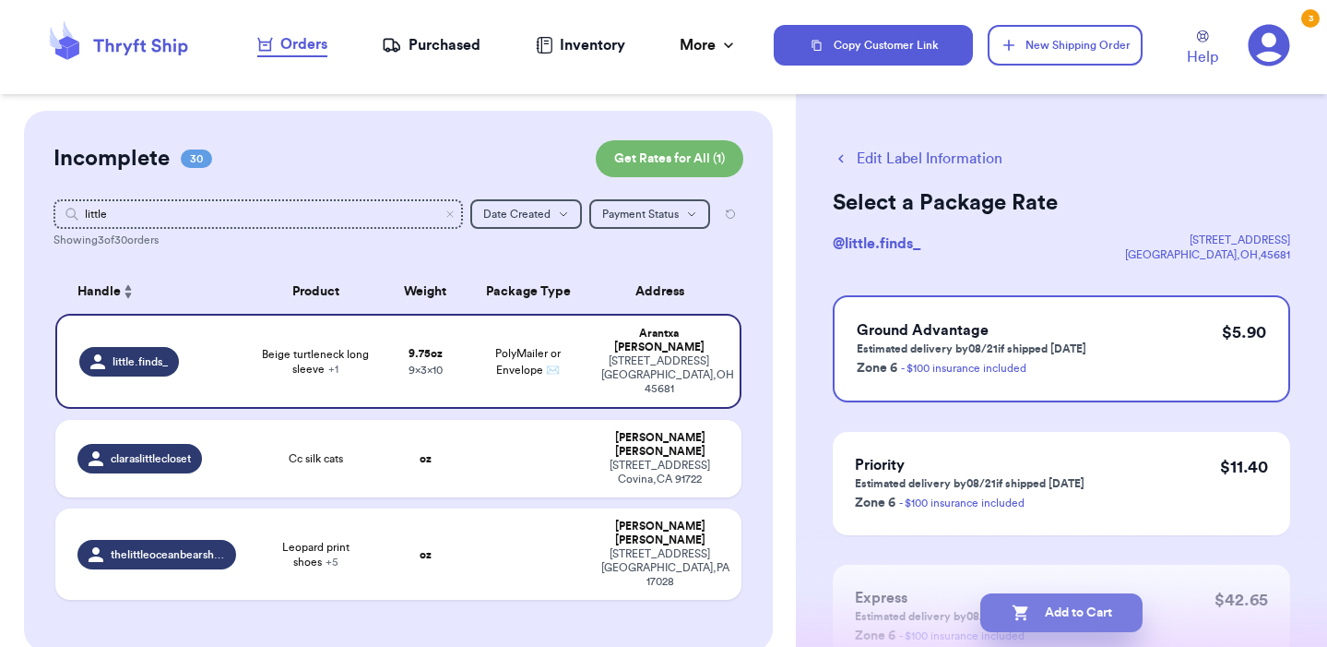
click at [1085, 606] on button "Add to Cart" at bounding box center [1062, 612] width 162 height 39
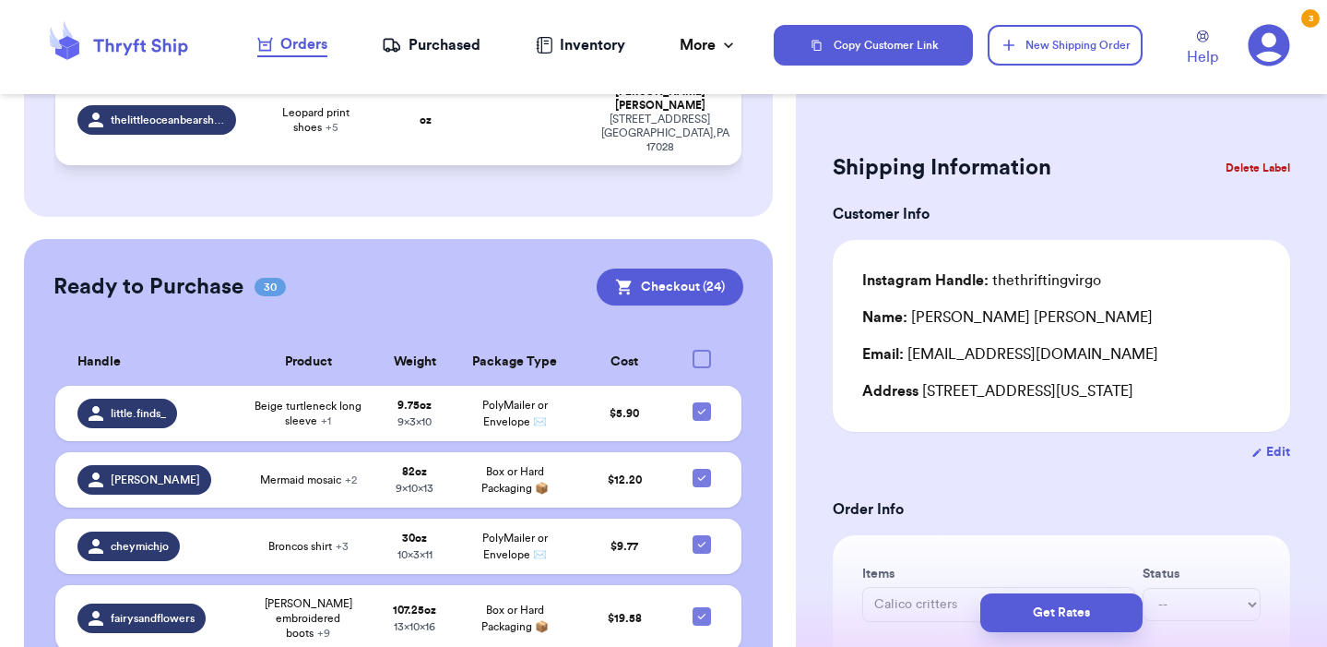
scroll to position [330, 0]
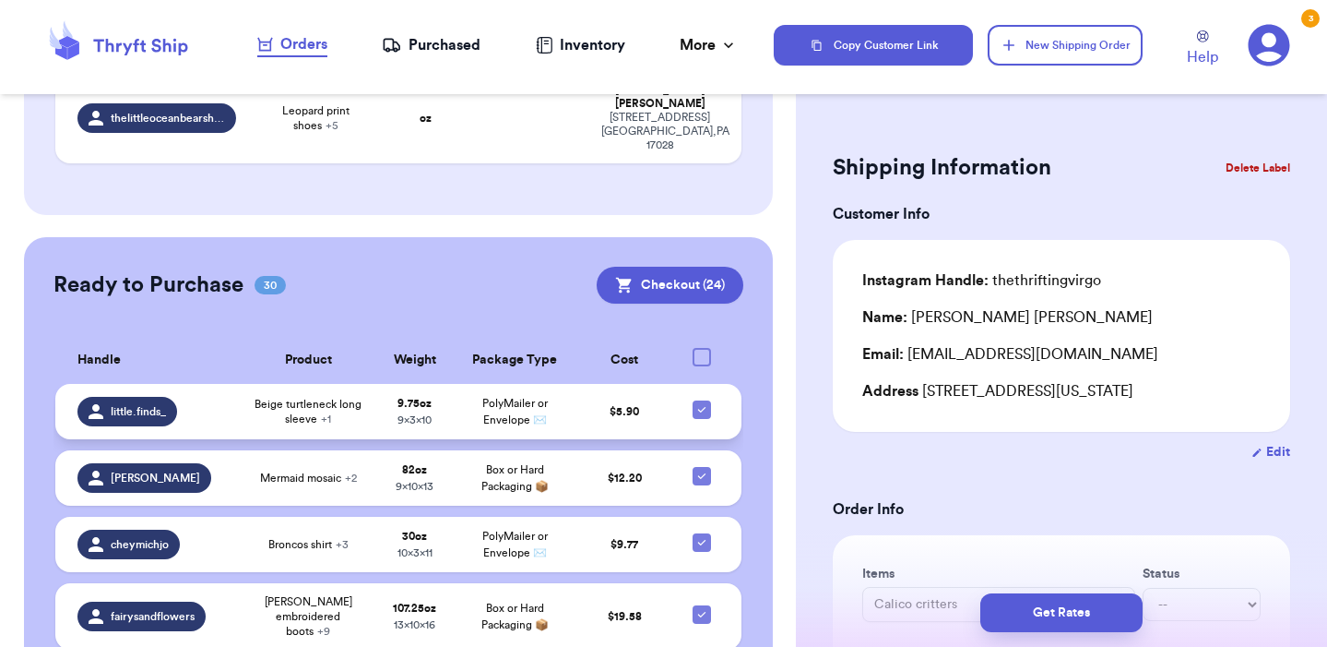
click at [708, 402] on icon at bounding box center [702, 409] width 15 height 15
click at [702, 399] on input "checkbox" at bounding box center [701, 399] width 1 height 1
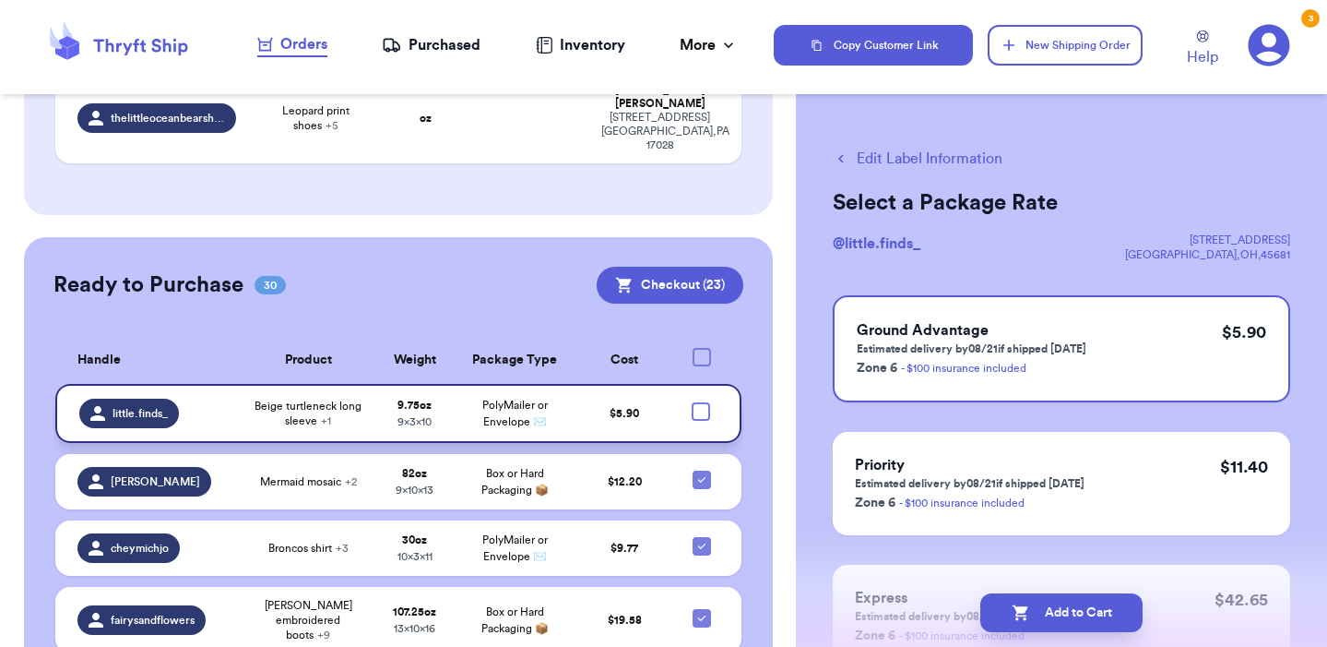
click at [707, 402] on div at bounding box center [701, 411] width 18 height 18
click at [701, 401] on input "checkbox" at bounding box center [700, 401] width 1 height 1
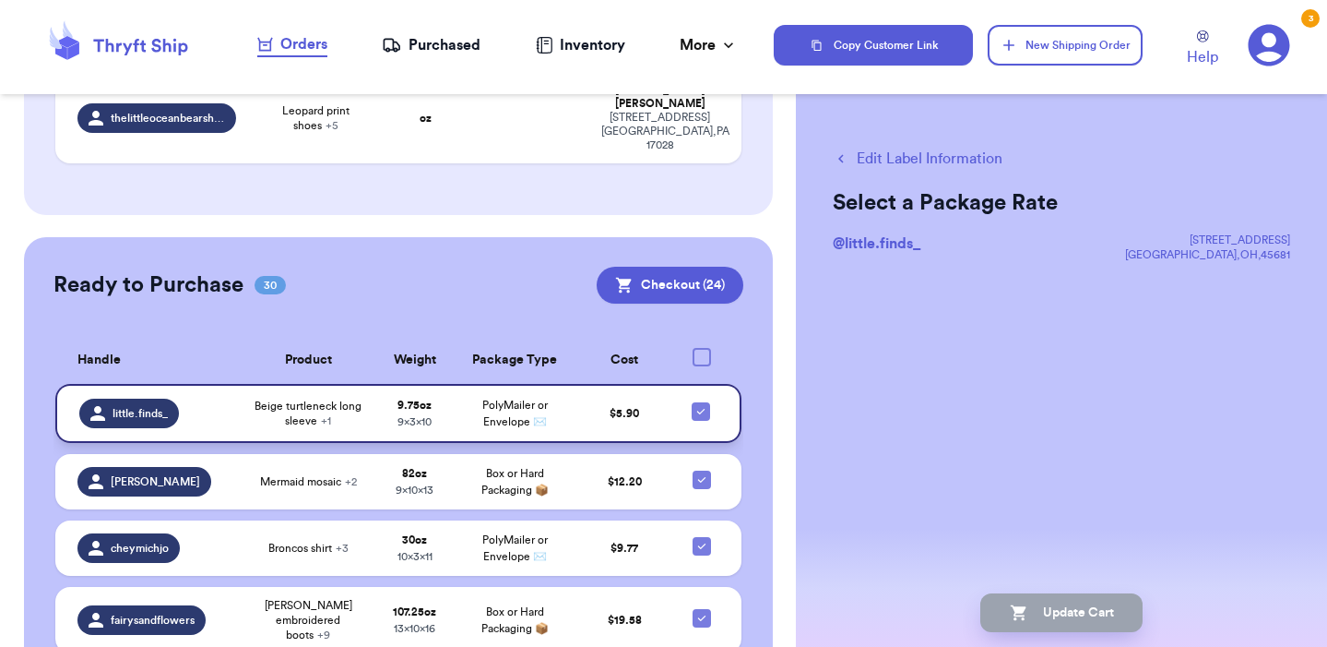
click at [412, 399] on strong "9.75 oz" at bounding box center [415, 404] width 34 height 11
click at [896, 169] on button "Edit Label Information" at bounding box center [918, 159] width 170 height 22
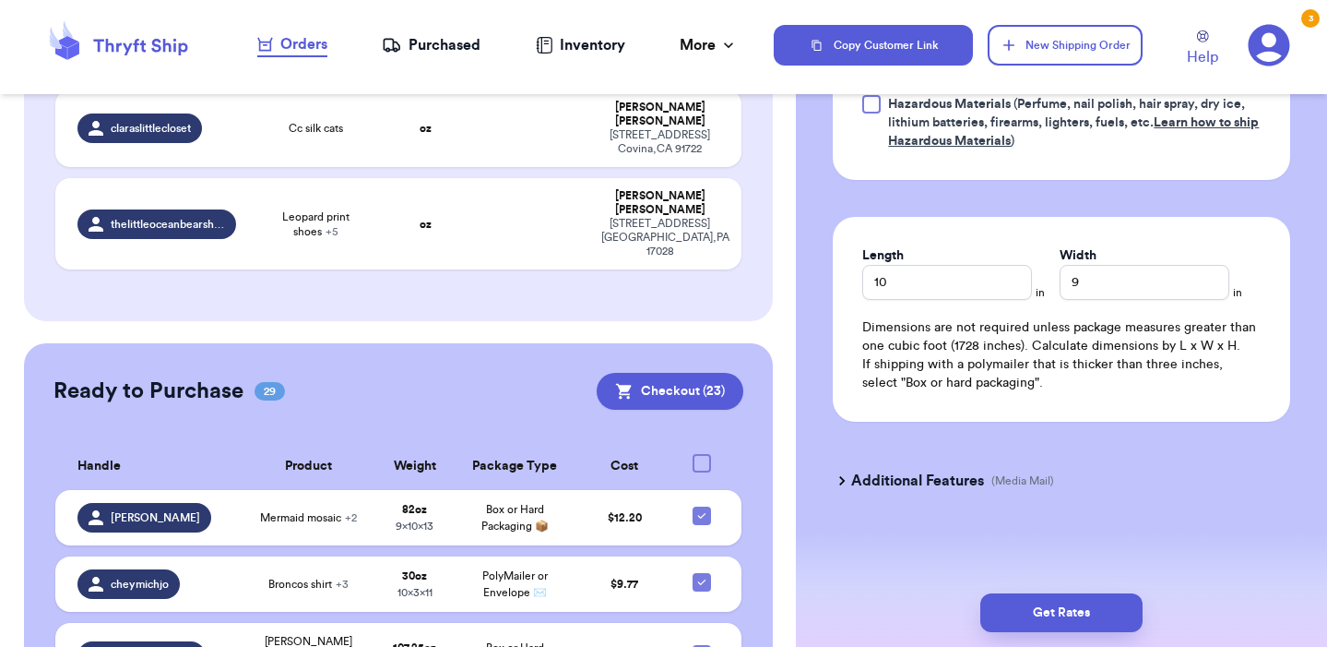
scroll to position [1025, 0]
click at [1031, 608] on button "Get Rates" at bounding box center [1062, 612] width 162 height 39
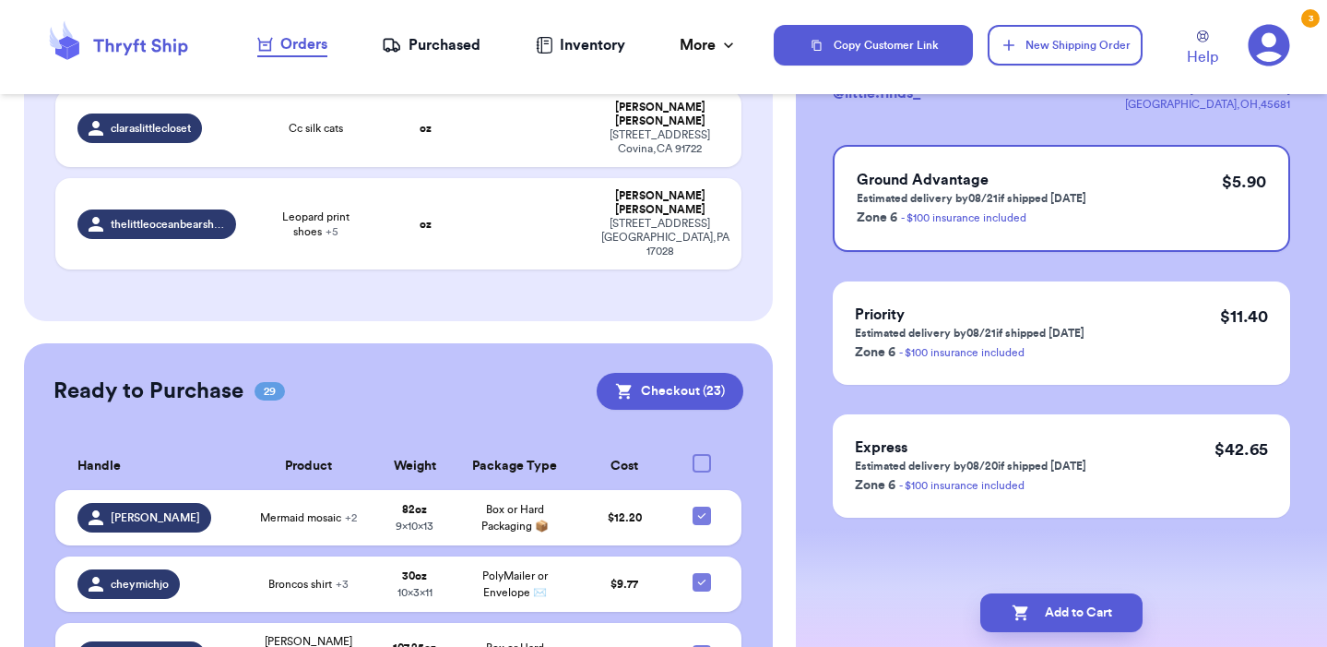
scroll to position [150, 0]
click at [1088, 615] on button "Add to Cart" at bounding box center [1062, 612] width 162 height 39
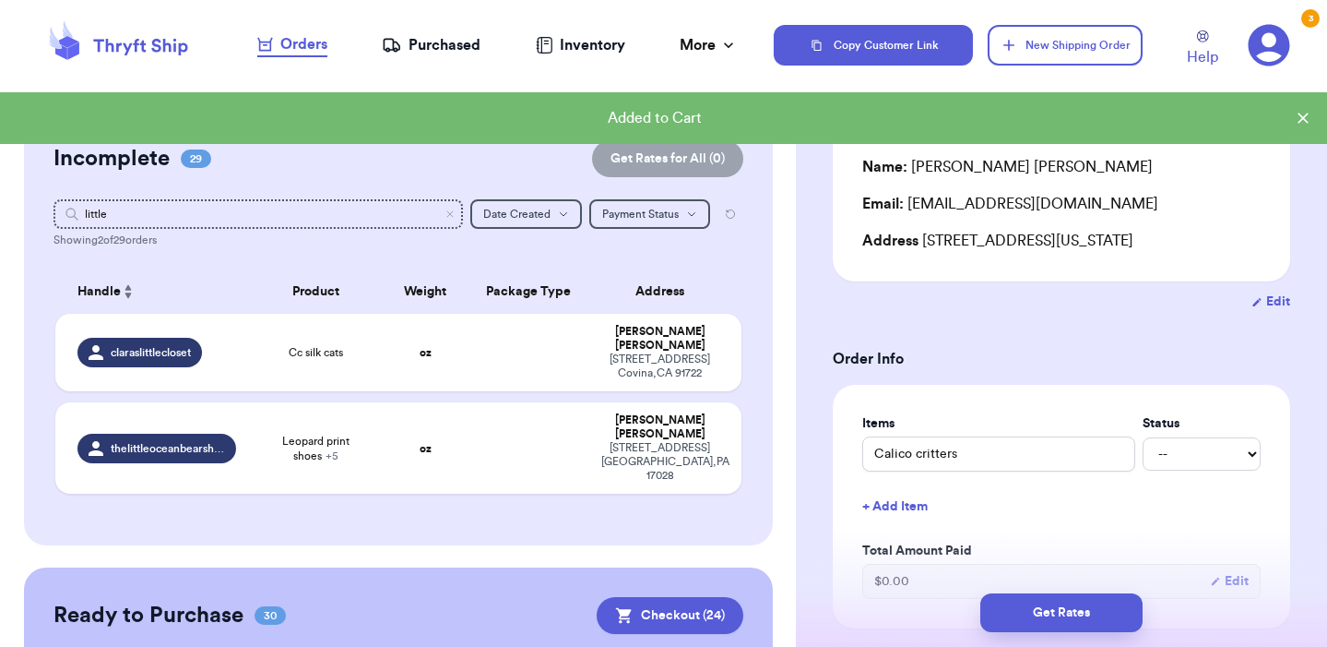
scroll to position [0, 0]
click at [450, 212] on icon "Clear search" at bounding box center [450, 213] width 11 height 11
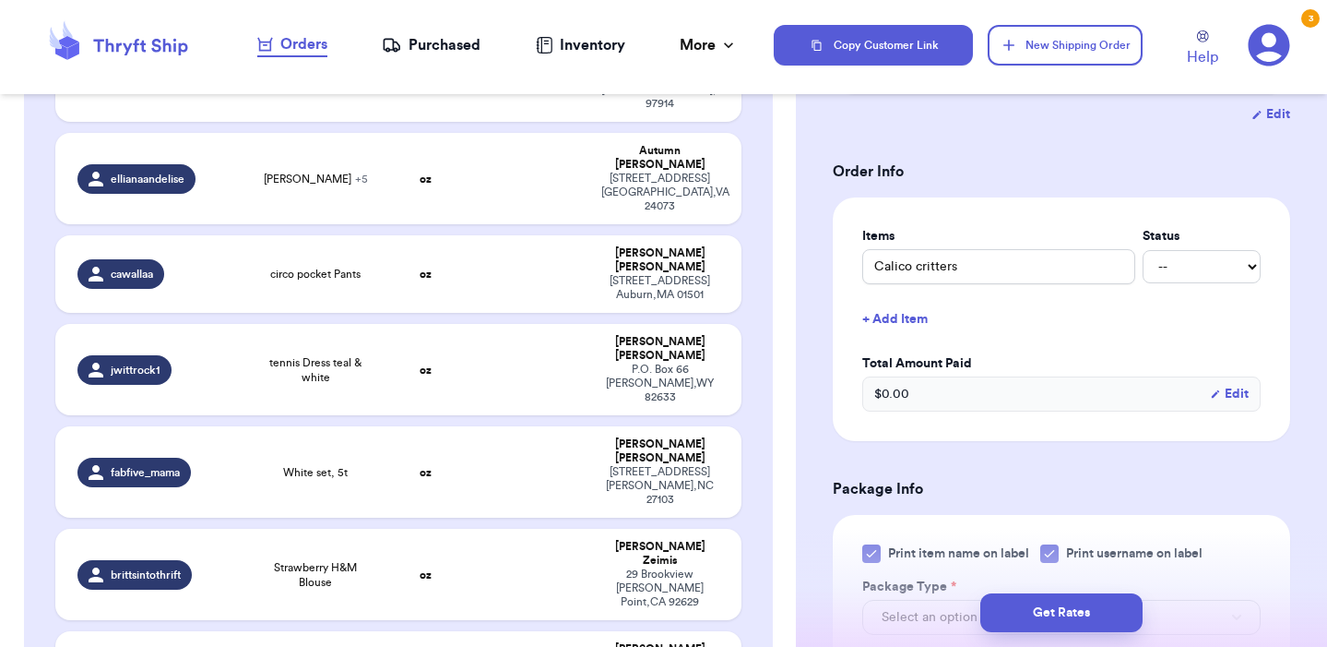
scroll to position [339, 0]
click at [893, 272] on input "Calico critters" at bounding box center [998, 265] width 273 height 35
click at [1000, 278] on input "Calico critters" at bounding box center [998, 265] width 273 height 35
click at [908, 322] on button "+ Add Item" at bounding box center [1061, 318] width 413 height 41
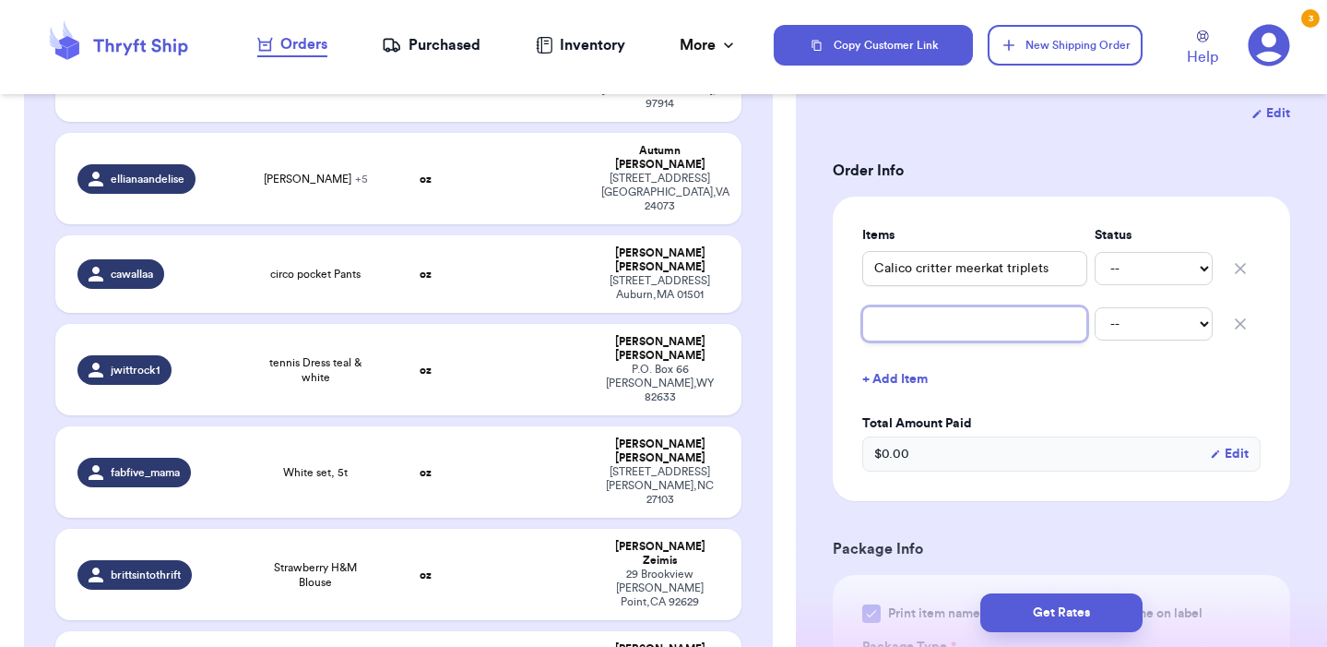
click at [906, 338] on input "text" at bounding box center [974, 323] width 225 height 35
click at [1045, 385] on button "+ Add Item" at bounding box center [1061, 379] width 413 height 41
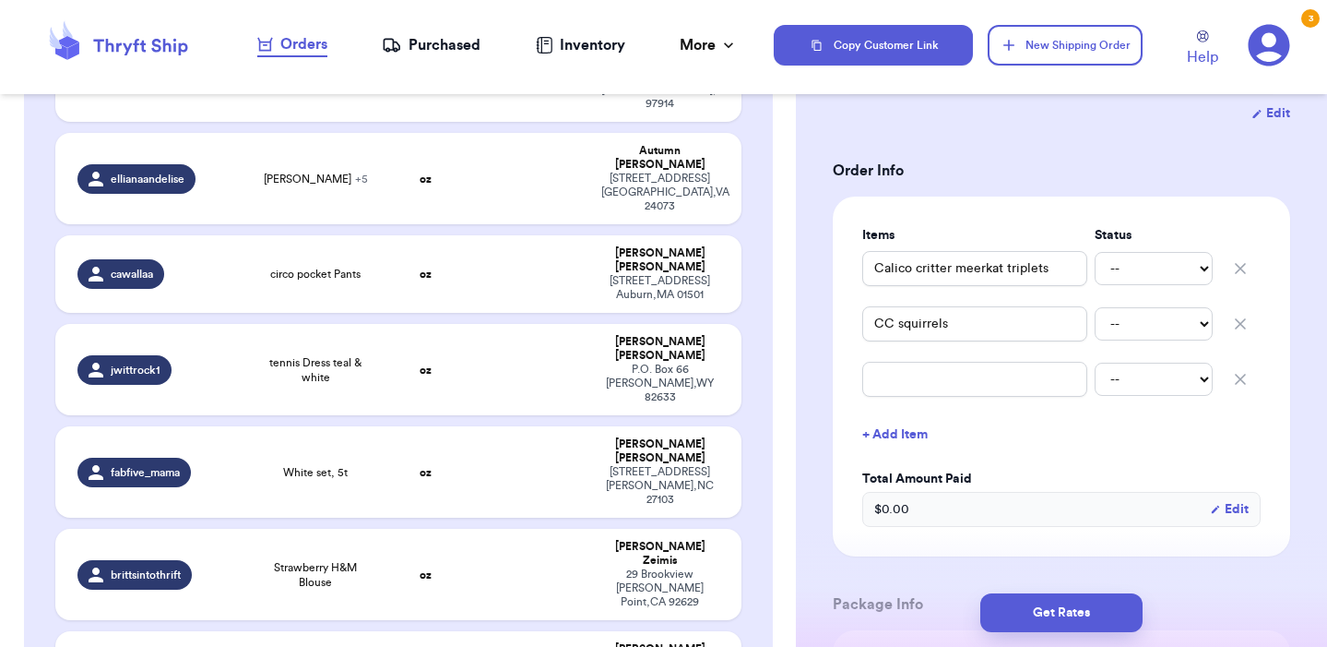
click at [1243, 388] on icon "button" at bounding box center [1240, 379] width 18 height 18
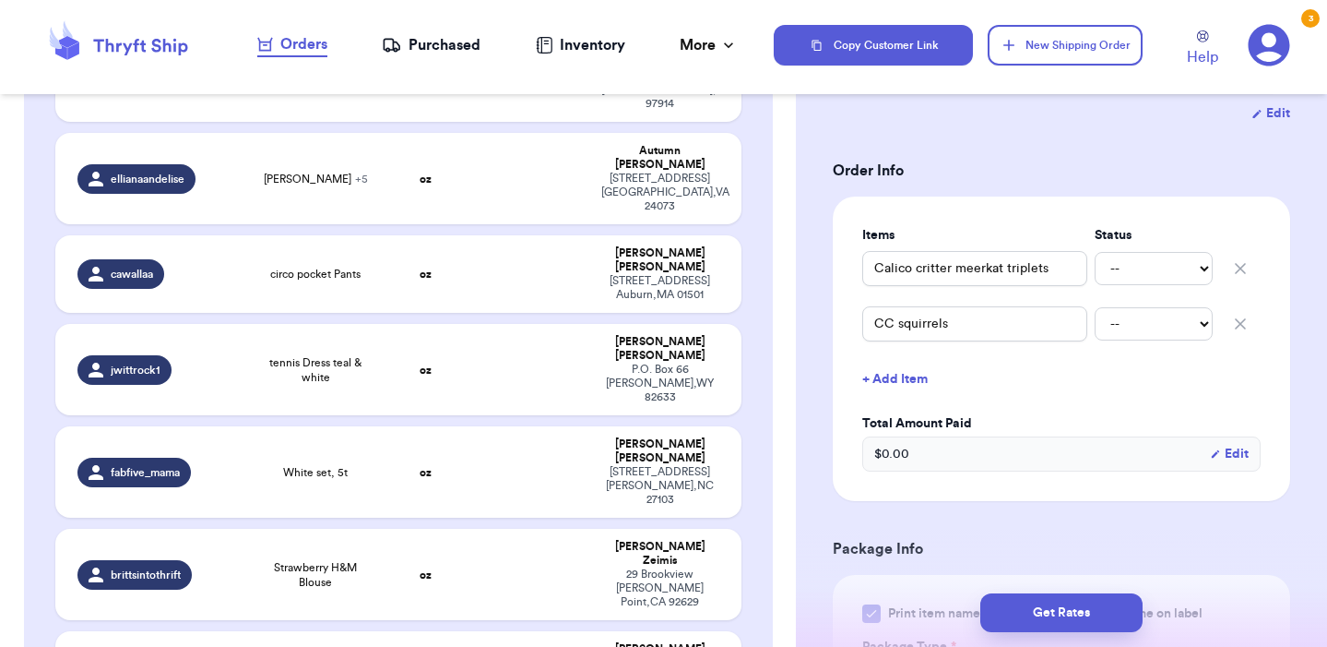
click at [1288, 360] on div "Items Status Calico critter meerkat triplets -- Paid Owes CC squirrels -- Paid …" at bounding box center [1062, 348] width 458 height 304
click at [1307, 349] on div "Shipping Information Delete Label Customer Info Instagram Handle: thethriftingv…" at bounding box center [1061, 550] width 531 height 1557
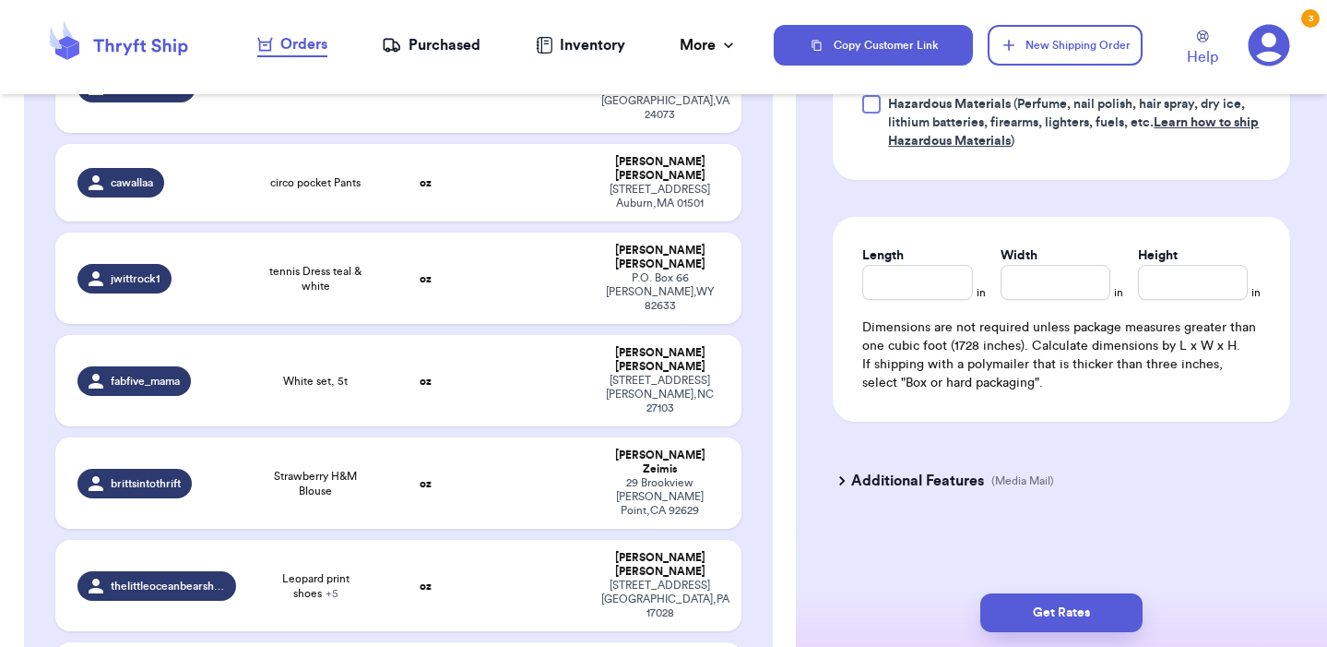
scroll to position [2360, 0]
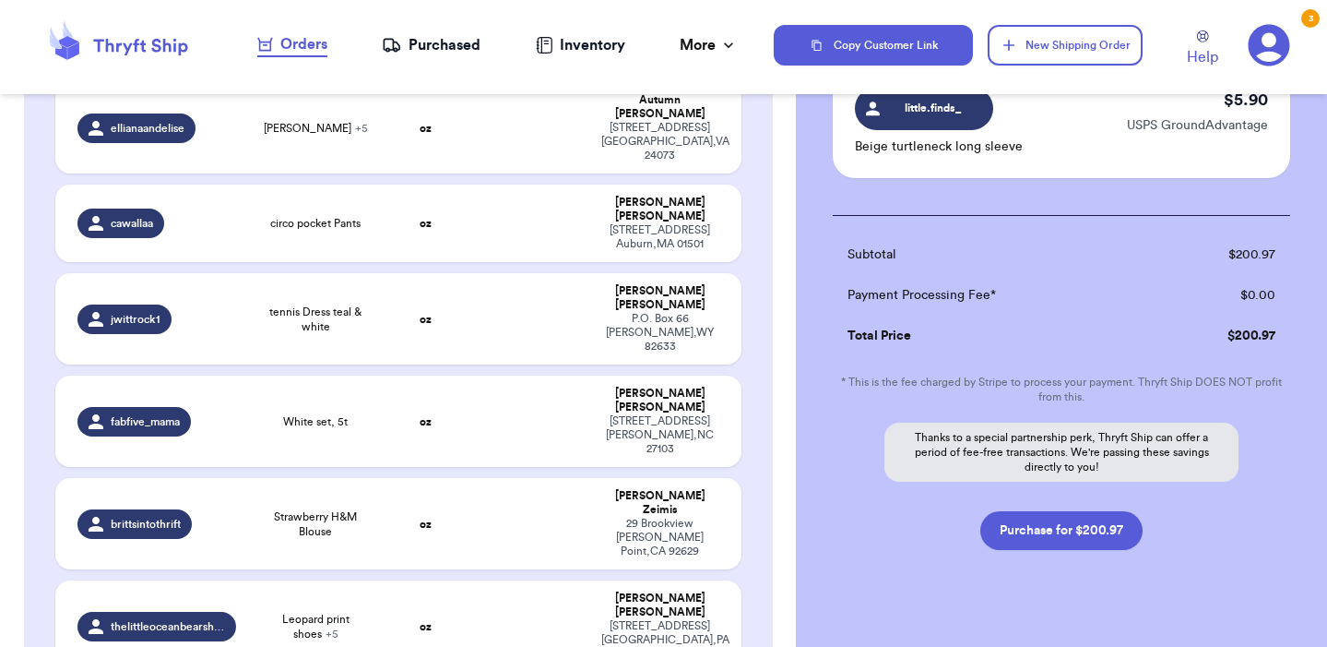
scroll to position [3147, 0]
click at [1065, 512] on button "Purchase for $200.97" at bounding box center [1062, 531] width 162 height 39
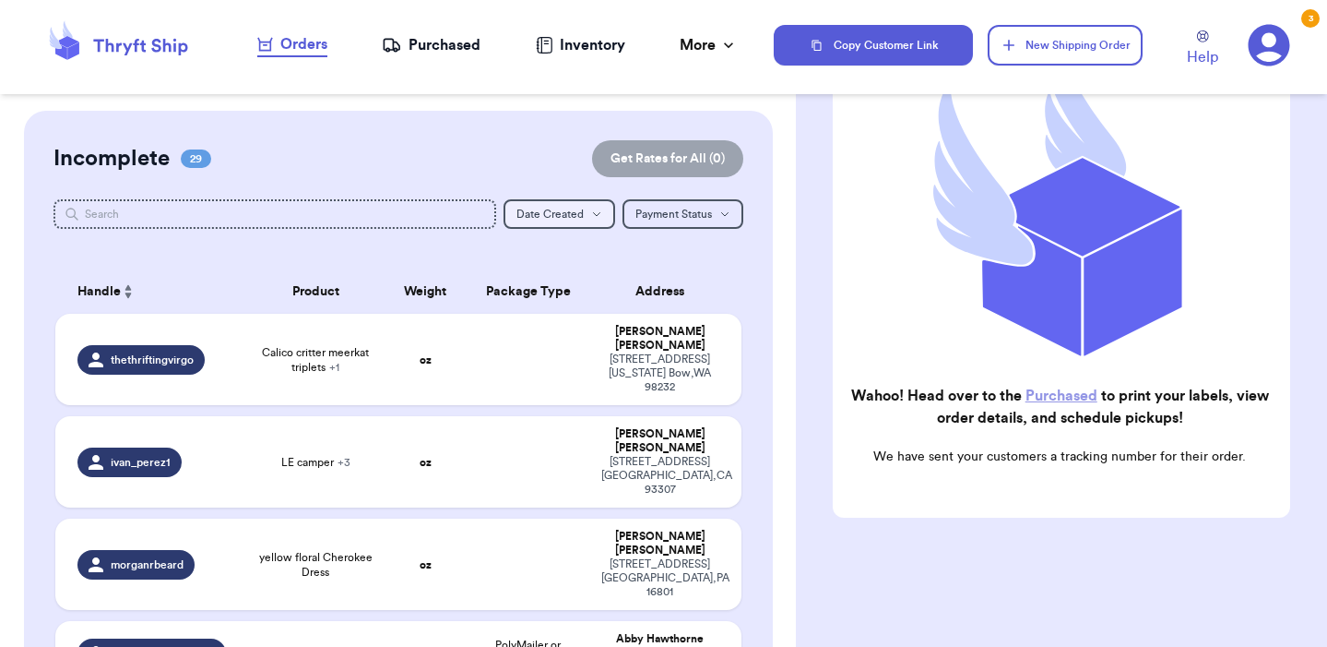
scroll to position [0, 0]
click at [448, 47] on div "Purchased" at bounding box center [431, 45] width 99 height 22
